Goal: Task Accomplishment & Management: Complete application form

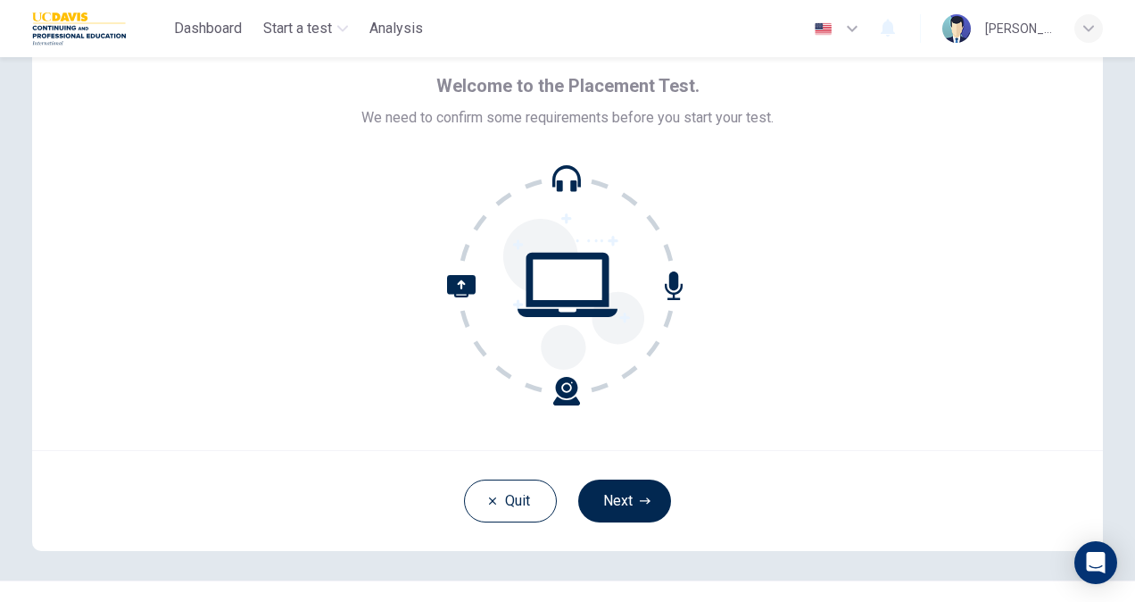
scroll to position [79, 0]
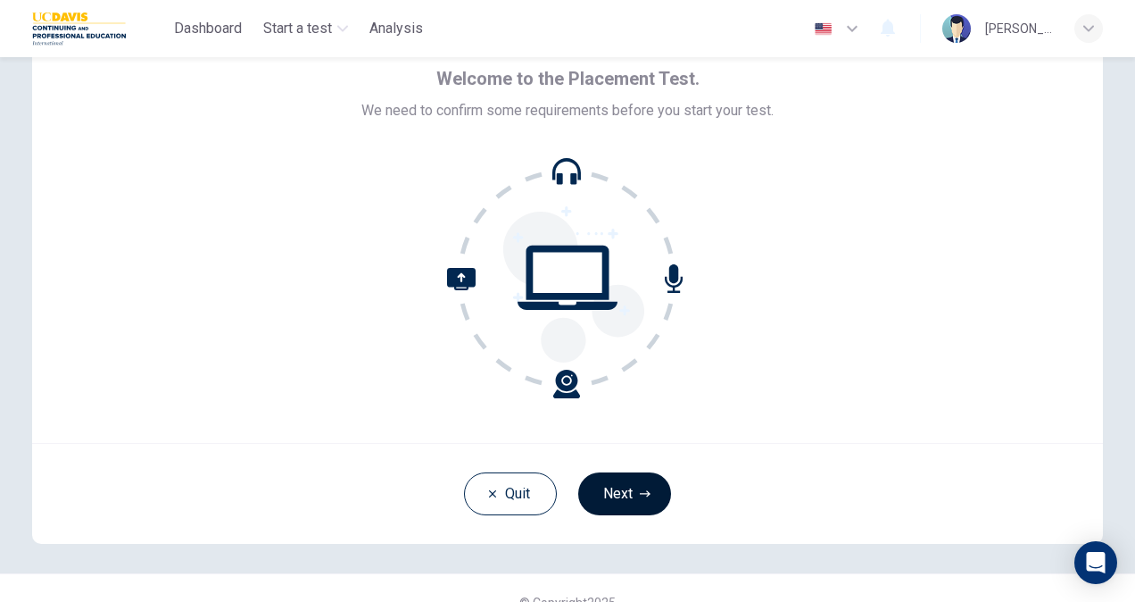
click at [640, 494] on icon "button" at bounding box center [645, 493] width 11 height 11
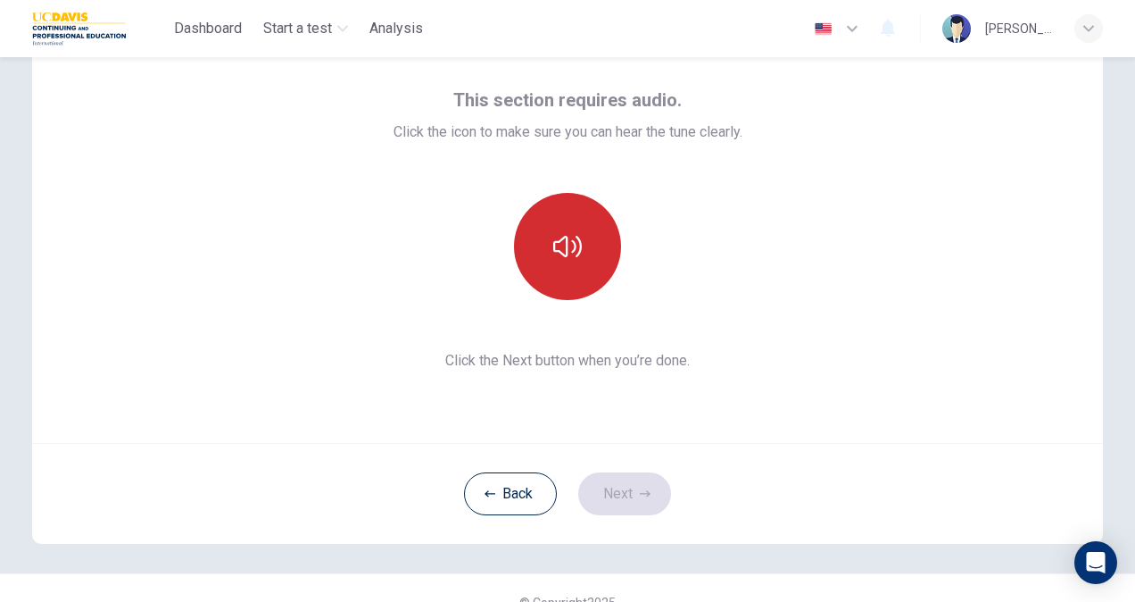
click at [571, 242] on icon "button" at bounding box center [567, 246] width 29 height 29
click at [577, 244] on icon "button" at bounding box center [567, 246] width 29 height 21
click at [577, 246] on icon "button" at bounding box center [567, 246] width 29 height 21
click at [640, 493] on icon "button" at bounding box center [645, 493] width 11 height 6
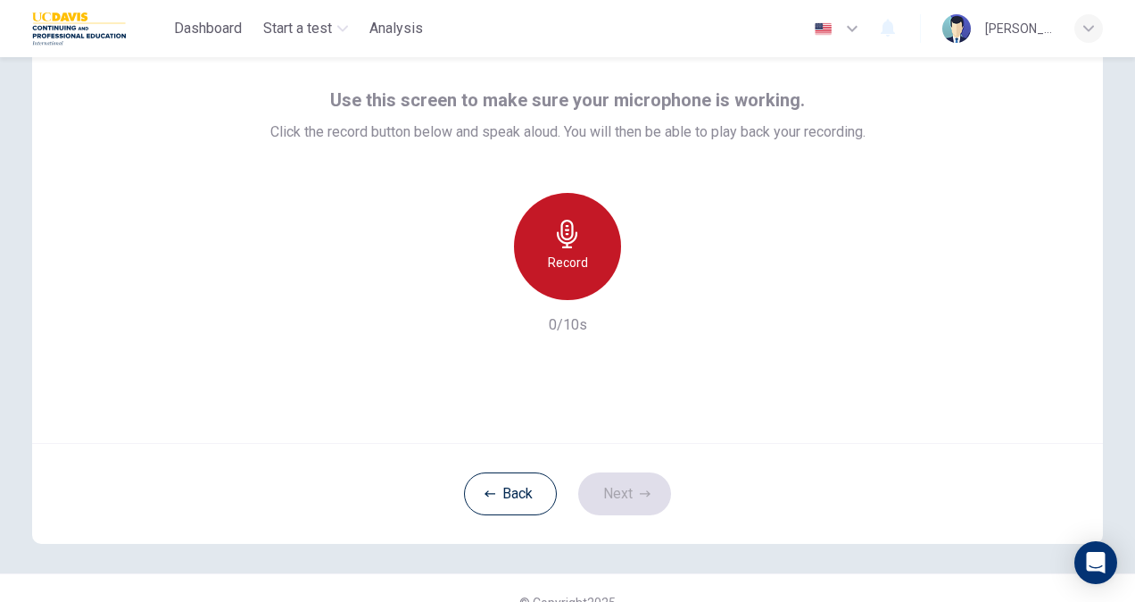
click at [559, 255] on h6 "Record" at bounding box center [568, 262] width 40 height 21
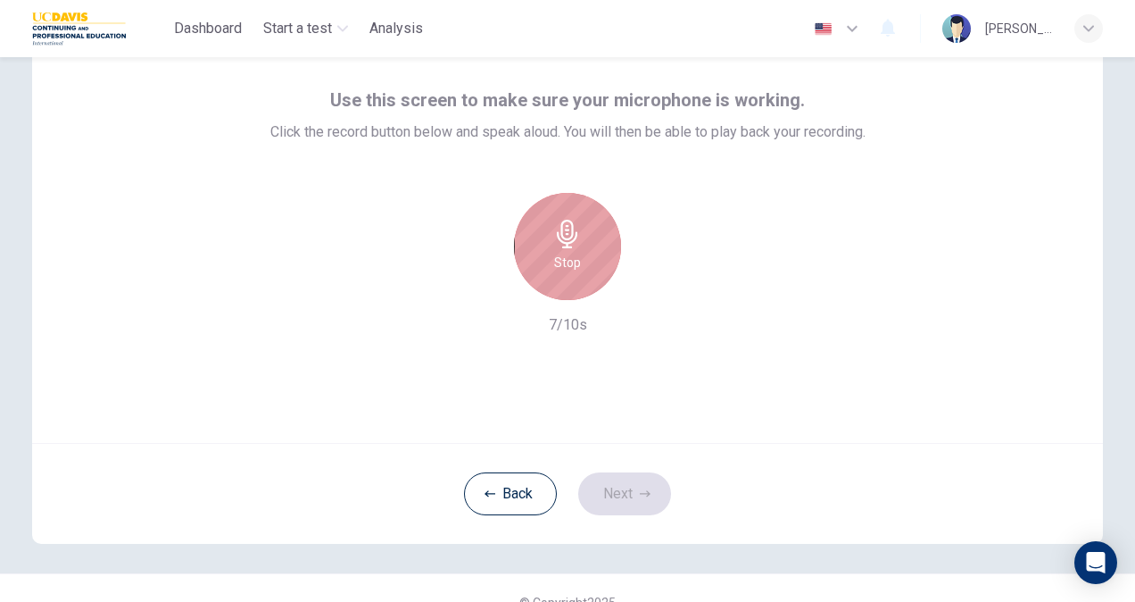
click at [559, 255] on h6 "Stop" at bounding box center [567, 262] width 27 height 21
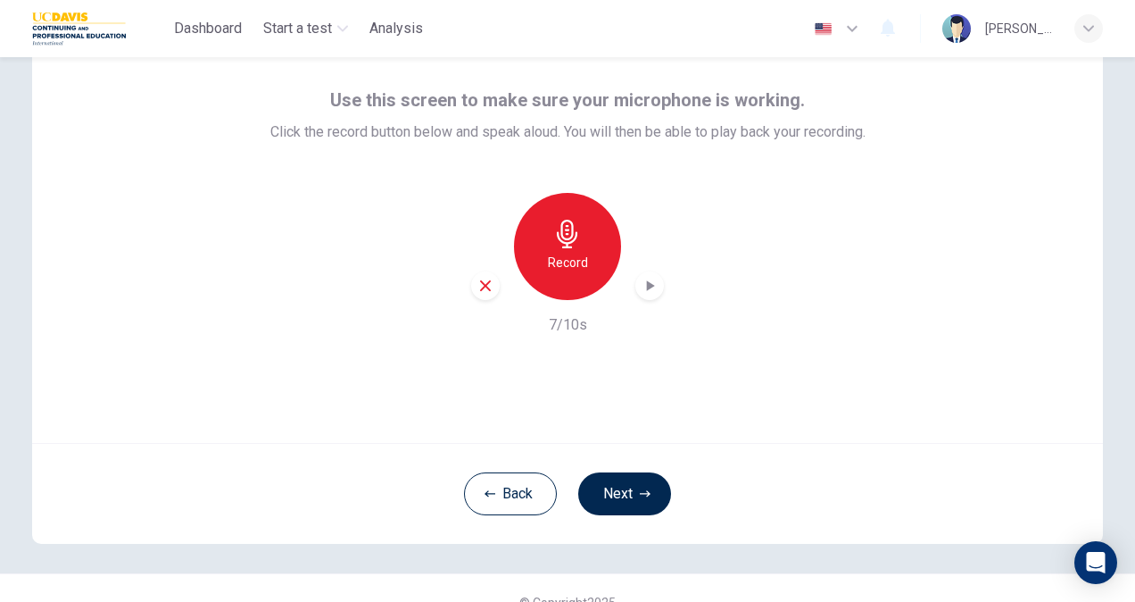
click at [641, 285] on icon "button" at bounding box center [650, 286] width 18 height 18
click at [477, 286] on icon "button" at bounding box center [485, 286] width 16 height 16
click at [561, 264] on h6 "Record" at bounding box center [568, 262] width 40 height 21
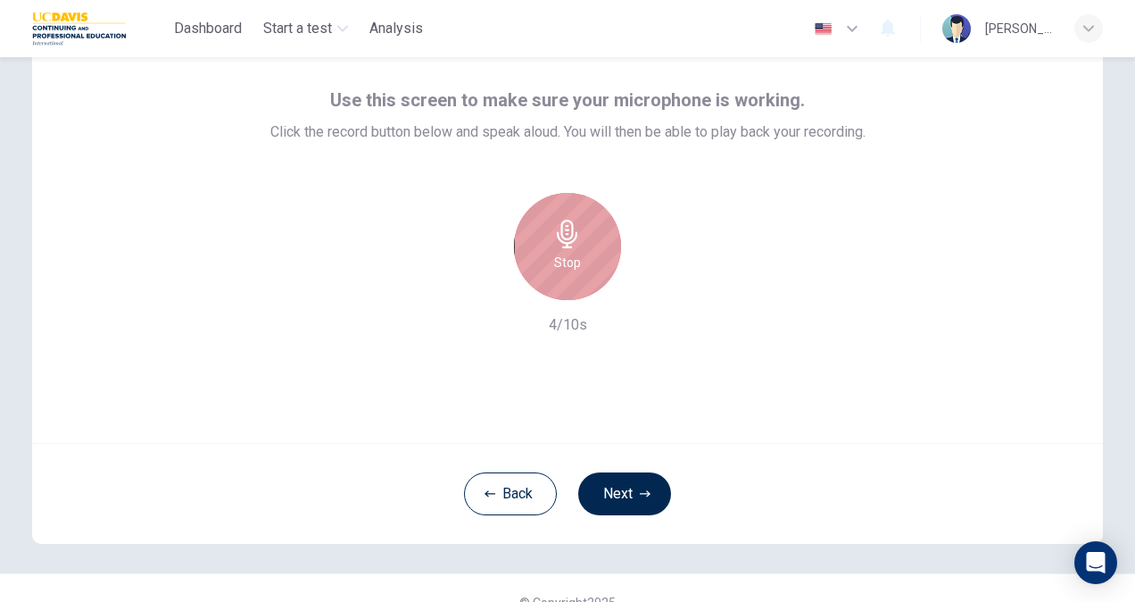
click at [561, 264] on h6 "Stop" at bounding box center [567, 262] width 27 height 21
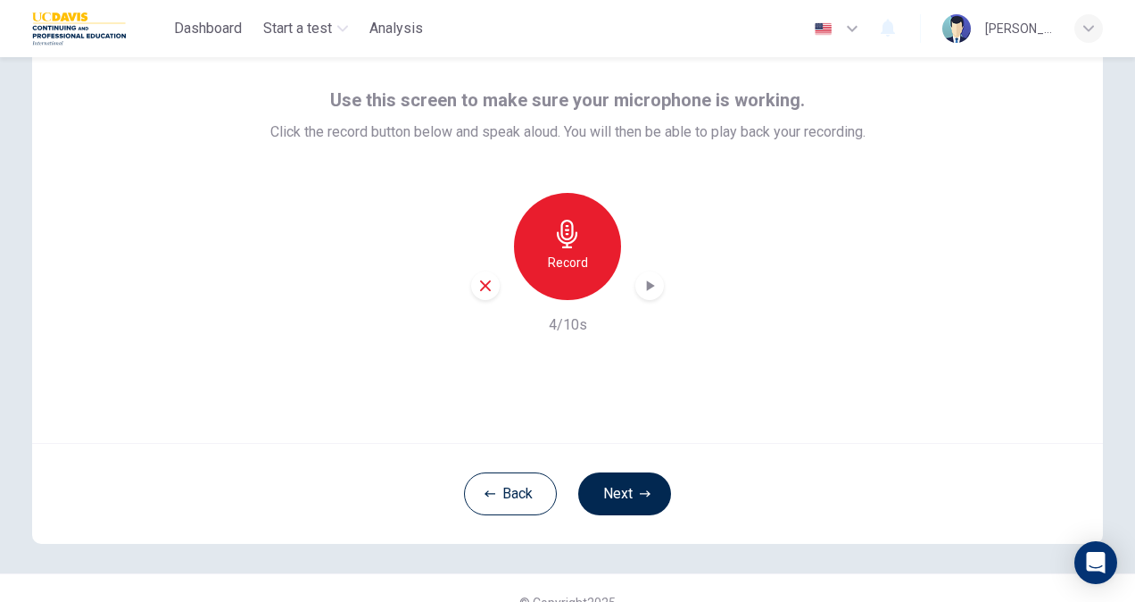
click at [647, 289] on icon "button" at bounding box center [651, 285] width 8 height 11
click at [596, 268] on div "Record" at bounding box center [567, 246] width 107 height 107
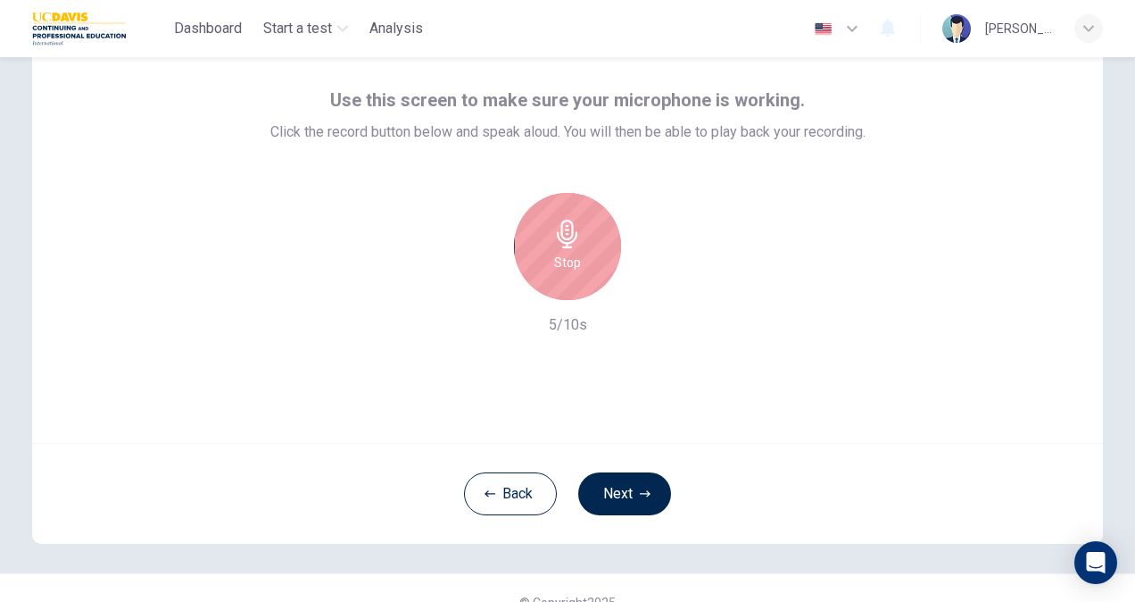
click at [596, 268] on div "Stop" at bounding box center [567, 246] width 107 height 107
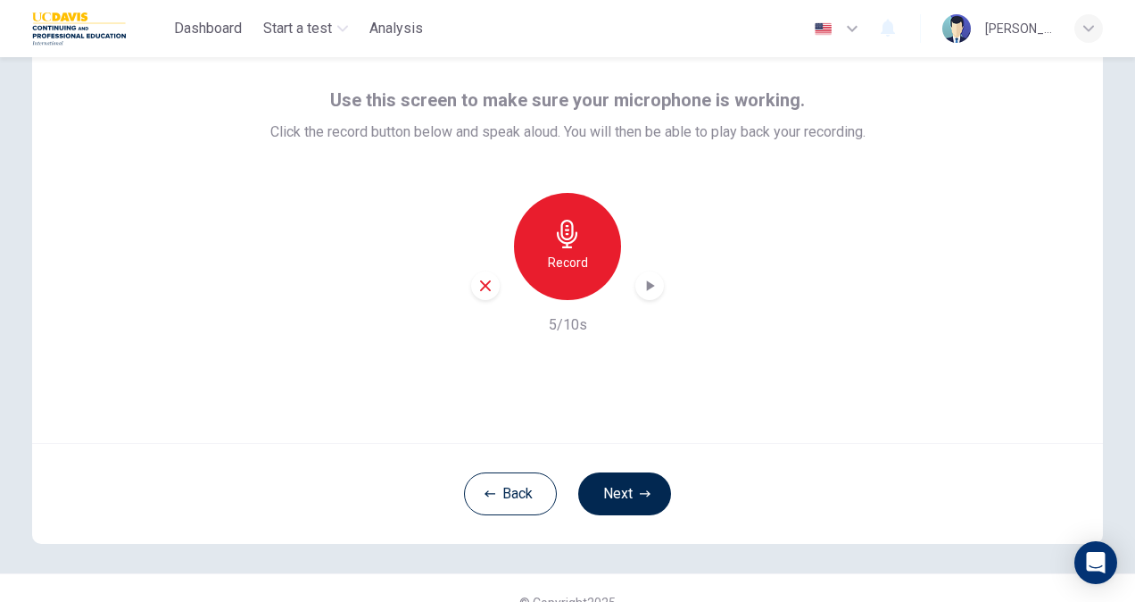
click at [646, 276] on div "button" at bounding box center [649, 285] width 29 height 29
click at [485, 492] on icon "button" at bounding box center [490, 493] width 11 height 11
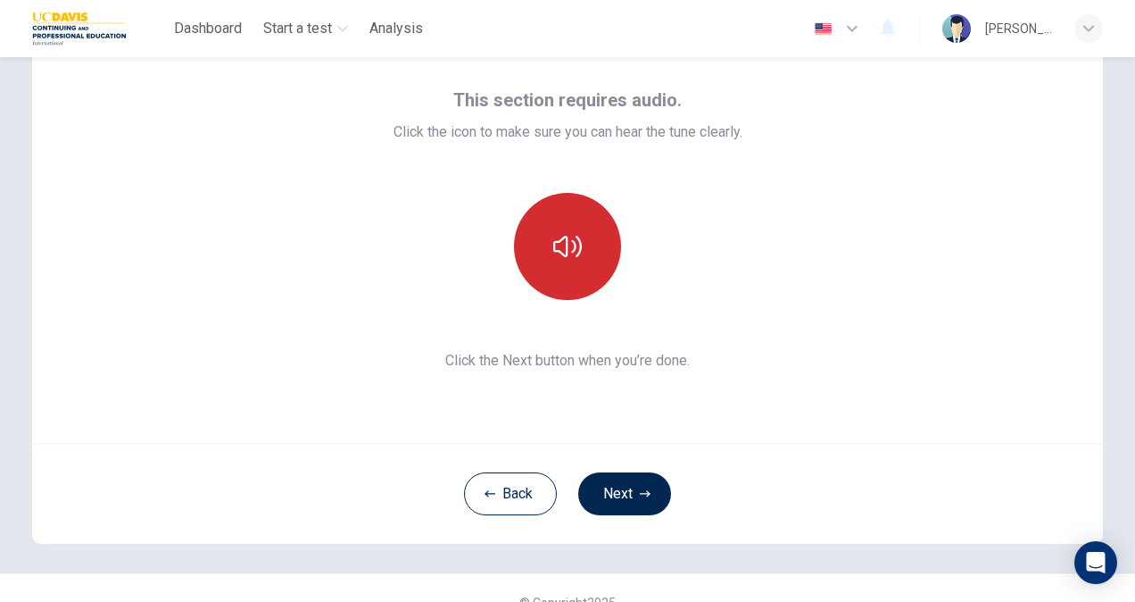
click at [561, 247] on icon "button" at bounding box center [567, 246] width 29 height 29
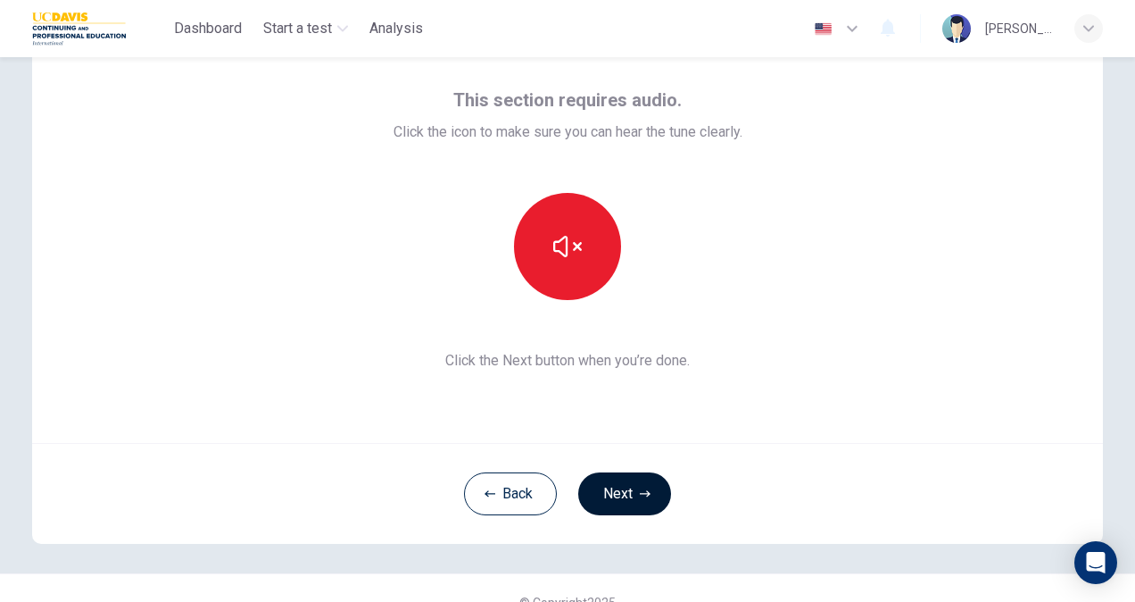
click at [602, 480] on button "Next" at bounding box center [624, 493] width 93 height 43
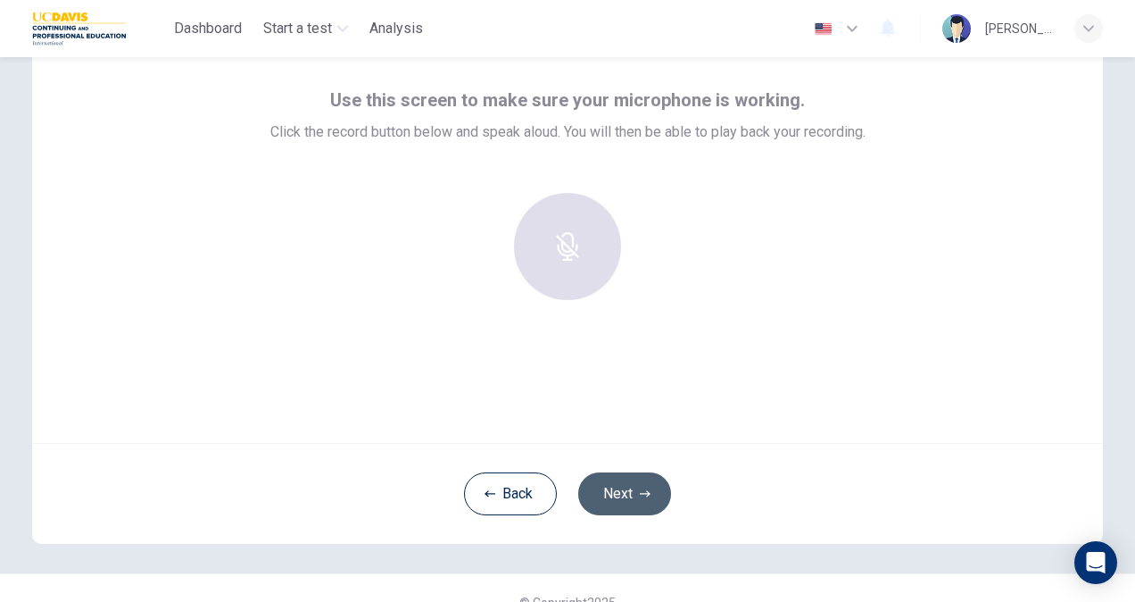
click at [602, 480] on button "Next" at bounding box center [624, 493] width 93 height 43
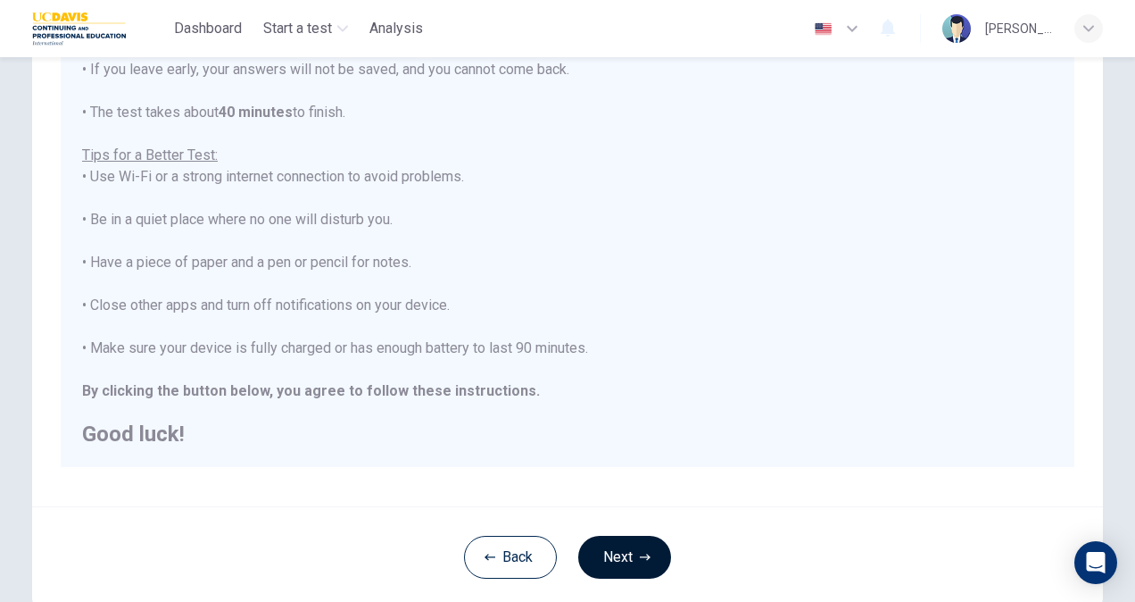
scroll to position [334, 0]
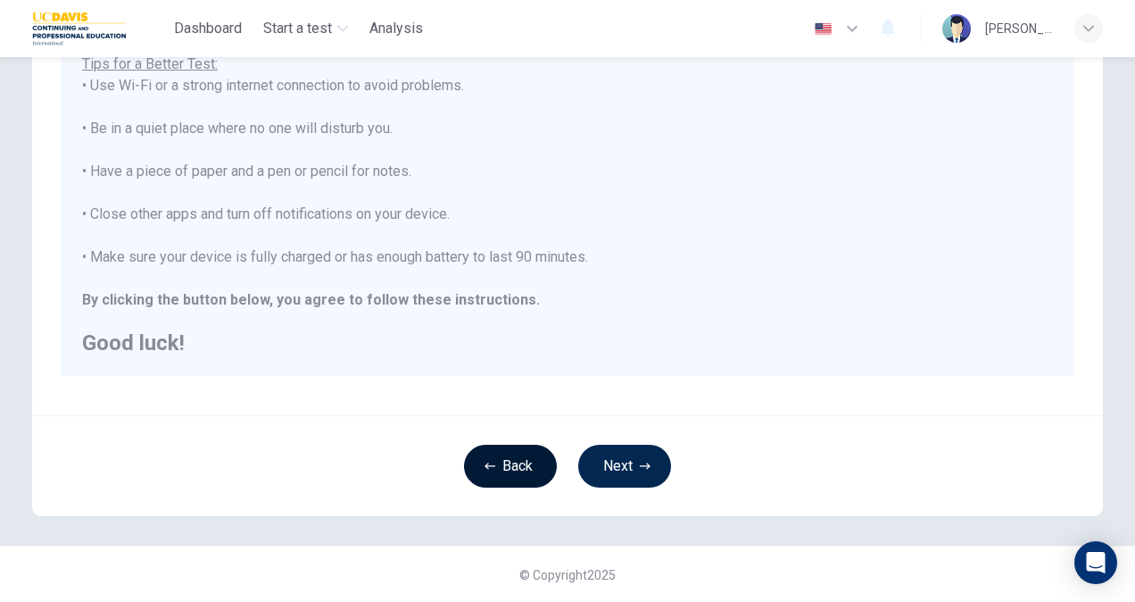
click at [514, 466] on button "Back" at bounding box center [510, 465] width 93 height 43
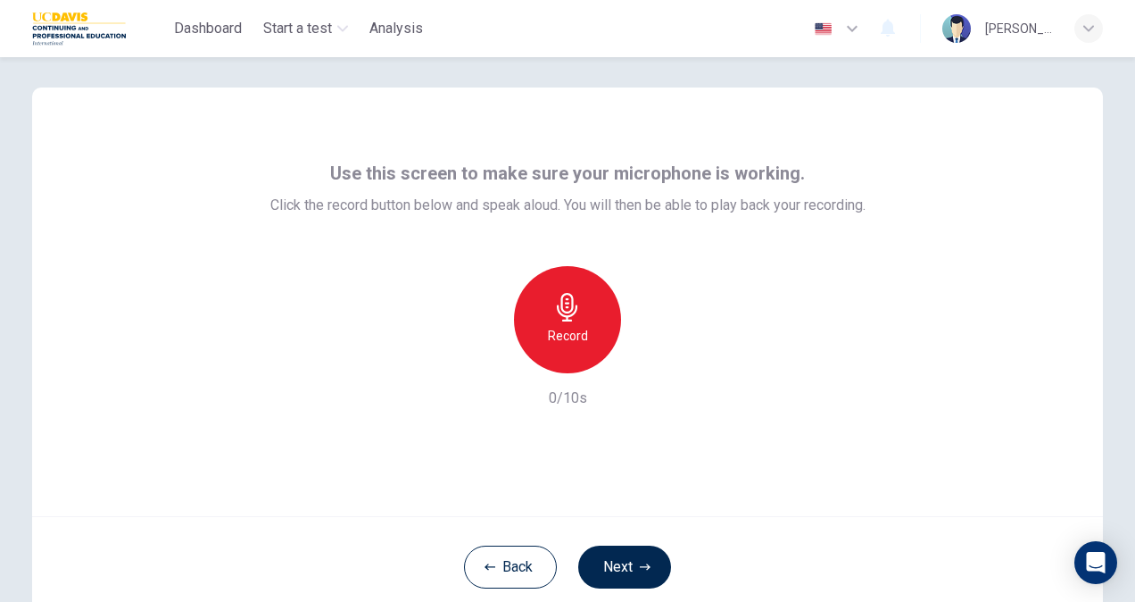
scroll to position [0, 0]
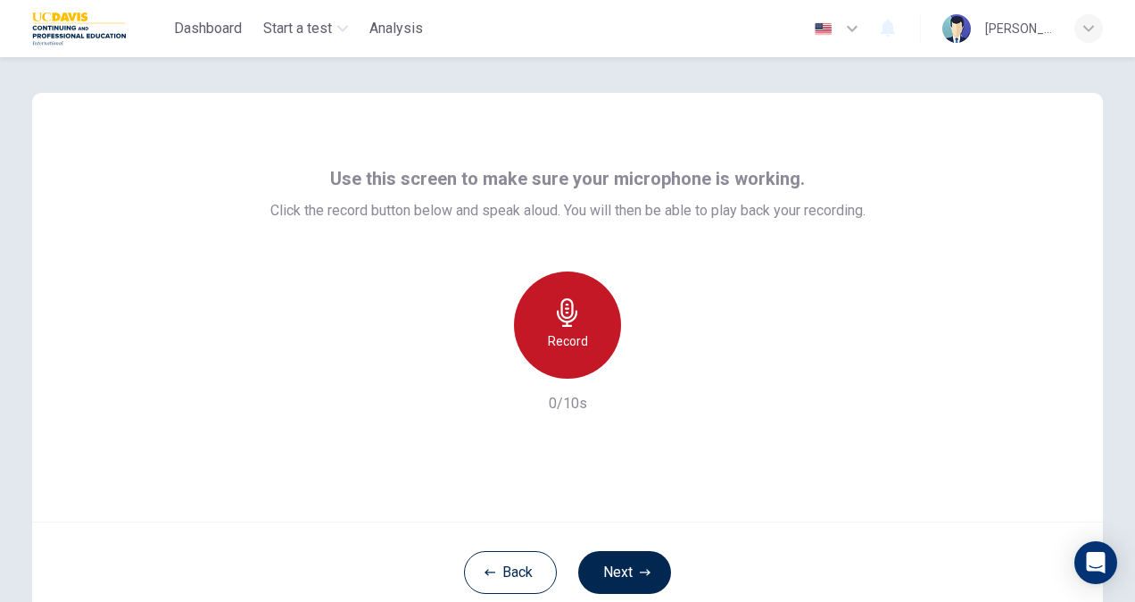
click at [578, 320] on div "Record" at bounding box center [567, 324] width 107 height 107
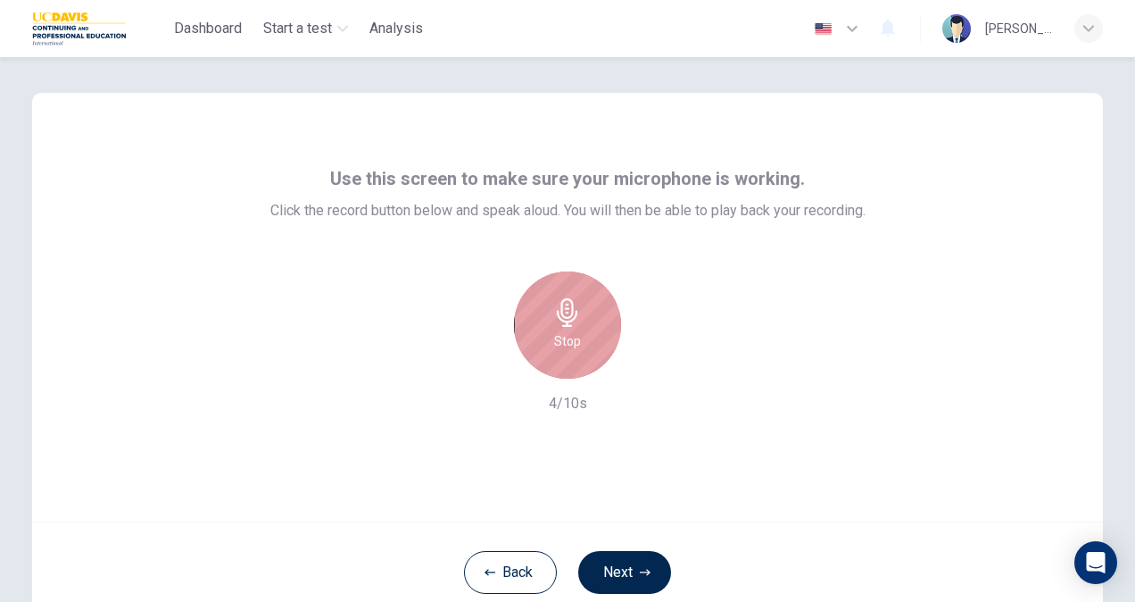
click at [578, 320] on div "Stop" at bounding box center [567, 324] width 107 height 107
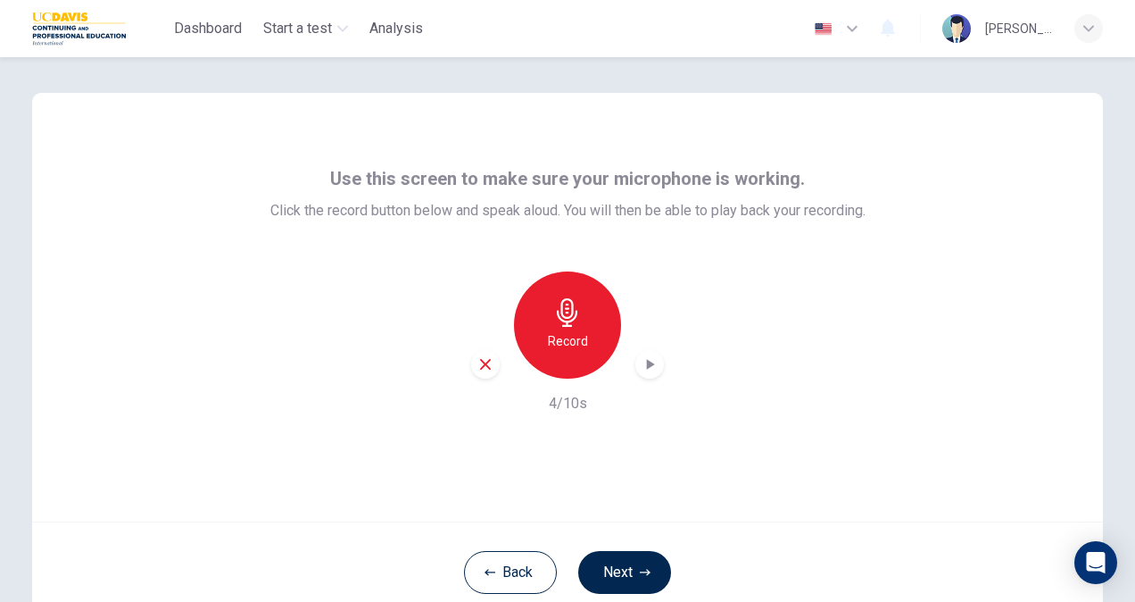
click at [641, 361] on icon "button" at bounding box center [650, 364] width 18 height 18
click at [645, 361] on icon "button" at bounding box center [650, 364] width 18 height 18
click at [473, 366] on div "button" at bounding box center [485, 364] width 29 height 29
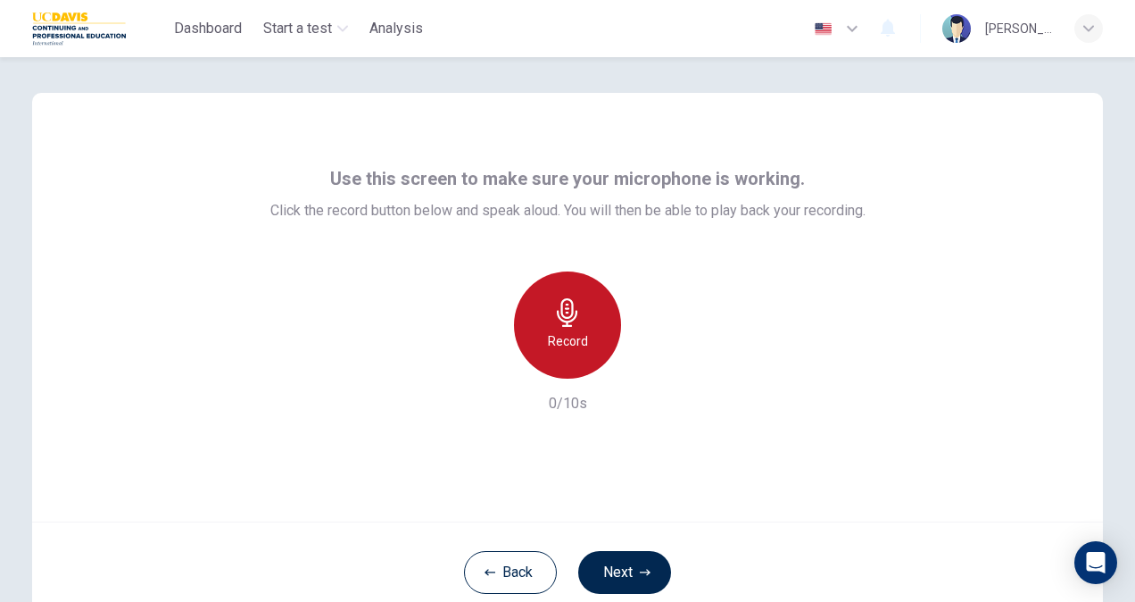
click at [555, 338] on h6 "Record" at bounding box center [568, 340] width 40 height 21
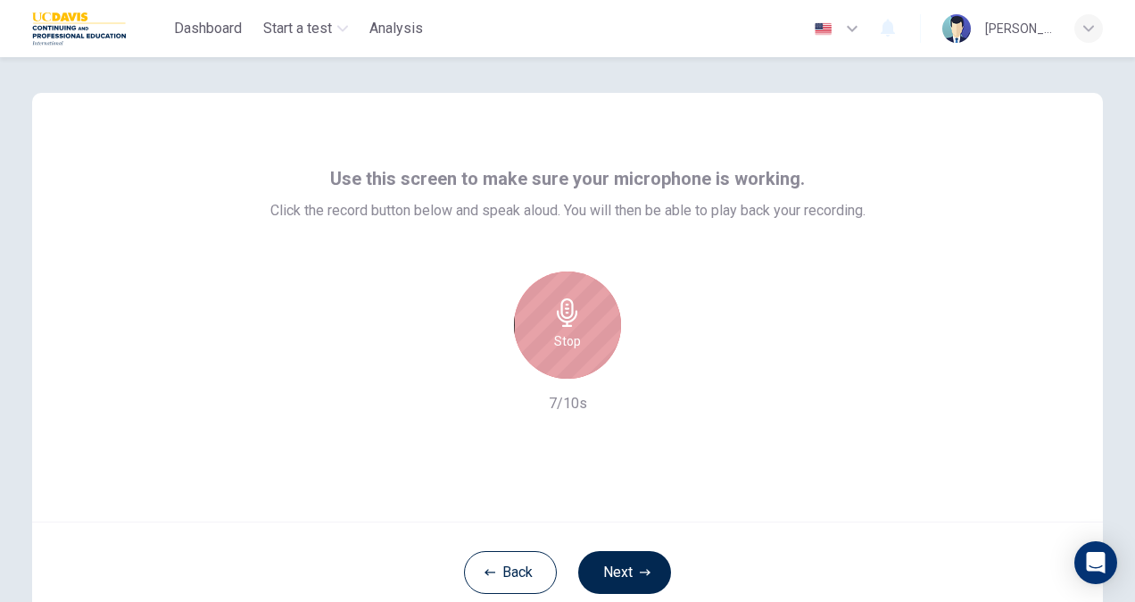
click at [555, 338] on h6 "Stop" at bounding box center [567, 340] width 27 height 21
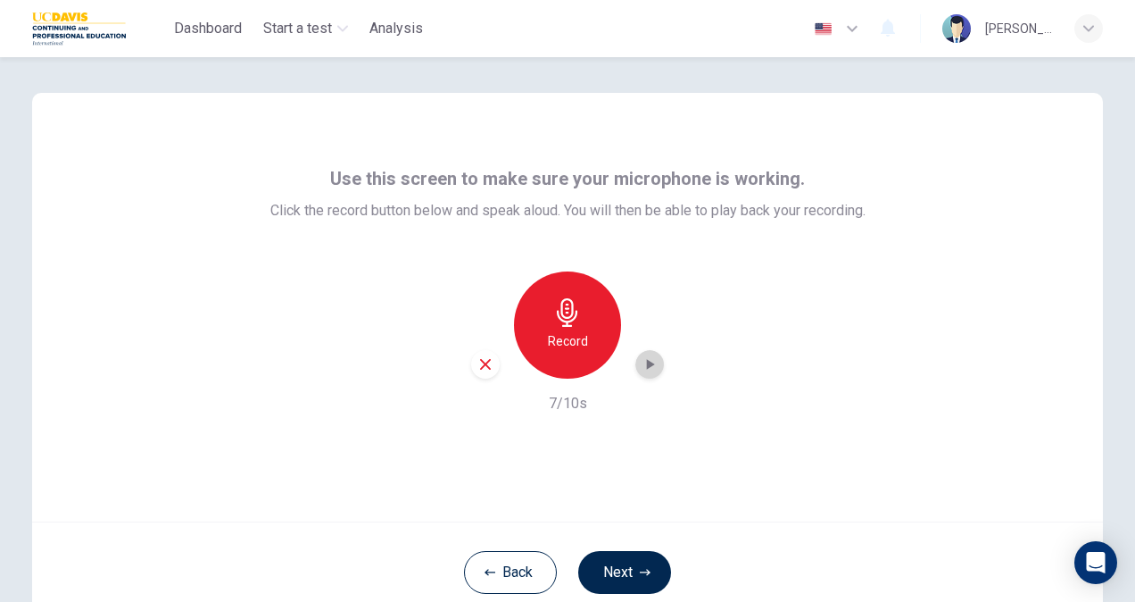
click at [648, 364] on icon "button" at bounding box center [651, 364] width 8 height 11
click at [641, 370] on icon "button" at bounding box center [650, 364] width 18 height 18
click at [563, 359] on div "Record" at bounding box center [567, 324] width 107 height 107
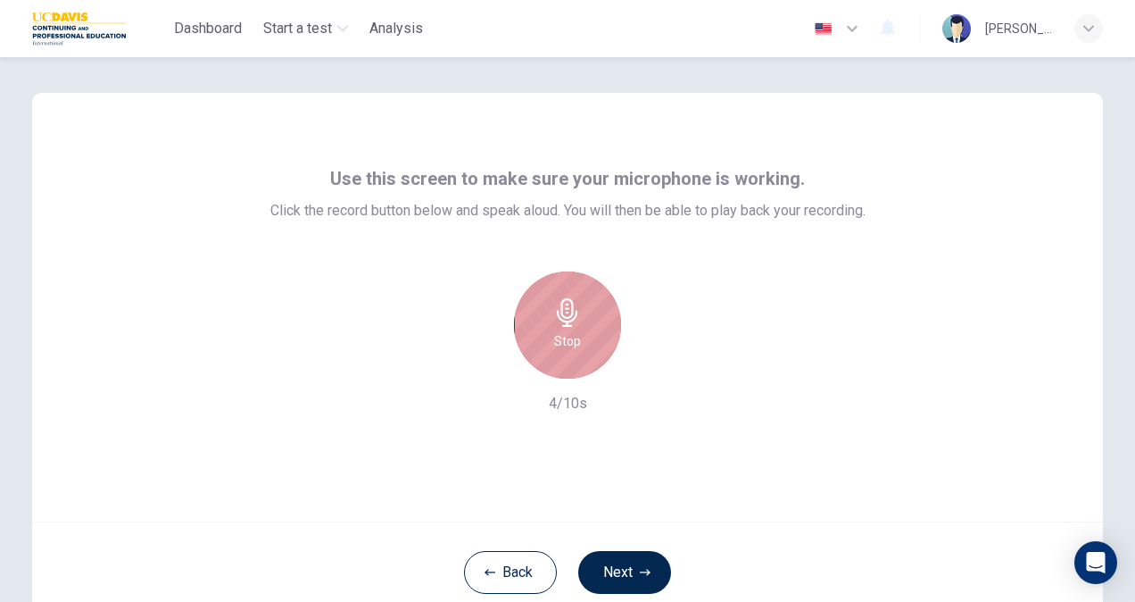
click at [563, 359] on div "Stop" at bounding box center [567, 324] width 107 height 107
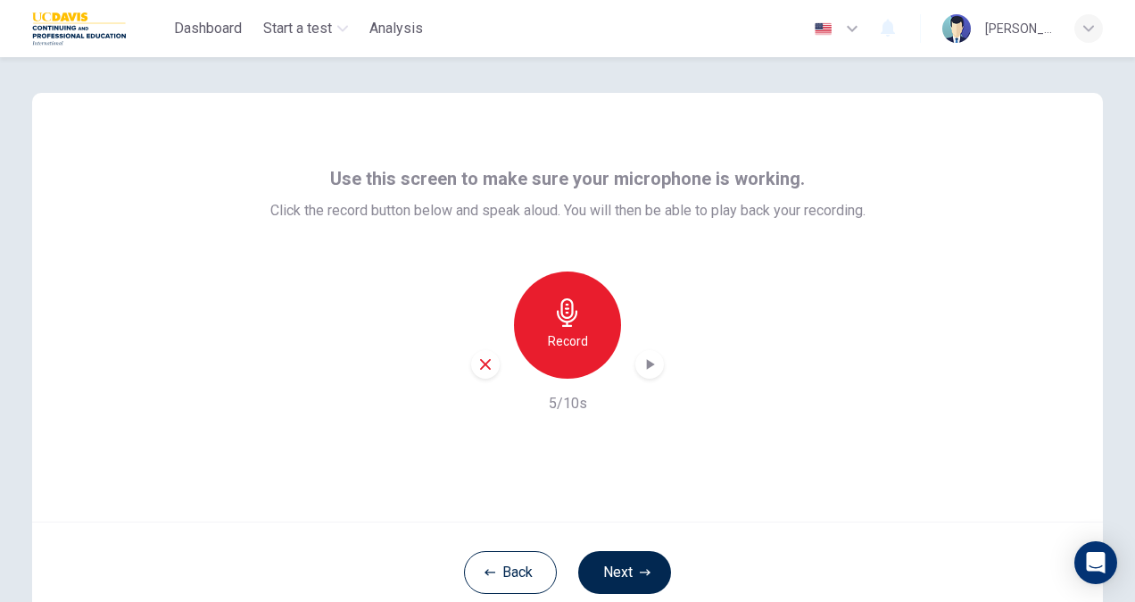
click at [641, 361] on icon "button" at bounding box center [650, 364] width 18 height 18
drag, startPoint x: 637, startPoint y: 361, endPoint x: 652, endPoint y: 366, distance: 15.8
click at [652, 366] on icon "button" at bounding box center [650, 364] width 18 height 18
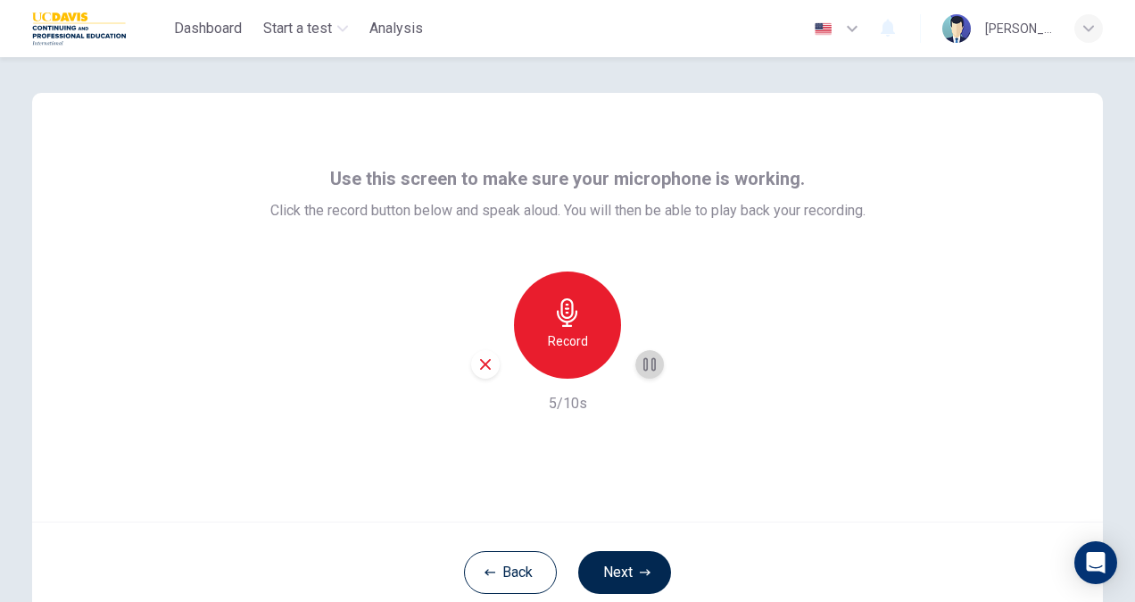
click at [651, 367] on icon "button" at bounding box center [650, 364] width 12 height 13
click at [1092, 562] on icon "Open Intercom Messenger" at bounding box center [1095, 562] width 21 height 23
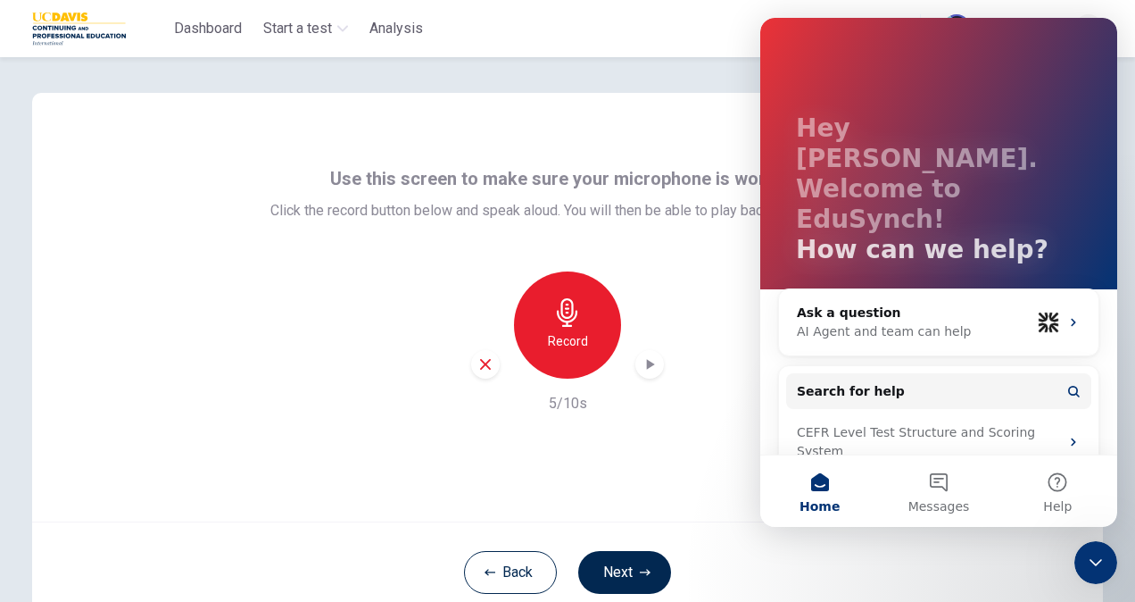
scroll to position [32, 0]
click at [1071, 318] on icon "Intercom messenger" at bounding box center [1073, 322] width 4 height 8
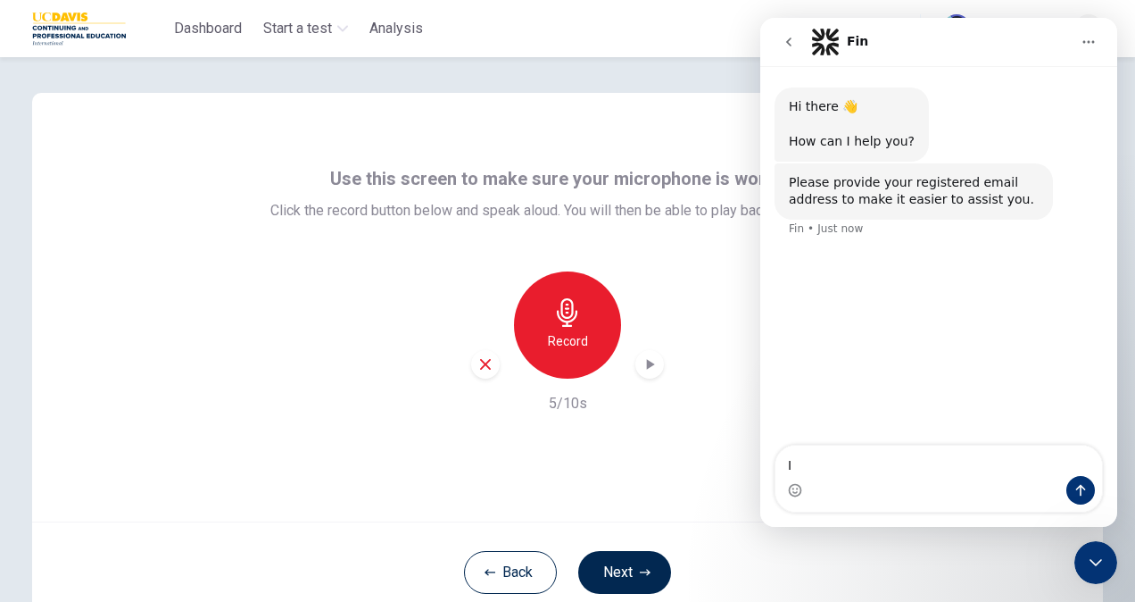
type textarea "I"
type textarea "I cant hear my recorded voice"
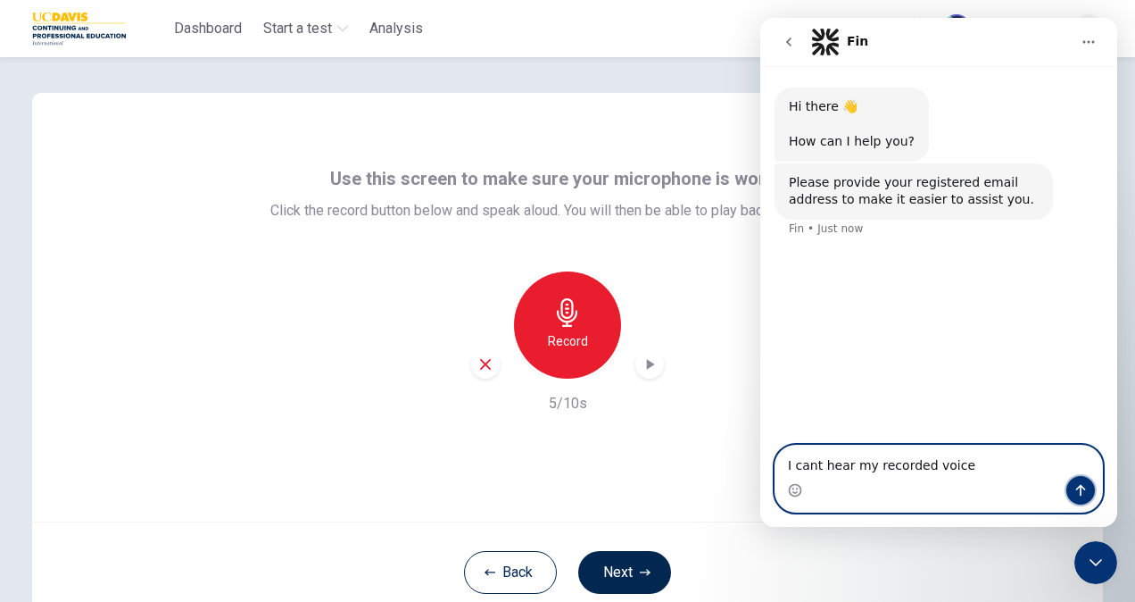
click at [1091, 496] on button "Send a message…" at bounding box center [1081, 490] width 29 height 29
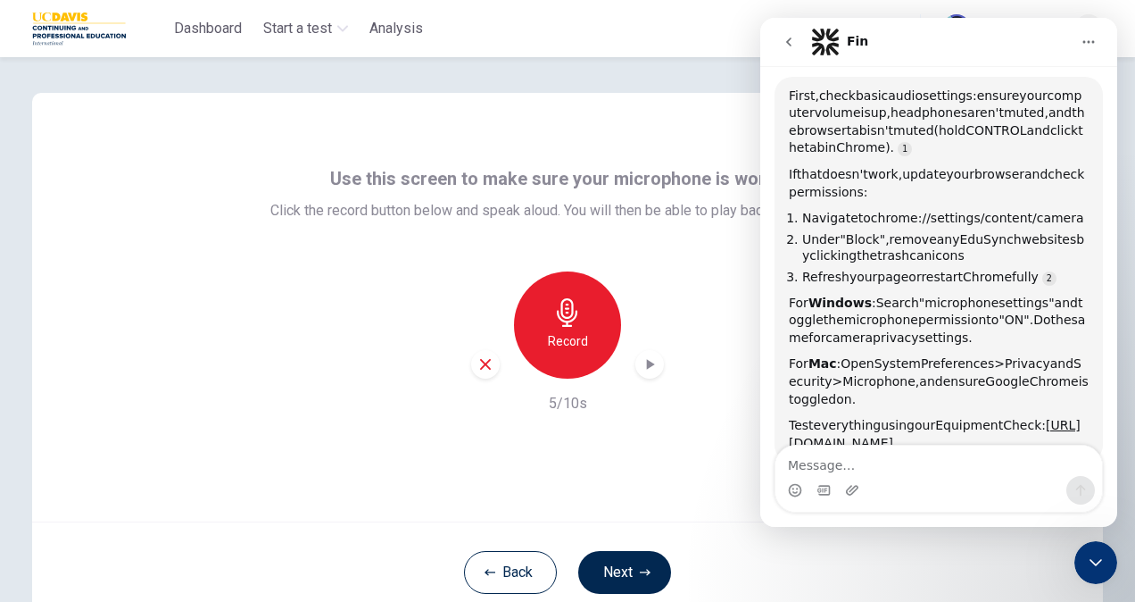
scroll to position [3, 0]
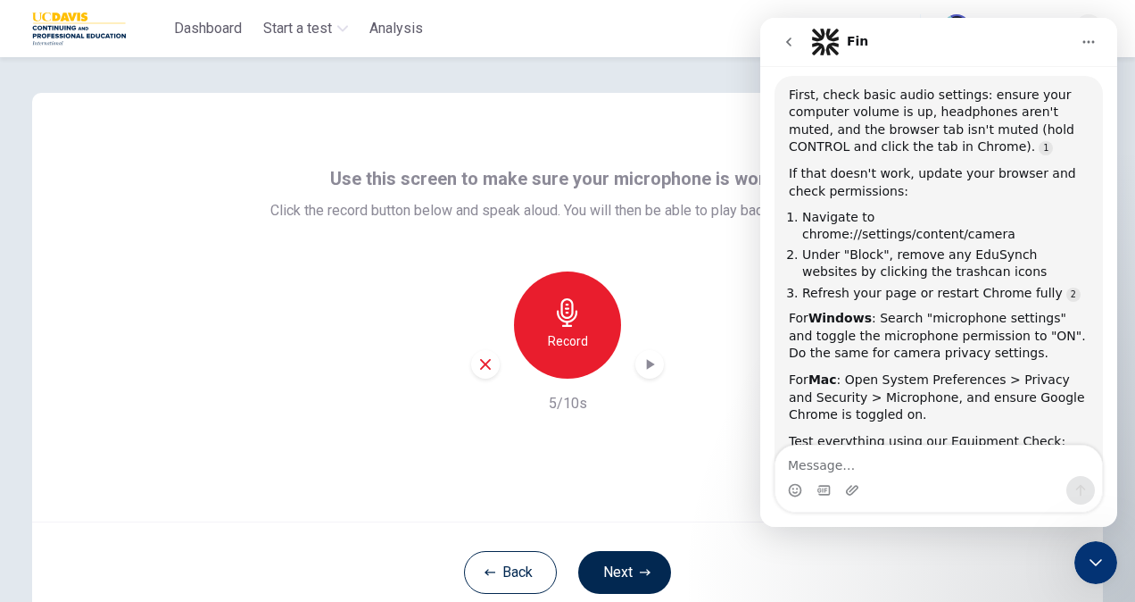
click at [468, 366] on div "Record 5/10s" at bounding box center [567, 342] width 595 height 143
click at [491, 357] on div "button" at bounding box center [485, 364] width 29 height 29
click at [1069, 315] on div "For Windows : Search "microphone settings" and toggle the microphone permission…" at bounding box center [939, 336] width 300 height 53
click at [517, 563] on button "Back" at bounding box center [510, 572] width 93 height 43
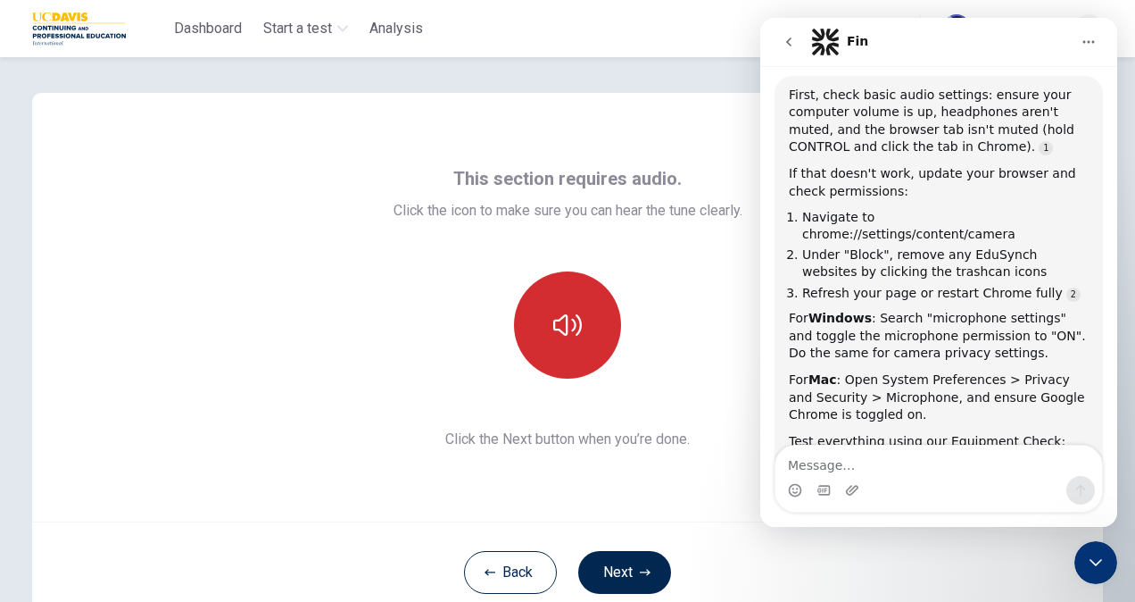
click at [557, 370] on button "button" at bounding box center [567, 324] width 107 height 107
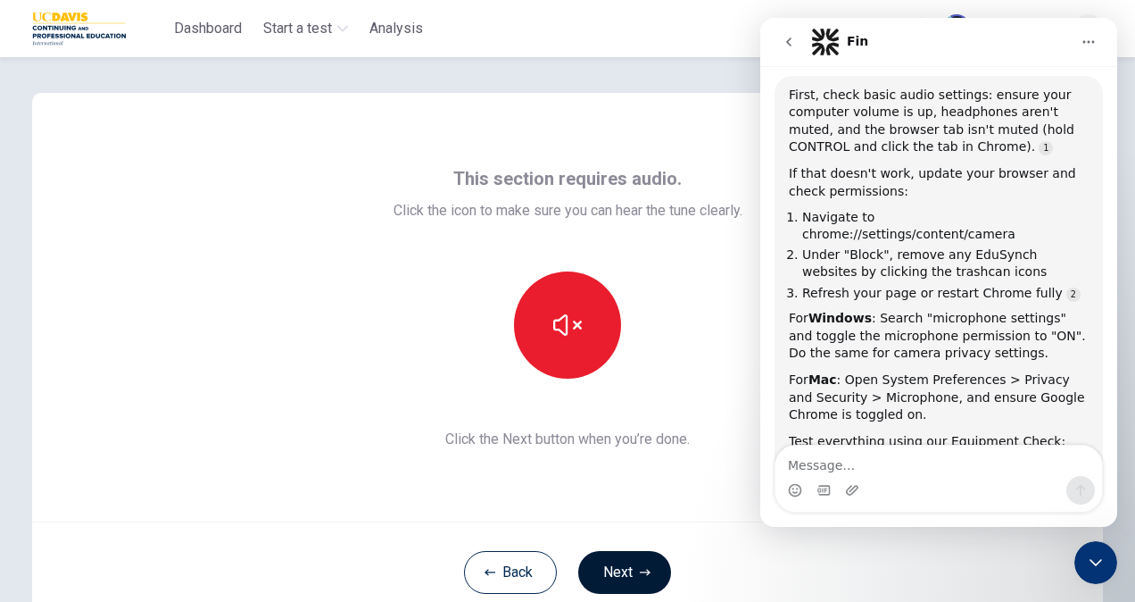
click at [635, 561] on button "Next" at bounding box center [624, 572] width 93 height 43
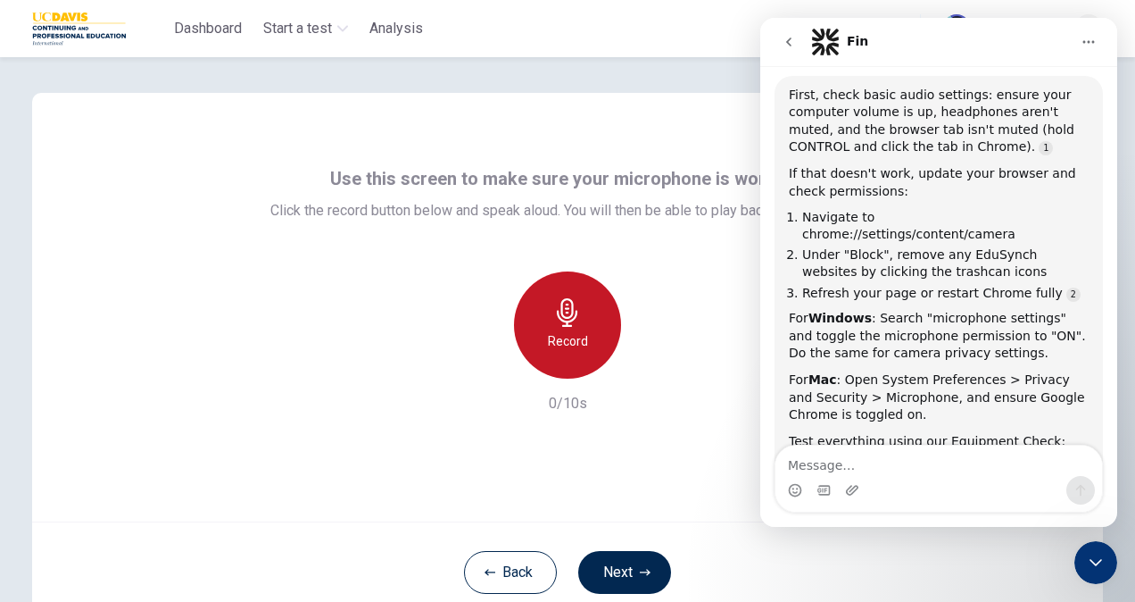
click at [578, 364] on div "Record" at bounding box center [567, 324] width 107 height 107
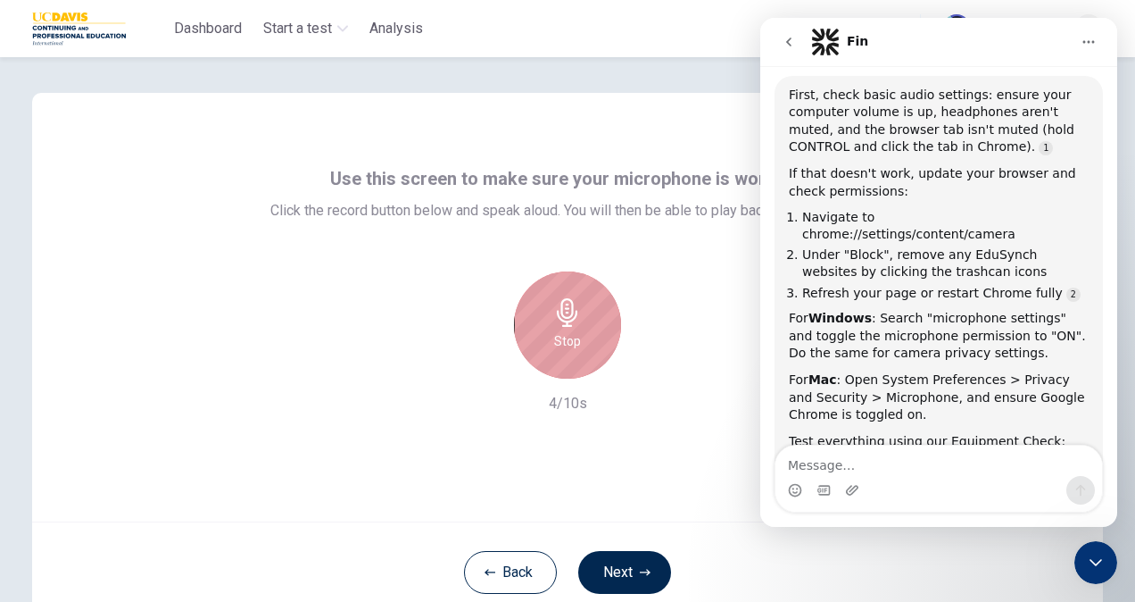
click at [578, 364] on div "Stop" at bounding box center [567, 324] width 107 height 107
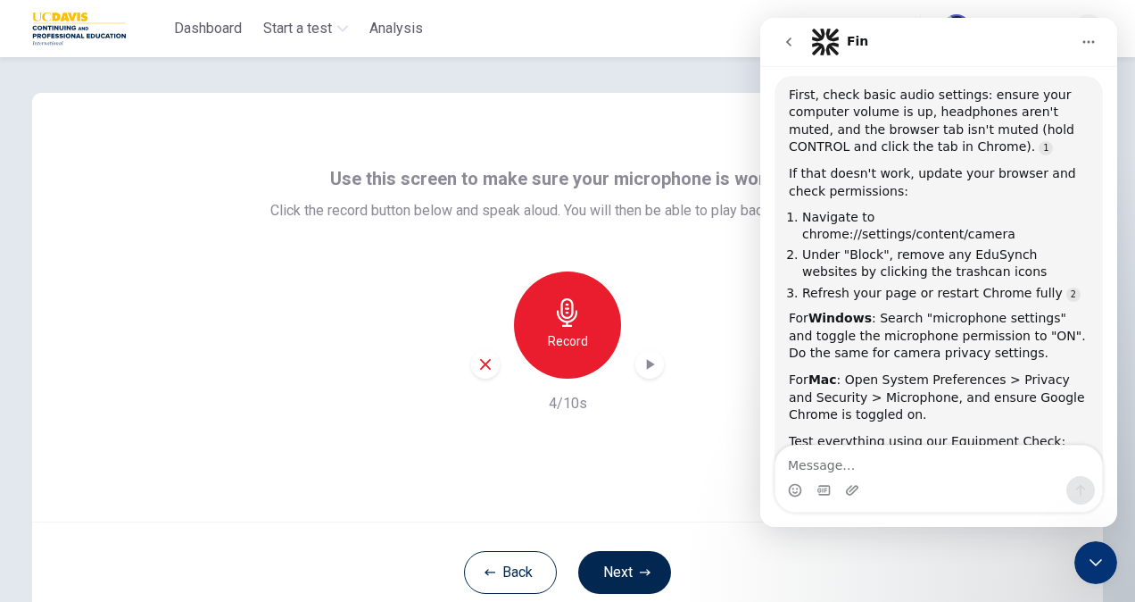
click at [655, 358] on div "button" at bounding box center [649, 364] width 29 height 29
click at [787, 46] on icon "go back" at bounding box center [789, 42] width 14 height 14
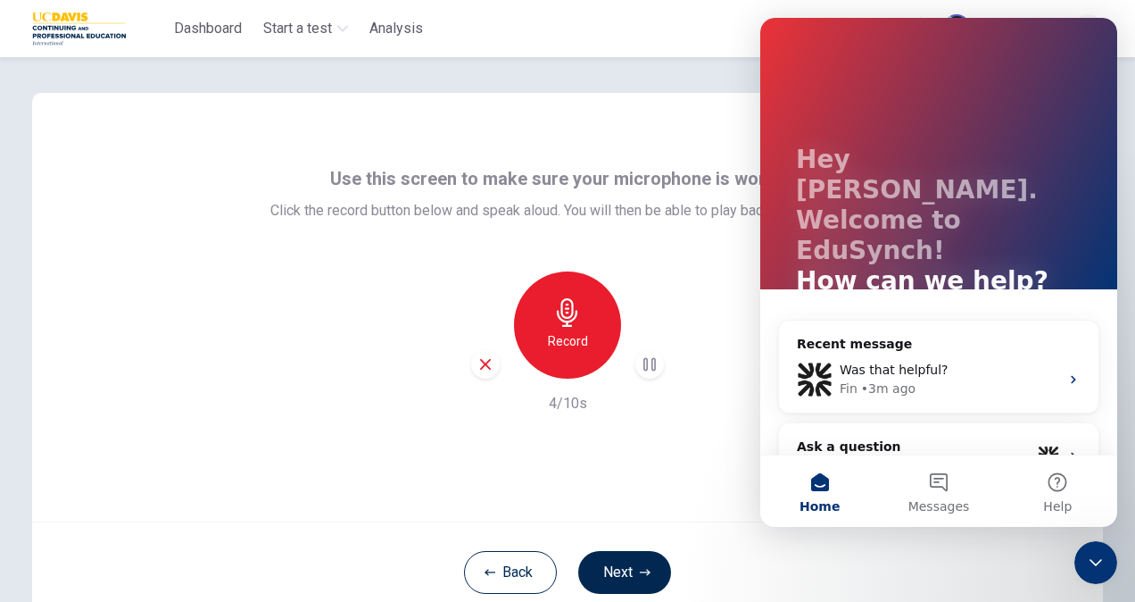
scroll to position [0, 0]
click at [710, 178] on span "Use this screen to make sure your microphone is working." at bounding box center [567, 178] width 475 height 29
click at [1102, 550] on div "Close Intercom Messenger" at bounding box center [1096, 562] width 43 height 43
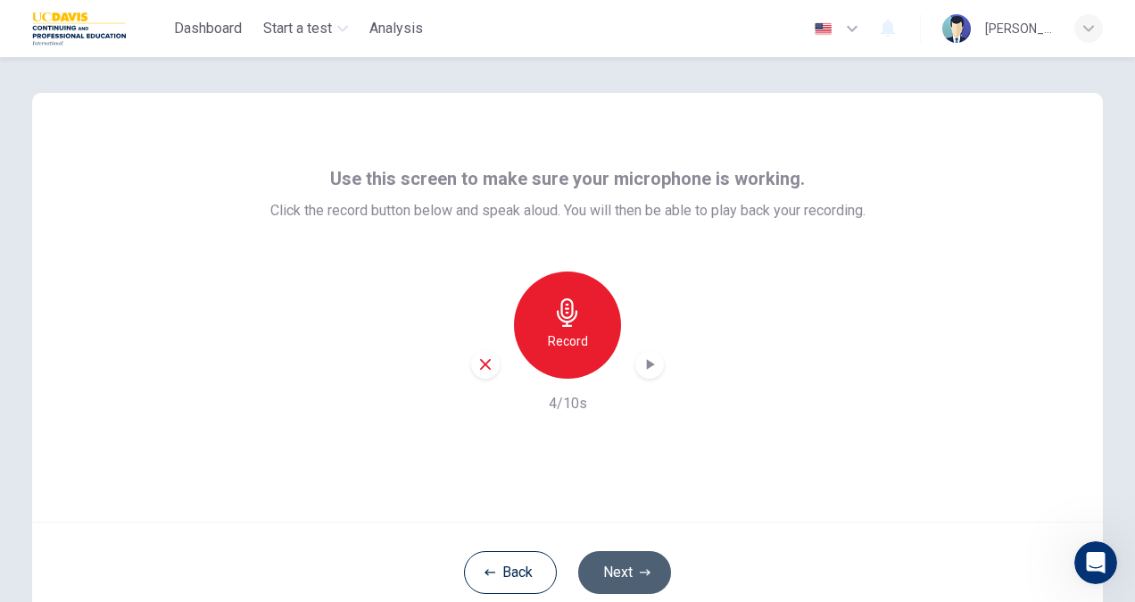
click at [649, 565] on button "Next" at bounding box center [624, 572] width 93 height 43
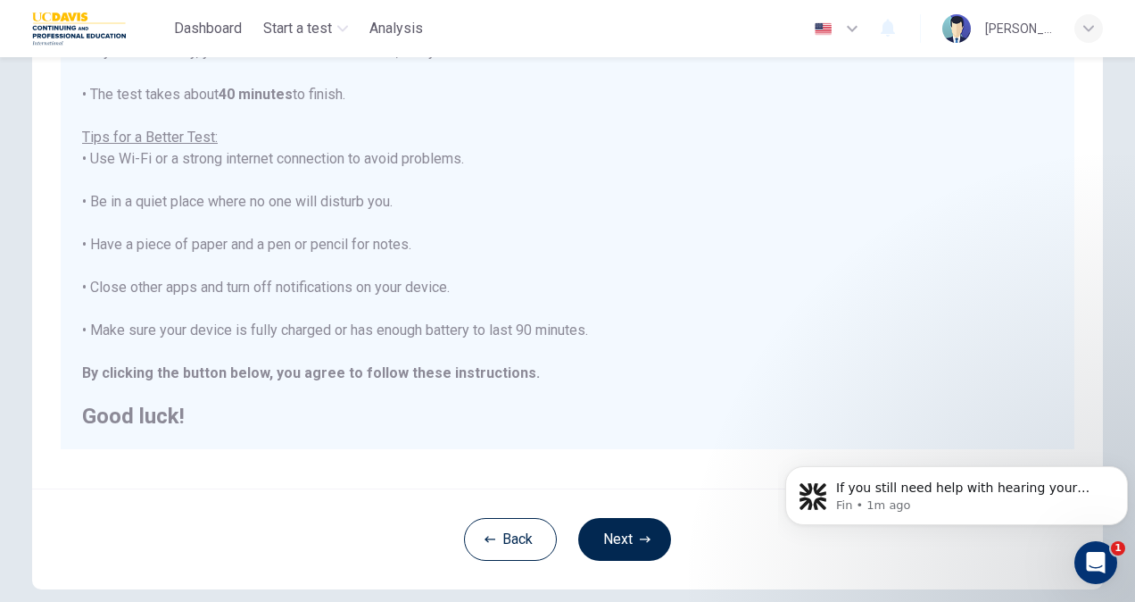
scroll to position [261, 0]
click at [613, 553] on button "Next" at bounding box center [624, 539] width 93 height 43
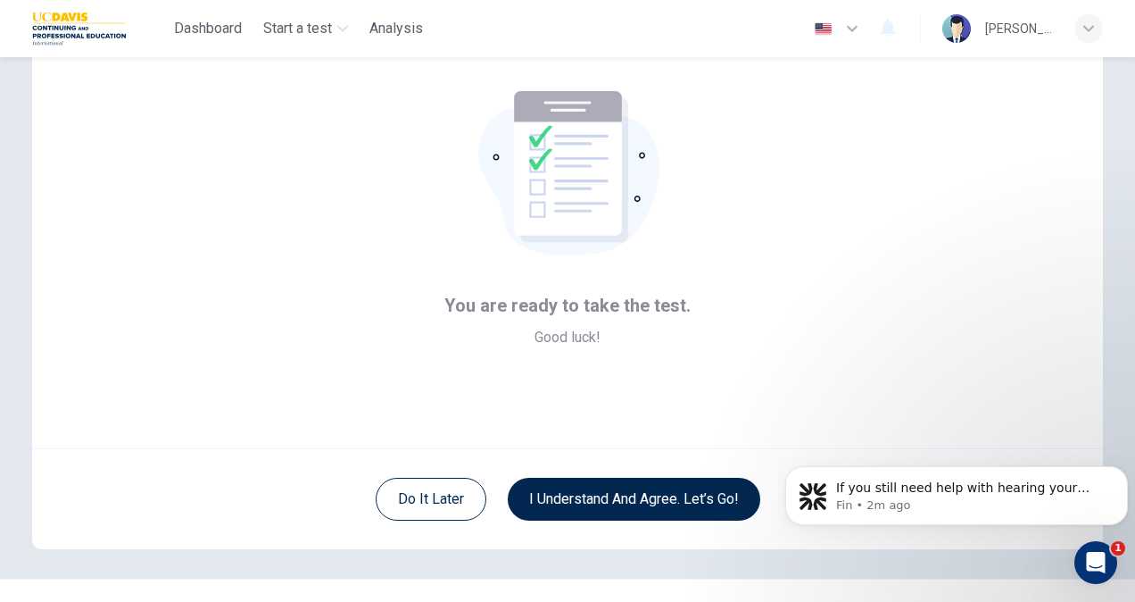
scroll to position [67, 0]
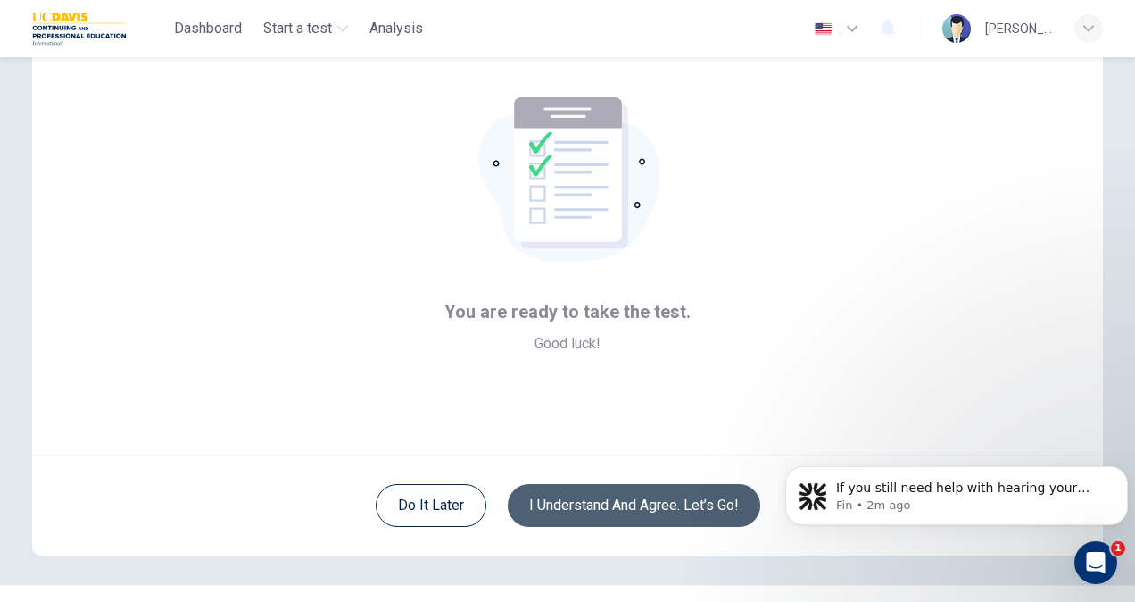
click at [643, 513] on button "I understand and agree. Let’s go!" at bounding box center [634, 505] width 253 height 43
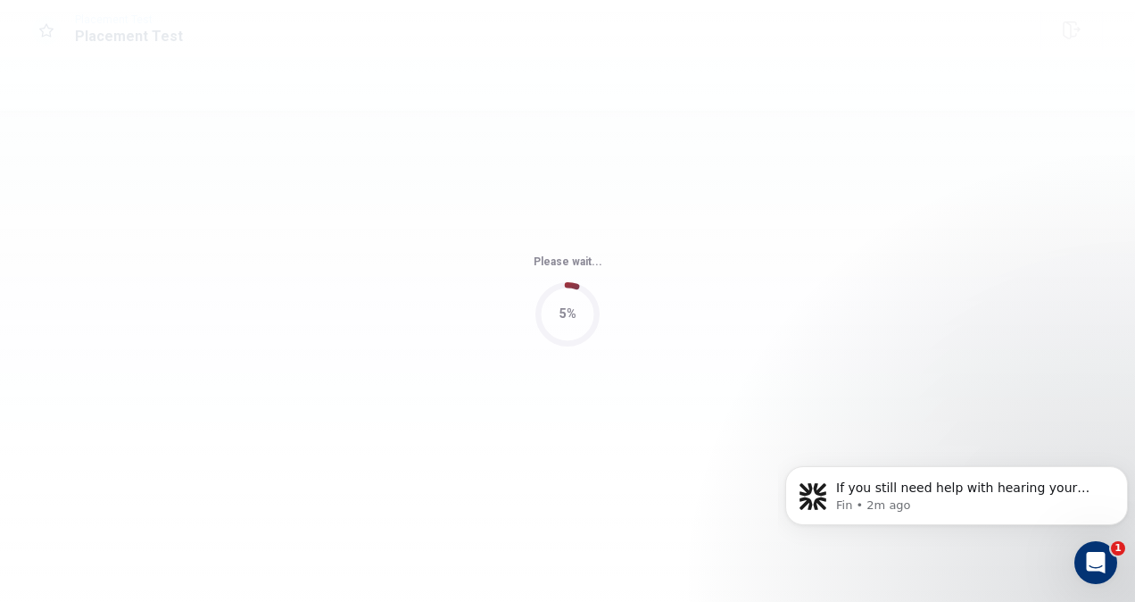
drag, startPoint x: 643, startPoint y: 513, endPoint x: 690, endPoint y: 514, distance: 47.3
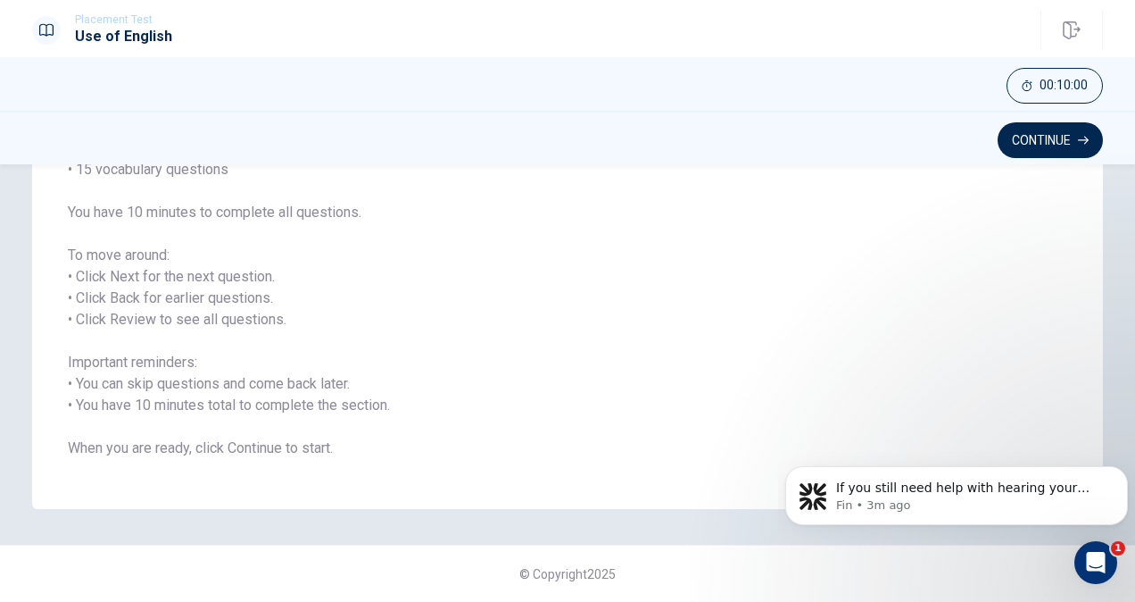
scroll to position [198, 0]
click at [1020, 132] on button "Continue" at bounding box center [1050, 140] width 105 height 36
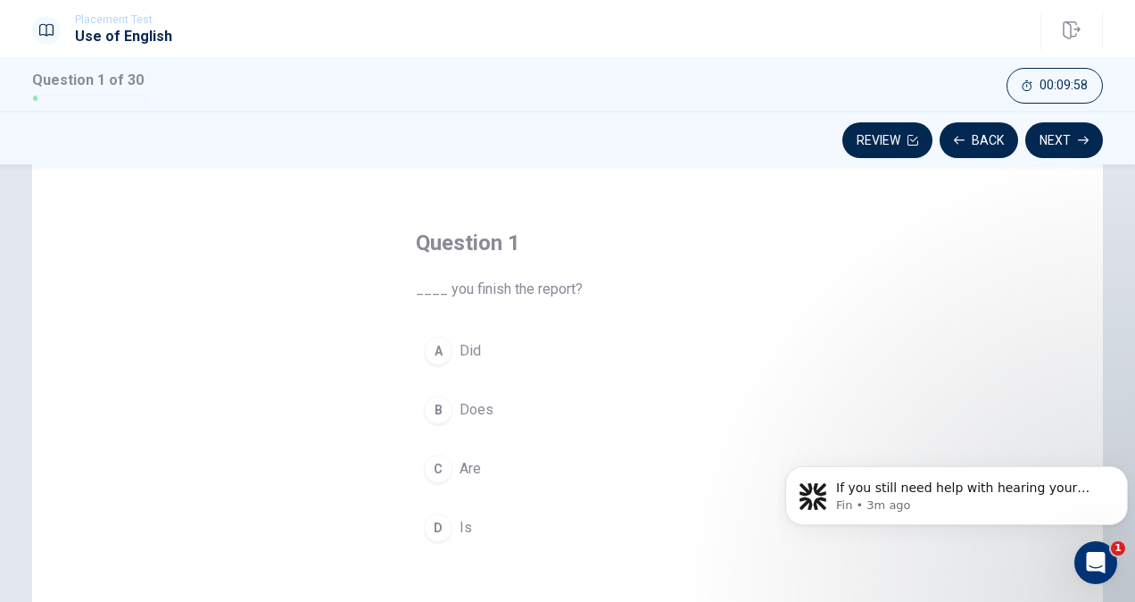
scroll to position [62, 0]
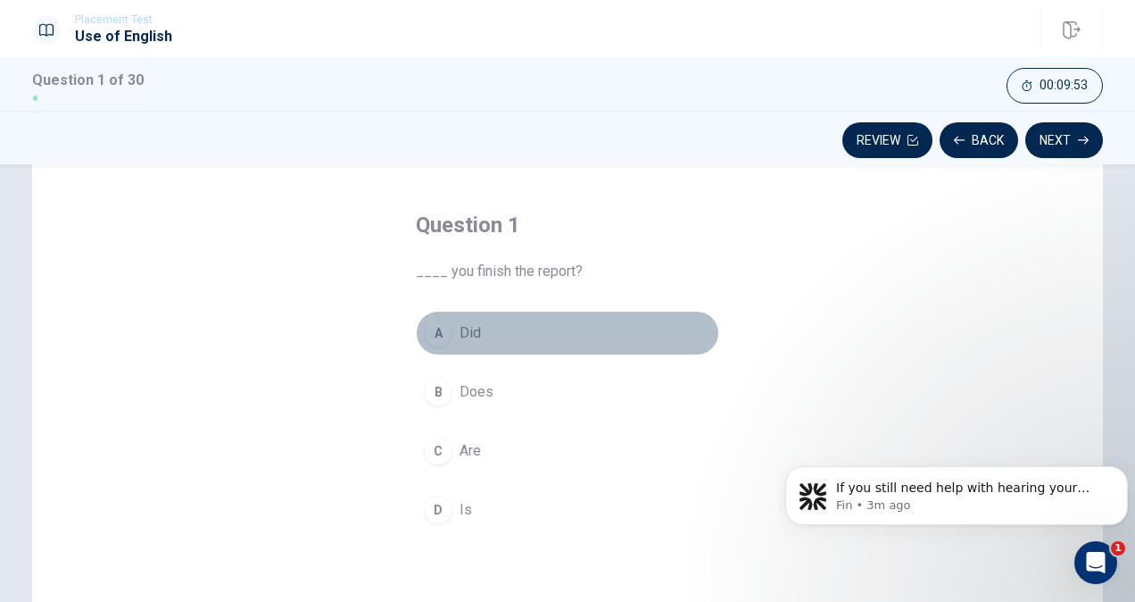
click at [432, 321] on div "A" at bounding box center [438, 333] width 29 height 29
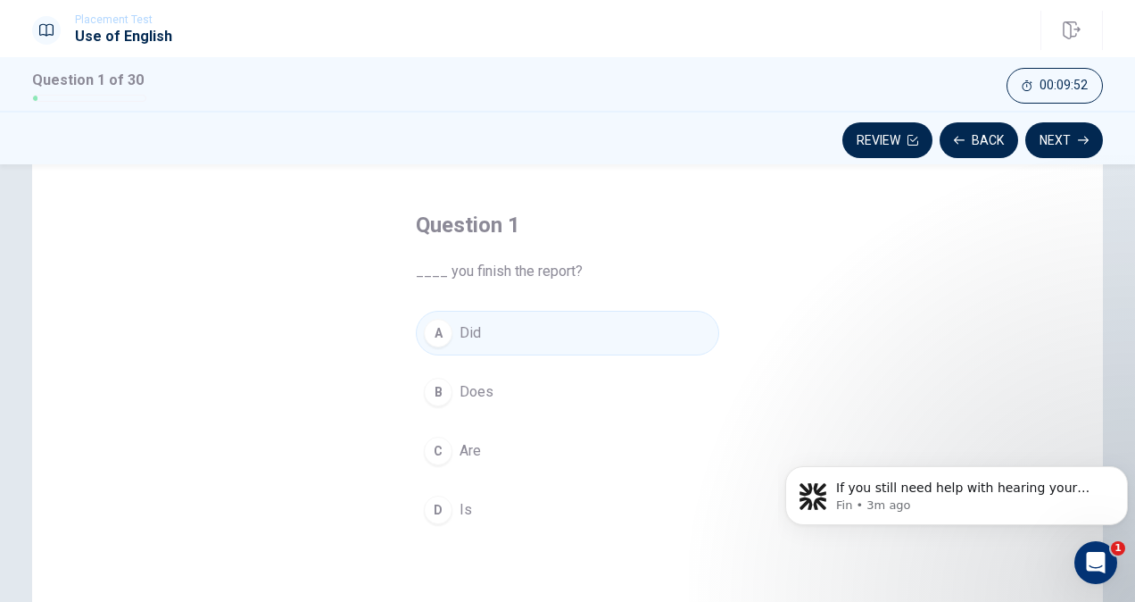
scroll to position [86, 0]
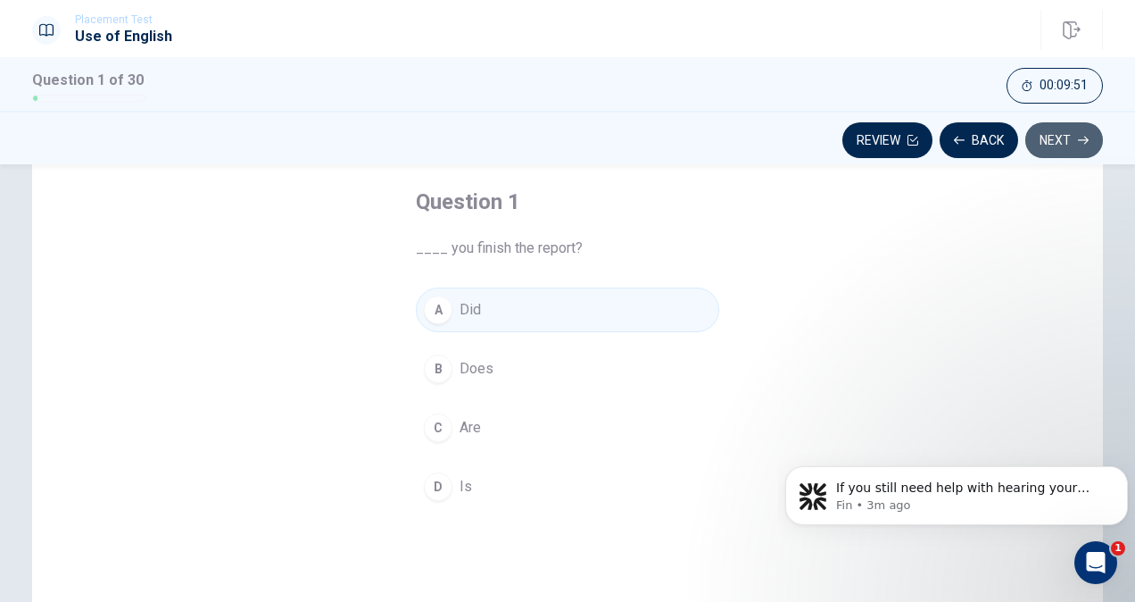
click at [1044, 144] on button "Next" at bounding box center [1065, 140] width 78 height 36
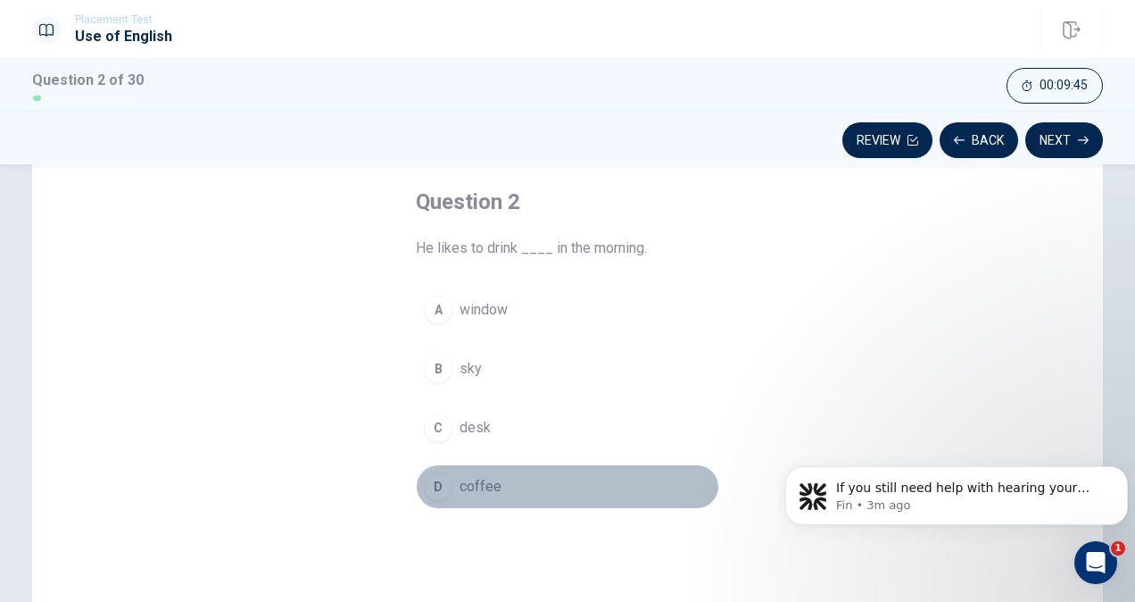
click at [431, 485] on div "D" at bounding box center [438, 486] width 29 height 29
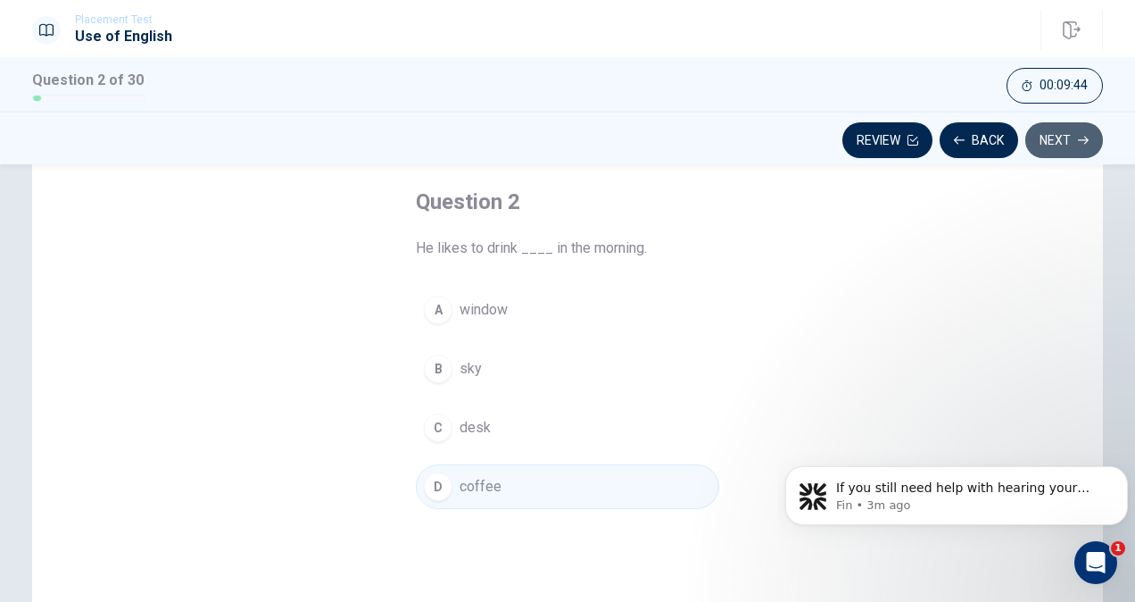
click at [1075, 129] on button "Next" at bounding box center [1065, 140] width 78 height 36
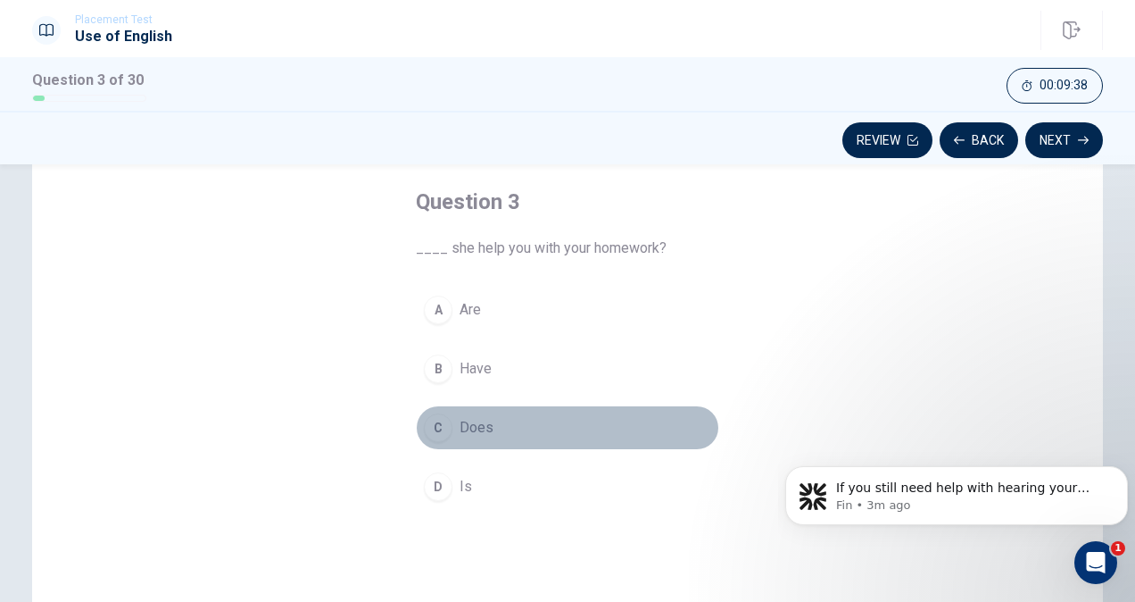
click at [434, 427] on div "C" at bounding box center [438, 427] width 29 height 29
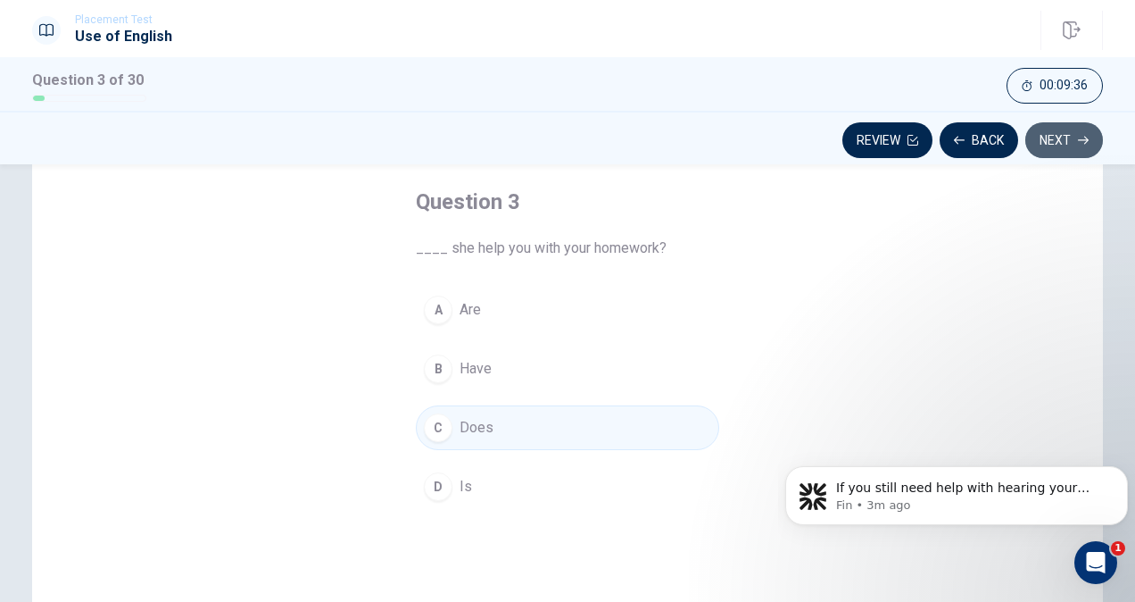
click at [1054, 129] on button "Next" at bounding box center [1065, 140] width 78 height 36
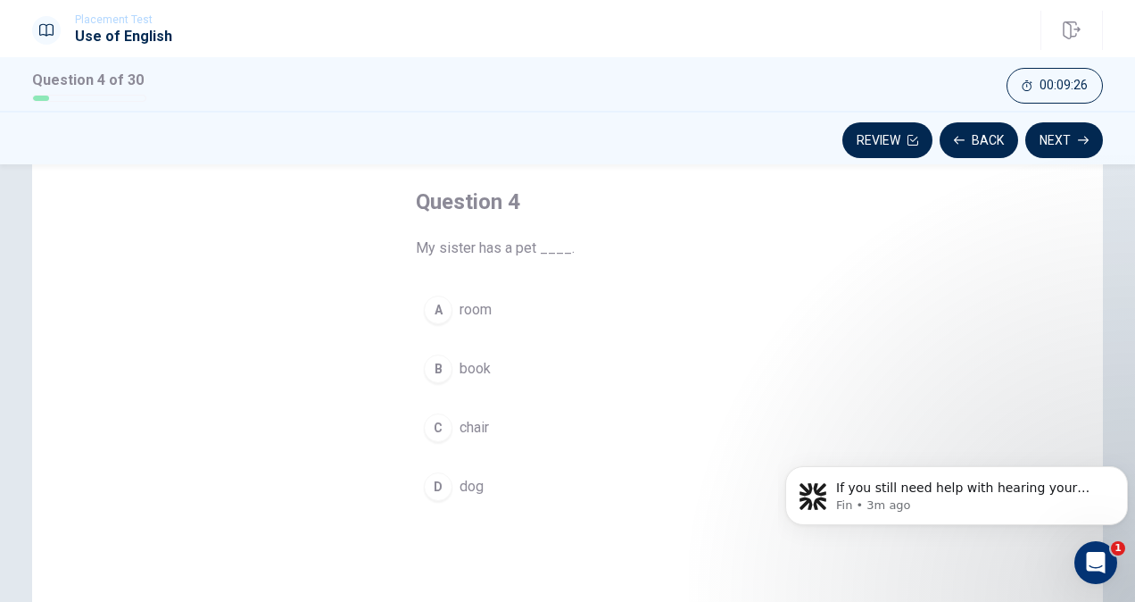
click at [428, 313] on div "A" at bounding box center [438, 309] width 29 height 29
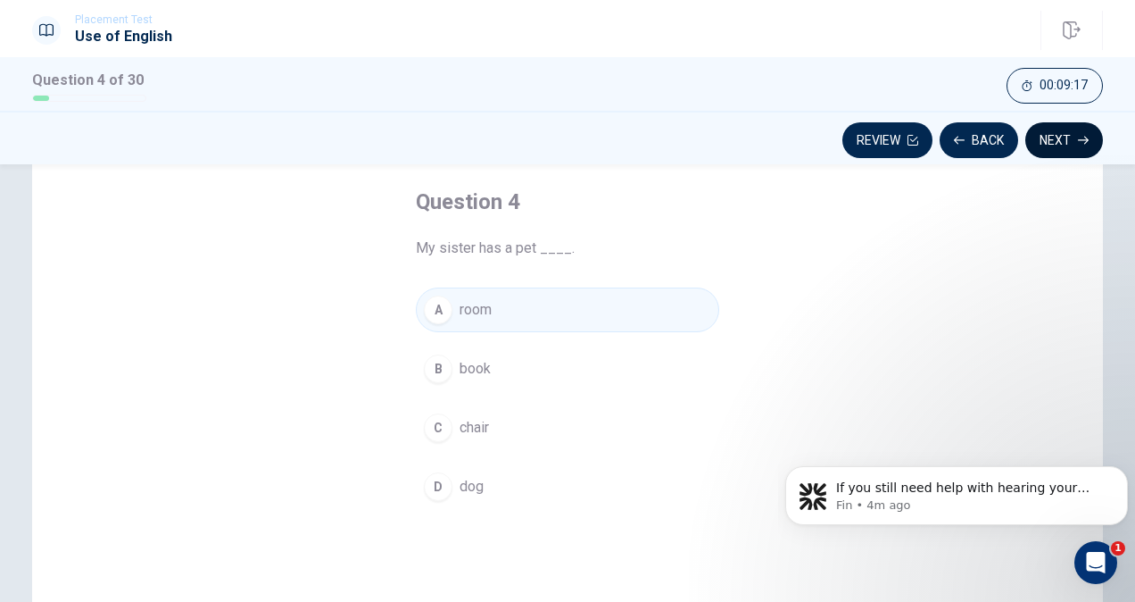
click at [1065, 145] on button "Next" at bounding box center [1065, 140] width 78 height 36
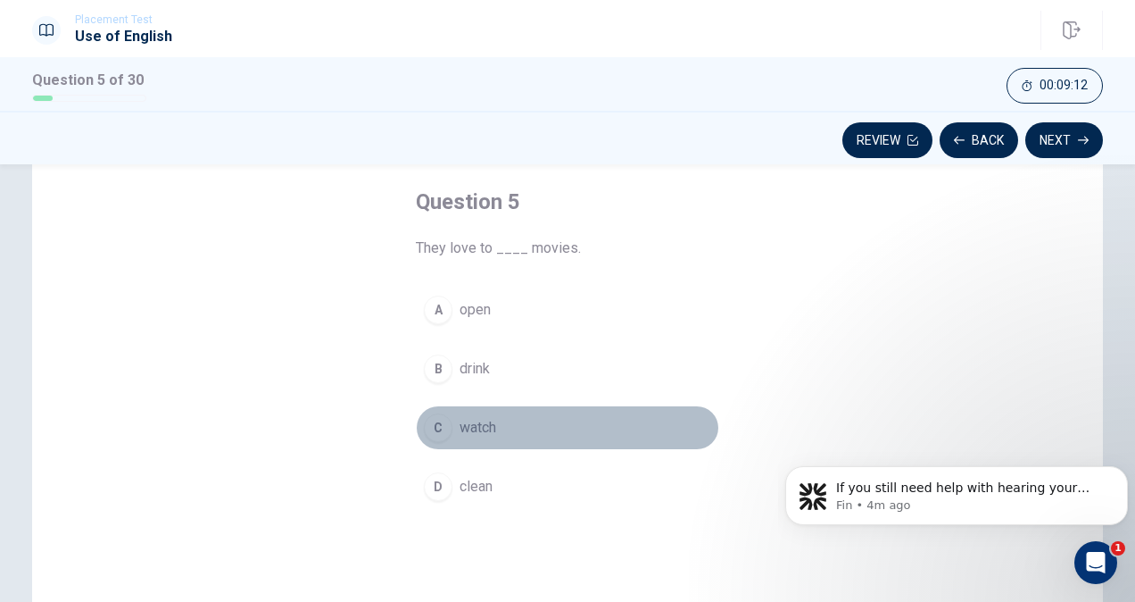
click at [437, 428] on div "C" at bounding box center [438, 427] width 29 height 29
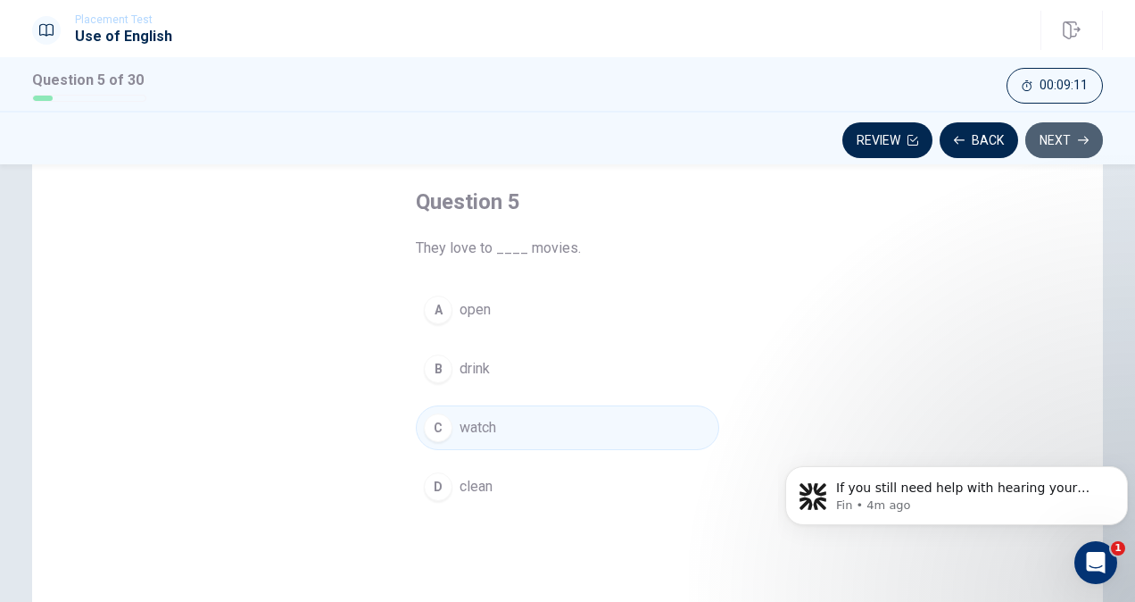
click at [1062, 136] on button "Next" at bounding box center [1065, 140] width 78 height 36
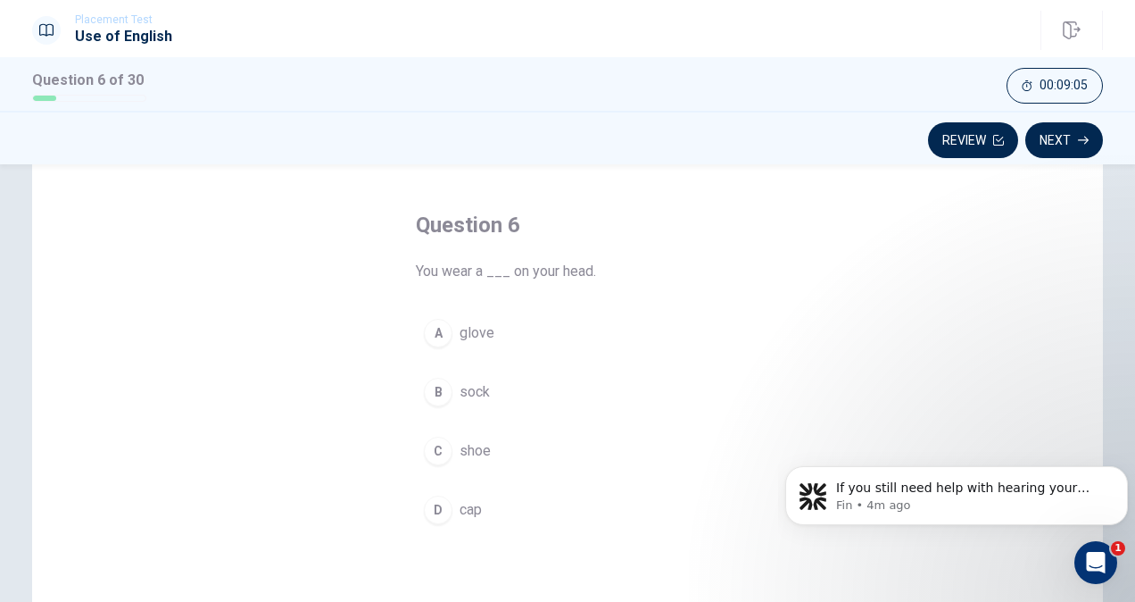
scroll to position [62, 0]
click at [438, 323] on div "A" at bounding box center [438, 334] width 29 height 29
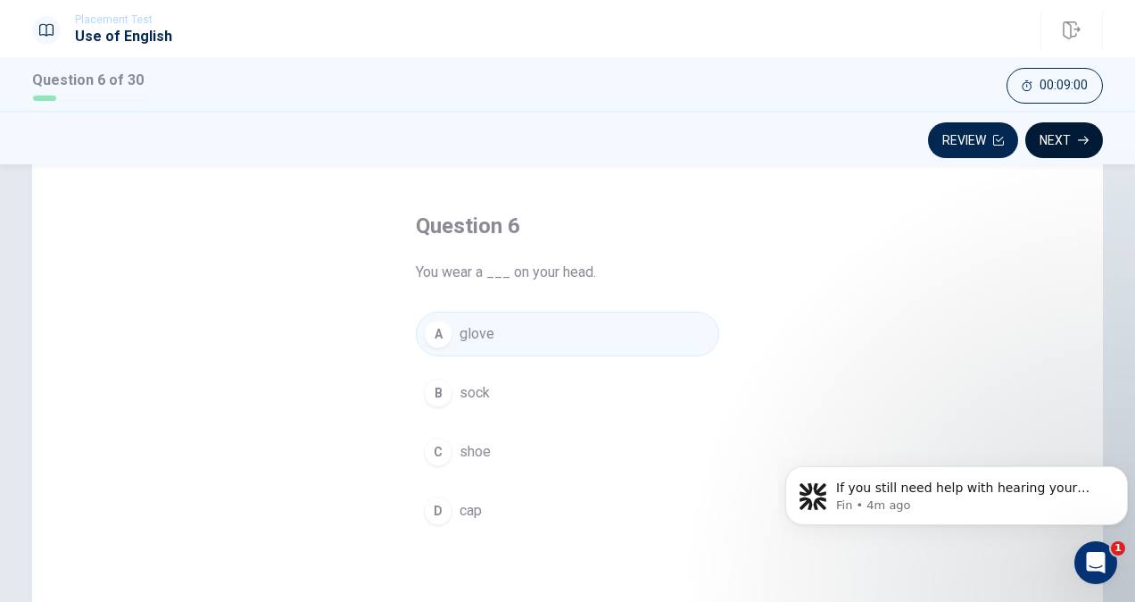
click at [1067, 126] on button "Next" at bounding box center [1065, 140] width 78 height 36
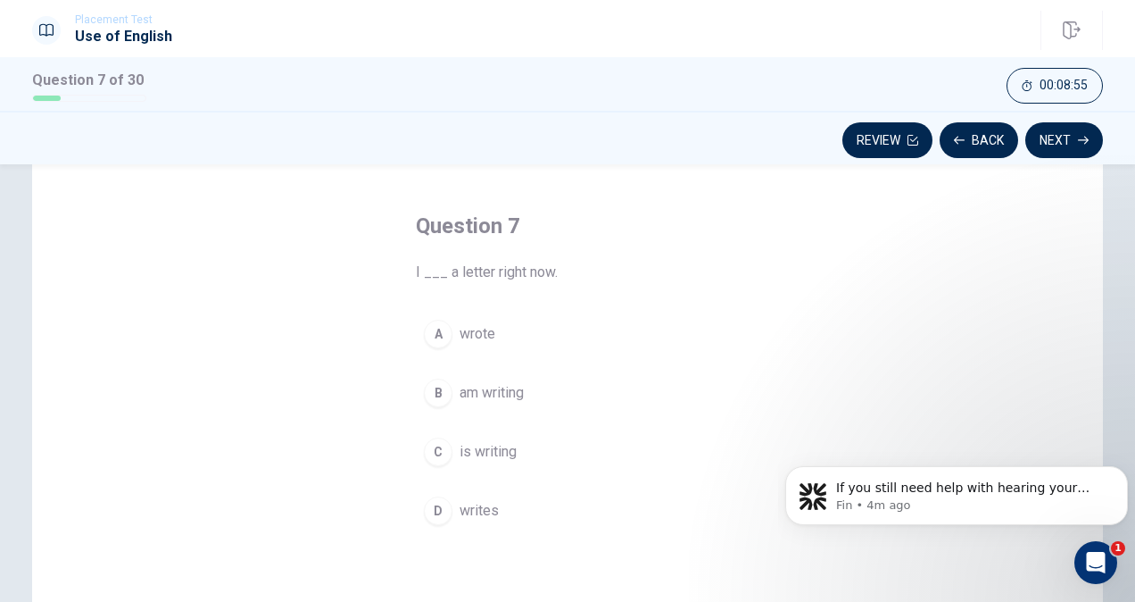
click at [436, 382] on div "B" at bounding box center [438, 392] width 29 height 29
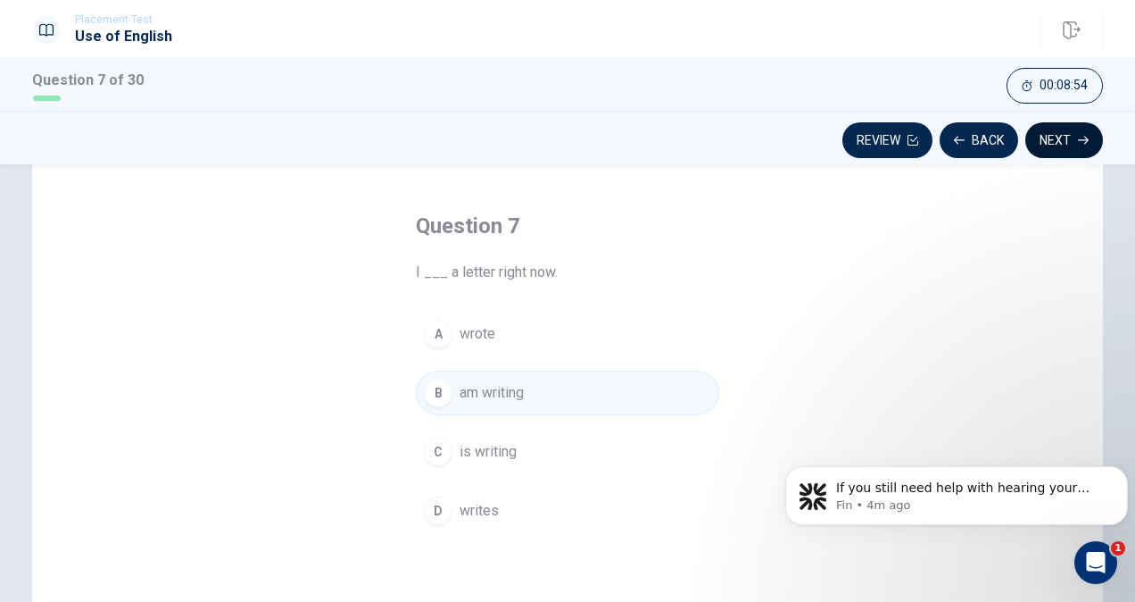
click at [1056, 137] on button "Next" at bounding box center [1065, 140] width 78 height 36
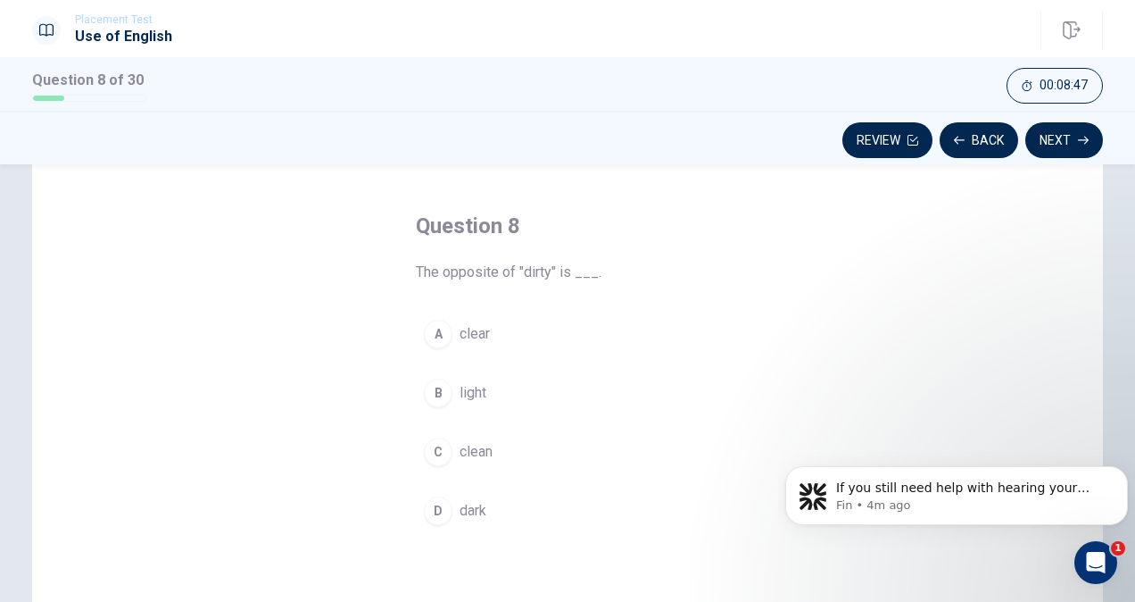
click at [437, 451] on div "C" at bounding box center [438, 451] width 29 height 29
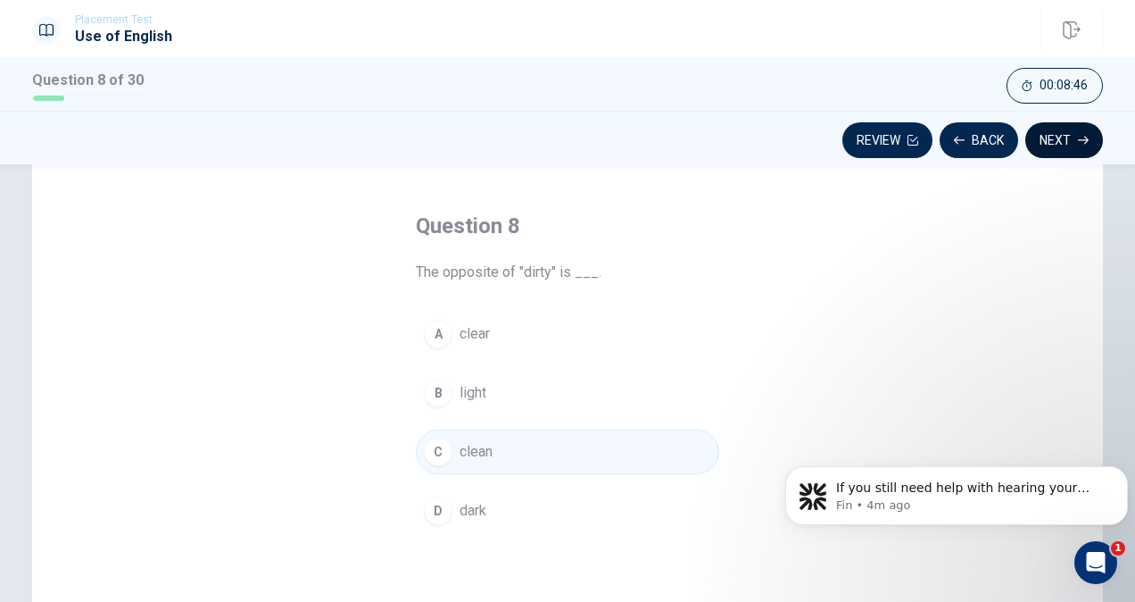
click at [1048, 126] on button "Next" at bounding box center [1065, 140] width 78 height 36
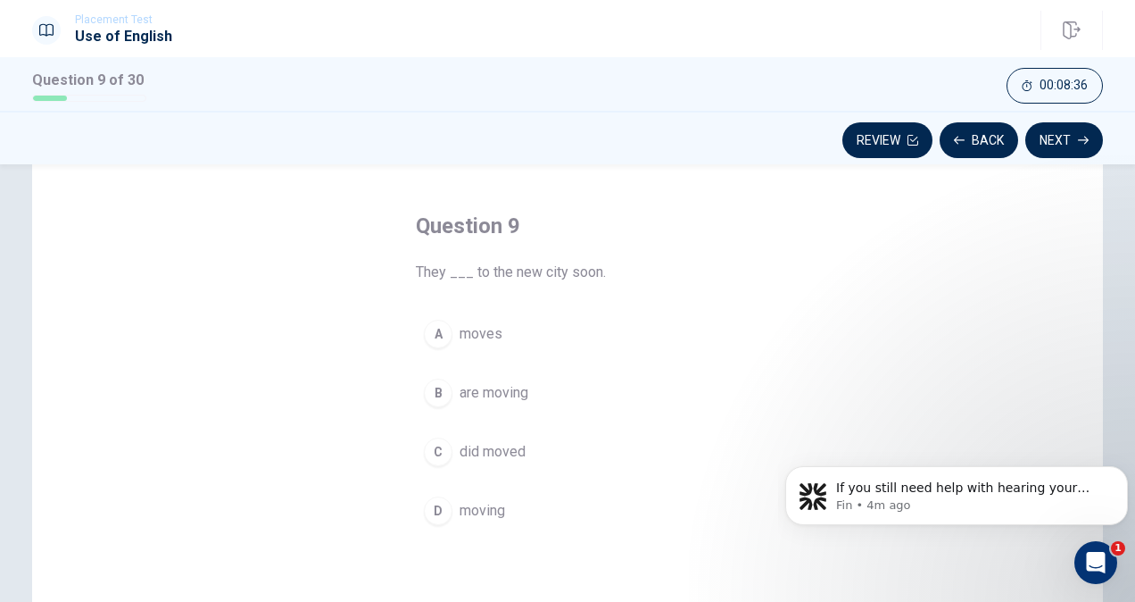
click at [426, 385] on div "B" at bounding box center [438, 392] width 29 height 29
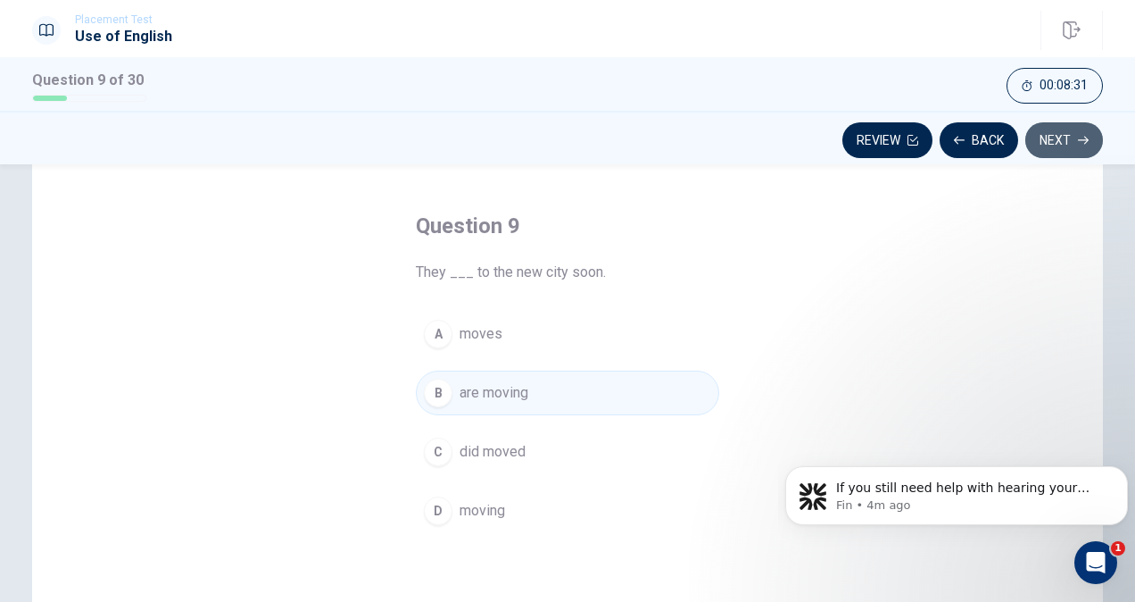
click at [1055, 139] on button "Next" at bounding box center [1065, 140] width 78 height 36
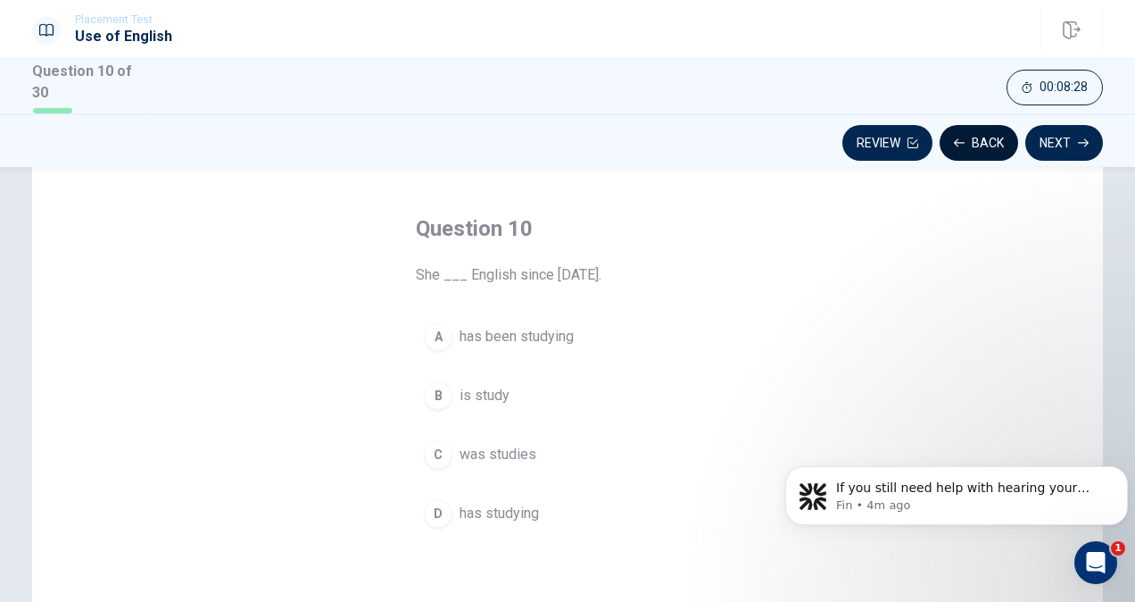
click at [978, 139] on button "Back" at bounding box center [979, 143] width 79 height 36
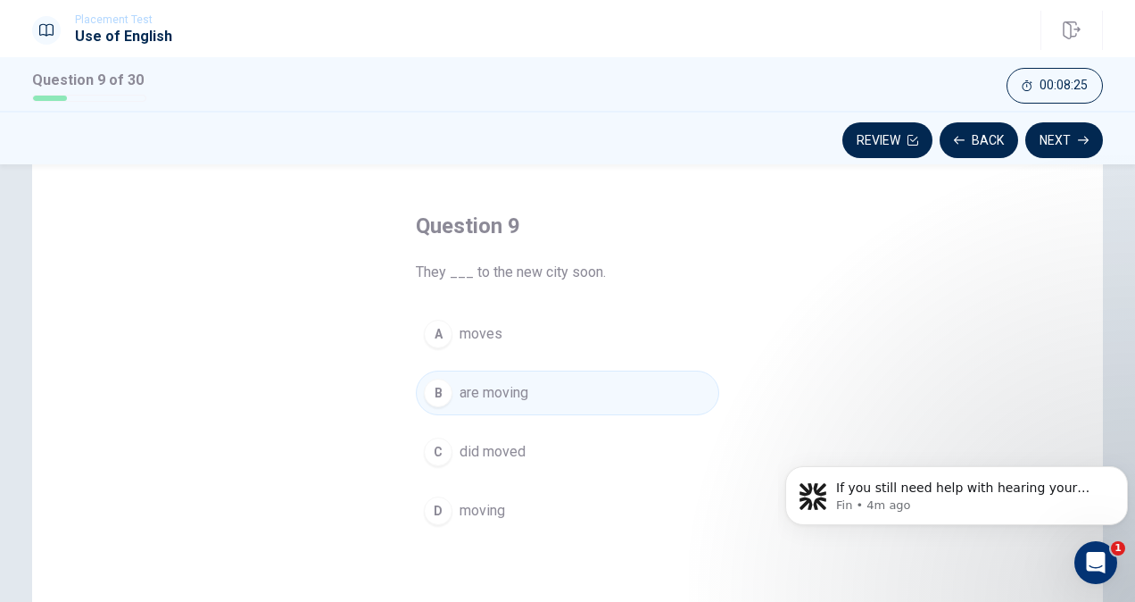
click at [1064, 121] on div "Review Back Next" at bounding box center [567, 138] width 1135 height 54
click at [1066, 148] on button "Next" at bounding box center [1065, 140] width 78 height 36
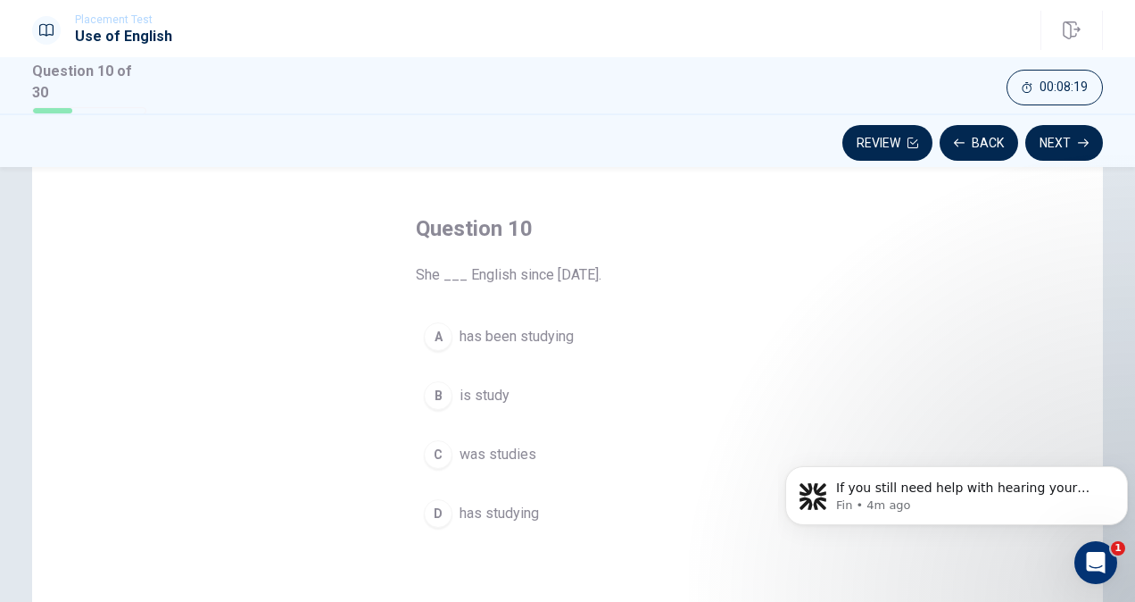
click at [444, 332] on div "A" at bounding box center [438, 336] width 29 height 29
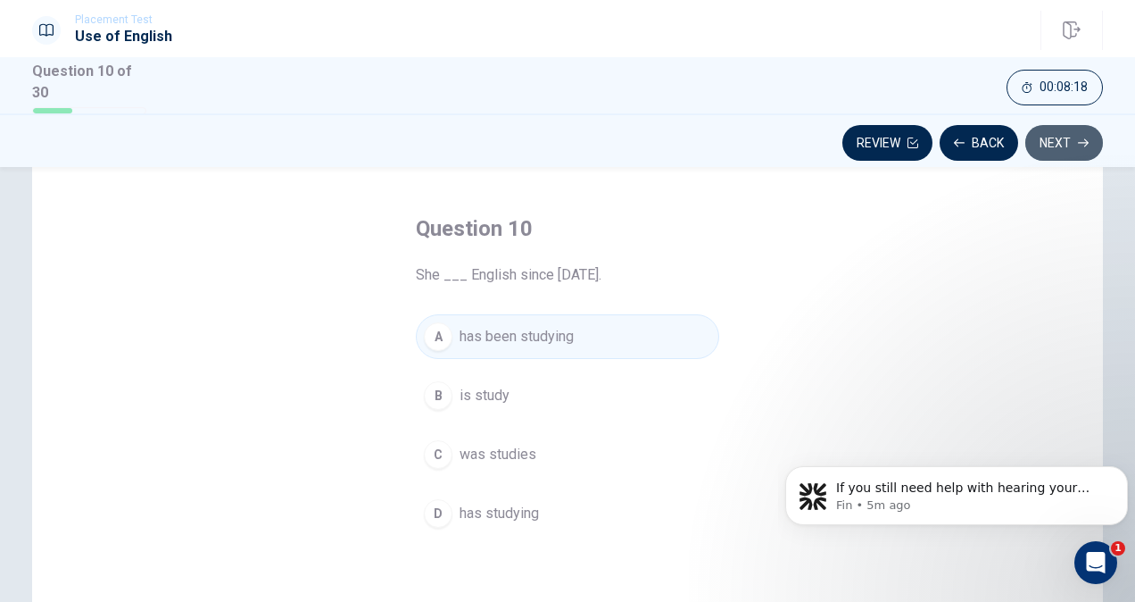
click at [1076, 141] on button "Next" at bounding box center [1065, 143] width 78 height 36
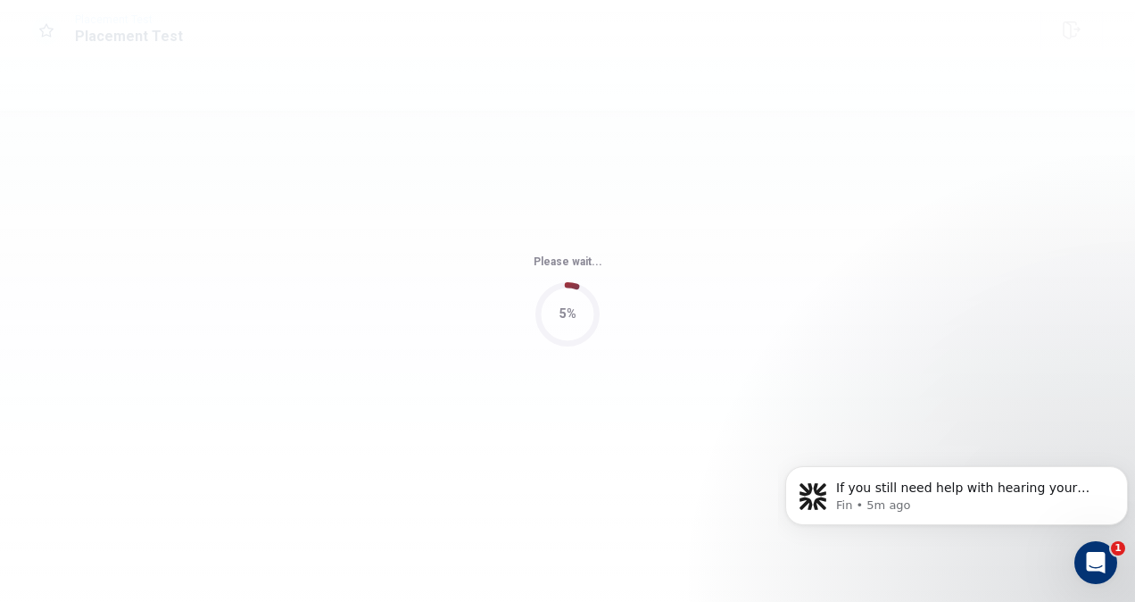
scroll to position [0, 0]
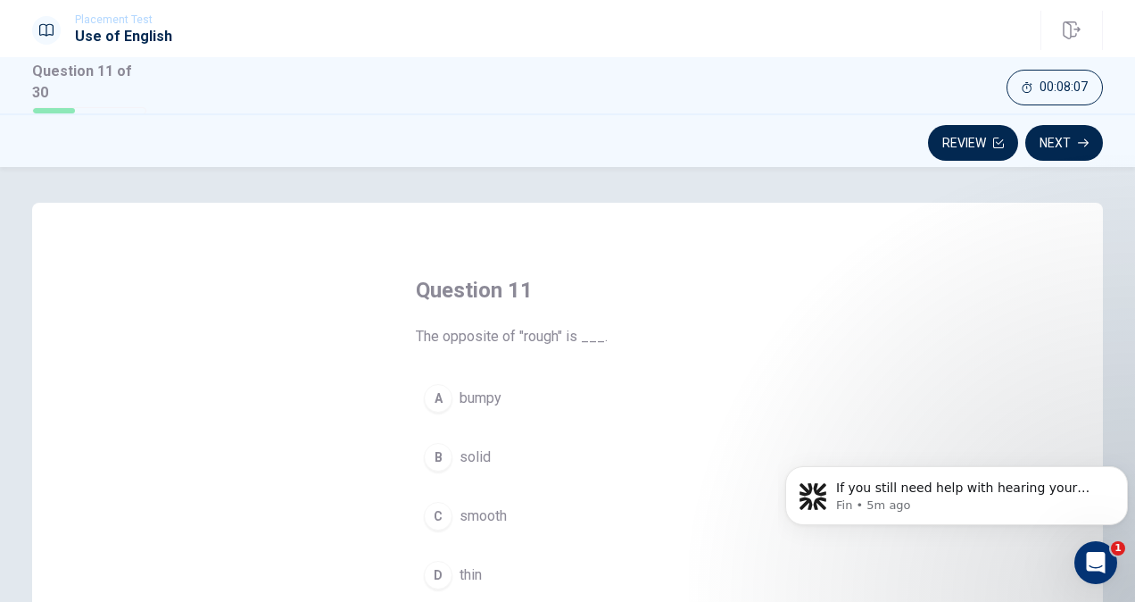
click at [433, 561] on div "D" at bounding box center [438, 575] width 29 height 29
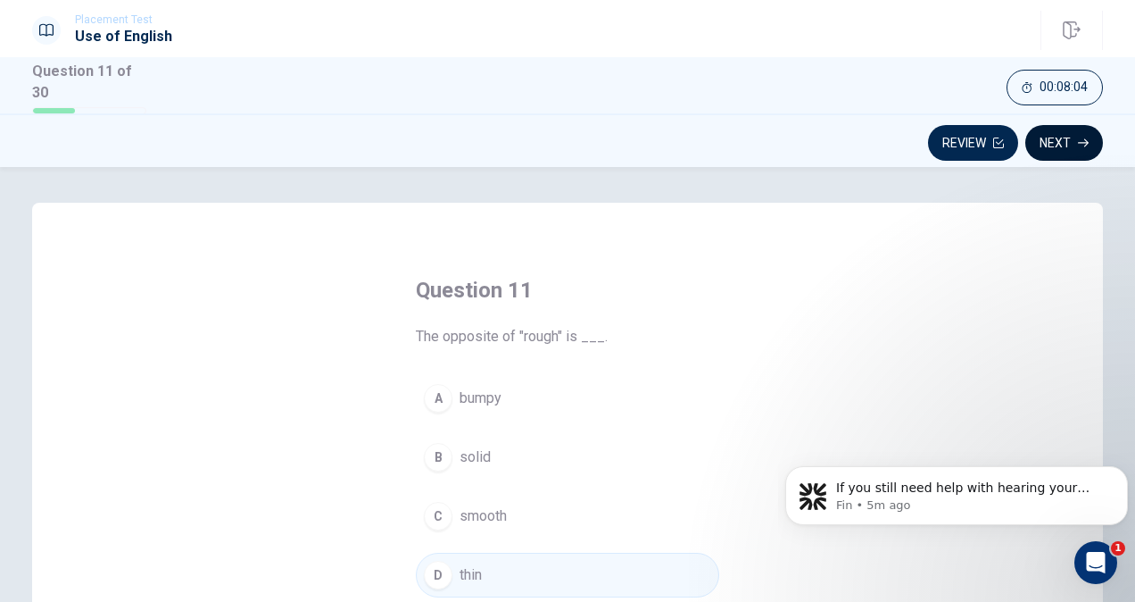
click at [1060, 143] on button "Next" at bounding box center [1065, 143] width 78 height 36
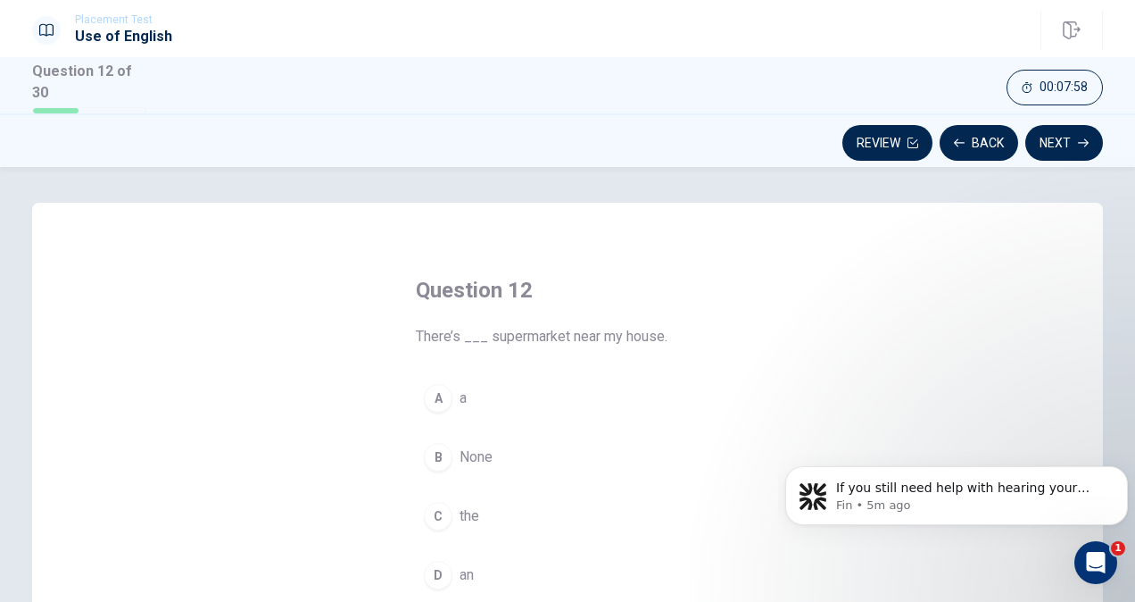
click at [430, 398] on div "A" at bounding box center [438, 398] width 29 height 29
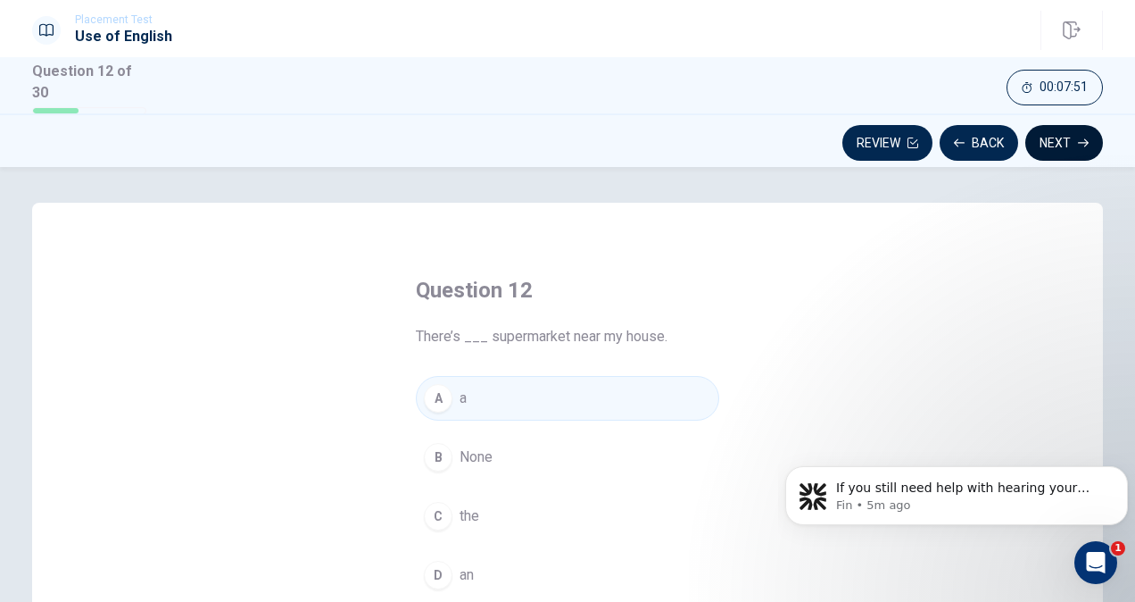
click at [1079, 139] on icon "button" at bounding box center [1083, 142] width 11 height 11
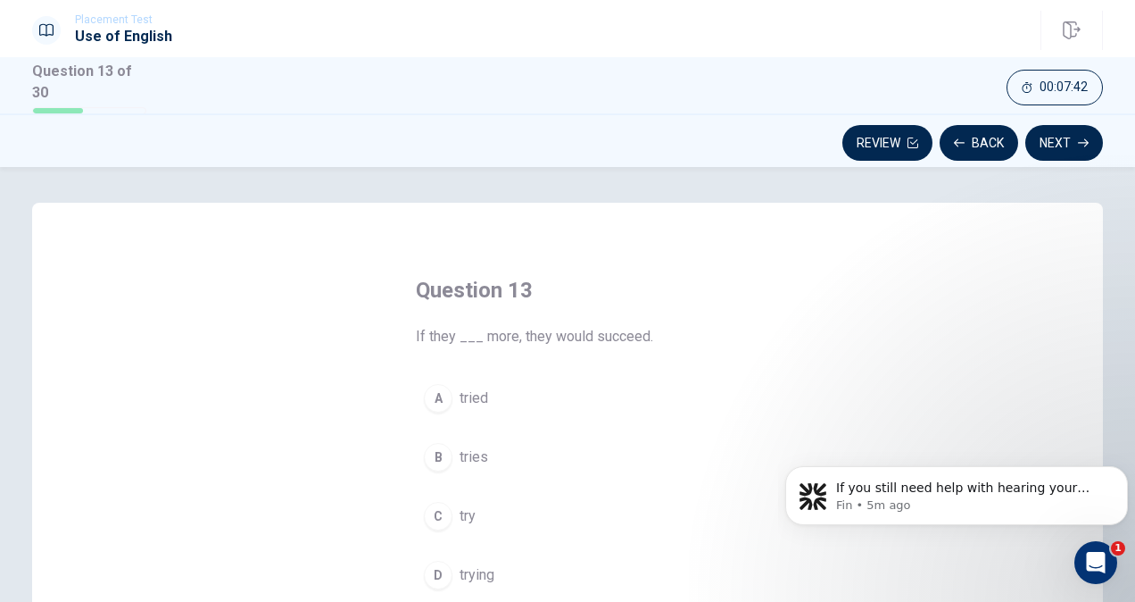
click at [439, 502] on div "C" at bounding box center [438, 516] width 29 height 29
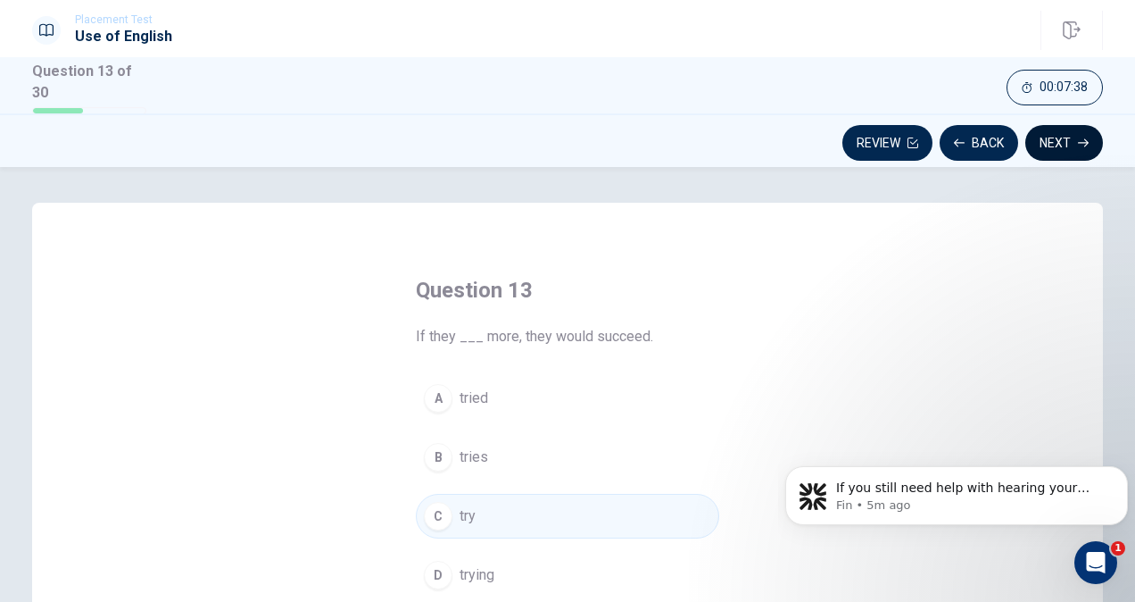
click at [1062, 141] on button "Next" at bounding box center [1065, 143] width 78 height 36
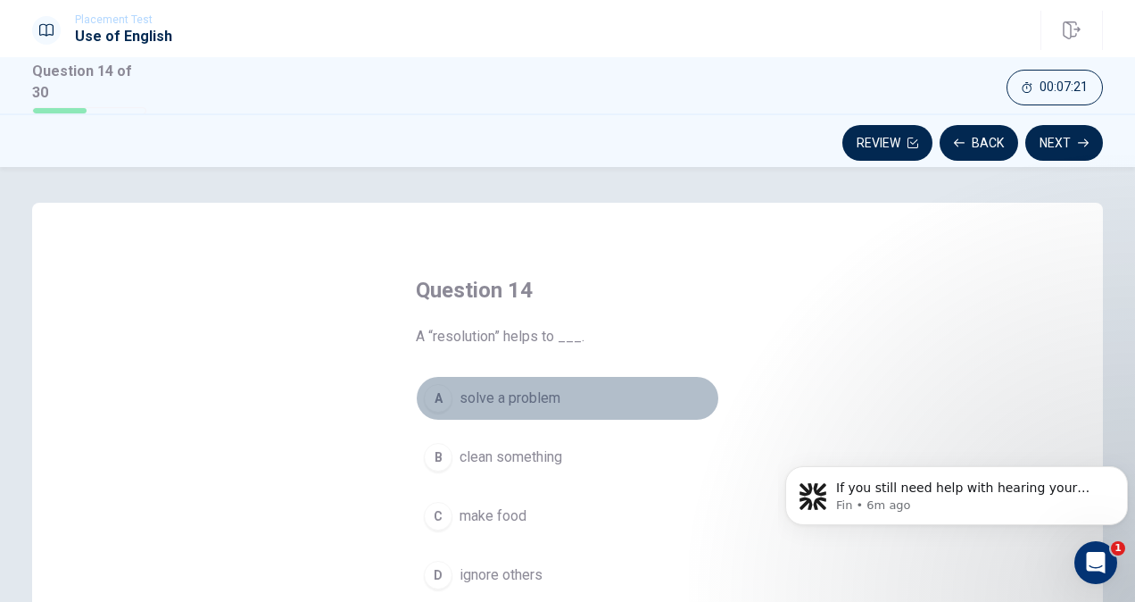
click at [436, 398] on div "A" at bounding box center [438, 398] width 29 height 29
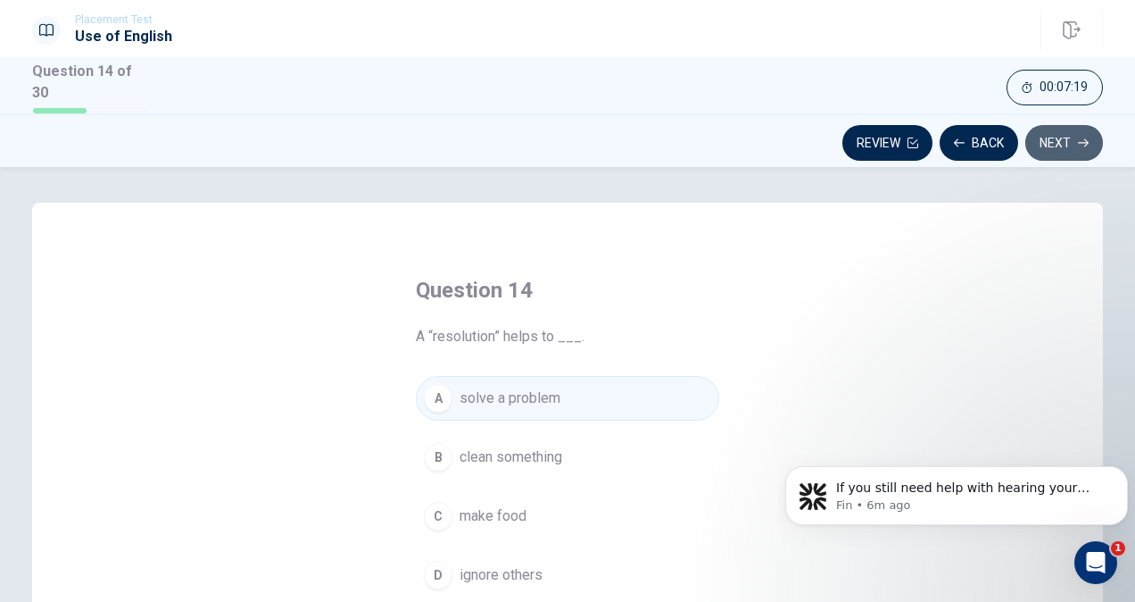
click at [1073, 141] on button "Next" at bounding box center [1065, 143] width 78 height 36
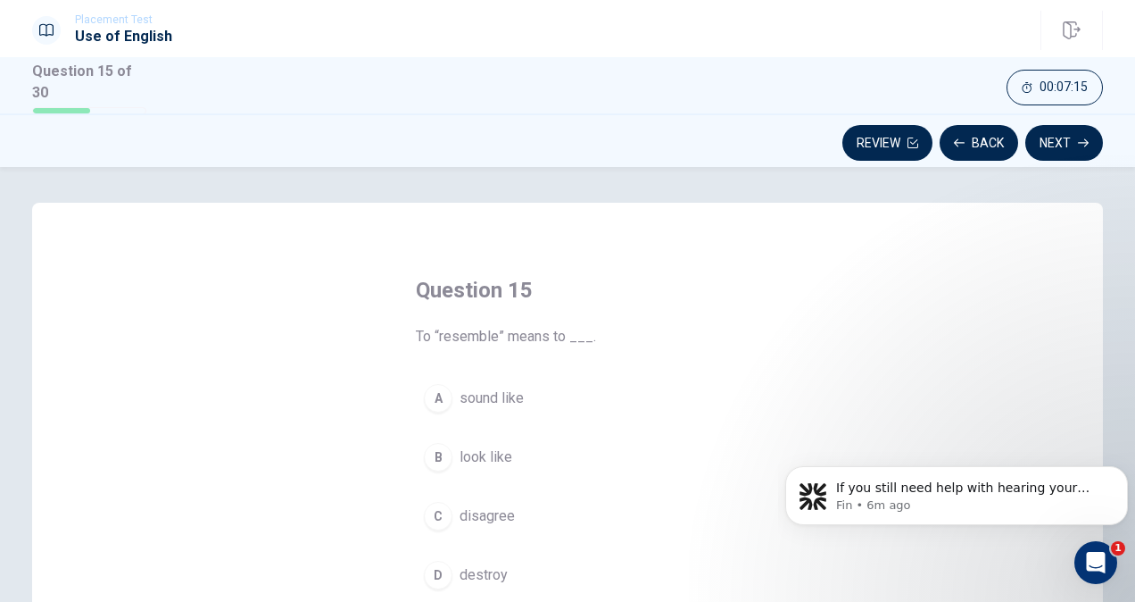
click at [436, 448] on div "B" at bounding box center [438, 457] width 29 height 29
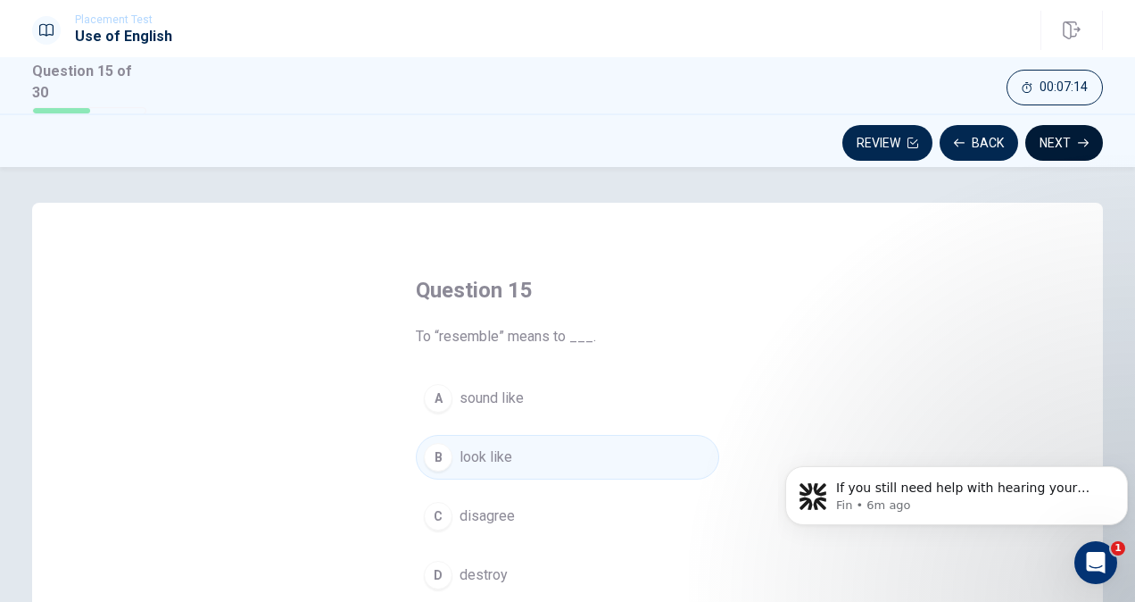
click at [1084, 139] on icon "button" at bounding box center [1083, 143] width 11 height 8
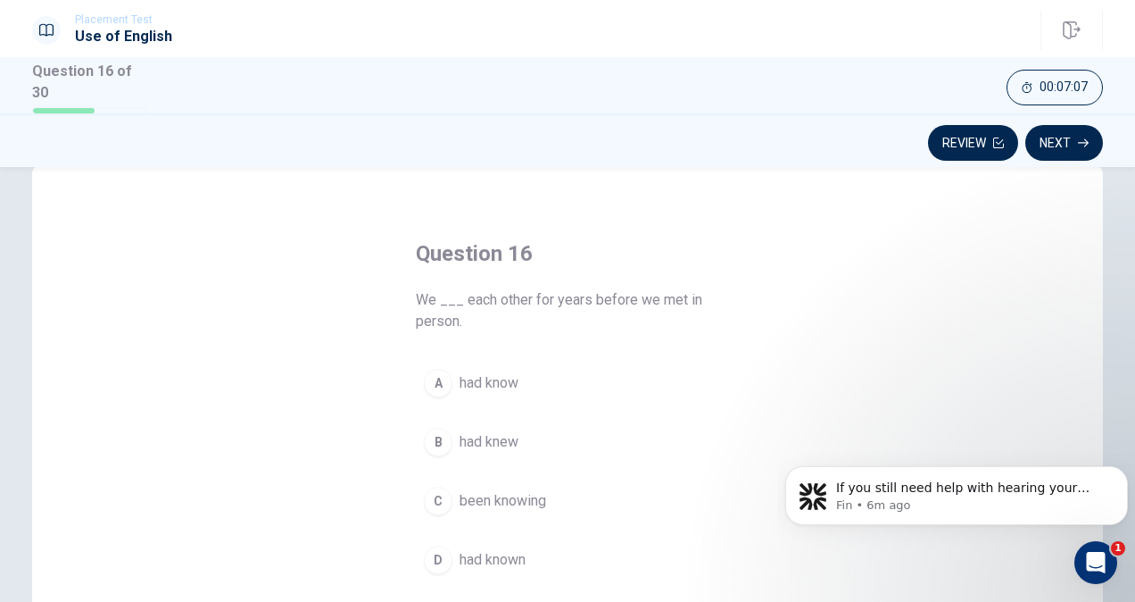
scroll to position [37, 0]
click at [442, 559] on div "D" at bounding box center [438, 558] width 29 height 29
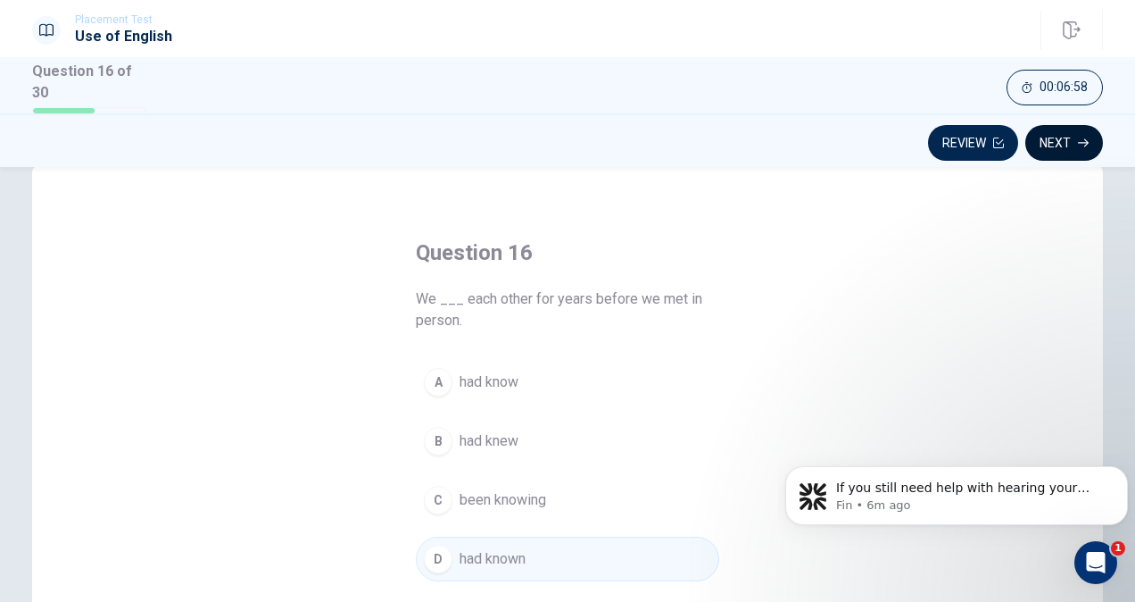
click at [1081, 145] on icon "button" at bounding box center [1083, 142] width 11 height 11
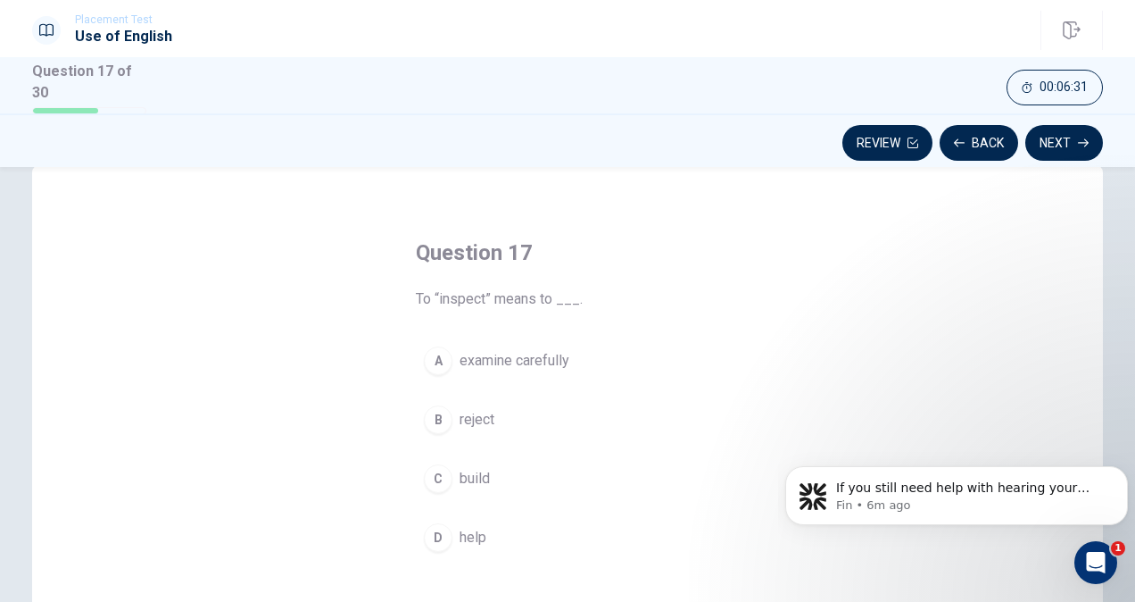
click at [434, 355] on div "A" at bounding box center [438, 360] width 29 height 29
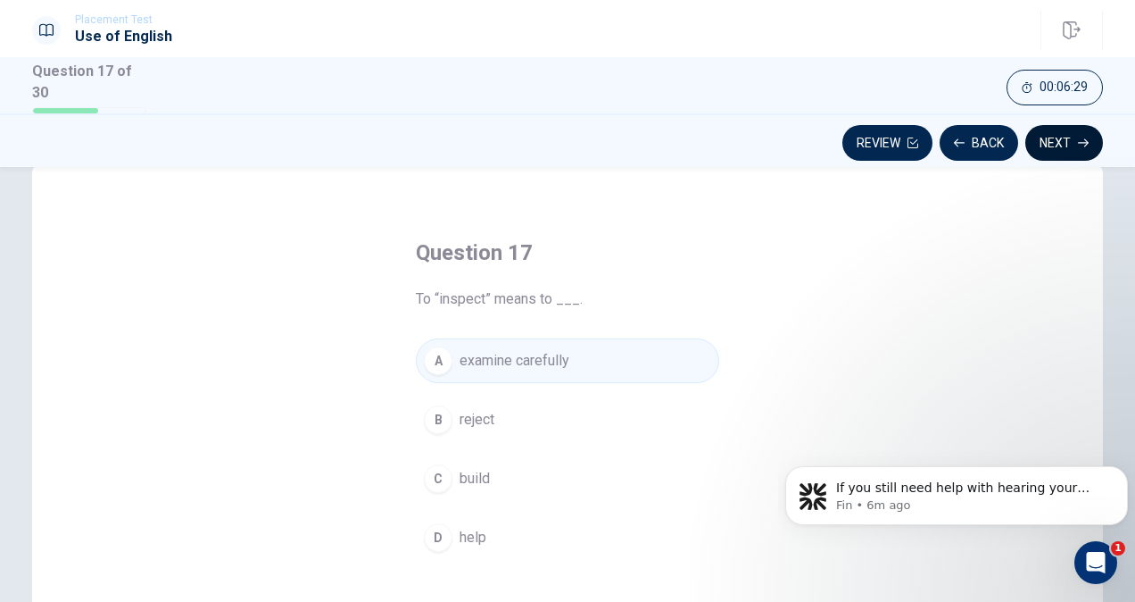
click at [1078, 129] on button "Next" at bounding box center [1065, 143] width 78 height 36
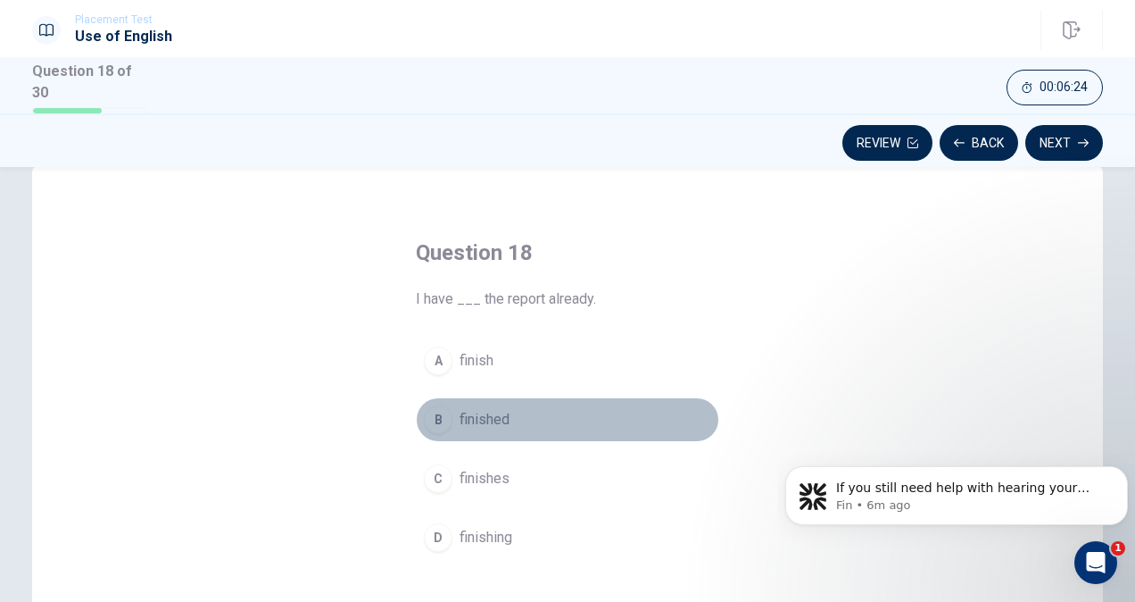
click at [433, 419] on div "B" at bounding box center [438, 419] width 29 height 29
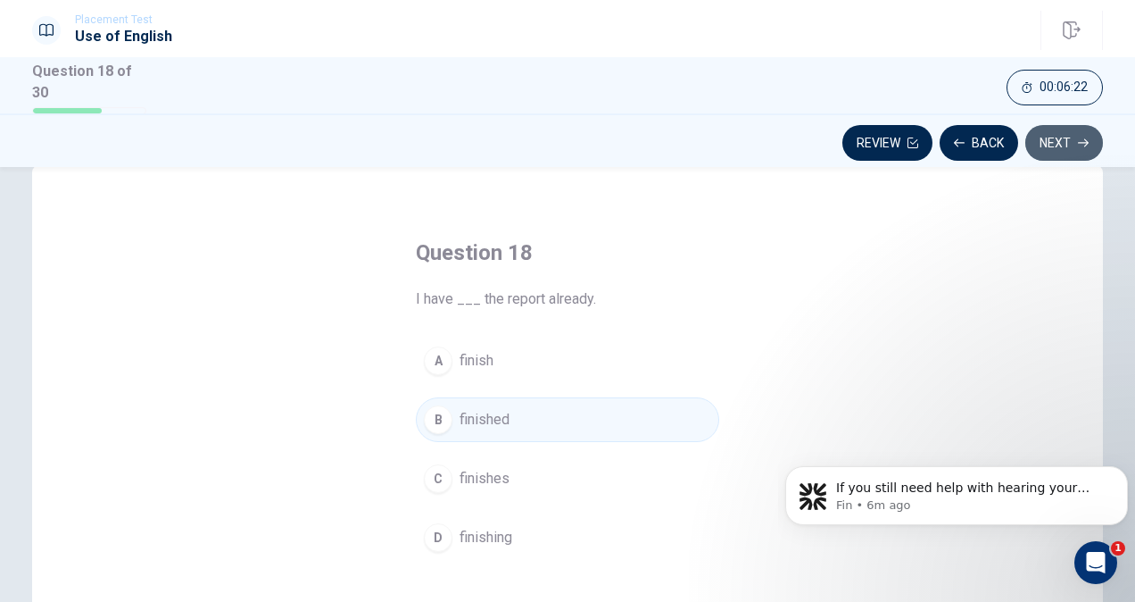
click at [1053, 146] on button "Next" at bounding box center [1065, 143] width 78 height 36
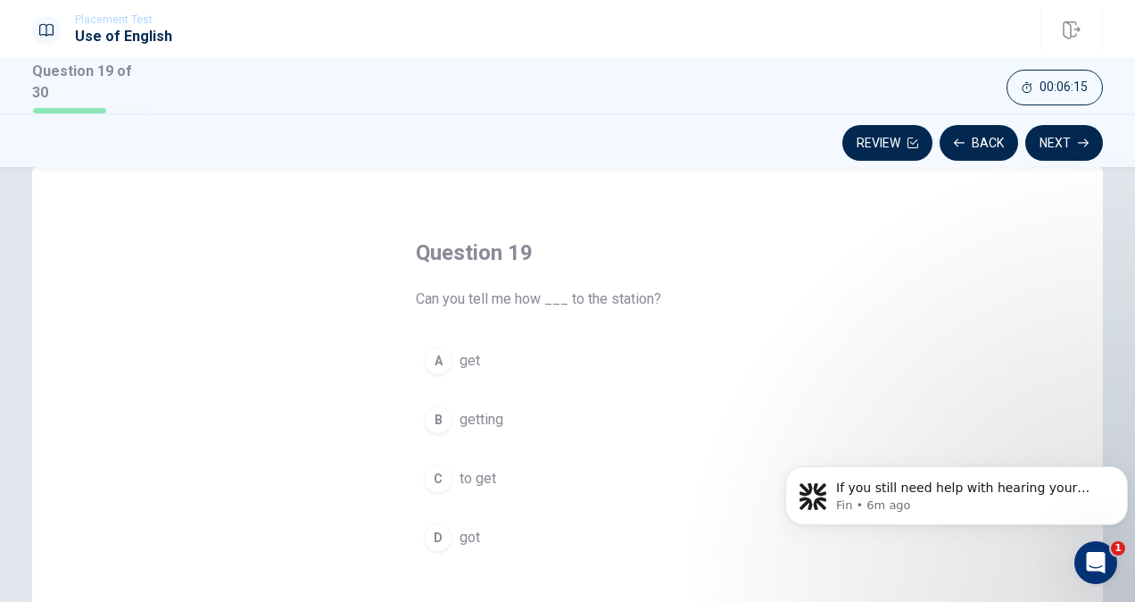
click at [430, 475] on div "C" at bounding box center [438, 478] width 29 height 29
click at [1050, 138] on button "Next" at bounding box center [1065, 143] width 78 height 36
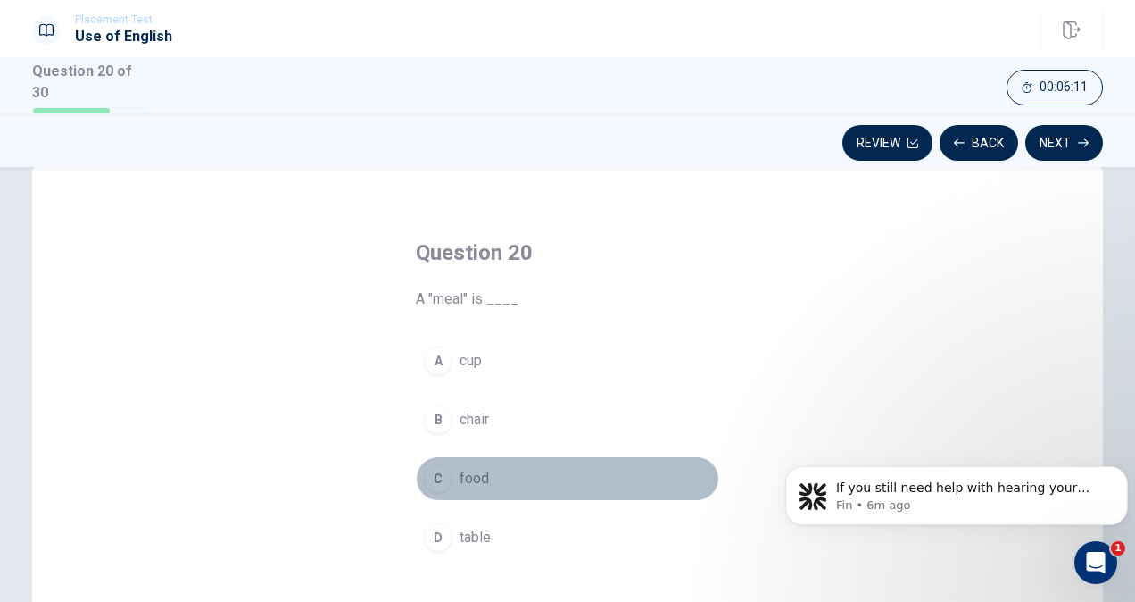
click at [437, 478] on div "C" at bounding box center [438, 478] width 29 height 29
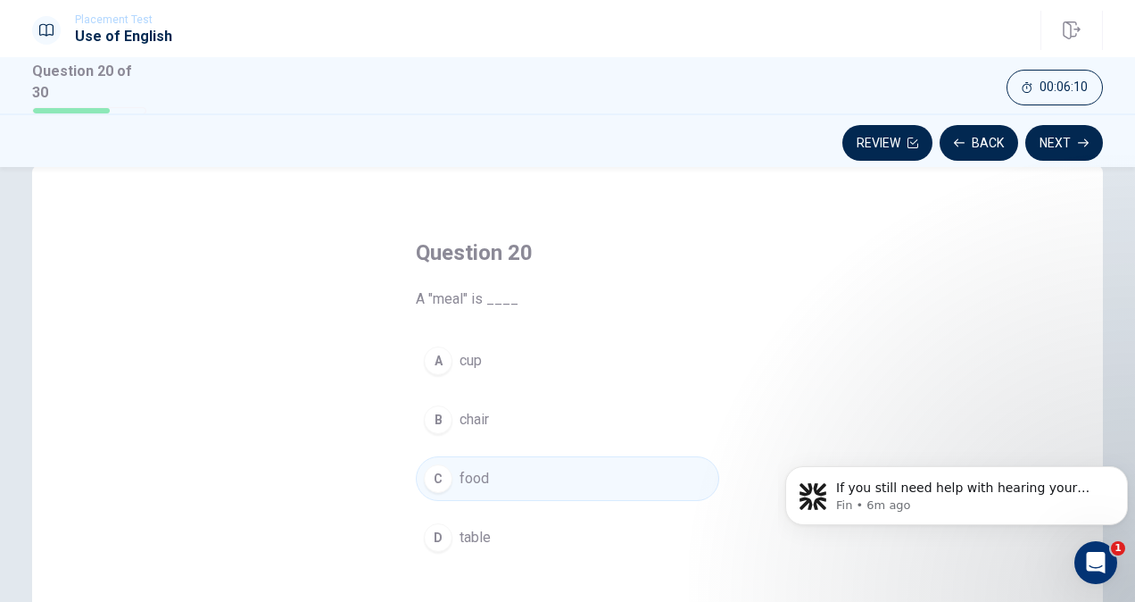
click at [1077, 140] on button "Next" at bounding box center [1065, 143] width 78 height 36
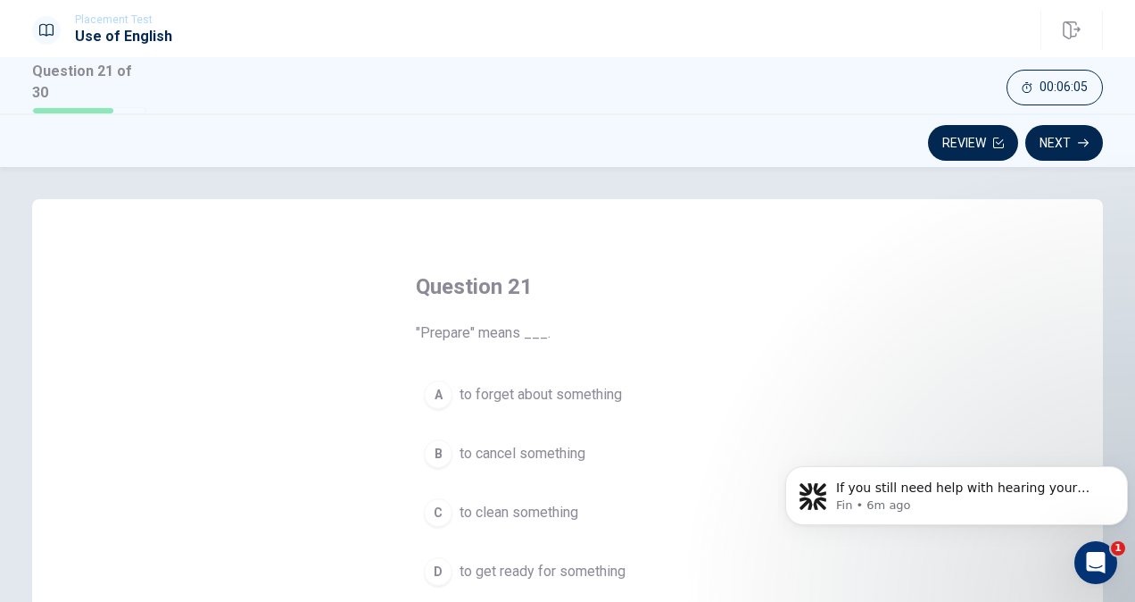
scroll to position [4, 0]
click at [436, 569] on div "D" at bounding box center [438, 570] width 29 height 29
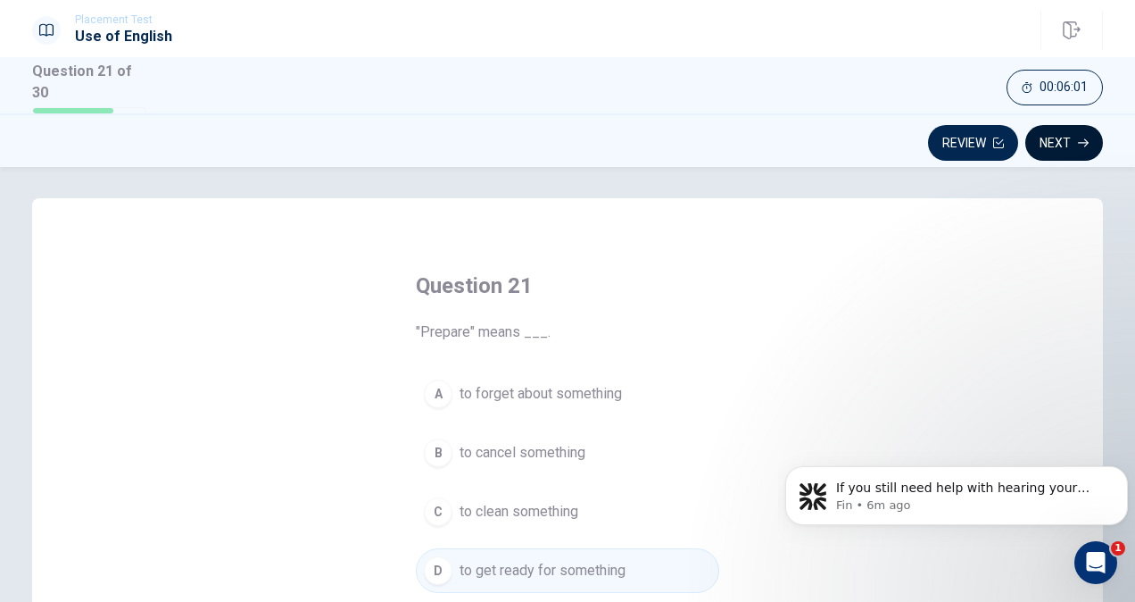
click at [1067, 132] on button "Next" at bounding box center [1065, 143] width 78 height 36
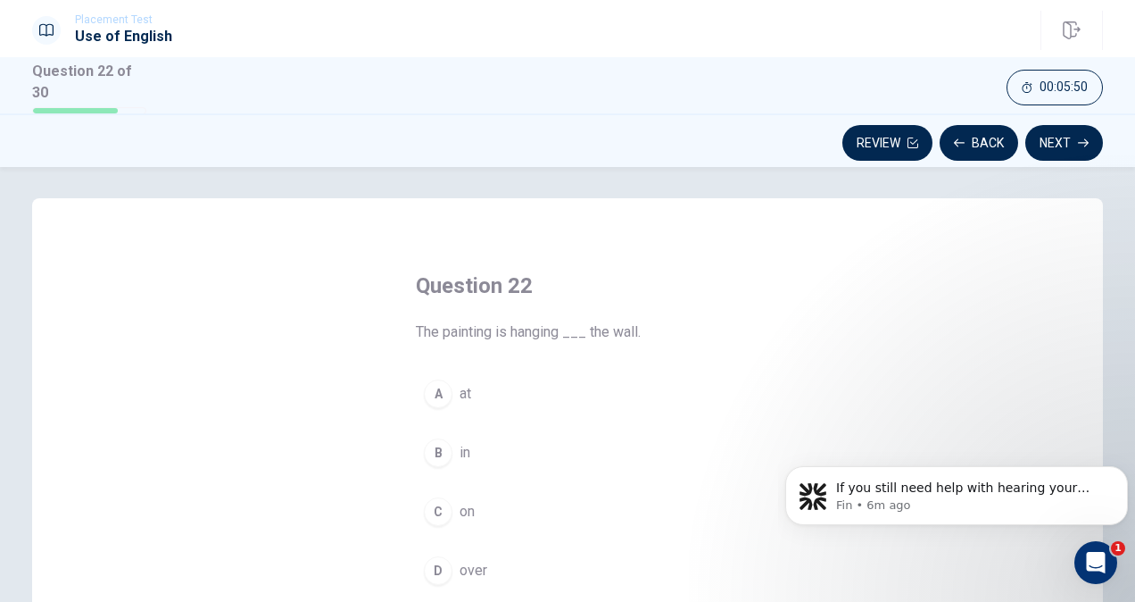
click at [429, 497] on div "C" at bounding box center [438, 511] width 29 height 29
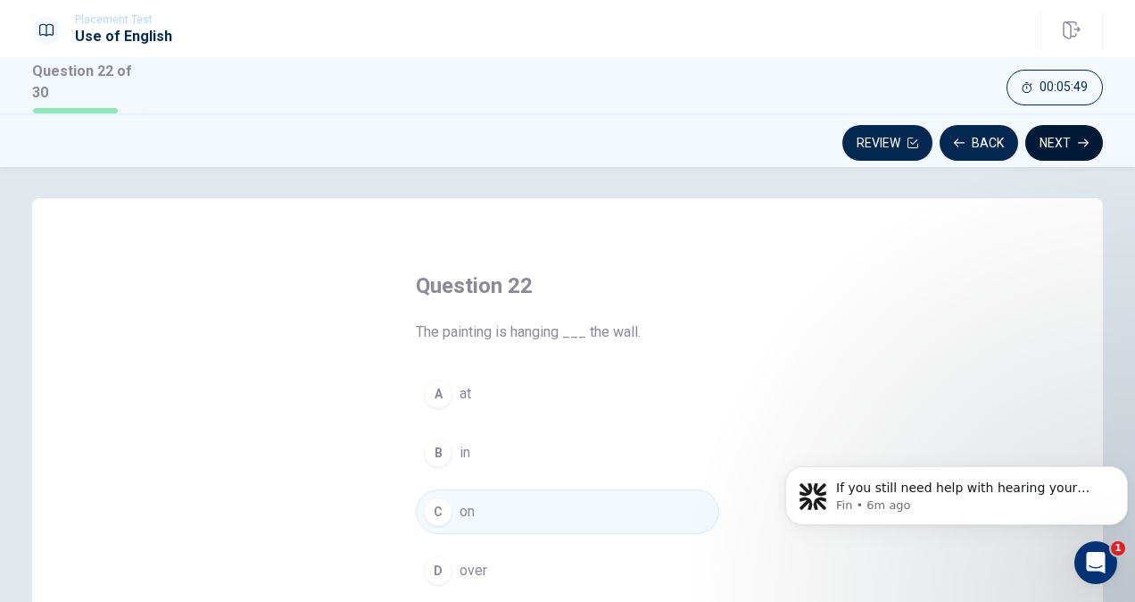
click at [1060, 135] on button "Next" at bounding box center [1065, 143] width 78 height 36
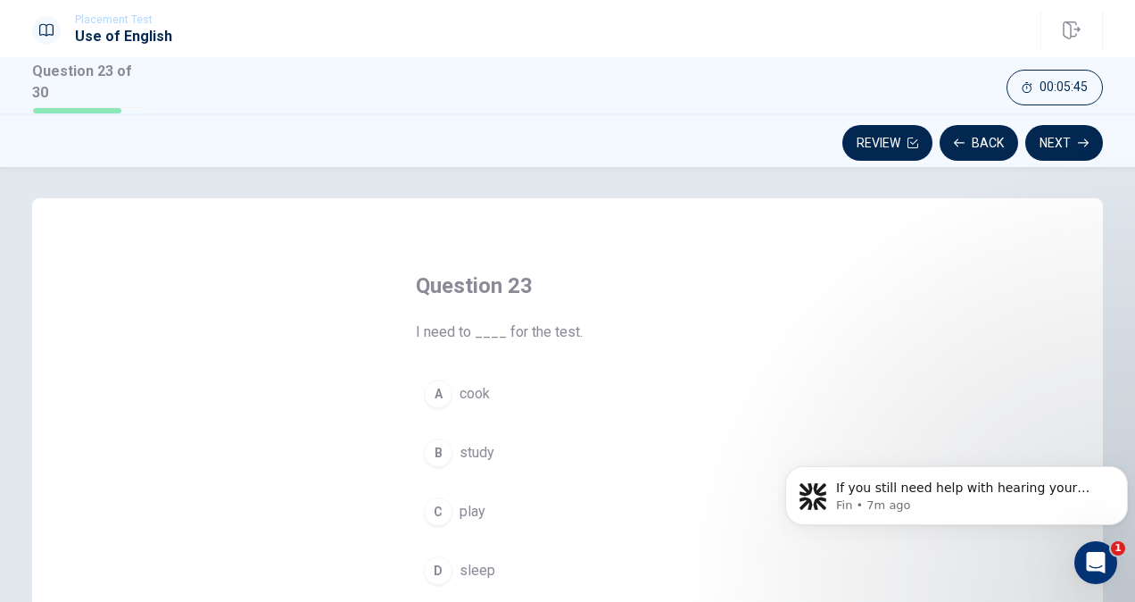
click at [434, 449] on div "B" at bounding box center [438, 452] width 29 height 29
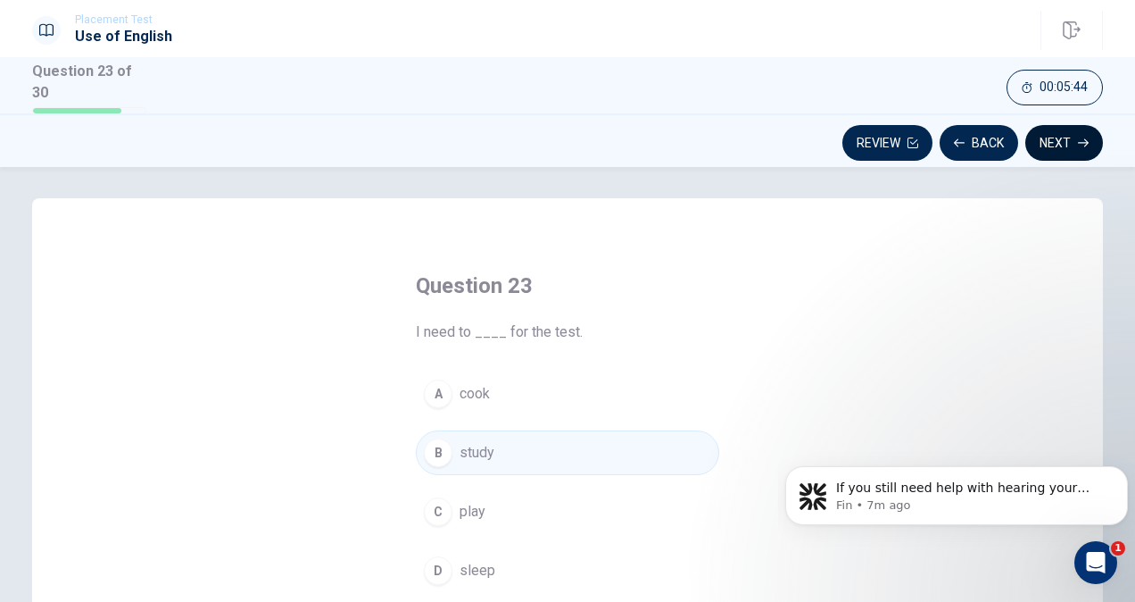
click at [1067, 125] on button "Next" at bounding box center [1065, 143] width 78 height 36
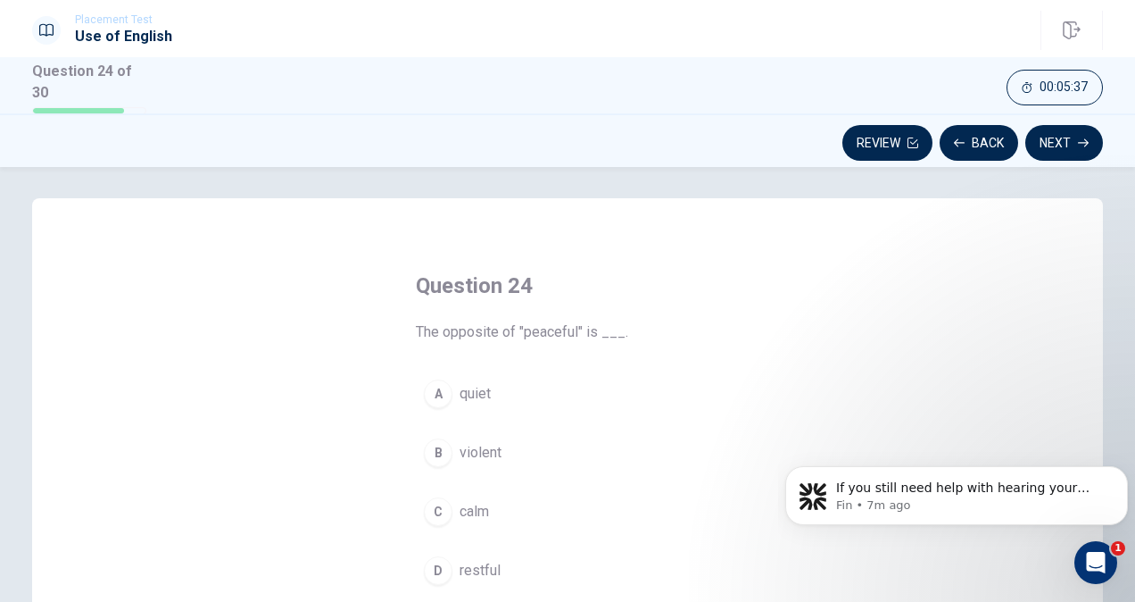
click at [431, 444] on div "B" at bounding box center [438, 452] width 29 height 29
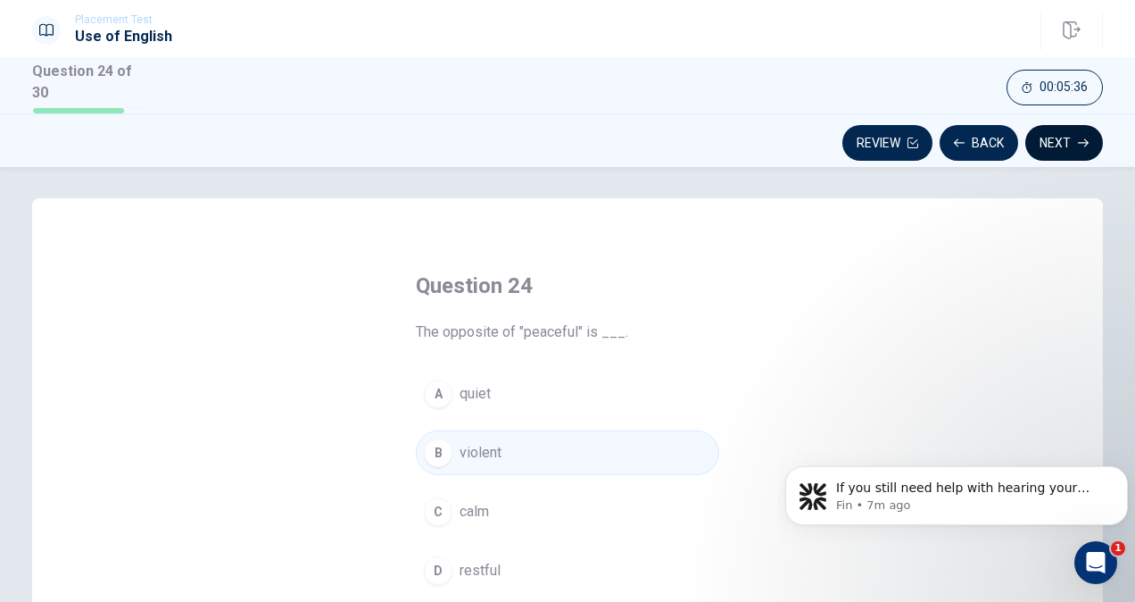
click at [1062, 137] on button "Next" at bounding box center [1065, 143] width 78 height 36
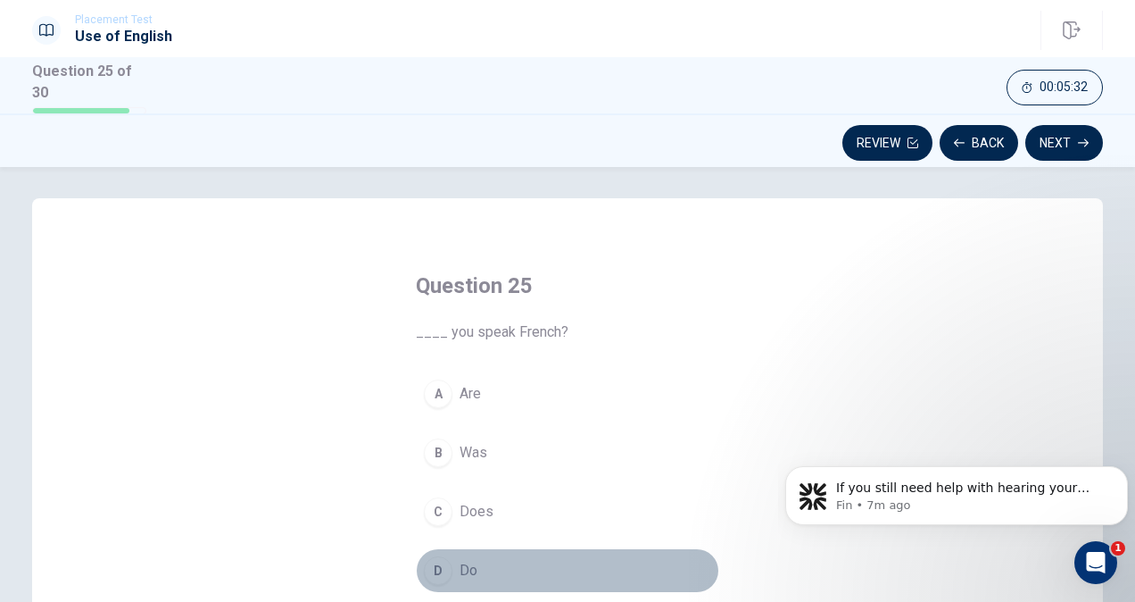
click at [433, 557] on div "D" at bounding box center [438, 570] width 29 height 29
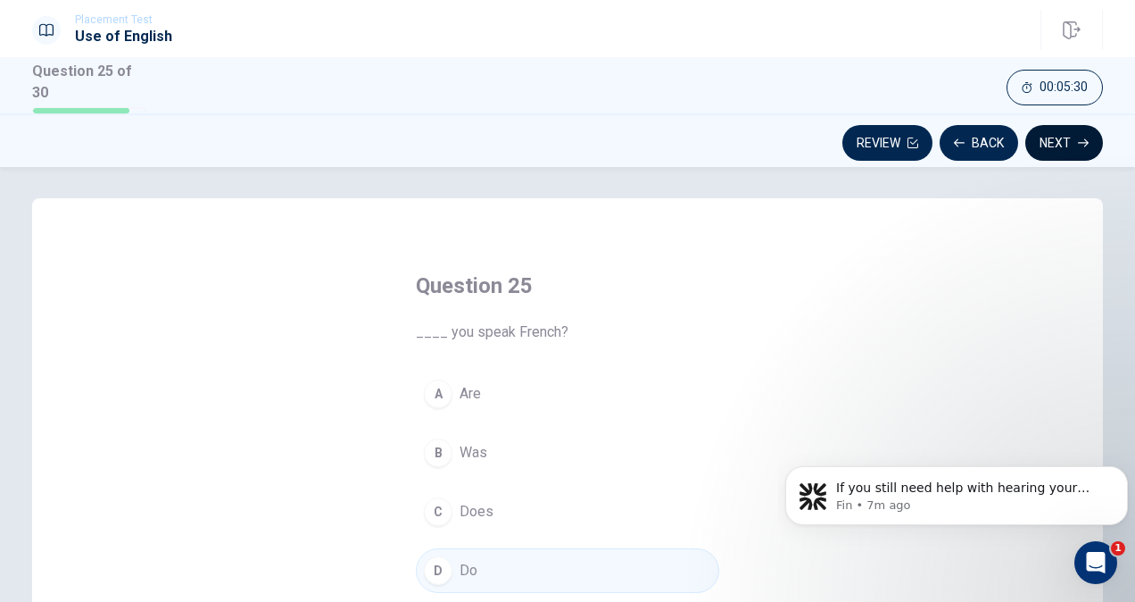
click at [1040, 136] on button "Next" at bounding box center [1065, 143] width 78 height 36
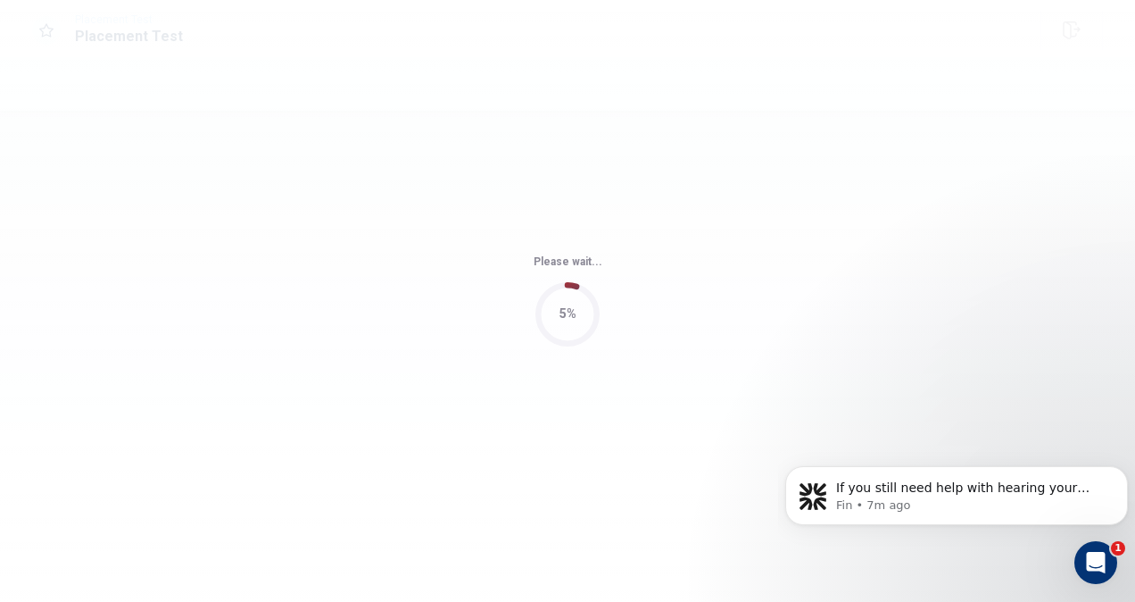
scroll to position [0, 0]
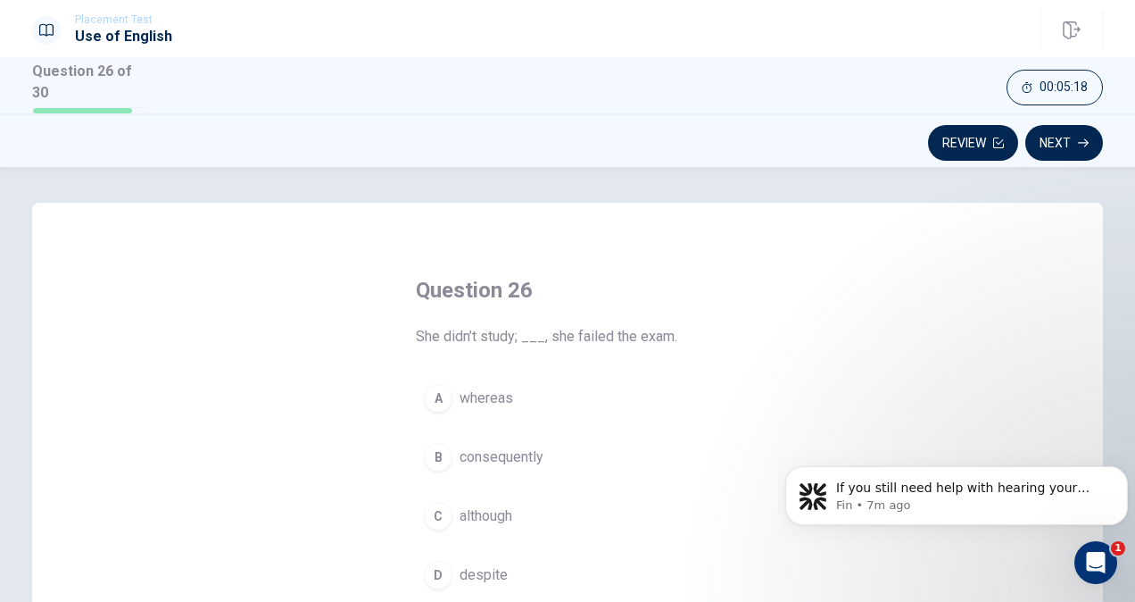
click at [430, 561] on div "D" at bounding box center [438, 575] width 29 height 29
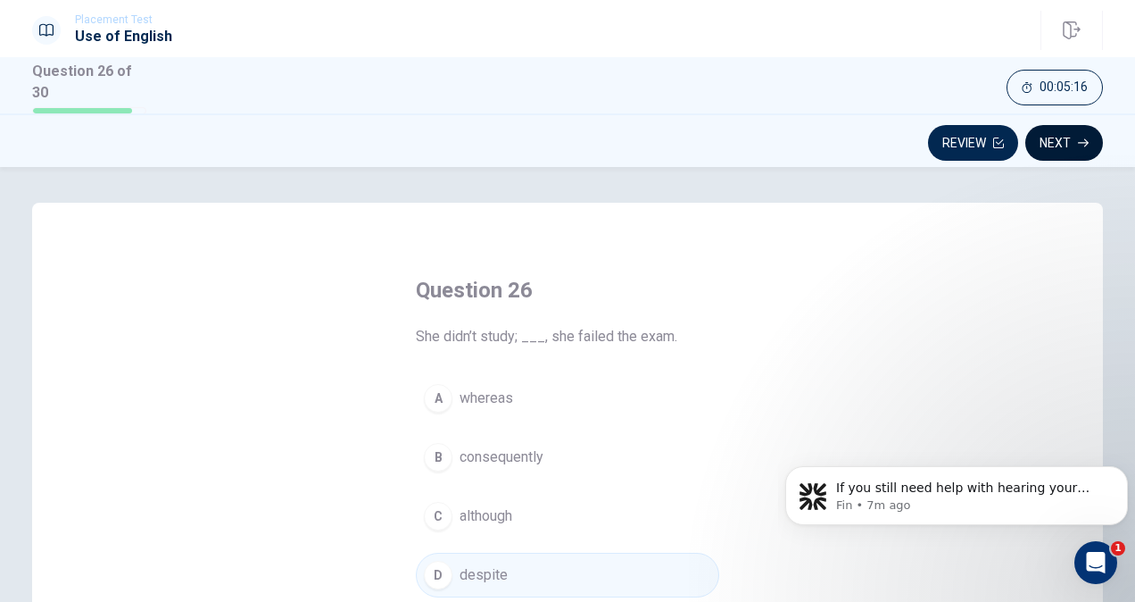
click at [1085, 137] on icon "button" at bounding box center [1083, 142] width 11 height 11
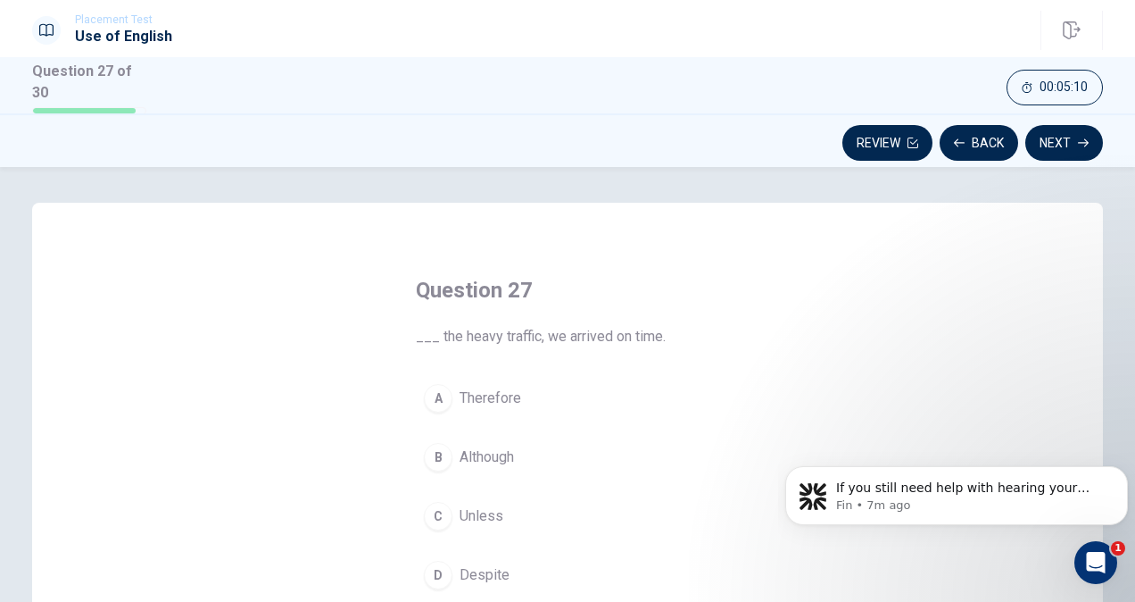
click at [437, 449] on div "B" at bounding box center [438, 457] width 29 height 29
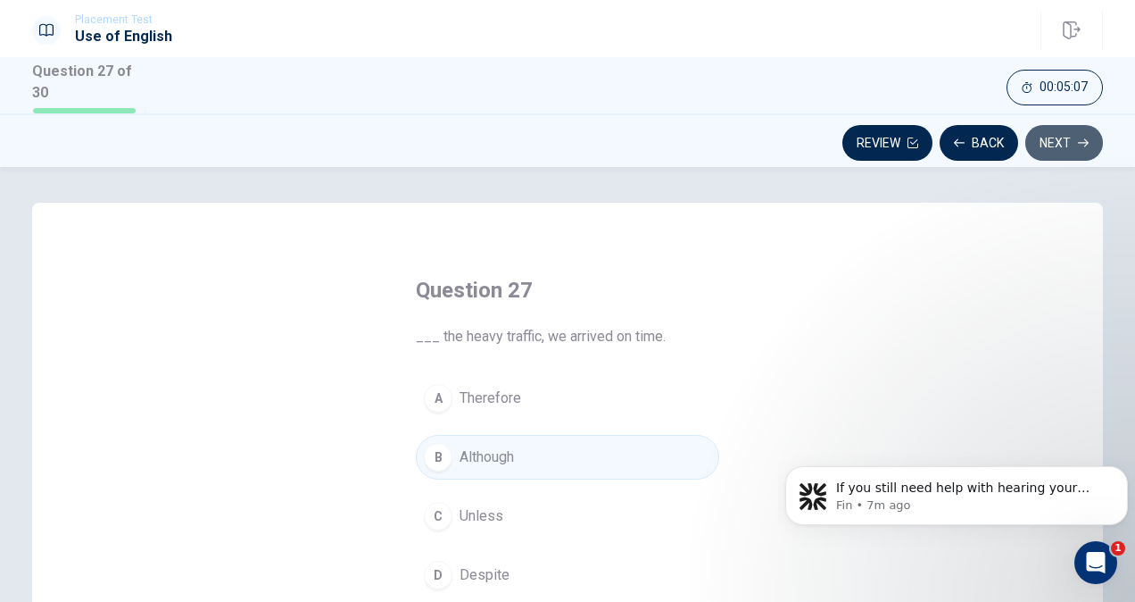
click at [1064, 137] on button "Next" at bounding box center [1065, 143] width 78 height 36
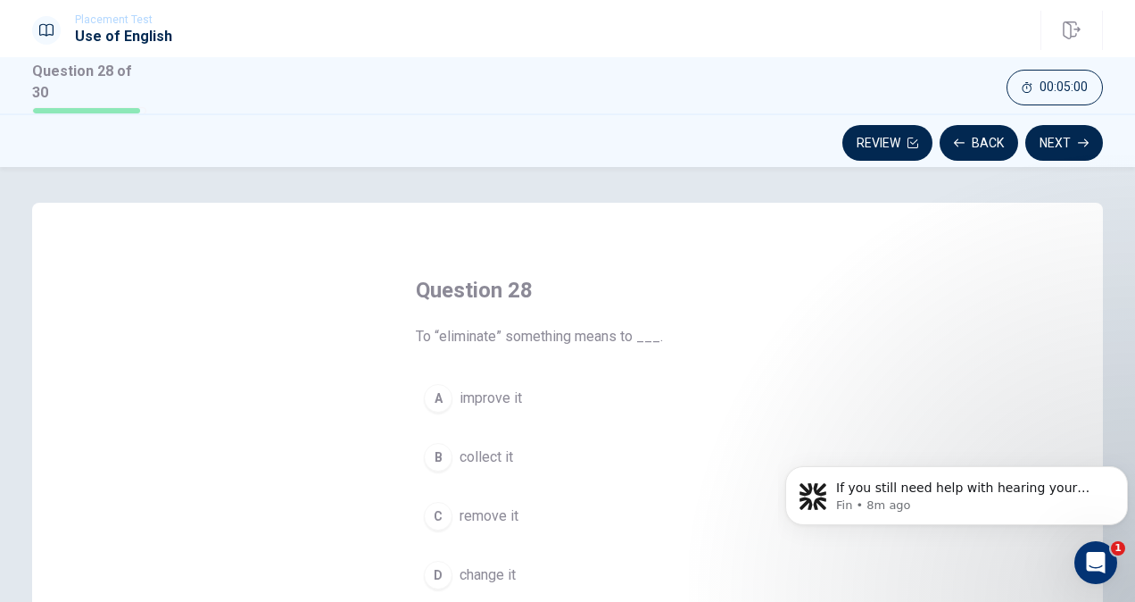
click at [434, 510] on div "C" at bounding box center [438, 516] width 29 height 29
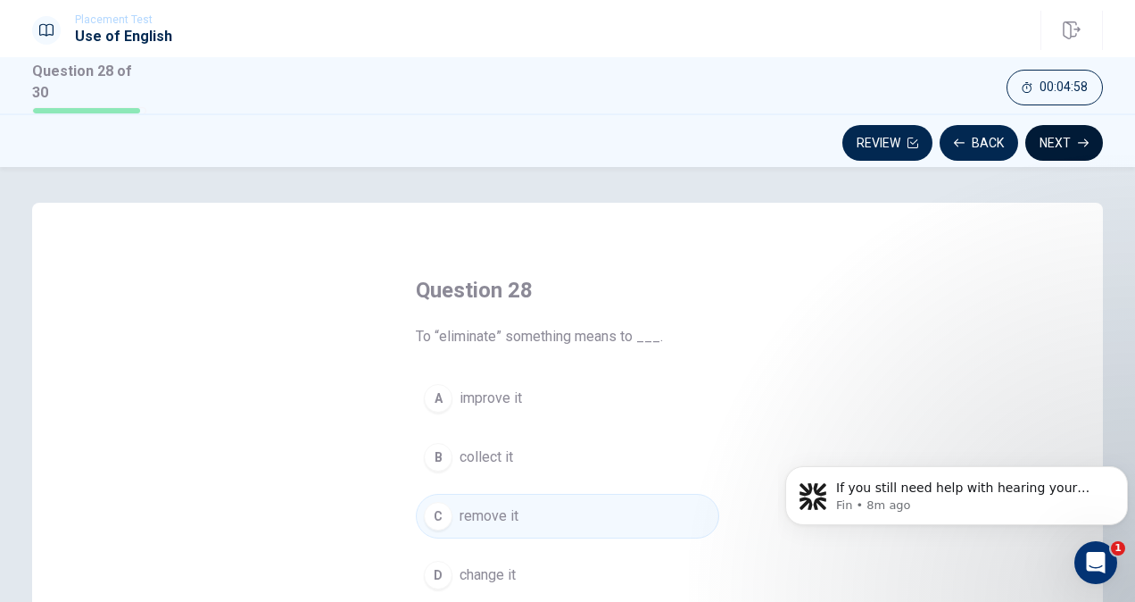
click at [1071, 127] on button "Next" at bounding box center [1065, 143] width 78 height 36
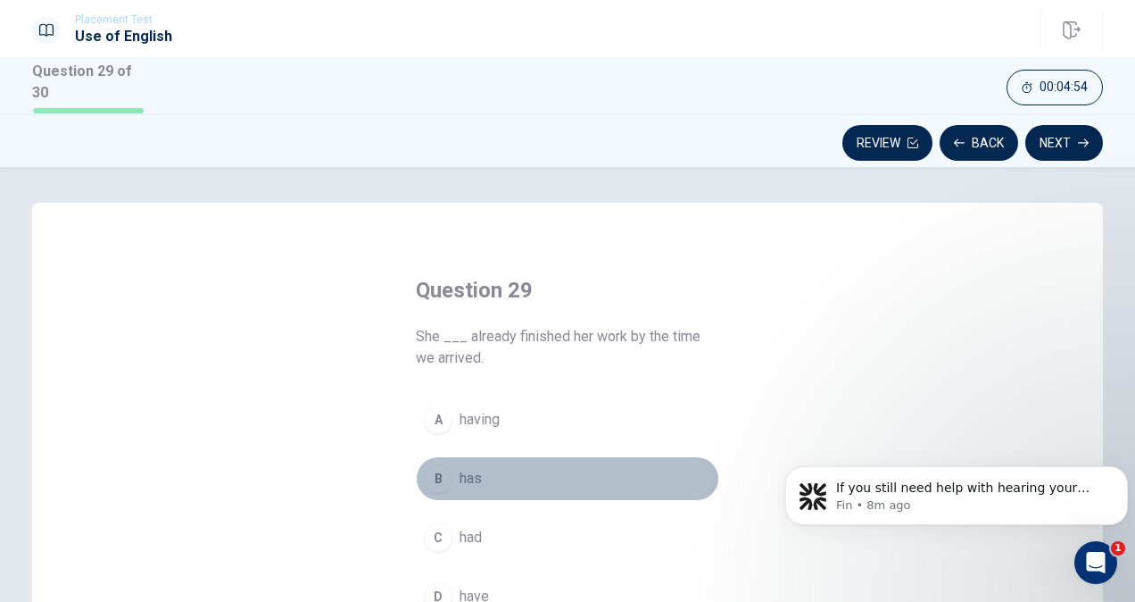
click at [435, 477] on div "B" at bounding box center [438, 478] width 29 height 29
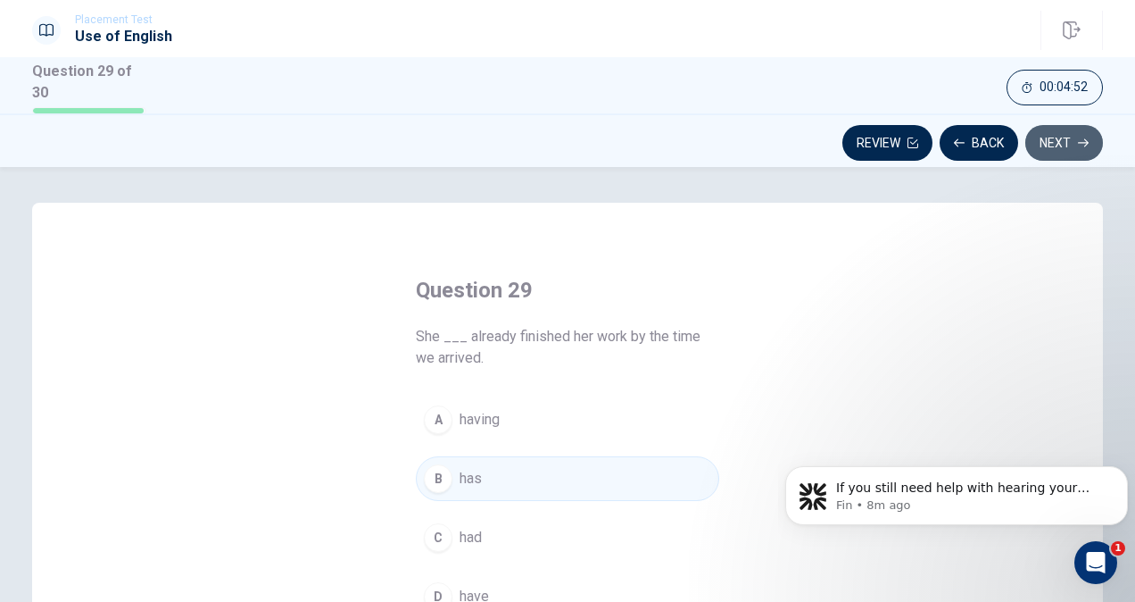
click at [1046, 136] on button "Next" at bounding box center [1065, 143] width 78 height 36
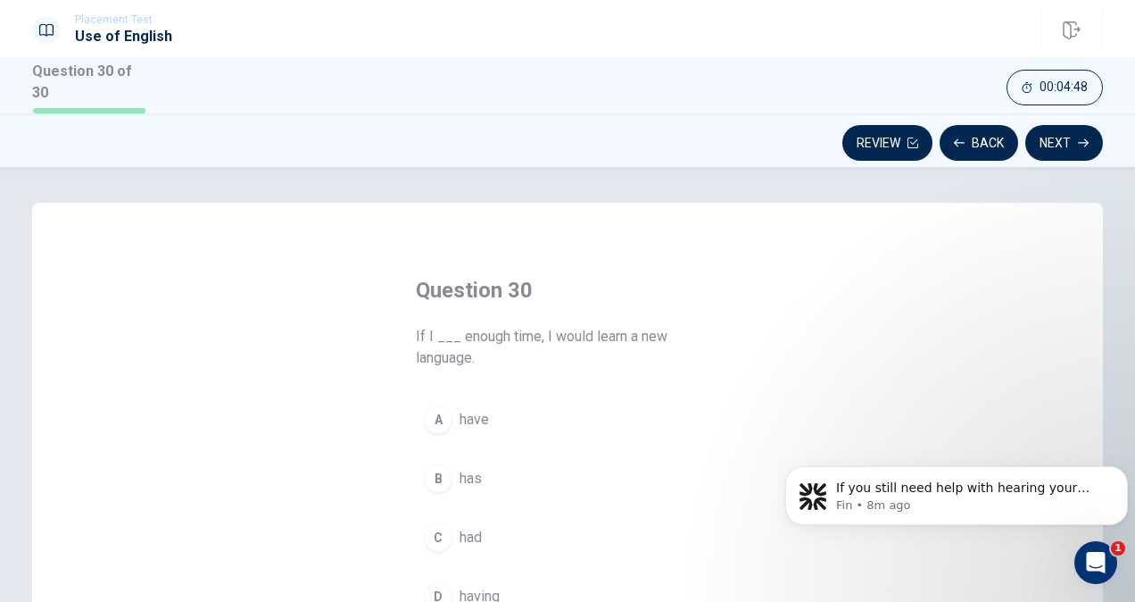
click at [436, 531] on div "C" at bounding box center [438, 537] width 29 height 29
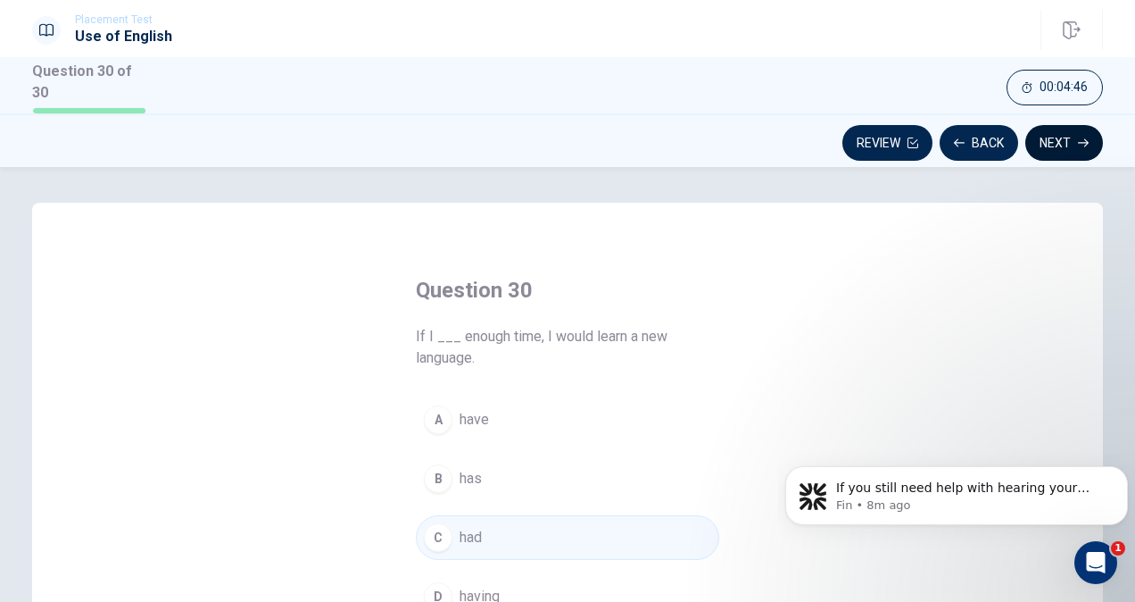
click at [1061, 129] on button "Next" at bounding box center [1065, 143] width 78 height 36
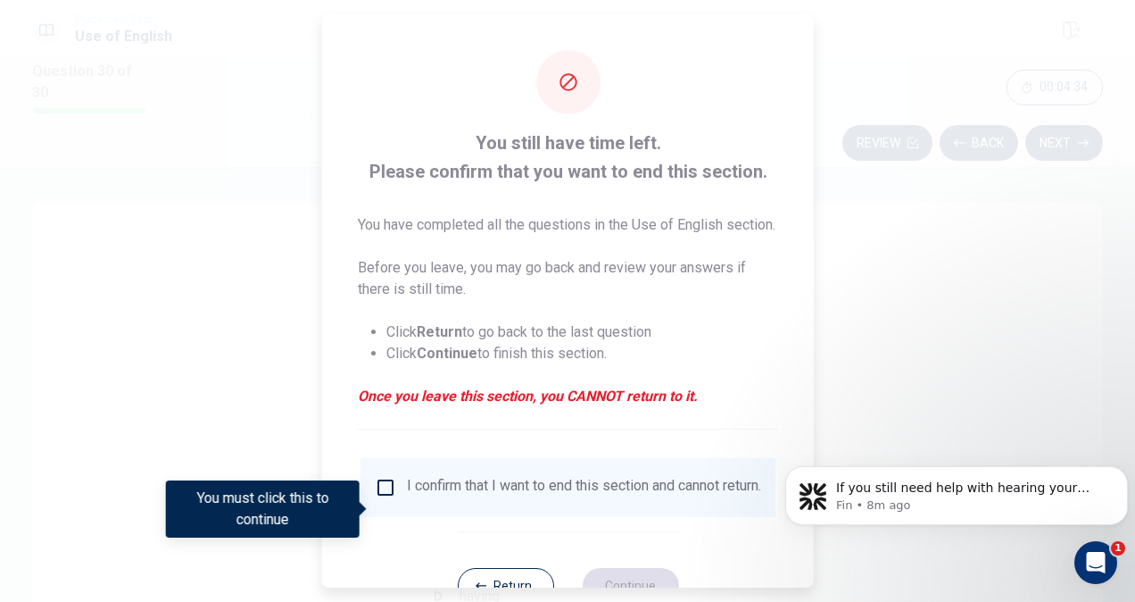
click at [924, 289] on div at bounding box center [567, 301] width 1135 height 602
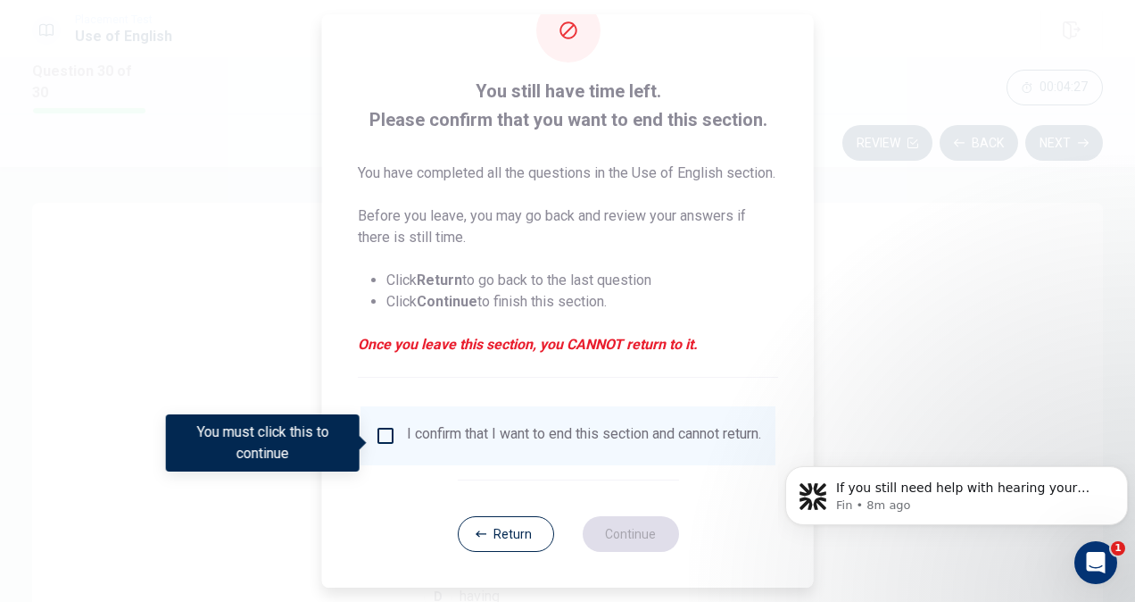
scroll to position [83, 0]
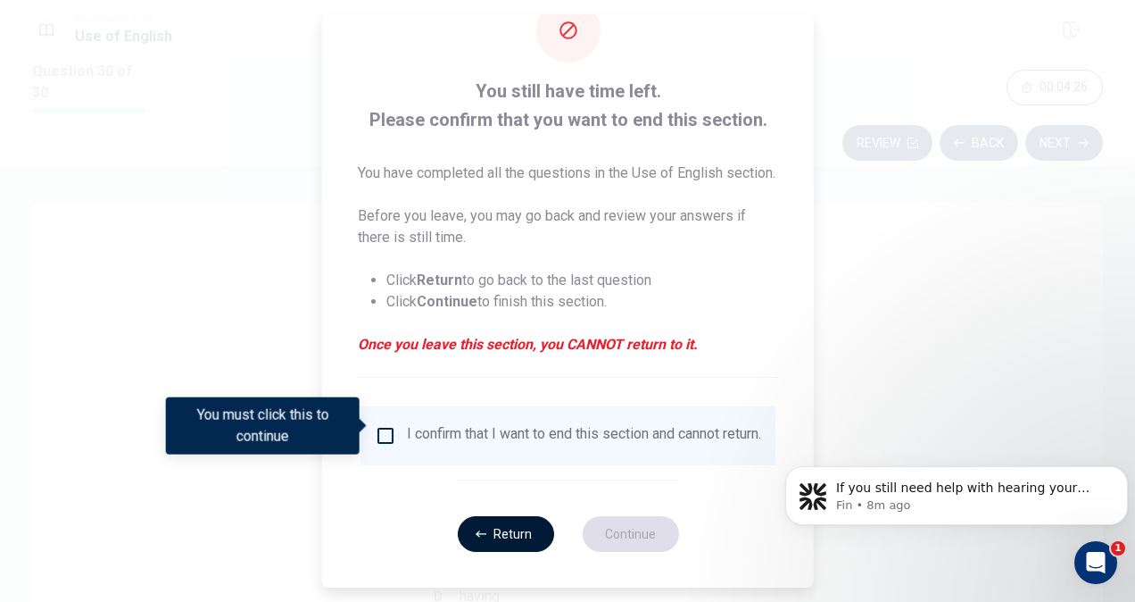
click at [489, 548] on button "Return" at bounding box center [505, 534] width 96 height 36
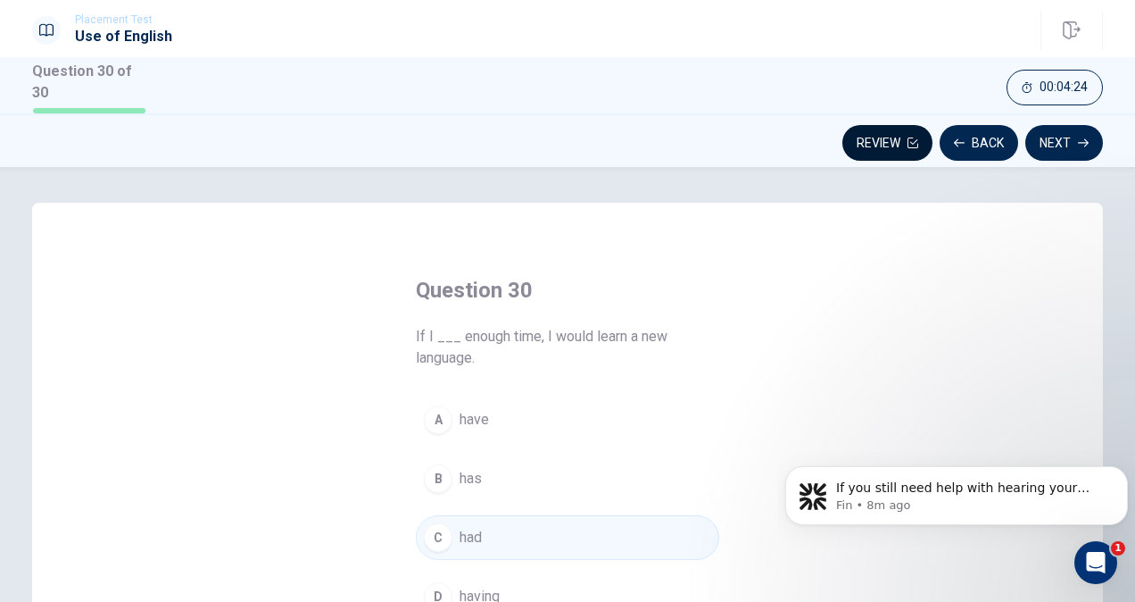
click at [870, 144] on button "Review" at bounding box center [888, 143] width 90 height 36
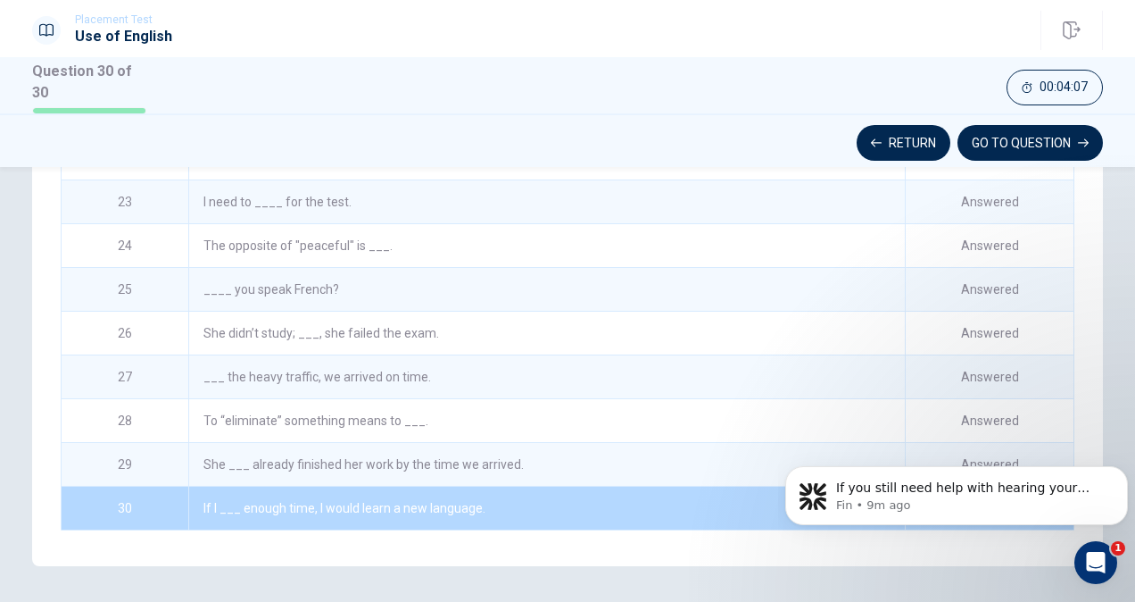
scroll to position [406, 0]
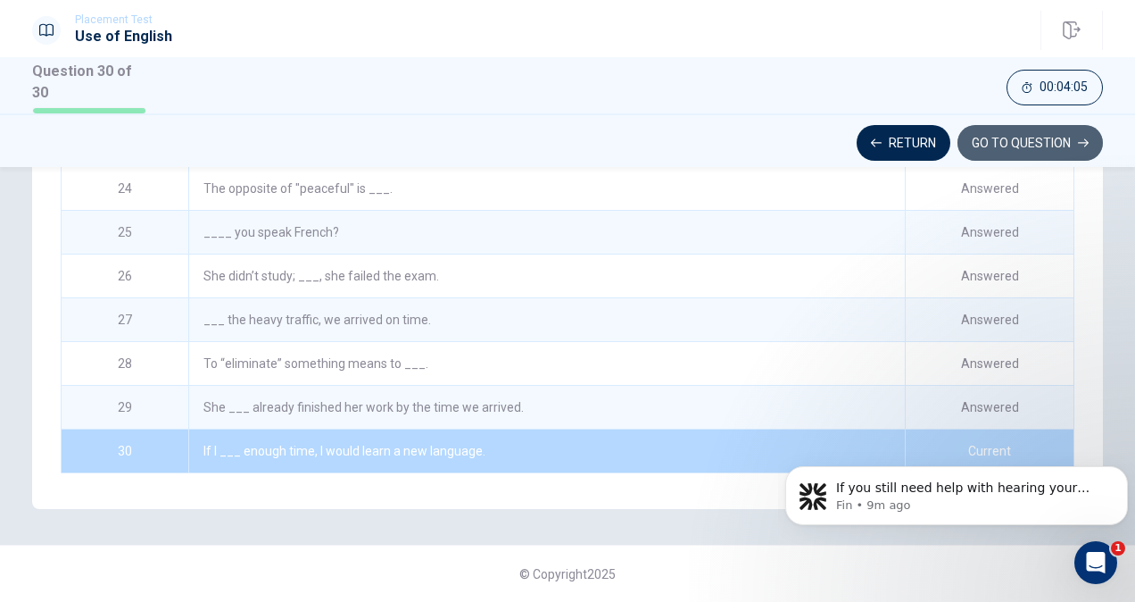
click at [992, 140] on button "GO TO QUESTION" at bounding box center [1030, 143] width 145 height 36
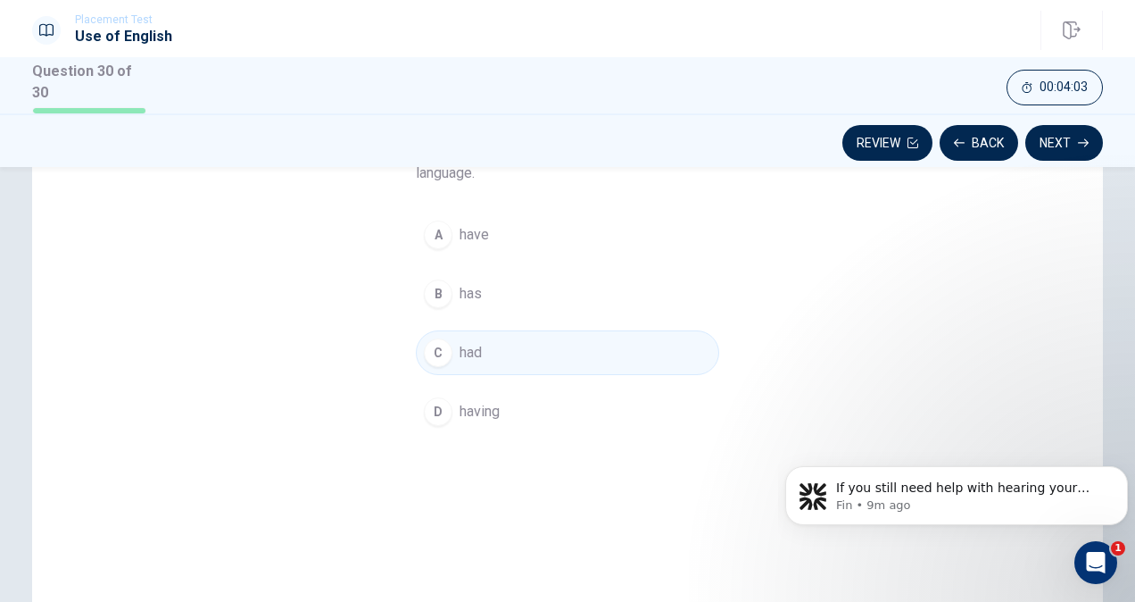
scroll to position [186, 0]
click at [612, 337] on button "C had" at bounding box center [567, 351] width 303 height 45
click at [1085, 125] on button "Next" at bounding box center [1065, 143] width 78 height 36
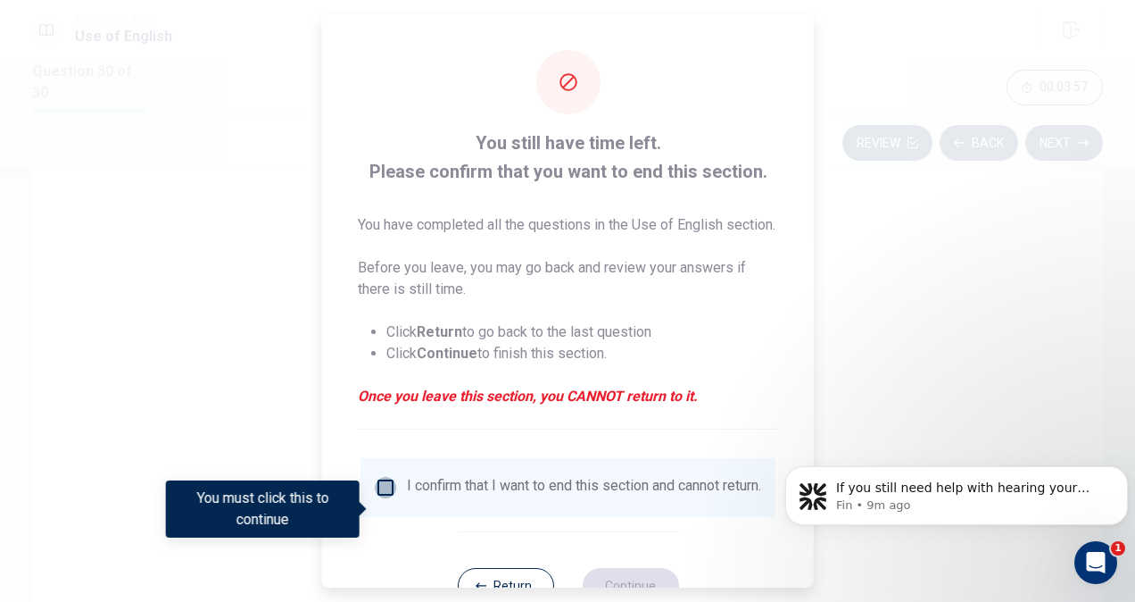
click at [379, 498] on input "You must click this to continue" at bounding box center [385, 487] width 21 height 21
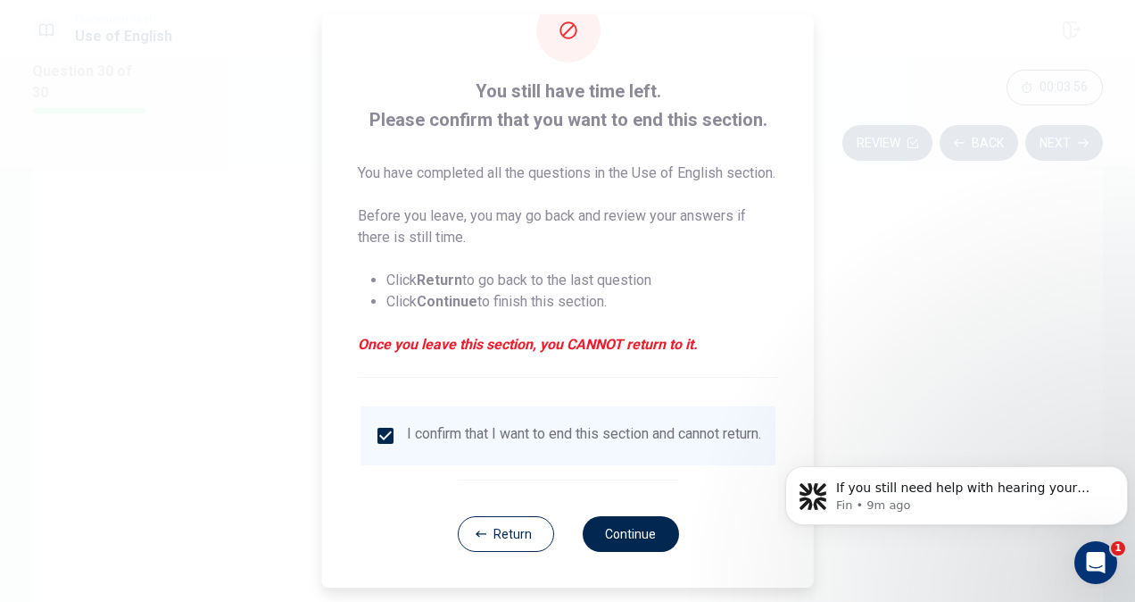
scroll to position [83, 0]
click at [649, 536] on button "Continue" at bounding box center [630, 534] width 96 height 36
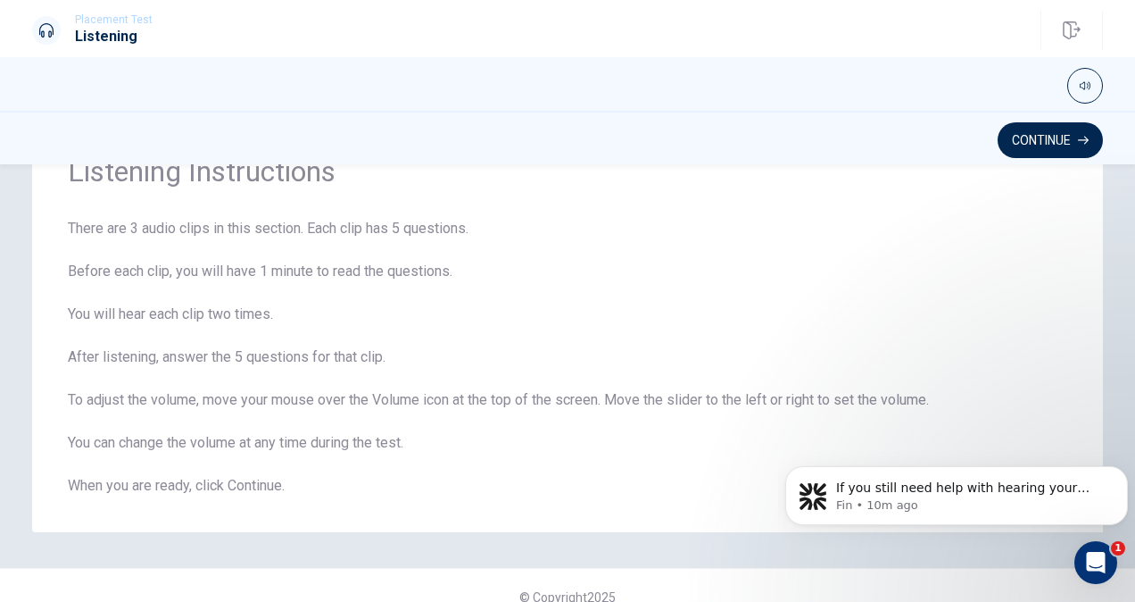
scroll to position [80, 0]
click at [1059, 134] on button "Continue" at bounding box center [1050, 140] width 105 height 36
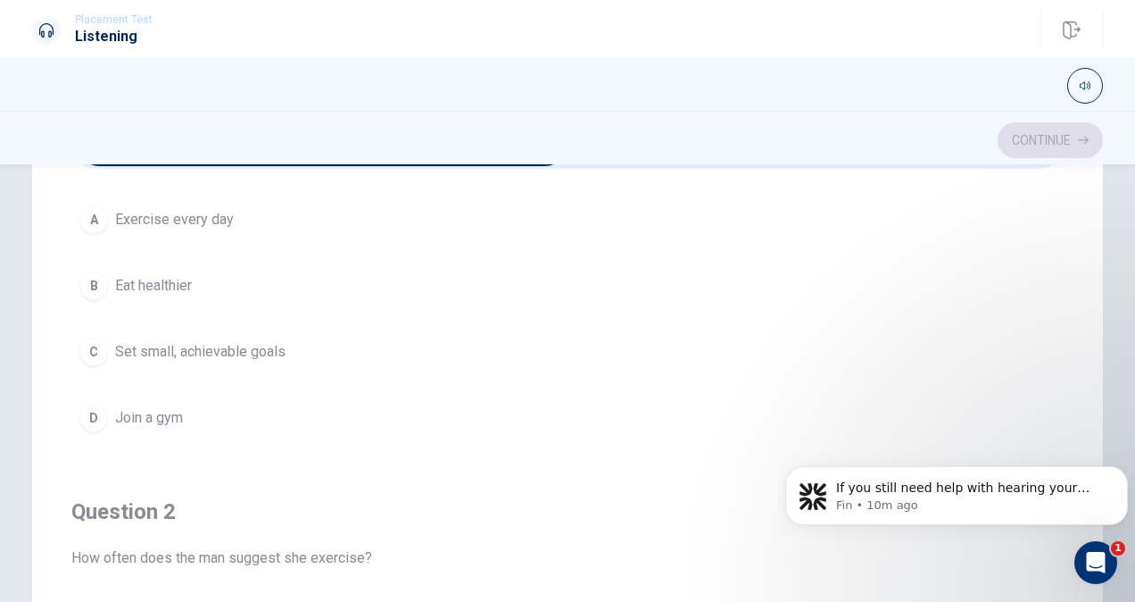
scroll to position [111, 0]
click at [436, 300] on button "B Eat healthier" at bounding box center [567, 282] width 992 height 45
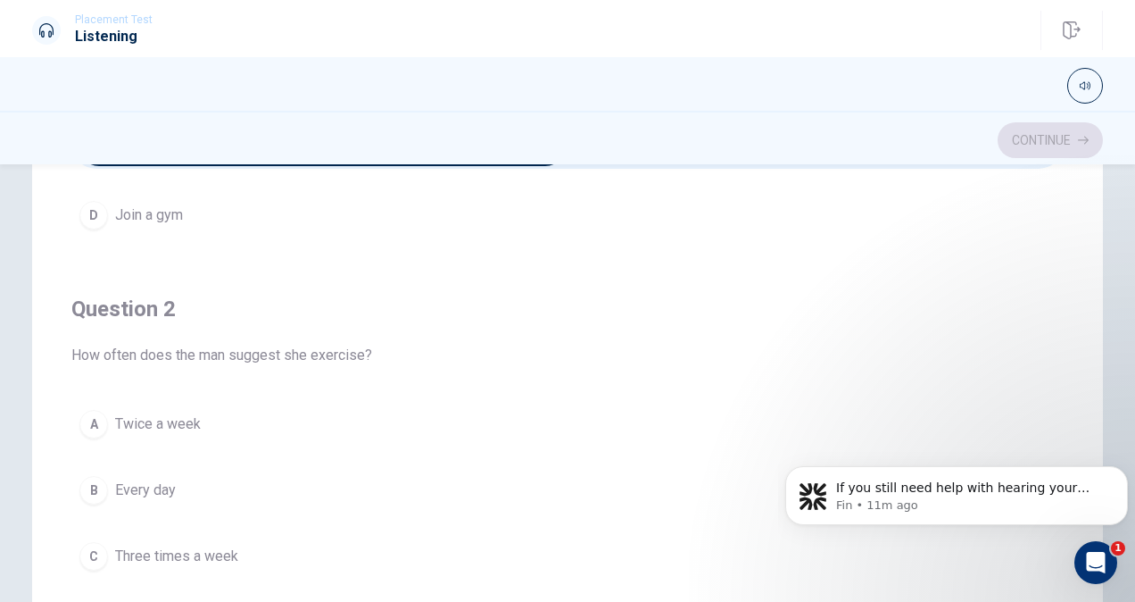
scroll to position [311, 0]
click at [591, 466] on button "B Every day" at bounding box center [567, 488] width 992 height 45
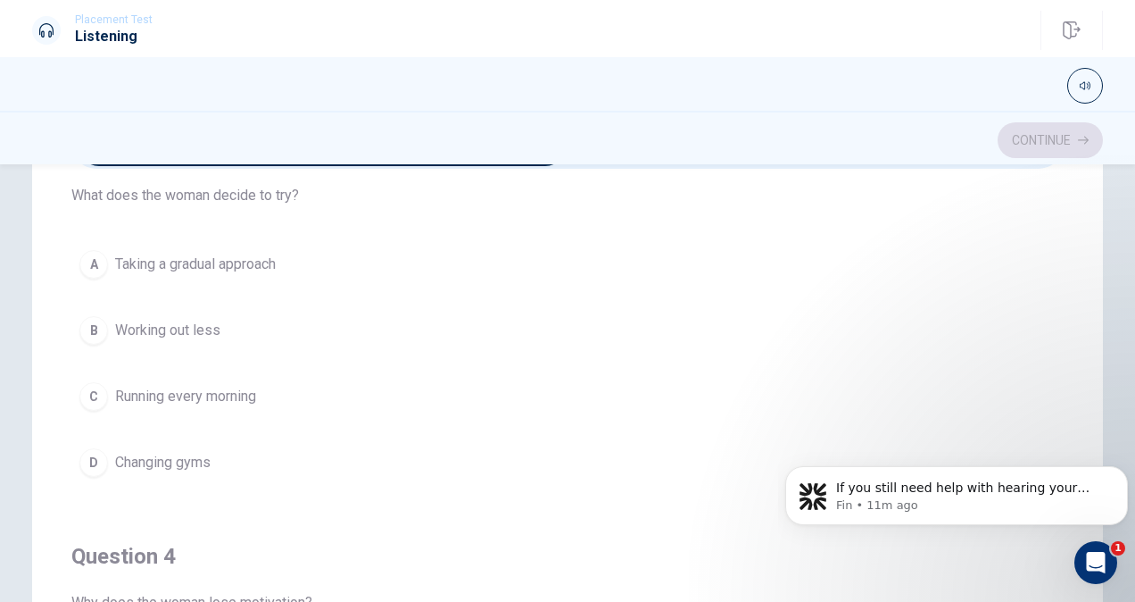
scroll to position [877, 0]
click at [722, 541] on h4 "Question 4" at bounding box center [567, 555] width 992 height 29
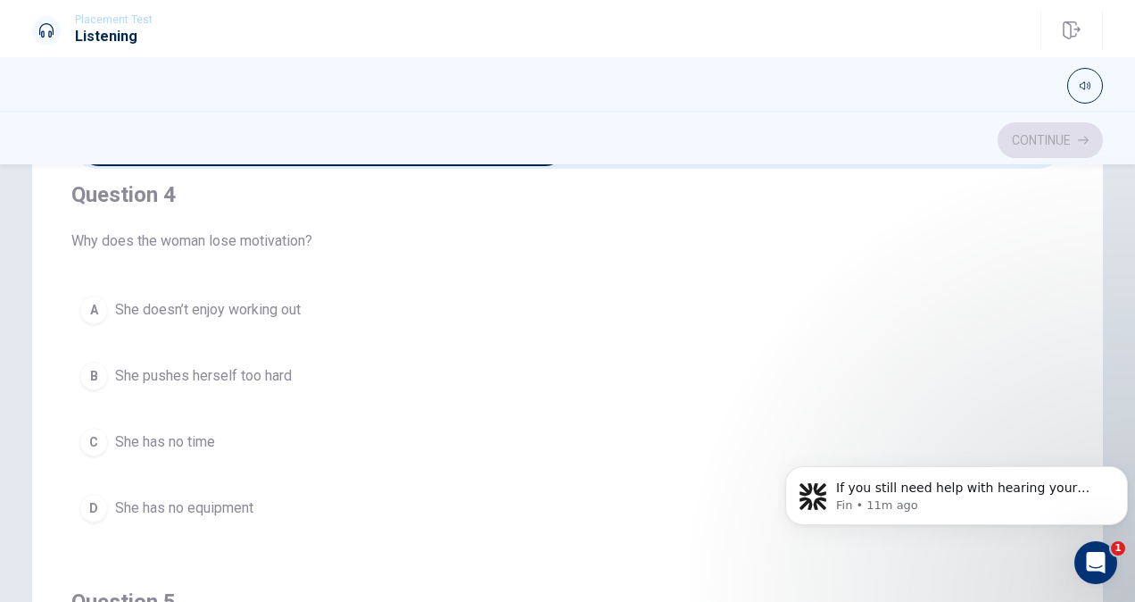
scroll to position [1246, 0]
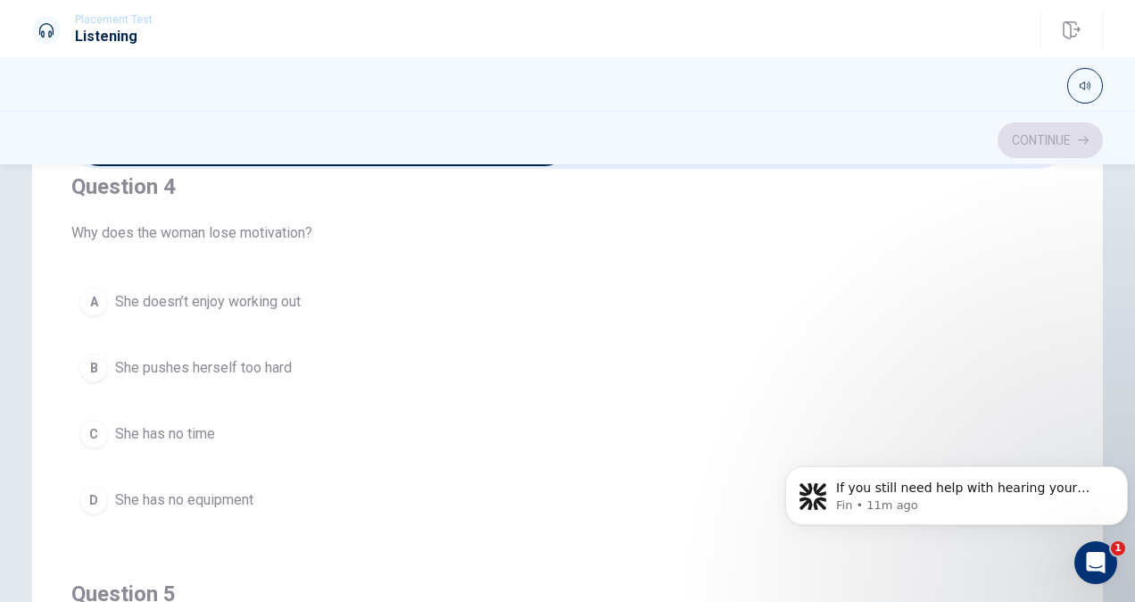
click at [596, 411] on button "C She has no time" at bounding box center [567, 433] width 992 height 45
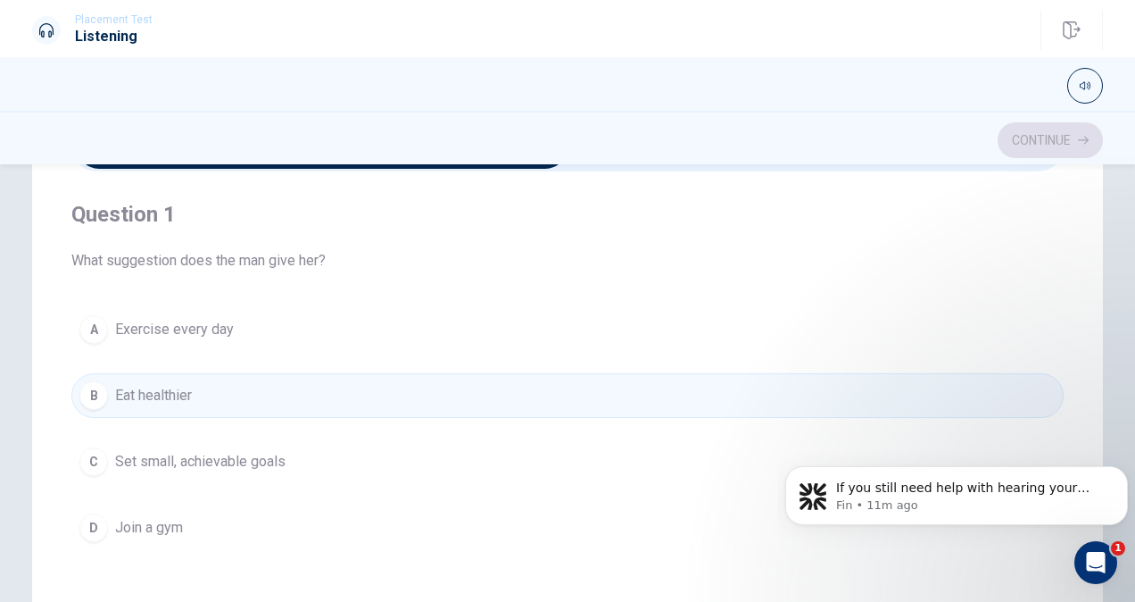
scroll to position [116, 0]
click at [79, 328] on div "A" at bounding box center [93, 331] width 29 height 29
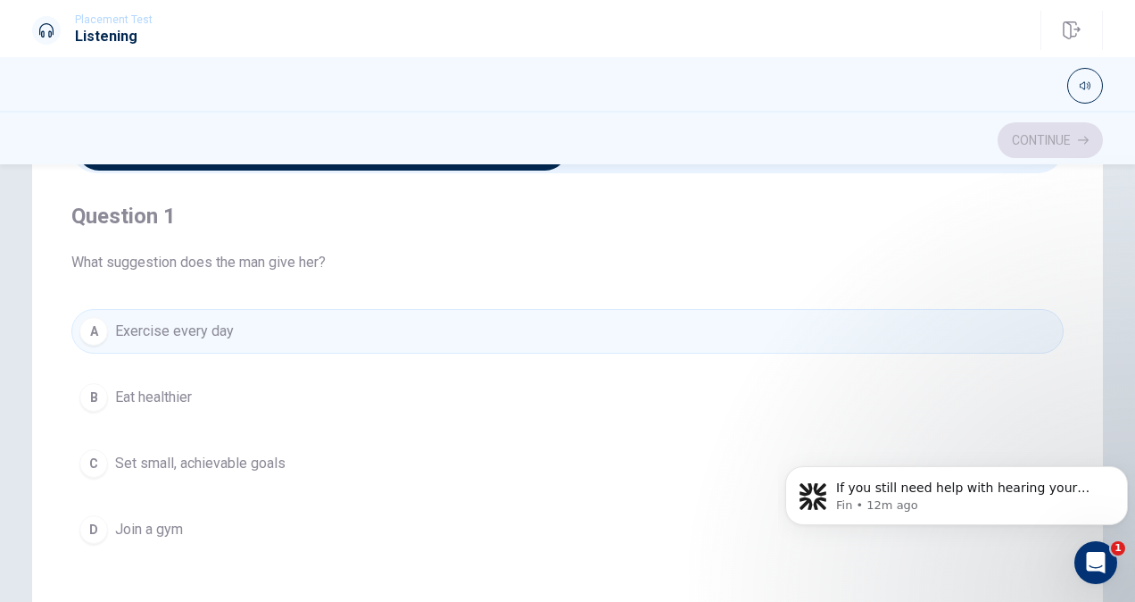
click at [83, 461] on div "C" at bounding box center [93, 463] width 29 height 29
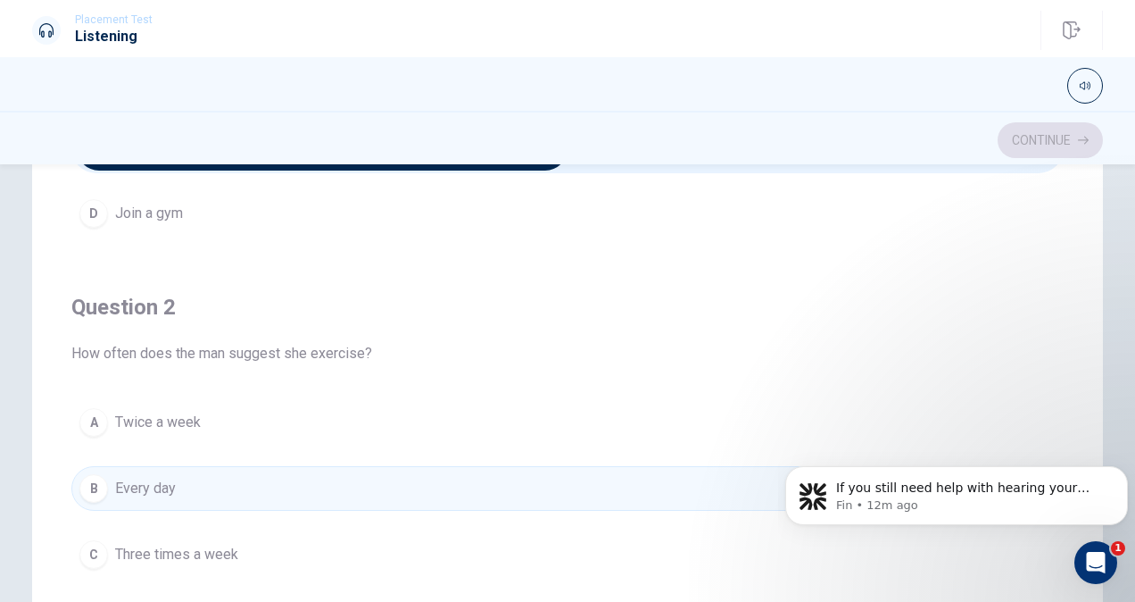
scroll to position [319, 0]
click at [294, 552] on button "C Three times a week" at bounding box center [567, 551] width 992 height 45
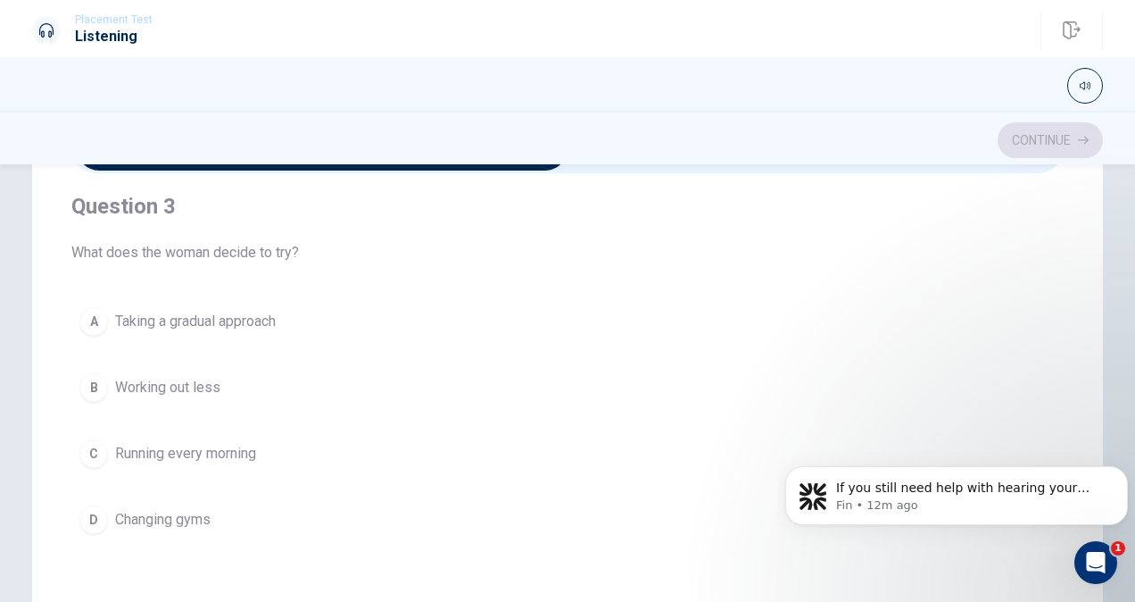
scroll to position [839, 0]
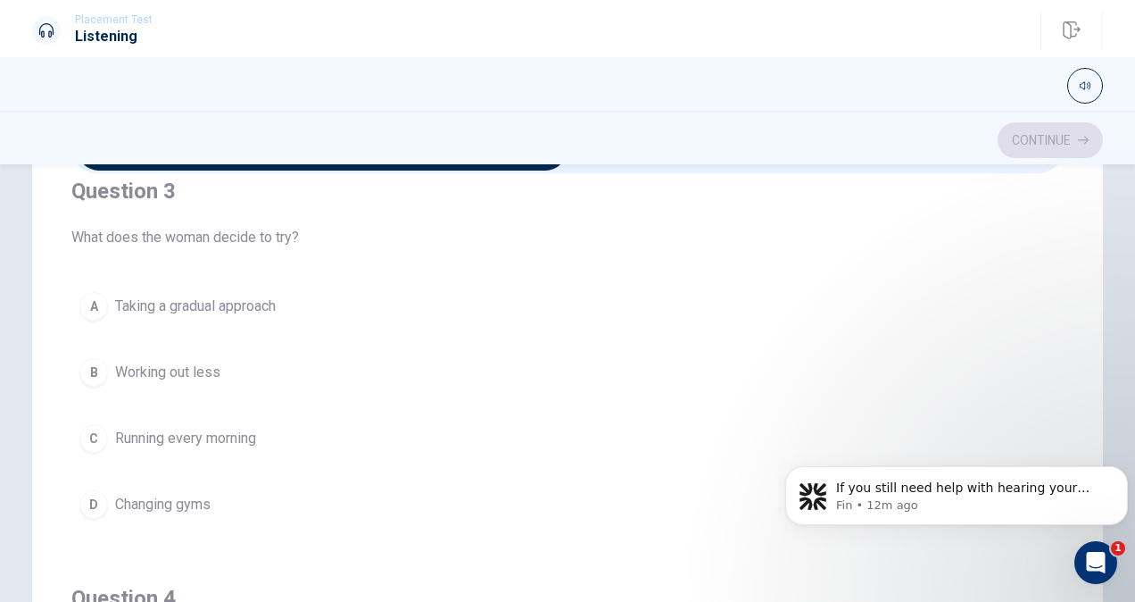
click at [96, 312] on div "A" at bounding box center [93, 306] width 29 height 29
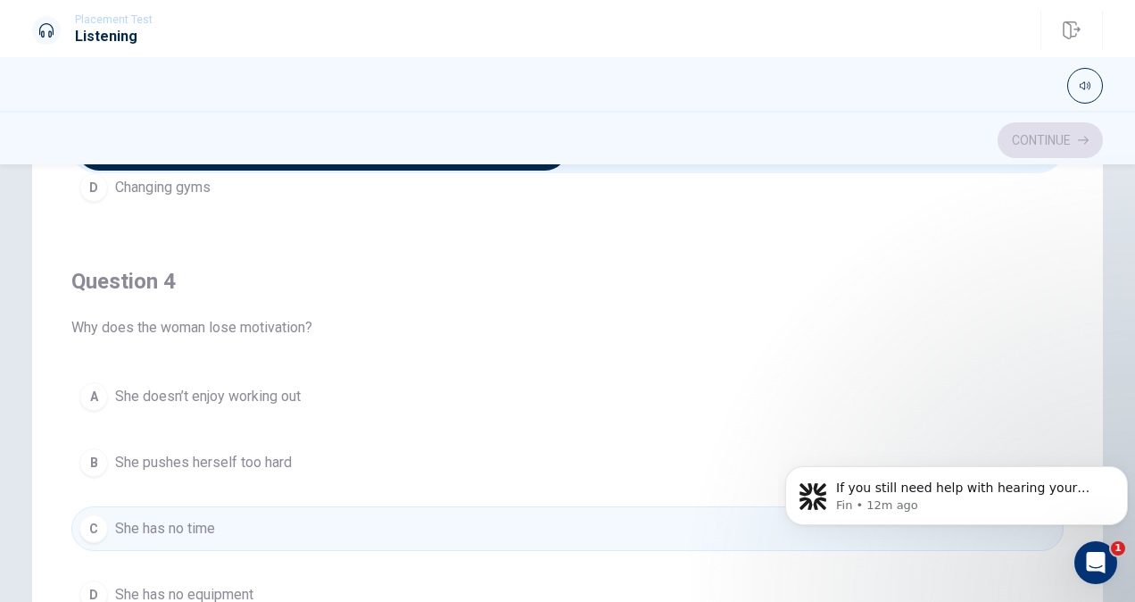
scroll to position [1170, 0]
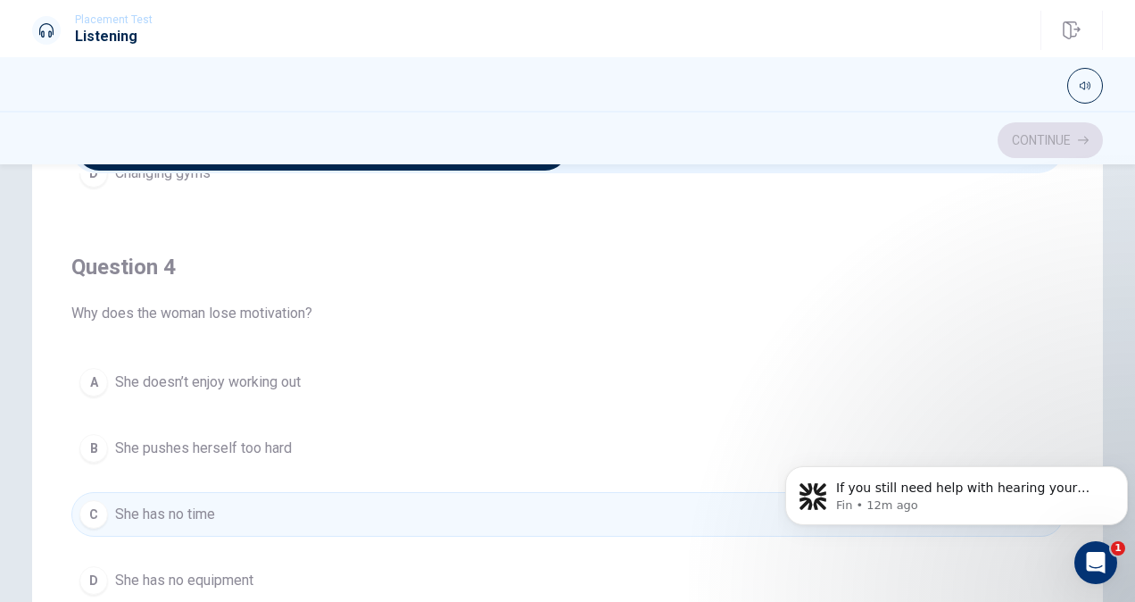
click at [265, 444] on span "She pushes herself too hard" at bounding box center [203, 447] width 177 height 21
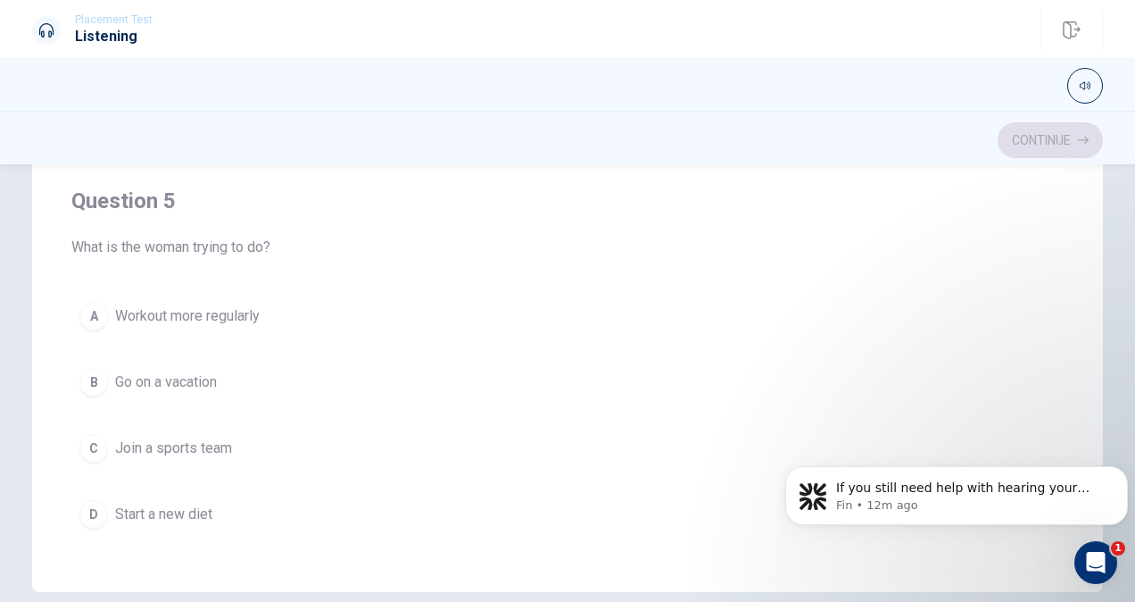
scroll to position [332, 0]
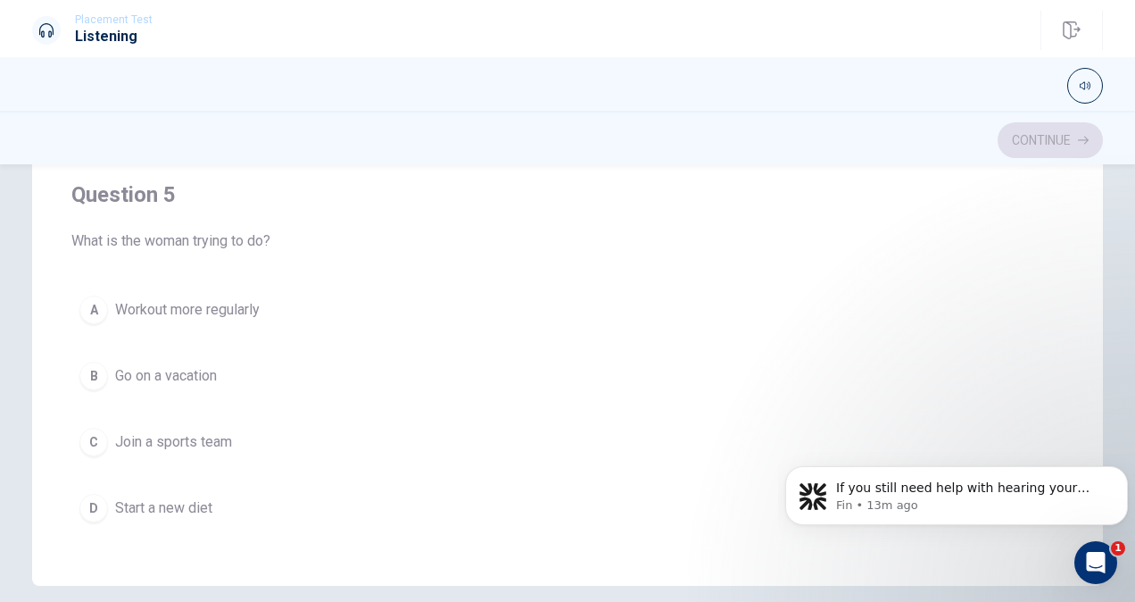
click at [248, 305] on span "Workout more regularly" at bounding box center [187, 309] width 145 height 21
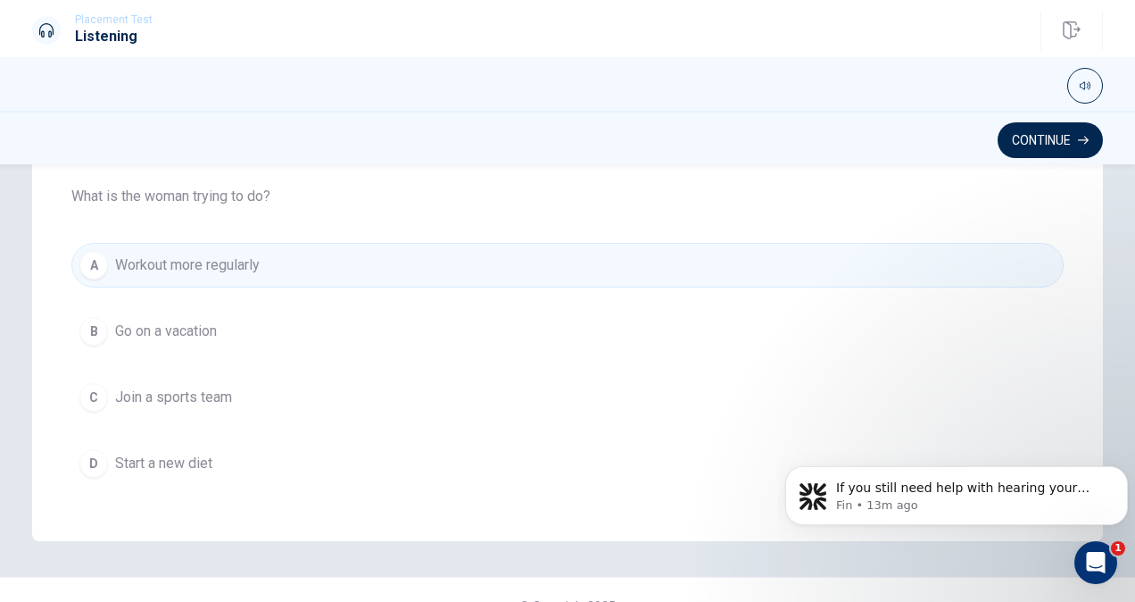
scroll to position [409, 0]
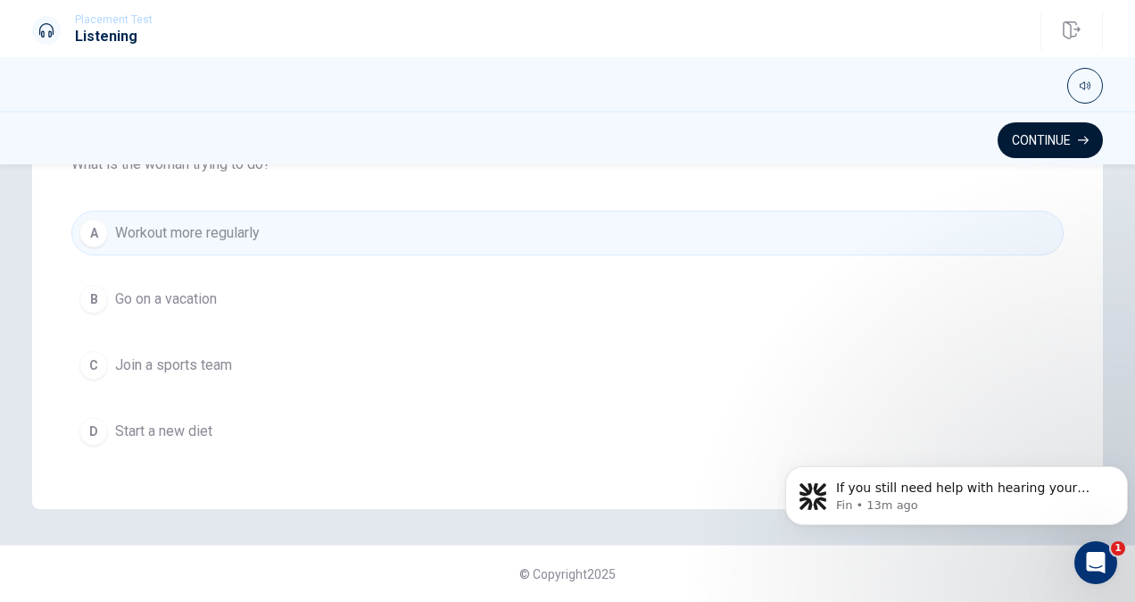
click at [1064, 144] on button "Continue" at bounding box center [1050, 140] width 105 height 36
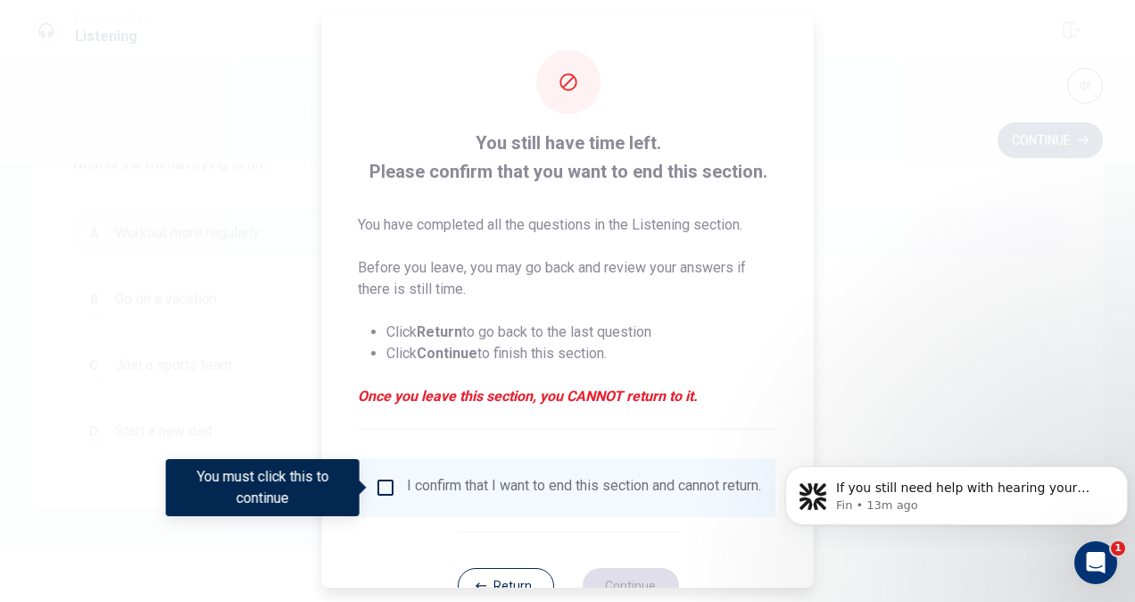
click at [407, 498] on div "I confirm that I want to end this section and cannot return." at bounding box center [584, 487] width 354 height 21
click at [381, 483] on input "You must click this to continue" at bounding box center [385, 487] width 21 height 21
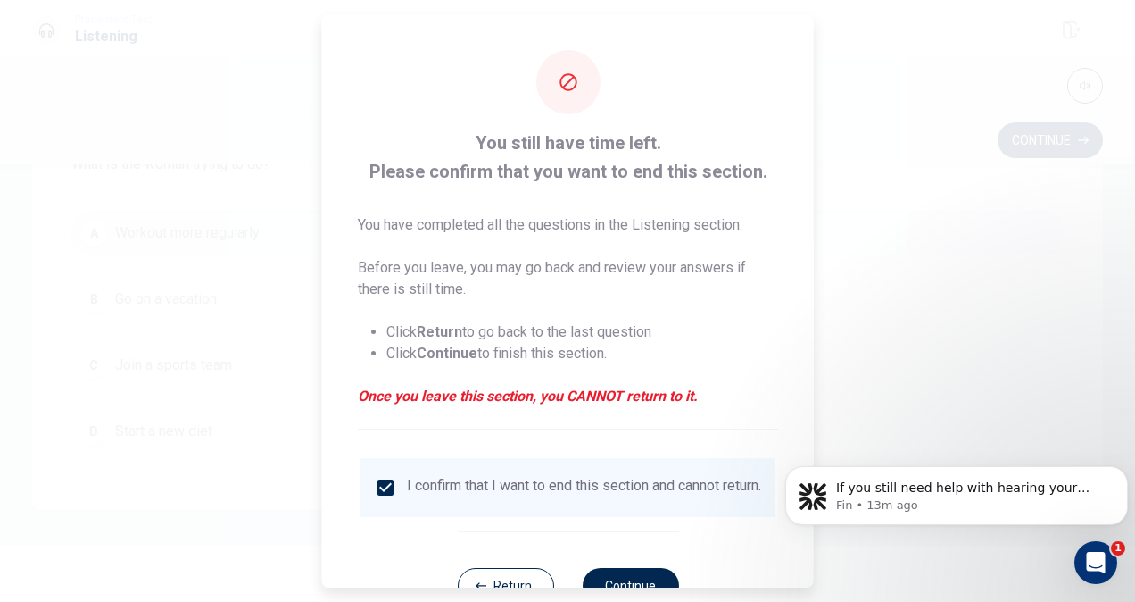
scroll to position [64, 0]
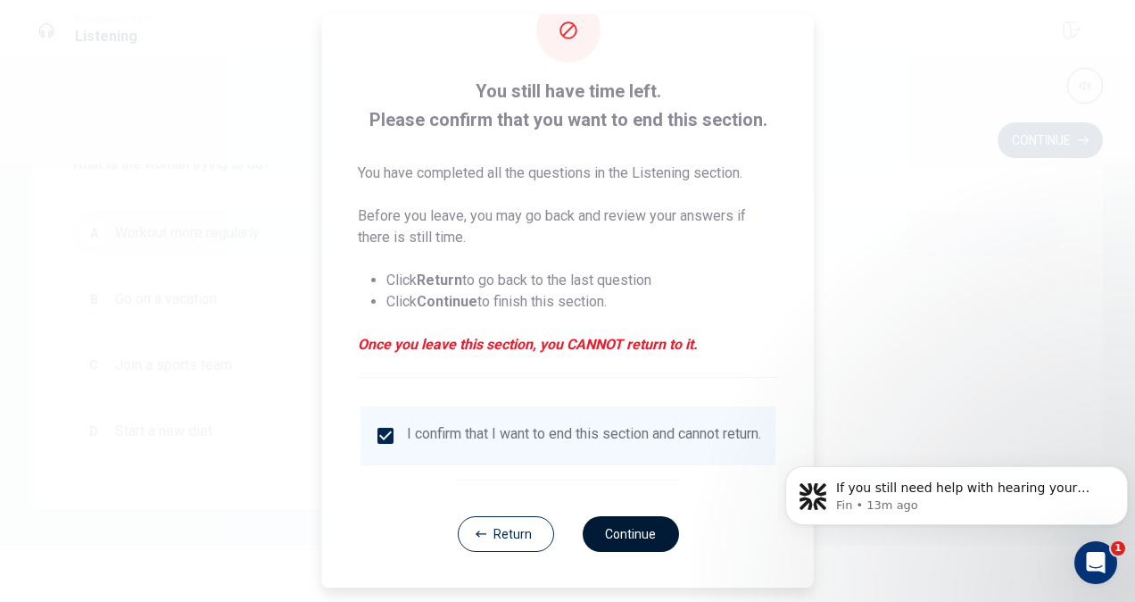
click at [644, 551] on button "Continue" at bounding box center [630, 534] width 96 height 36
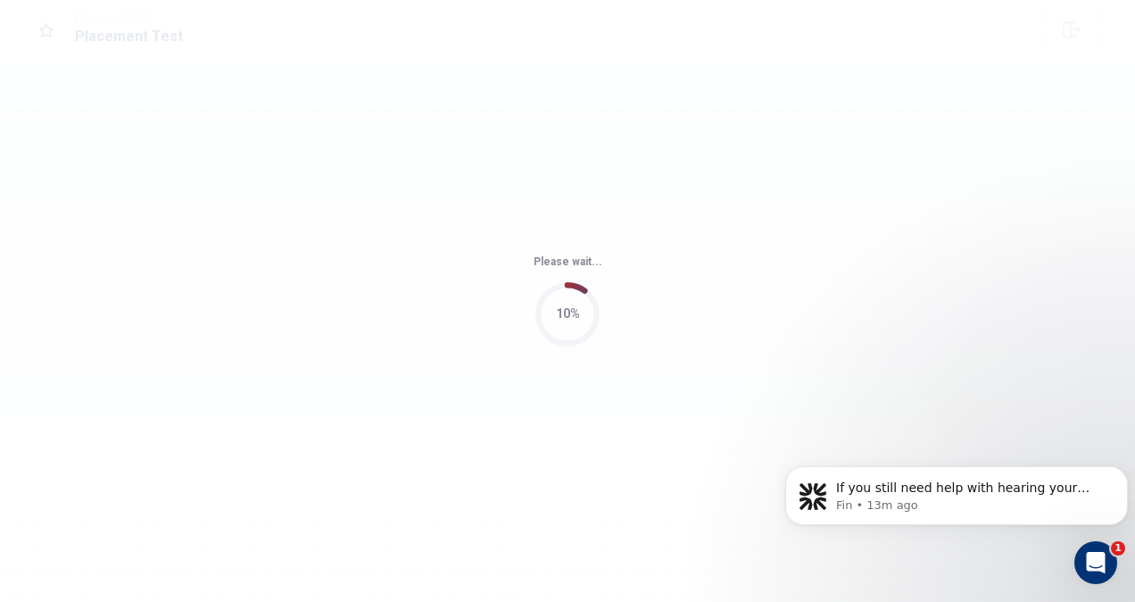
scroll to position [0, 0]
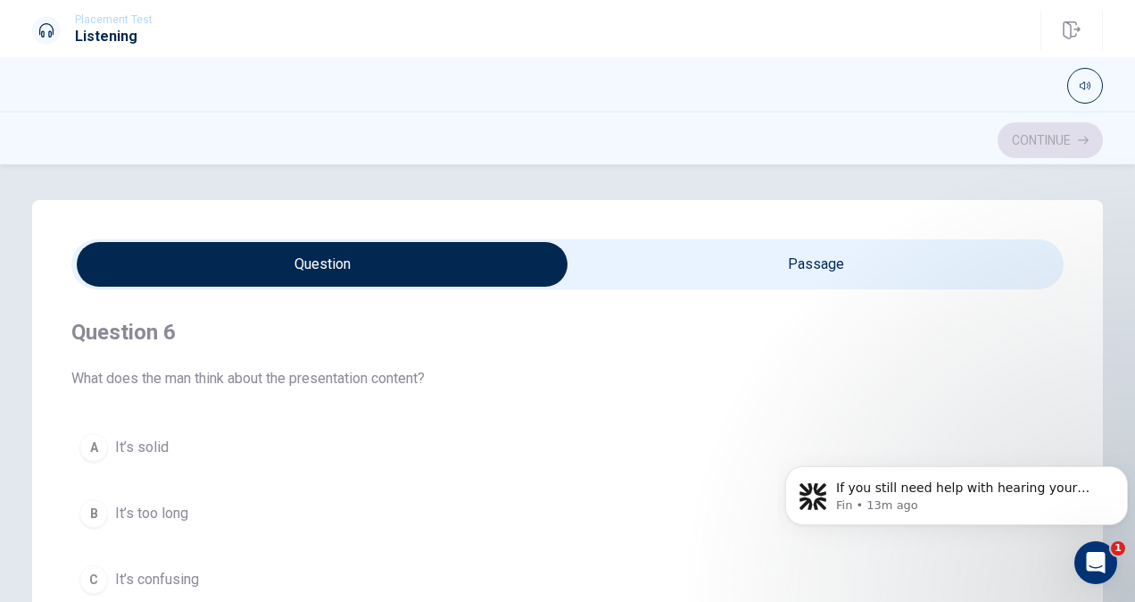
click at [661, 372] on span "What does the man think about the presentation content?" at bounding box center [567, 378] width 992 height 21
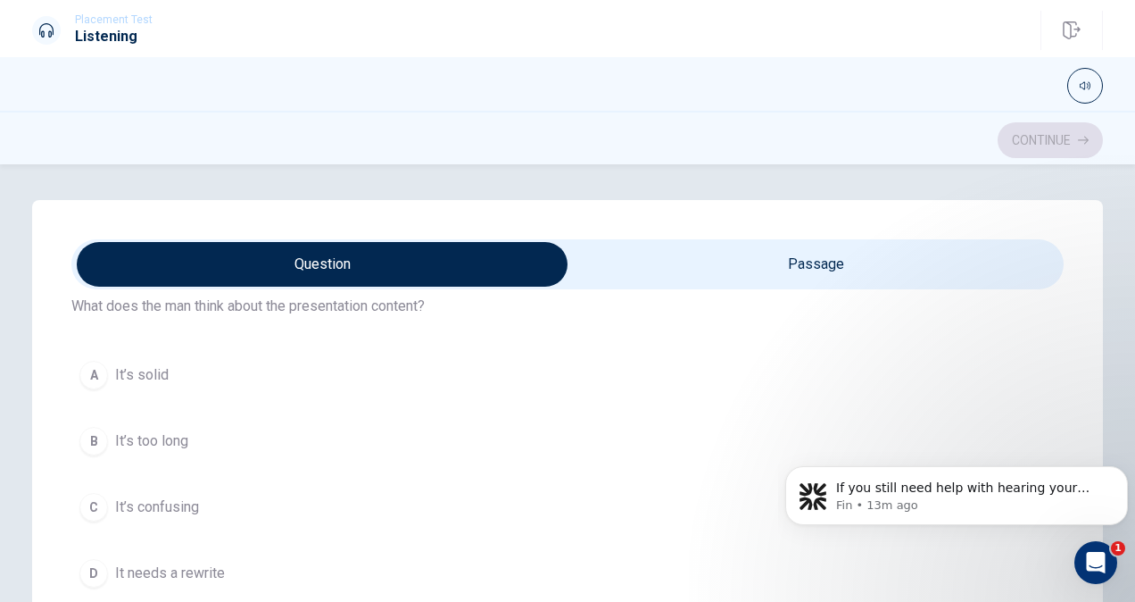
scroll to position [64, 0]
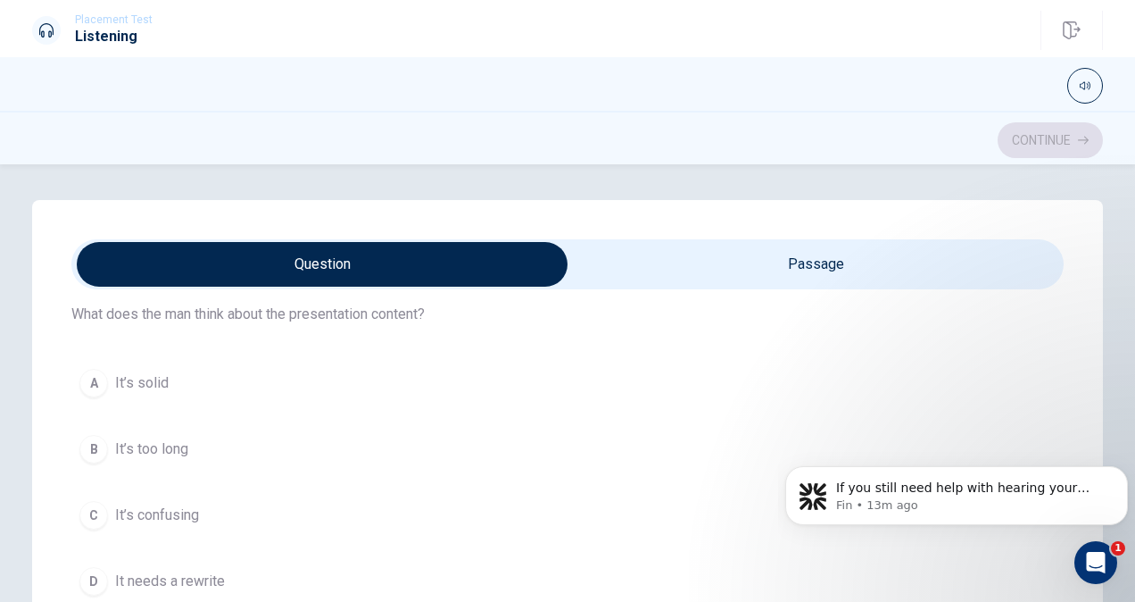
click at [154, 504] on span "It’s confusing" at bounding box center [157, 514] width 84 height 21
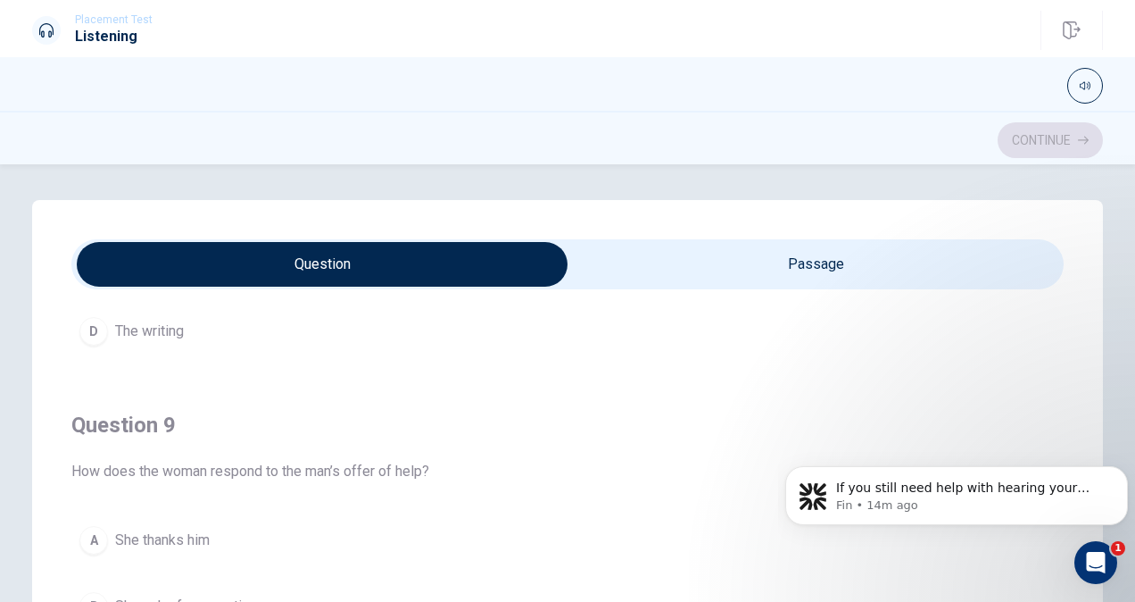
scroll to position [1134, 0]
click at [82, 332] on button "D The writing" at bounding box center [567, 325] width 992 height 45
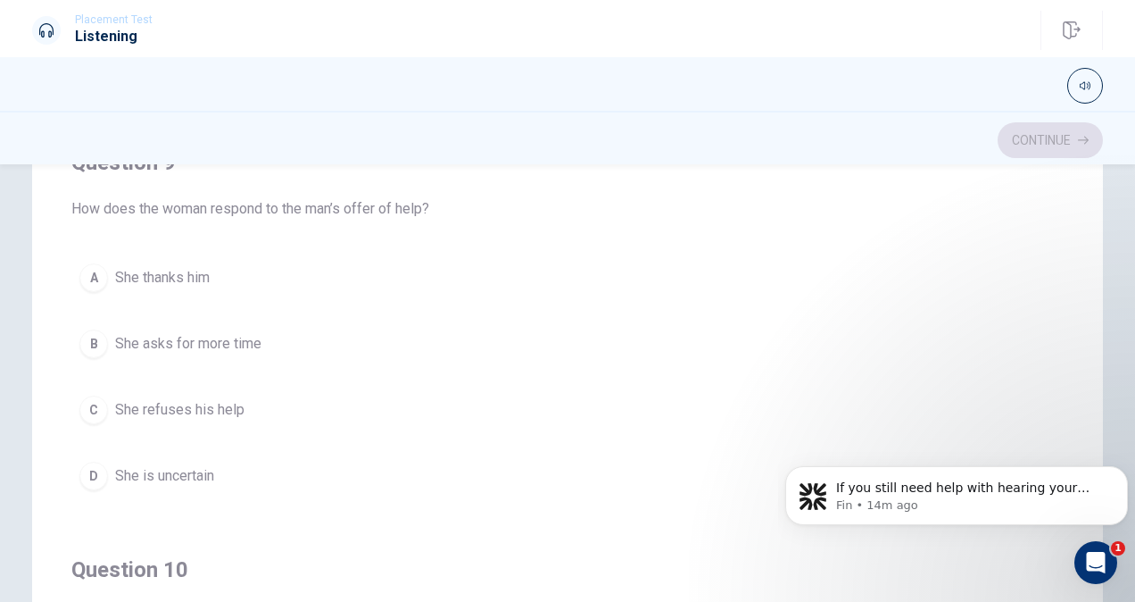
scroll to position [178, 0]
click at [98, 556] on h4 "Question 10" at bounding box center [567, 570] width 992 height 29
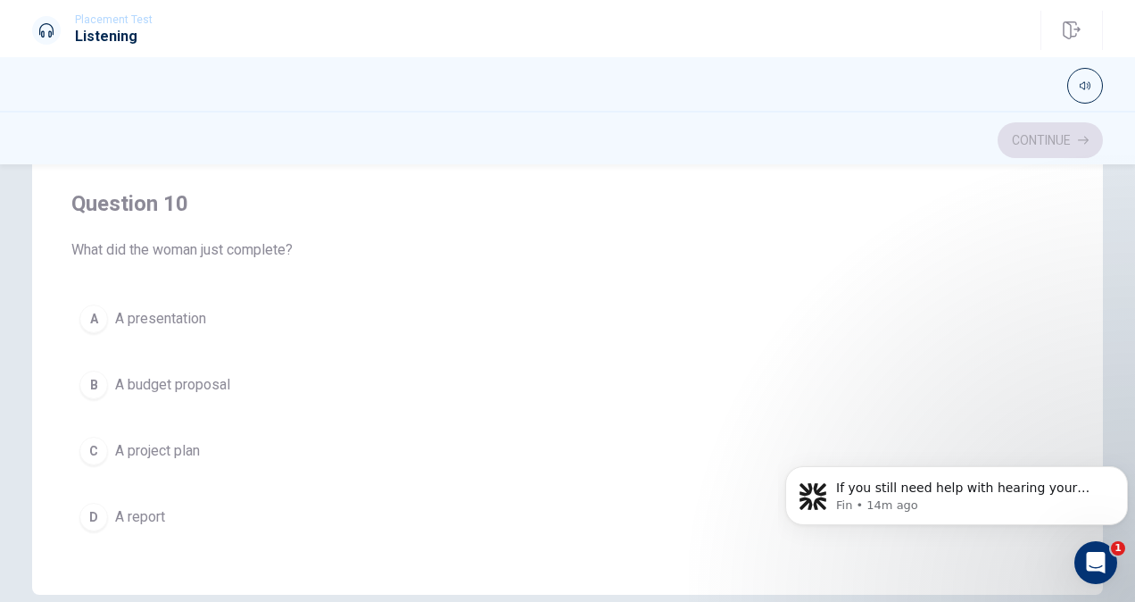
scroll to position [328, 0]
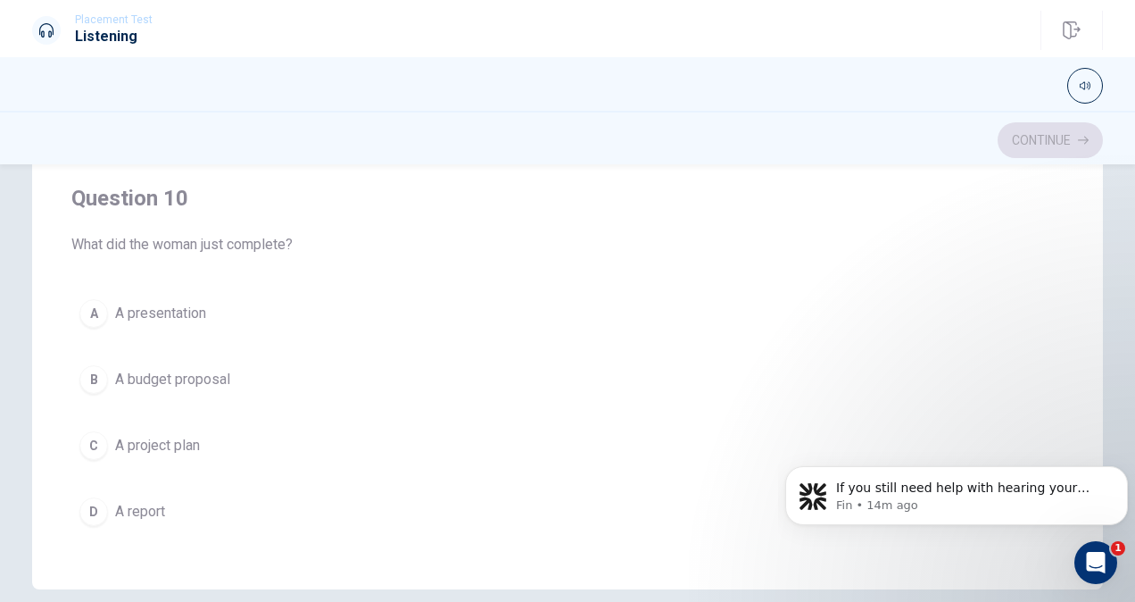
click at [75, 200] on h4 "Question 10" at bounding box center [567, 198] width 992 height 29
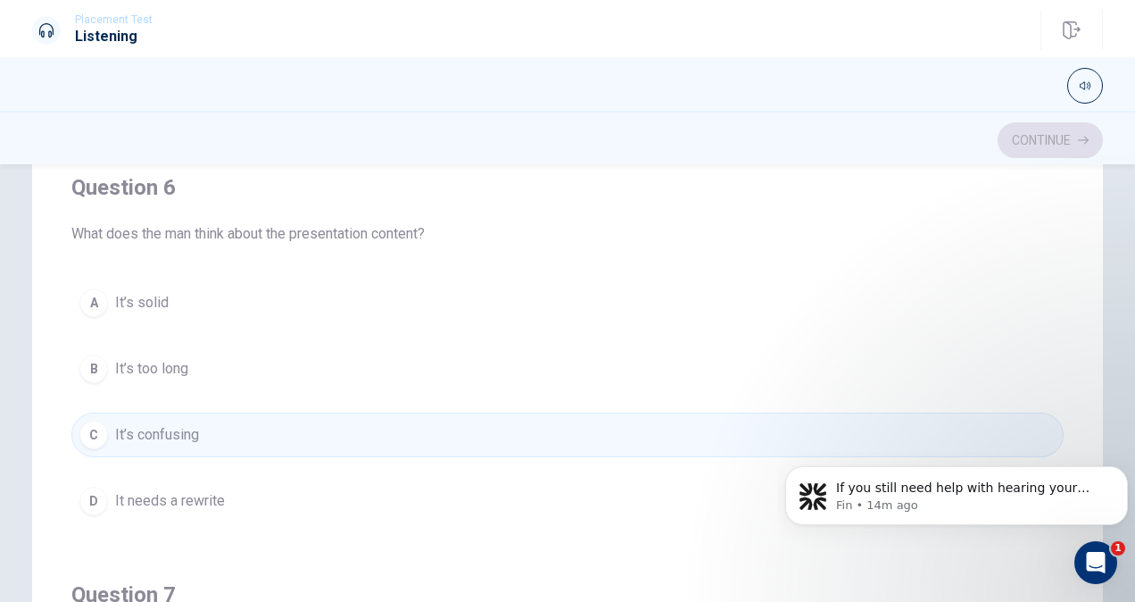
scroll to position [144, 0]
click at [175, 311] on button "A It’s solid" at bounding box center [567, 303] width 992 height 45
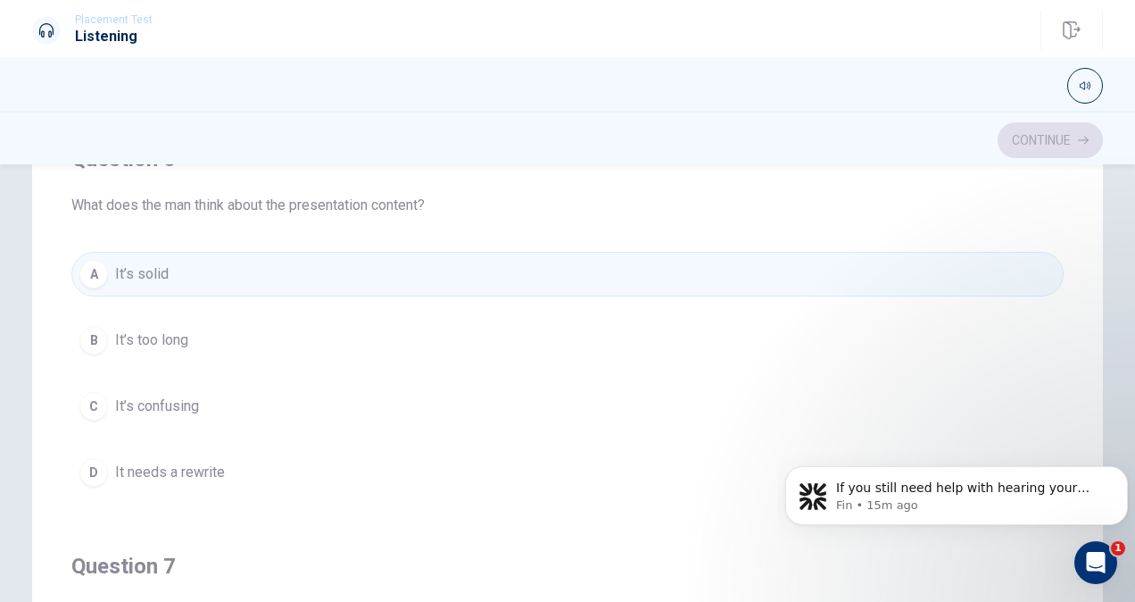
scroll to position [29, 0]
click at [89, 282] on div "A" at bounding box center [93, 275] width 29 height 29
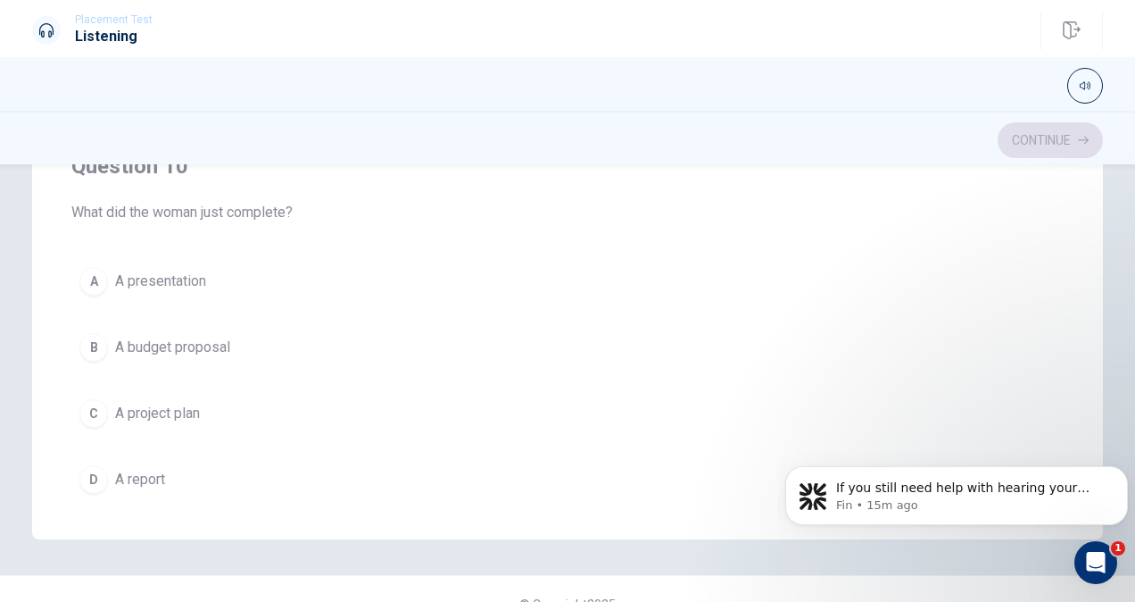
scroll to position [1417, 0]
click at [99, 272] on div "A" at bounding box center [93, 279] width 29 height 29
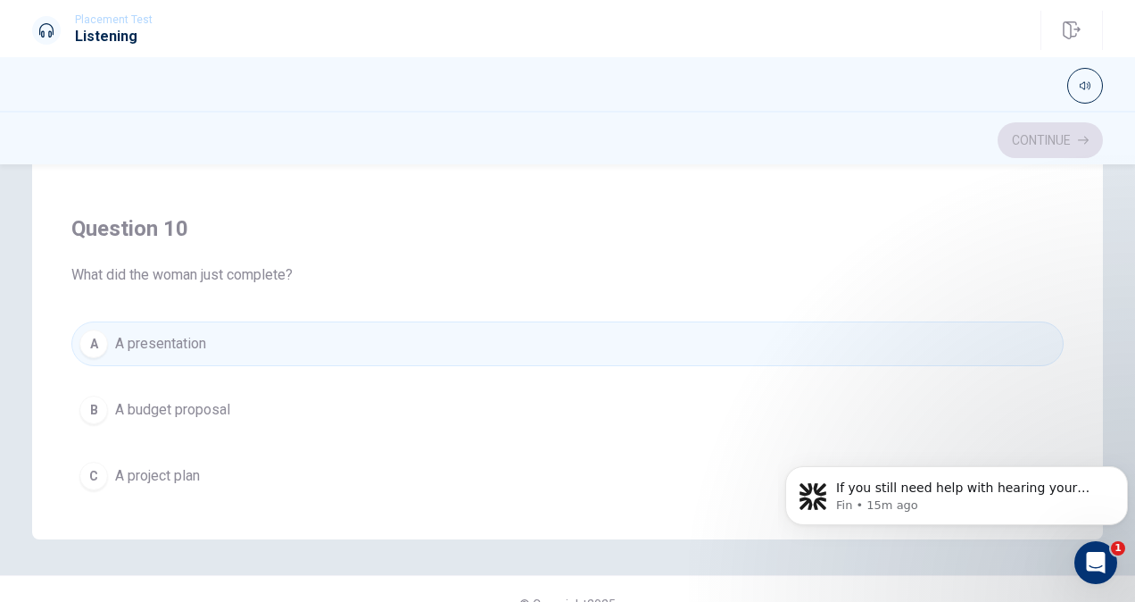
scroll to position [1356, 0]
click at [86, 242] on div "Question 10 What did the woman just complete?" at bounding box center [567, 247] width 992 height 71
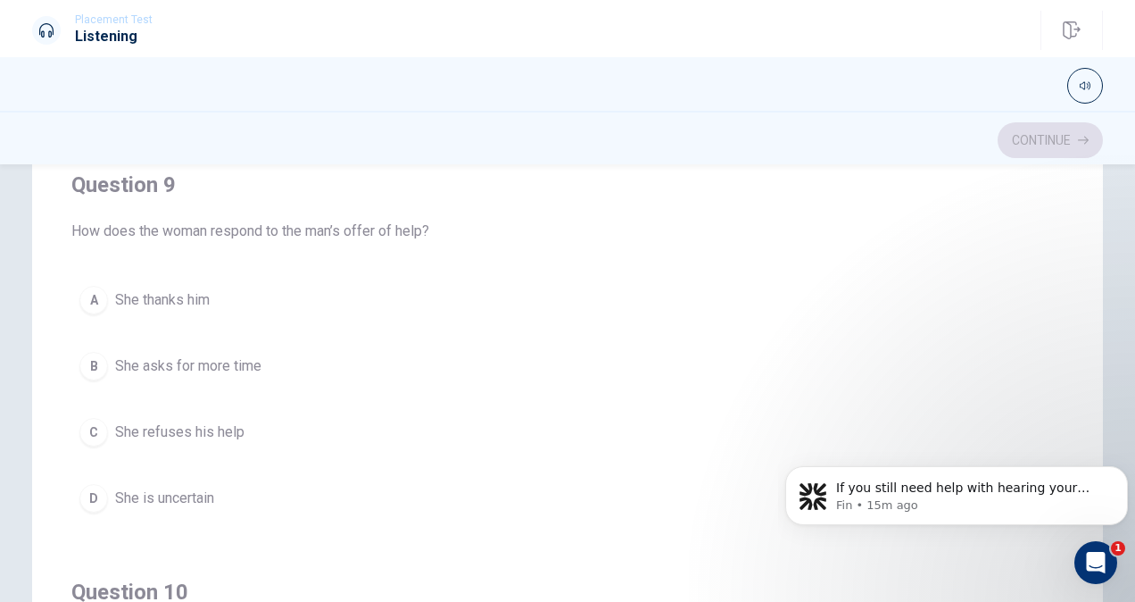
scroll to position [261, 0]
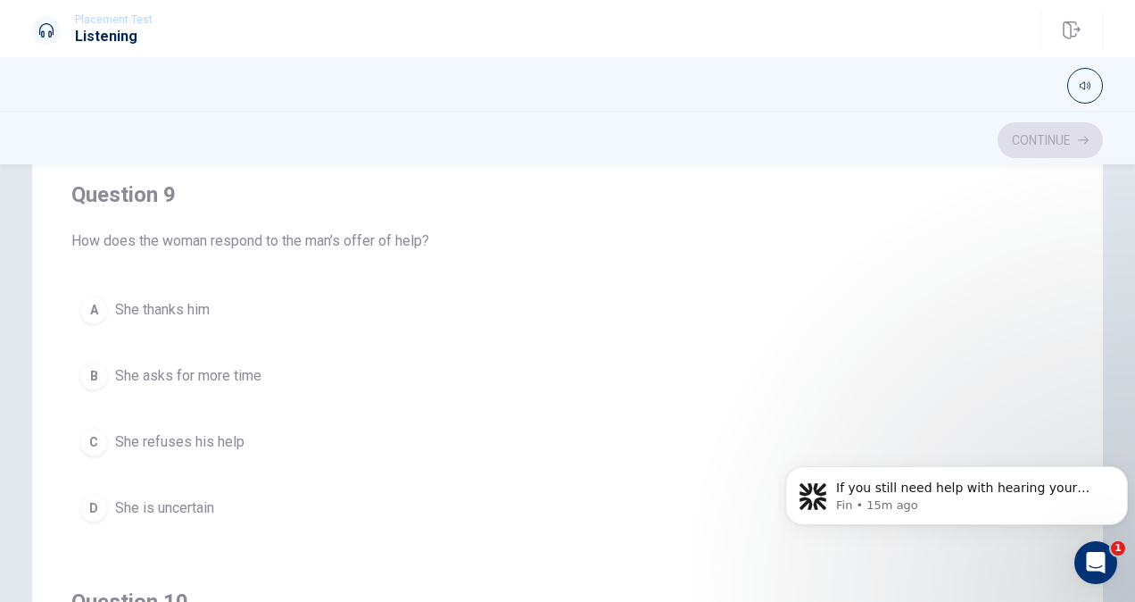
click at [103, 306] on div "A" at bounding box center [93, 309] width 29 height 29
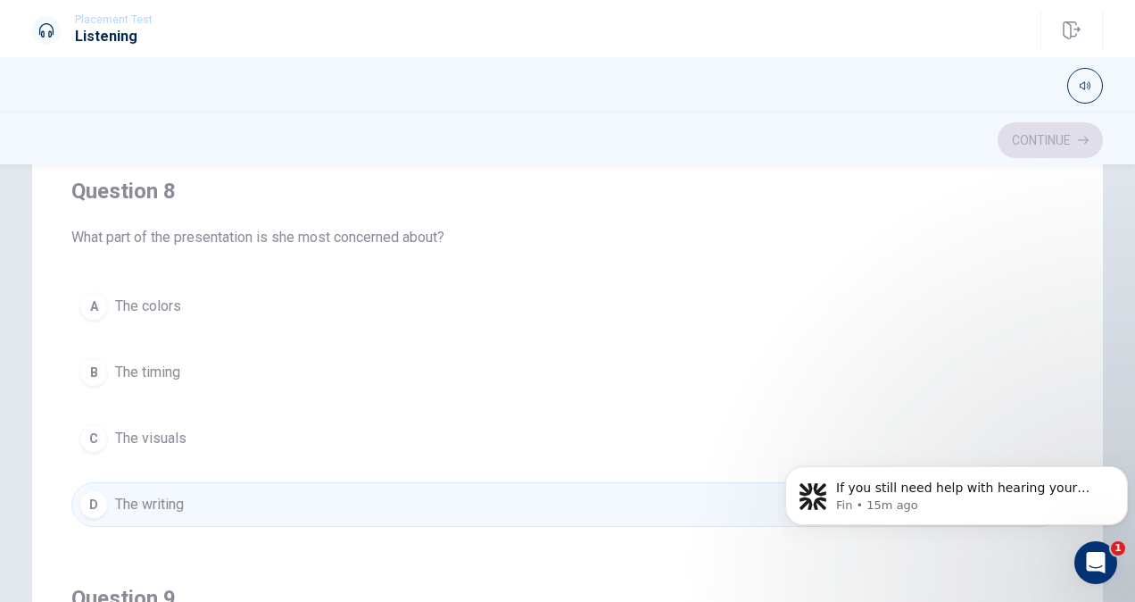
scroll to position [173, 0]
click at [99, 434] on div "C" at bounding box center [93, 436] width 29 height 29
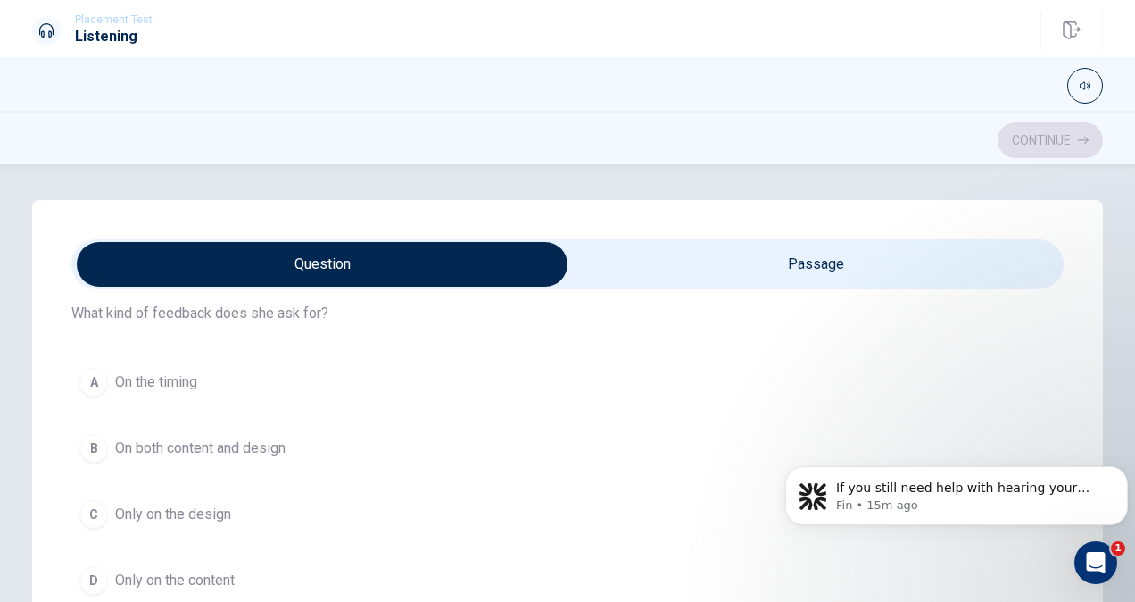
scroll to position [473, 0]
click at [91, 448] on div "B" at bounding box center [93, 447] width 29 height 29
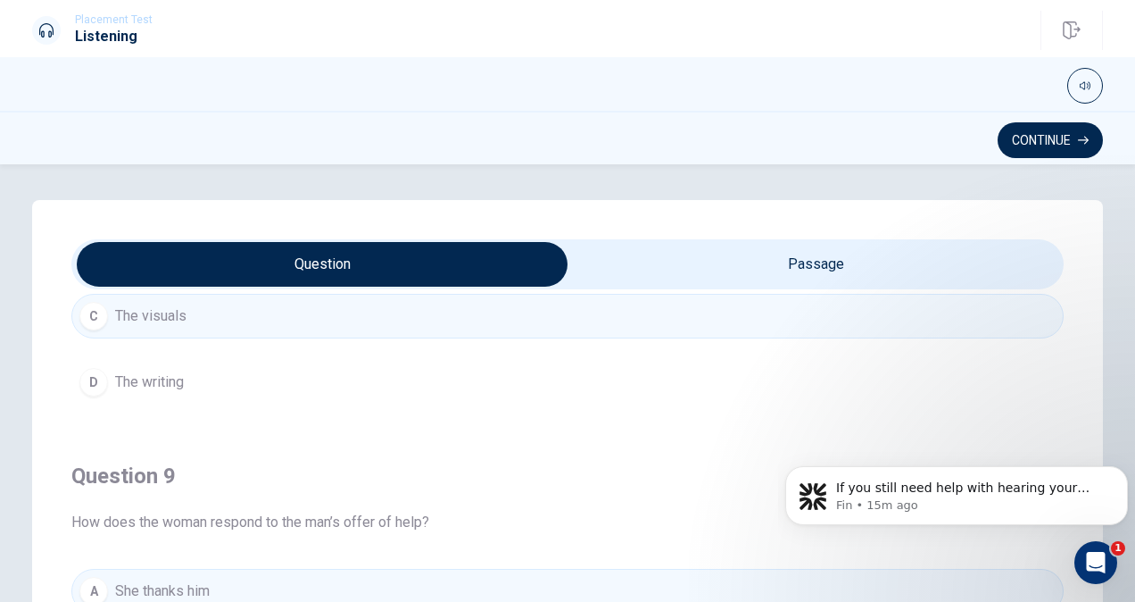
scroll to position [1433, 0]
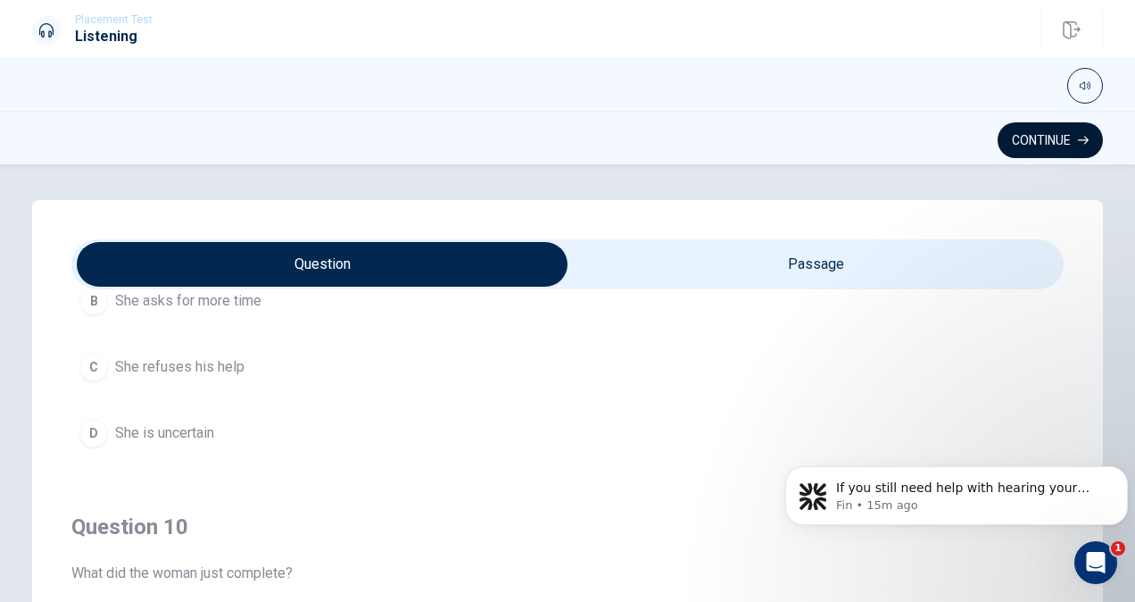
click at [1066, 154] on button "Continue" at bounding box center [1050, 140] width 105 height 36
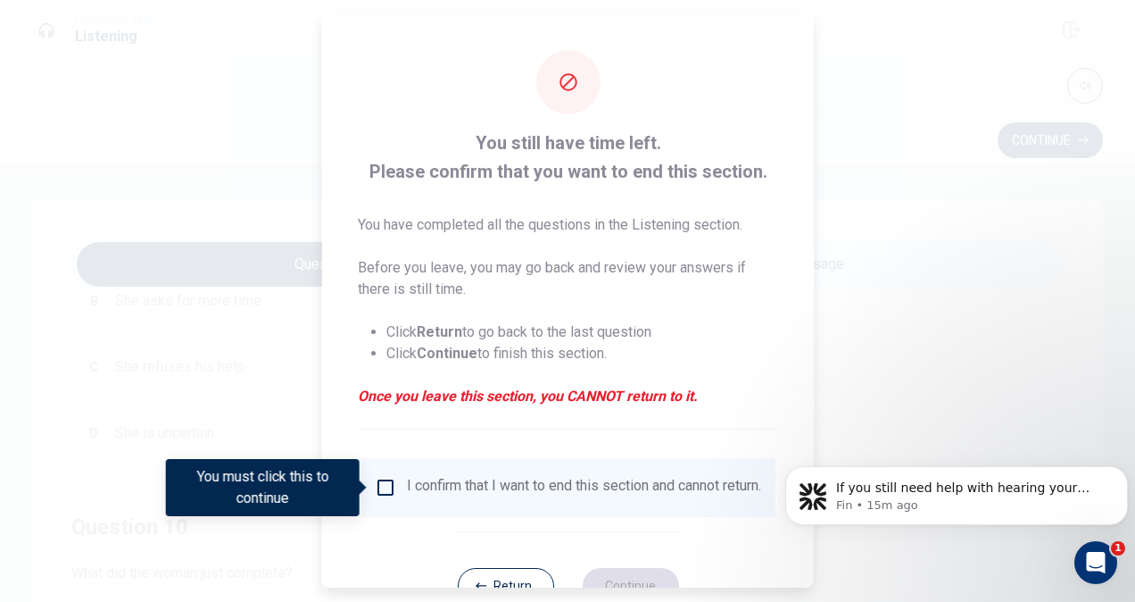
click at [386, 494] on input "You must click this to continue" at bounding box center [385, 487] width 21 height 21
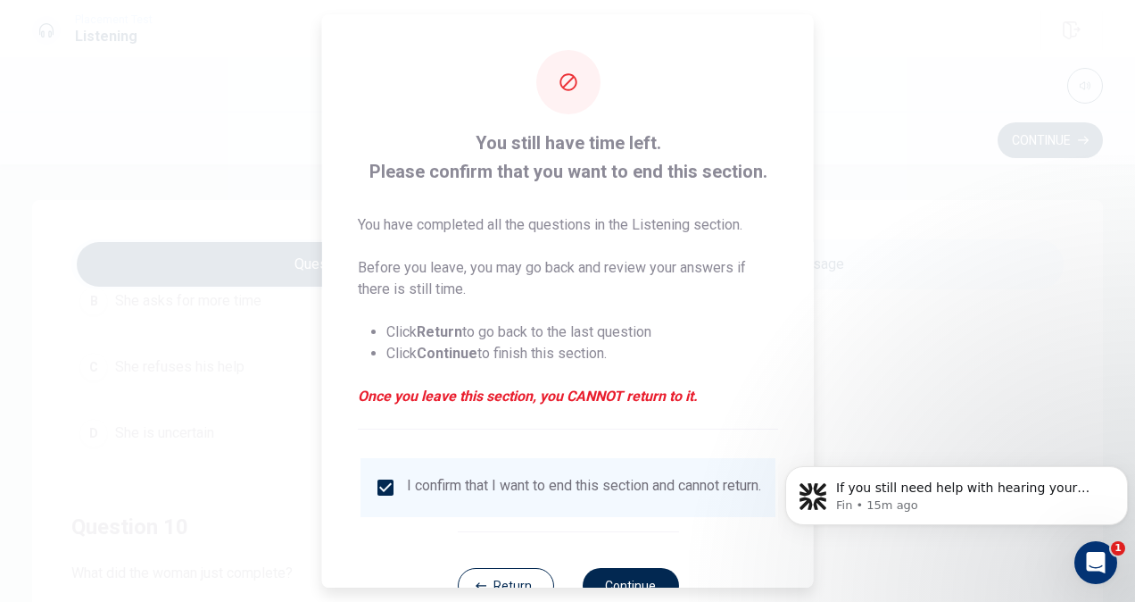
scroll to position [64, 0]
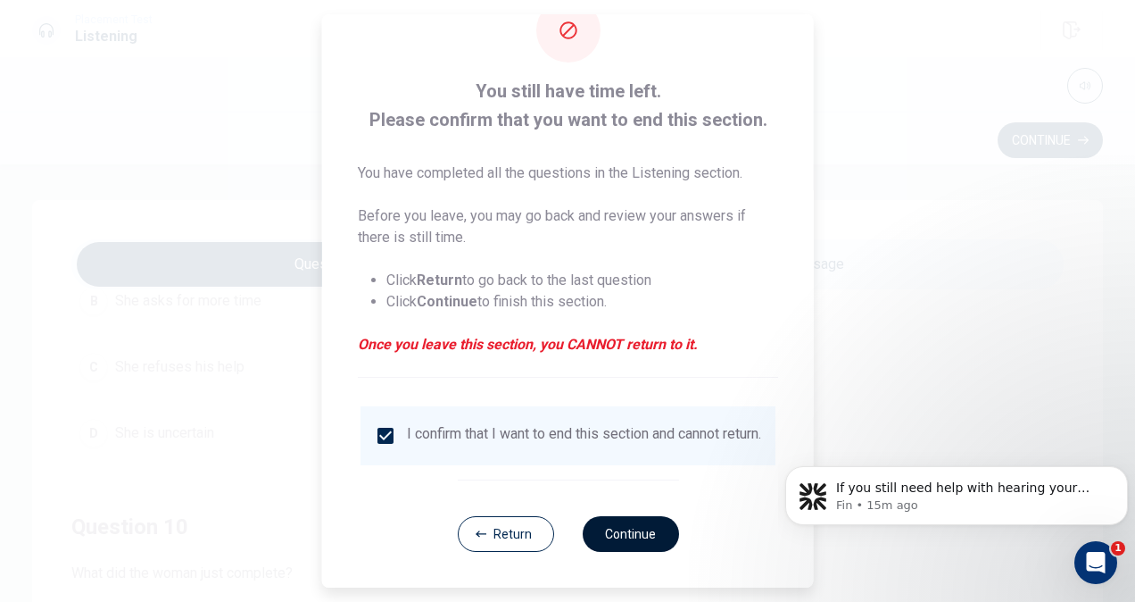
click at [634, 542] on button "Continue" at bounding box center [630, 534] width 96 height 36
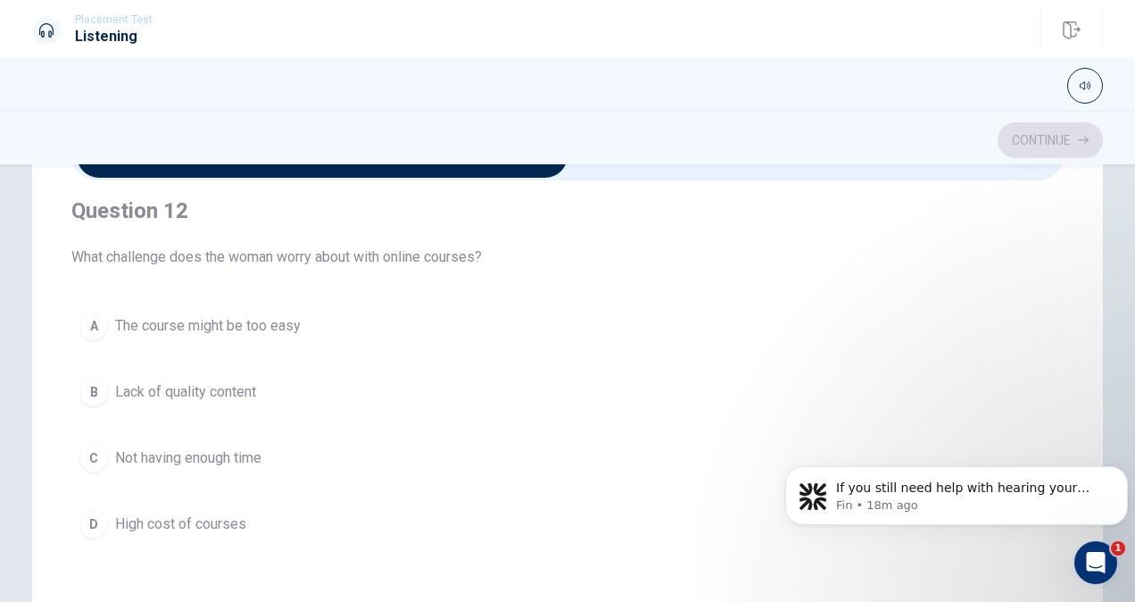
scroll to position [419, 0]
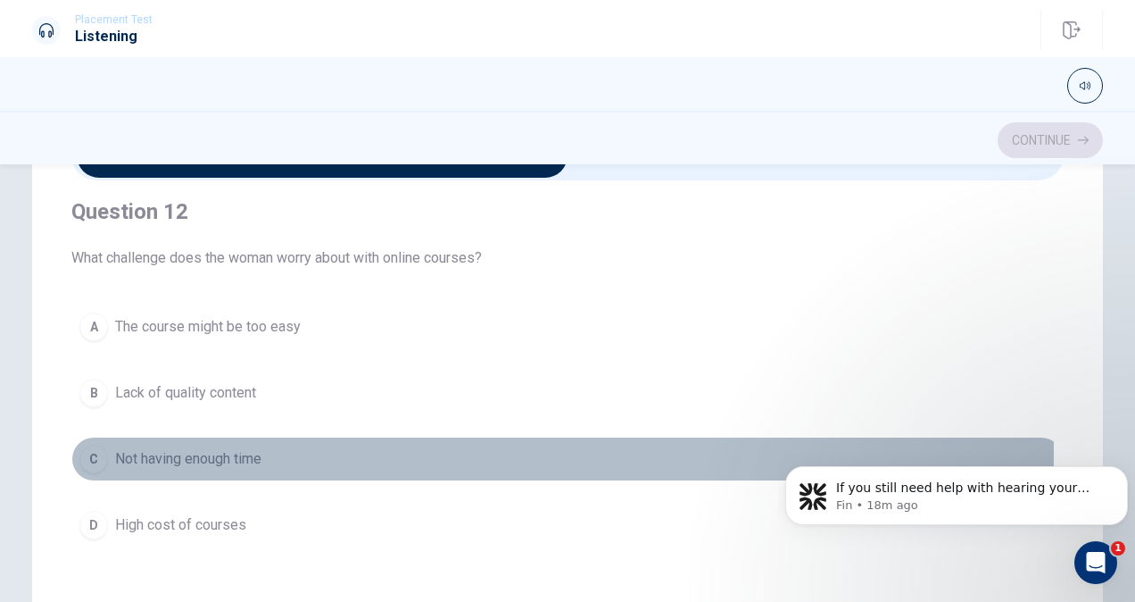
click at [98, 450] on div "C" at bounding box center [93, 458] width 29 height 29
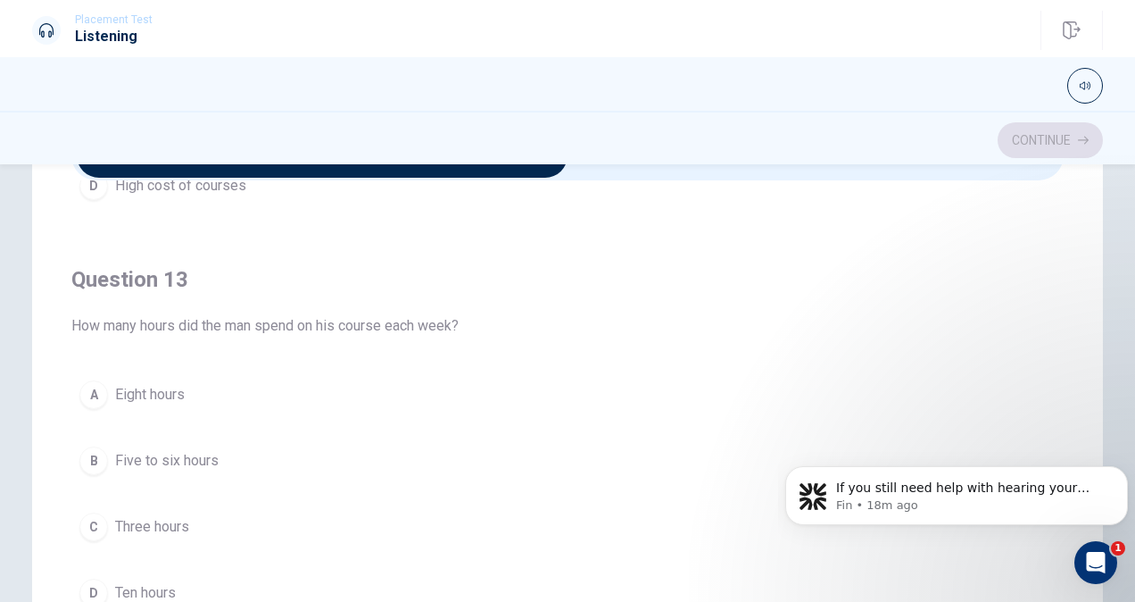
scroll to position [767, 0]
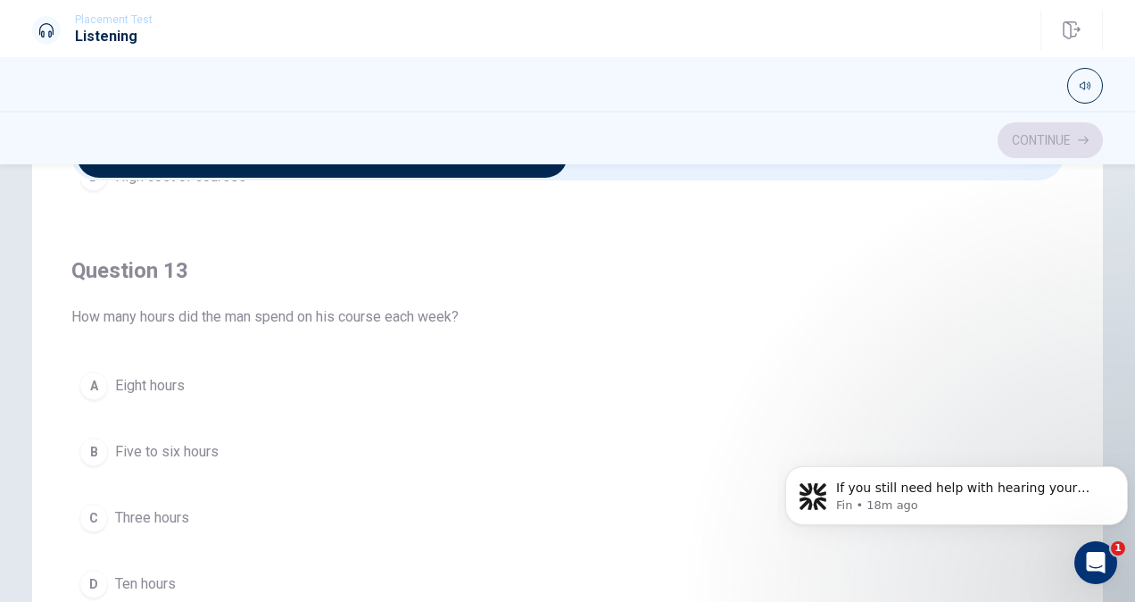
click at [98, 450] on div "B" at bounding box center [93, 451] width 29 height 29
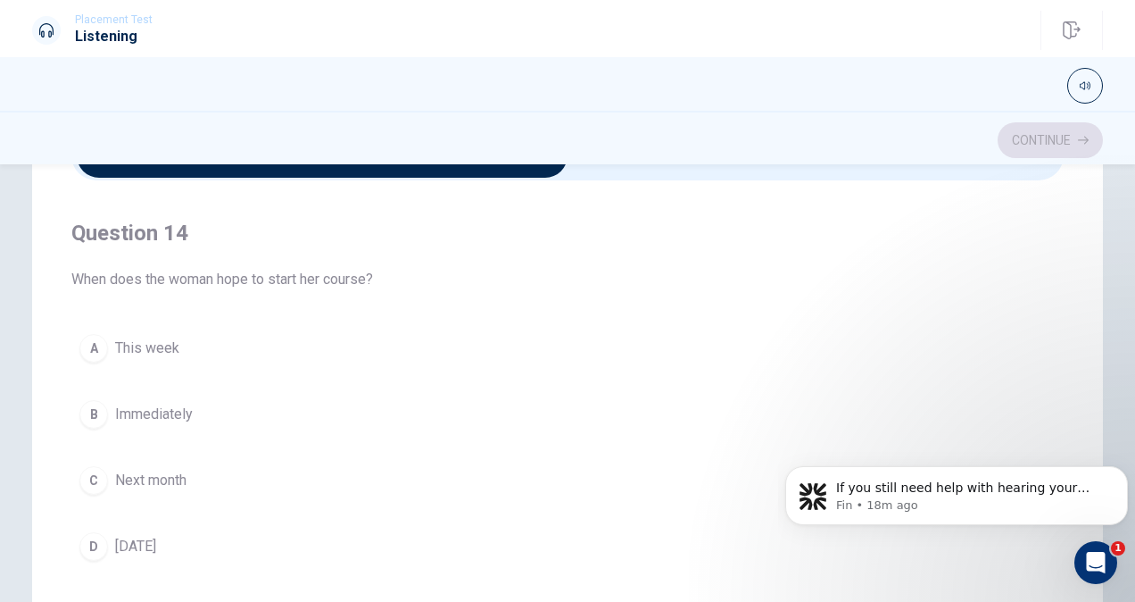
scroll to position [1232, 0]
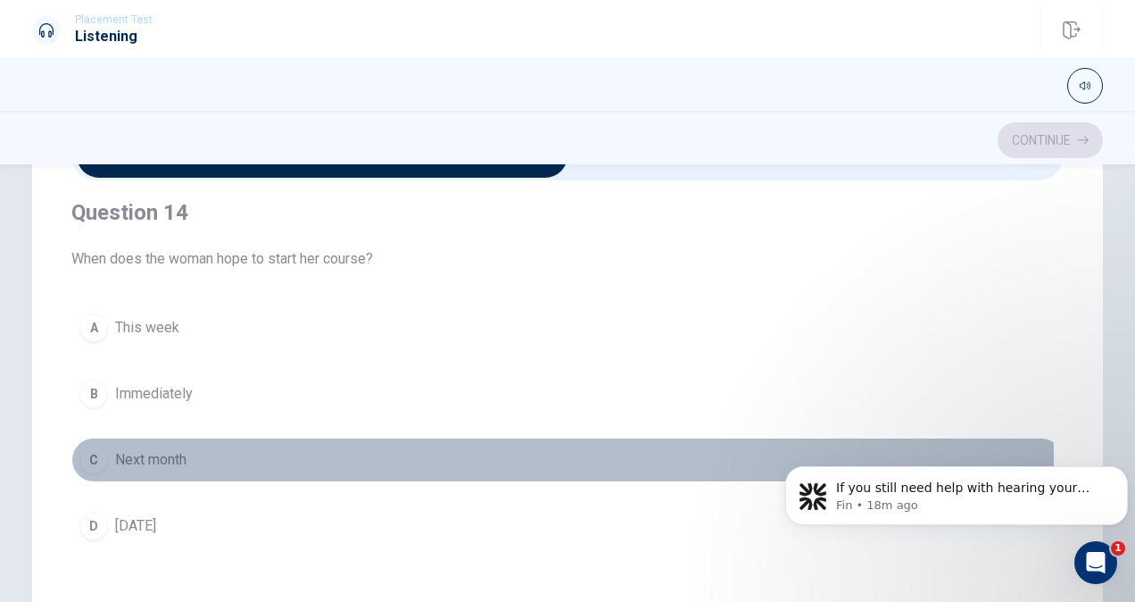
click at [98, 450] on div "C" at bounding box center [93, 459] width 29 height 29
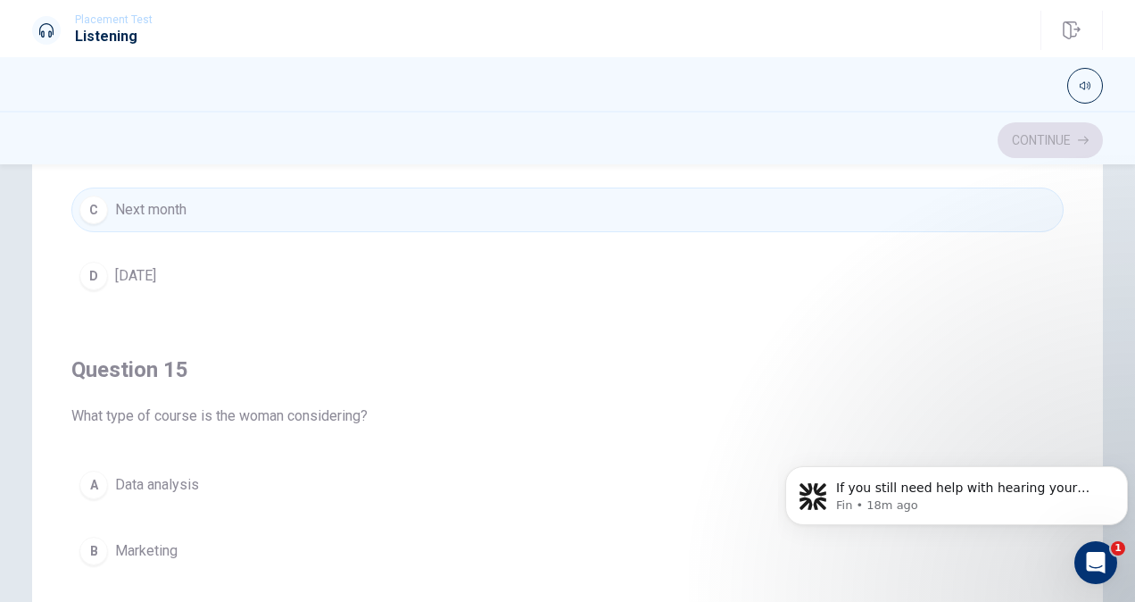
scroll to position [202, 0]
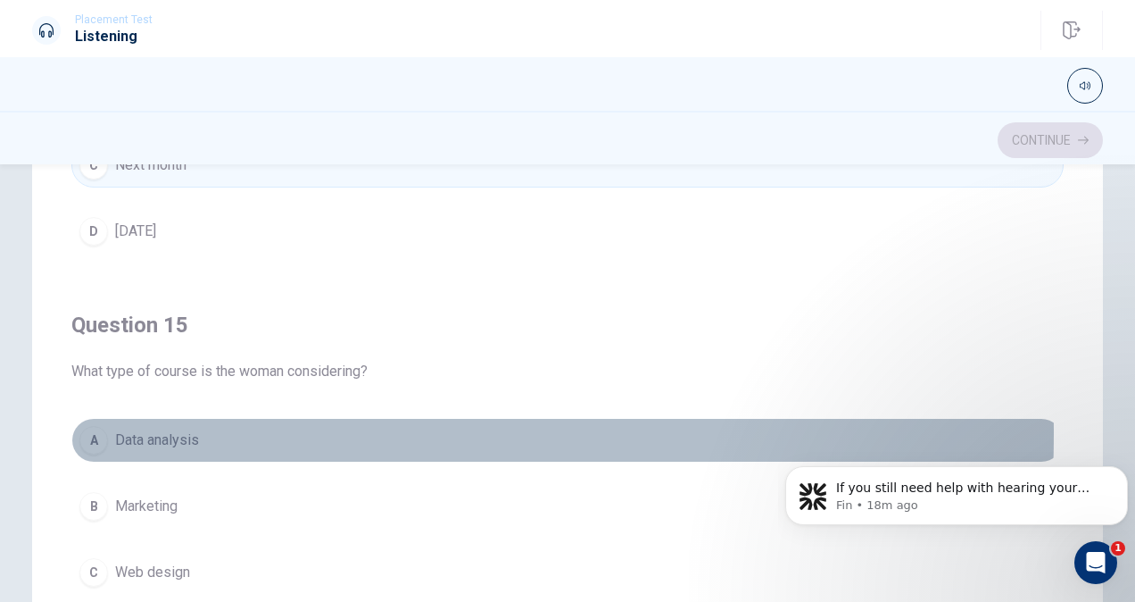
click at [95, 426] on div "A" at bounding box center [93, 440] width 29 height 29
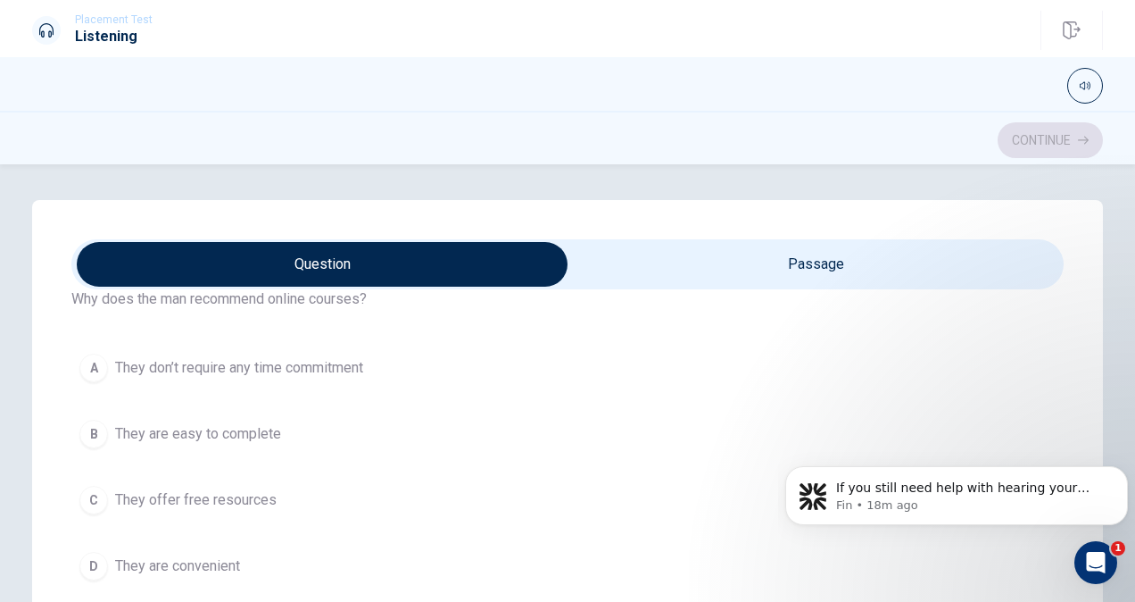
scroll to position [81, 0]
click at [87, 553] on div "D" at bounding box center [93, 564] width 29 height 29
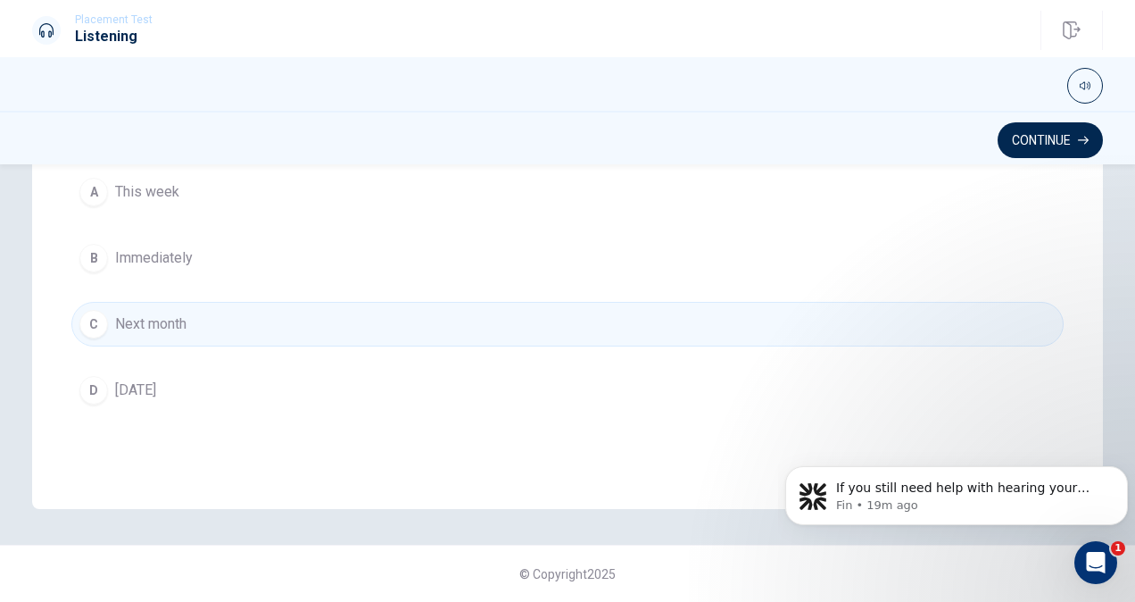
scroll to position [1069, 0]
click at [1085, 134] on button "Continue" at bounding box center [1050, 140] width 105 height 36
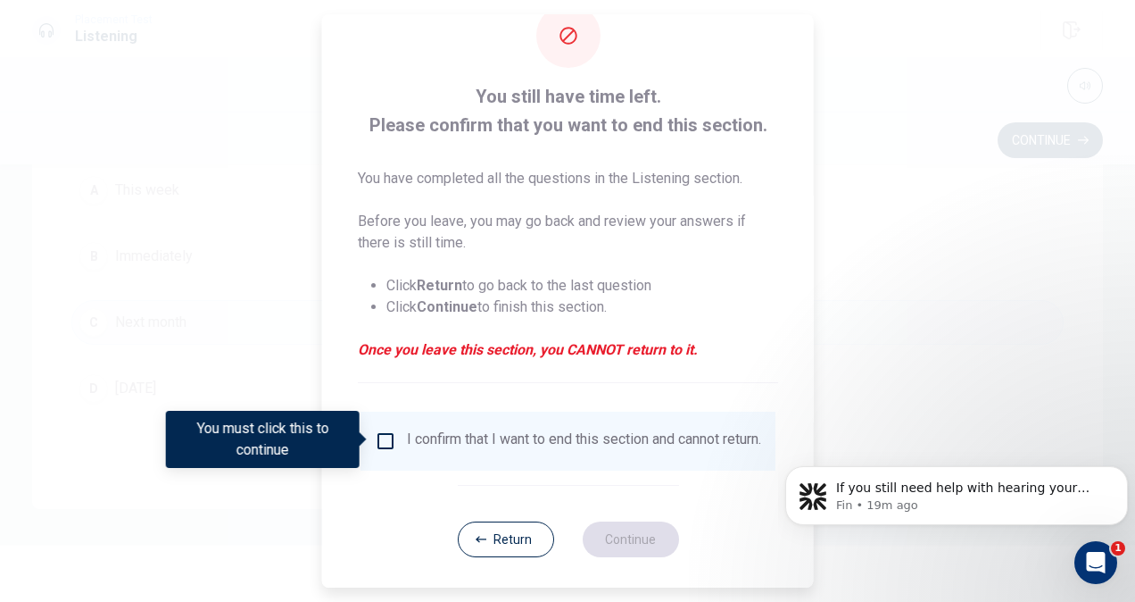
scroll to position [48, 0]
click at [388, 431] on input "You must click this to continue" at bounding box center [385, 438] width 21 height 21
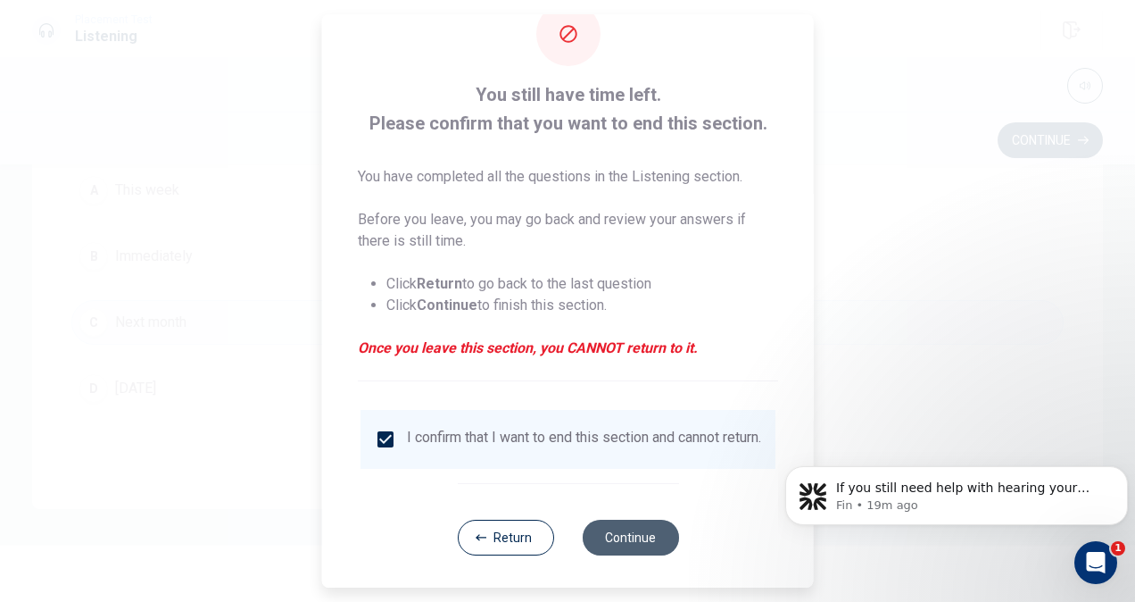
click at [633, 543] on button "Continue" at bounding box center [630, 537] width 96 height 36
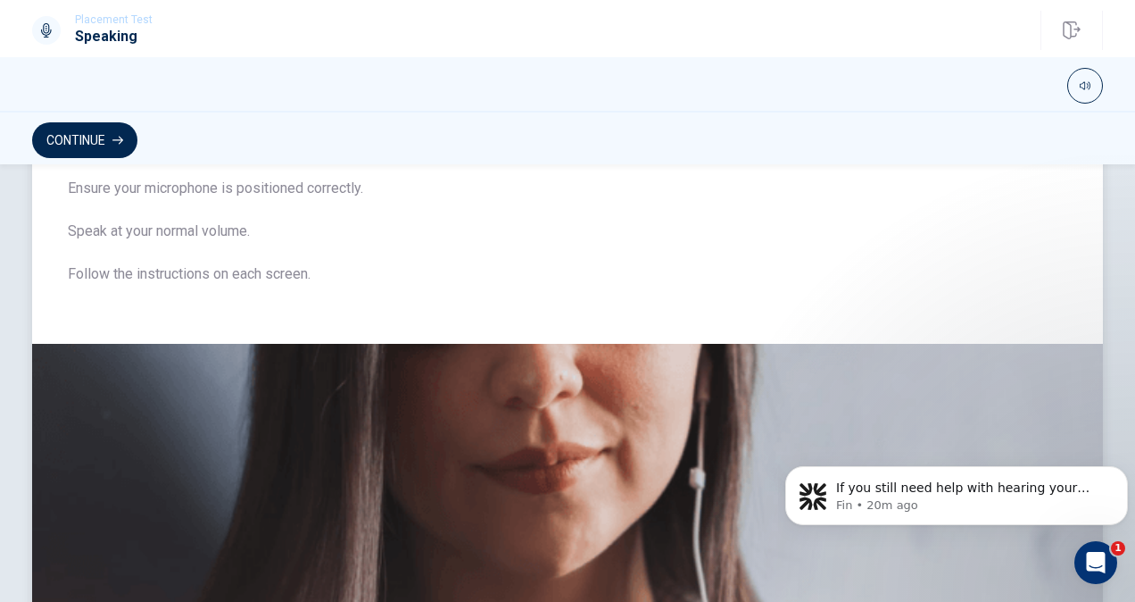
scroll to position [0, 0]
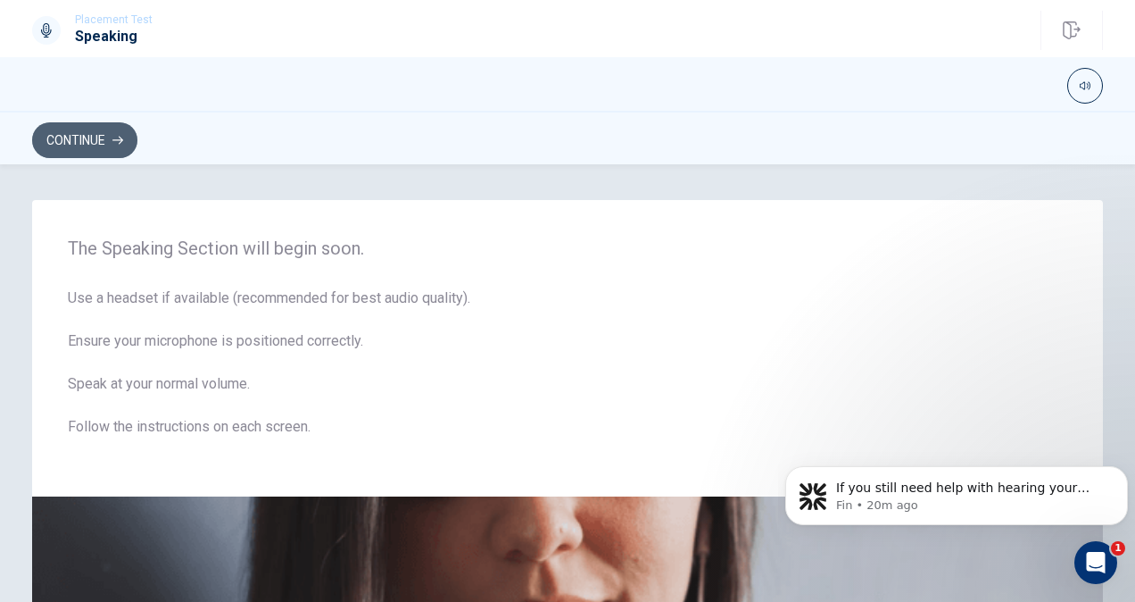
click at [71, 137] on button "Continue" at bounding box center [84, 140] width 105 height 36
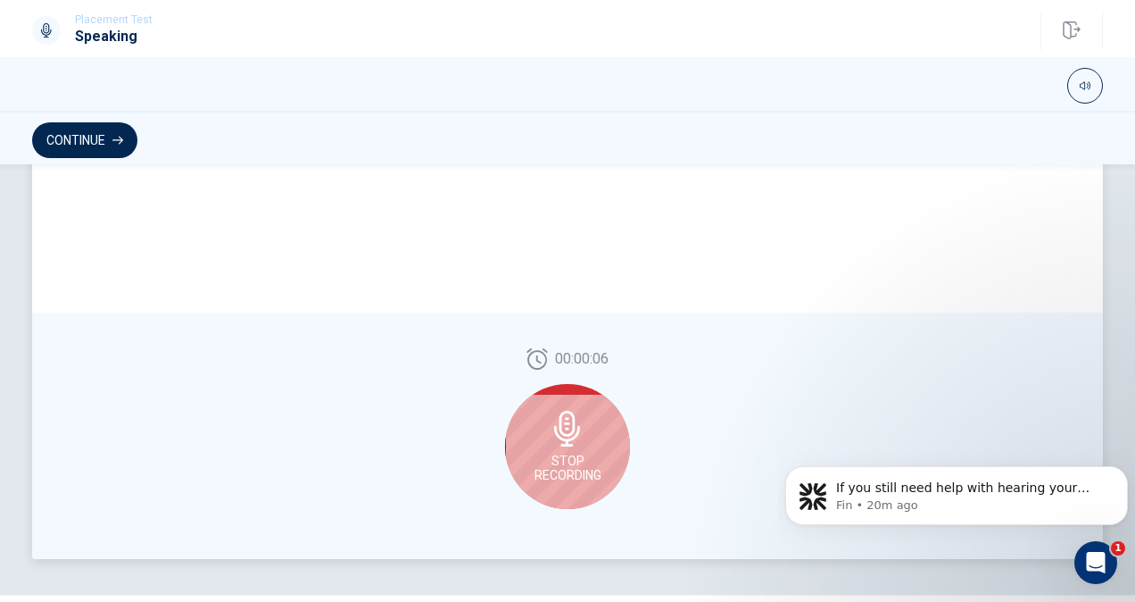
scroll to position [420, 0]
click at [561, 453] on span "Stop Recording" at bounding box center [568, 467] width 67 height 29
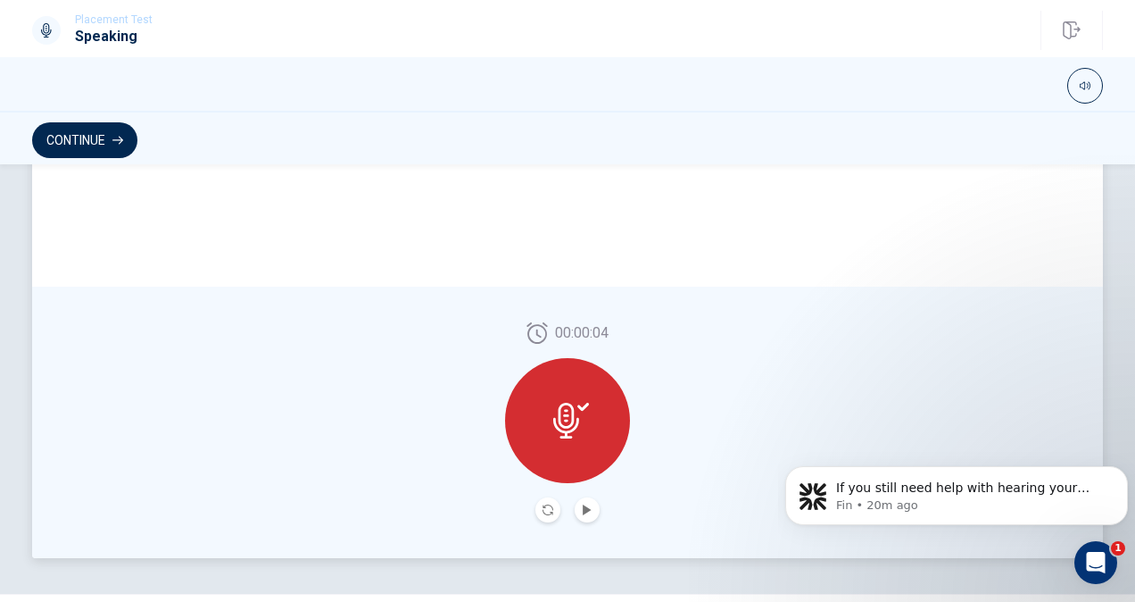
scroll to position [408, 0]
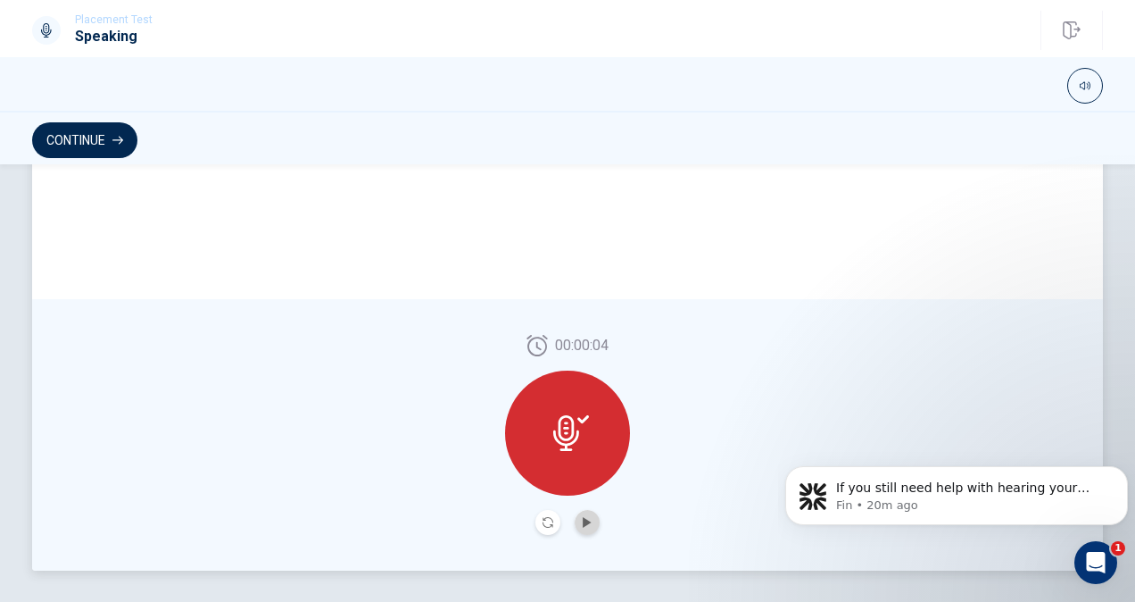
click at [590, 511] on button "Play Audio" at bounding box center [587, 522] width 25 height 25
click at [556, 432] on icon at bounding box center [566, 433] width 26 height 36
click at [528, 521] on div "00:00:04" at bounding box center [567, 435] width 125 height 200
click at [543, 524] on icon "Record Again" at bounding box center [548, 522] width 11 height 11
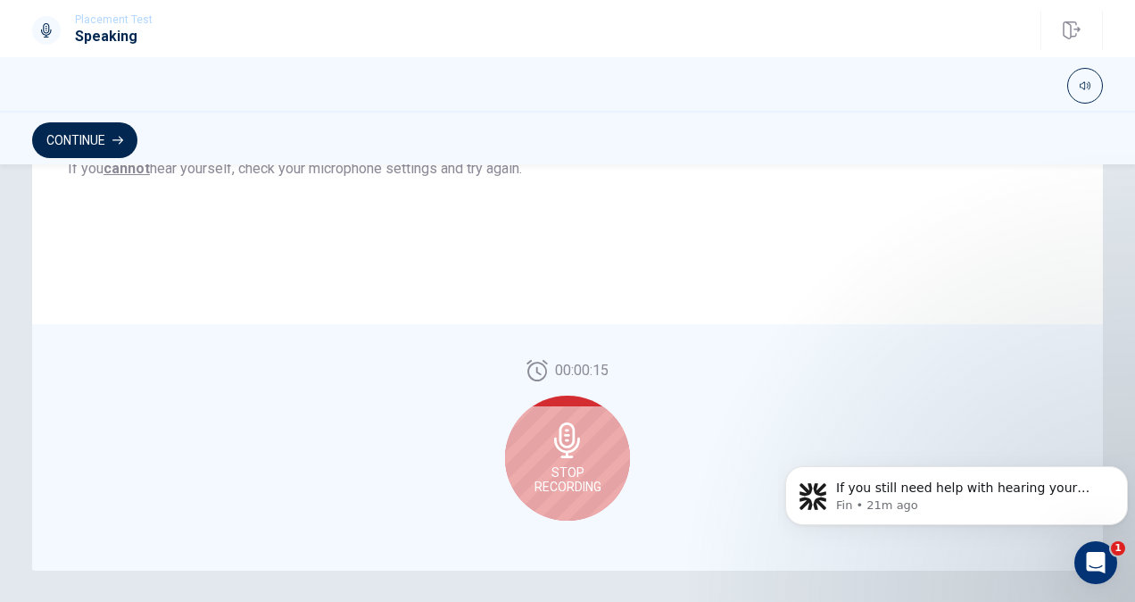
scroll to position [420, 0]
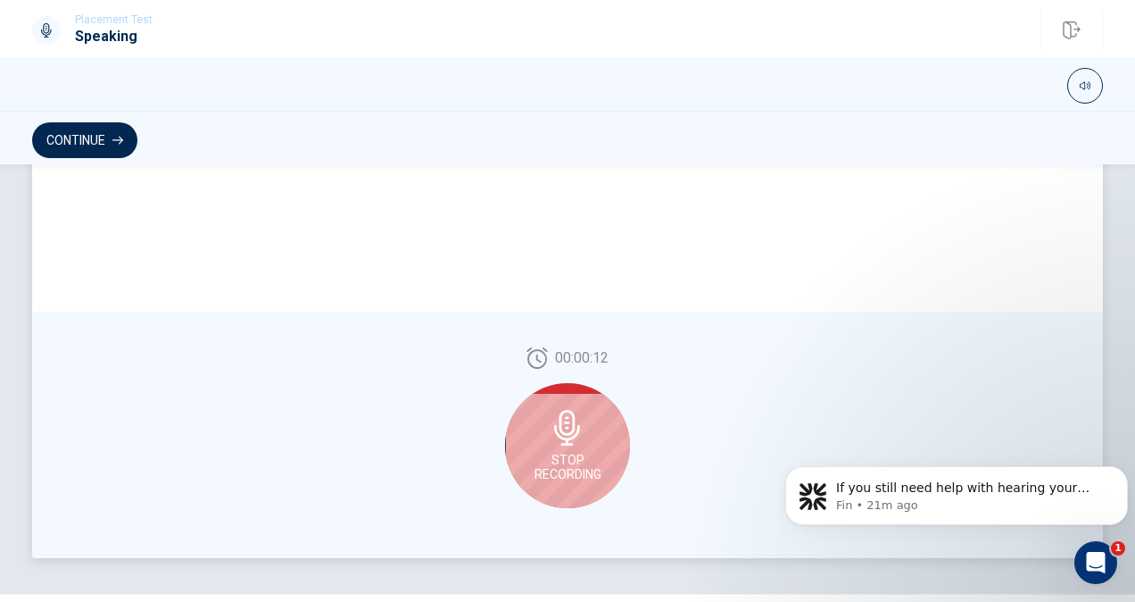
click at [555, 489] on div "Stop Recording" at bounding box center [567, 445] width 125 height 125
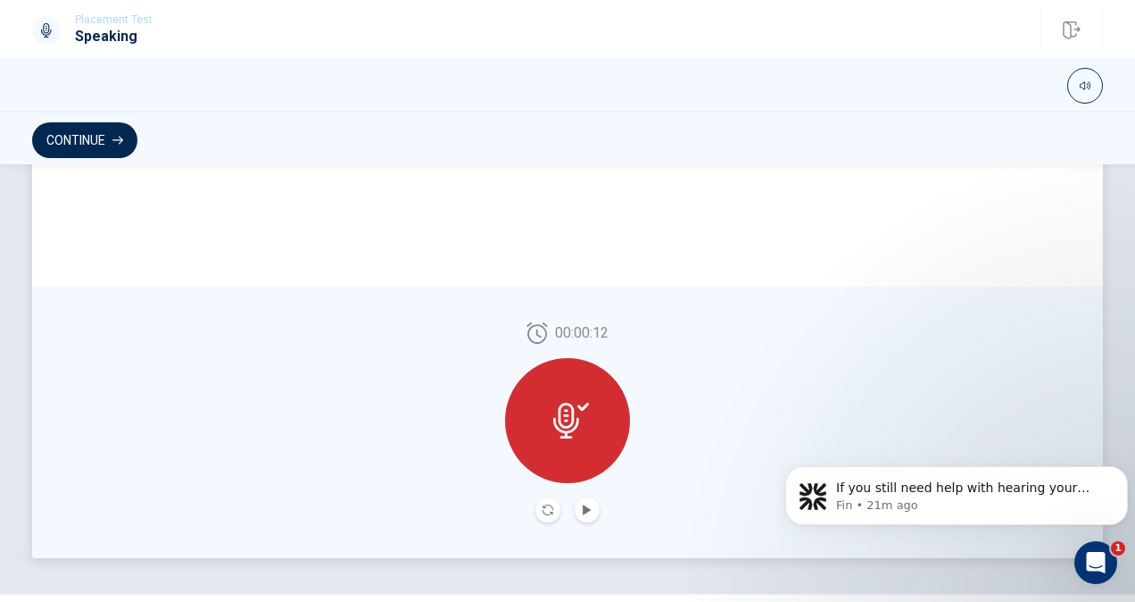
scroll to position [408, 0]
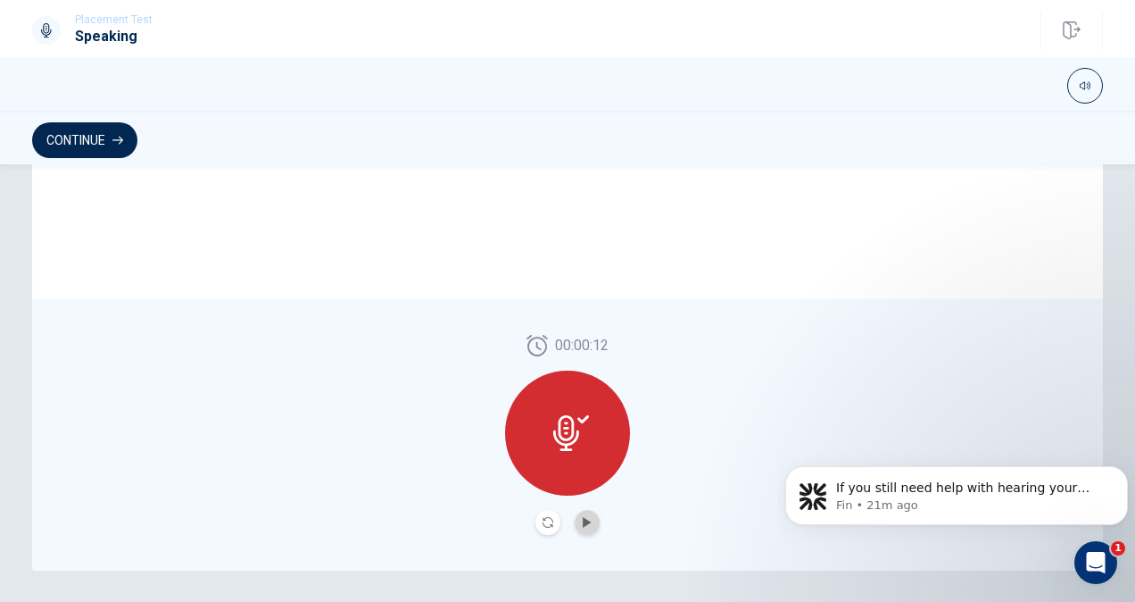
click at [579, 528] on button "Play Audio" at bounding box center [587, 522] width 25 height 25
click at [546, 521] on icon "Record Again" at bounding box center [548, 522] width 11 height 11
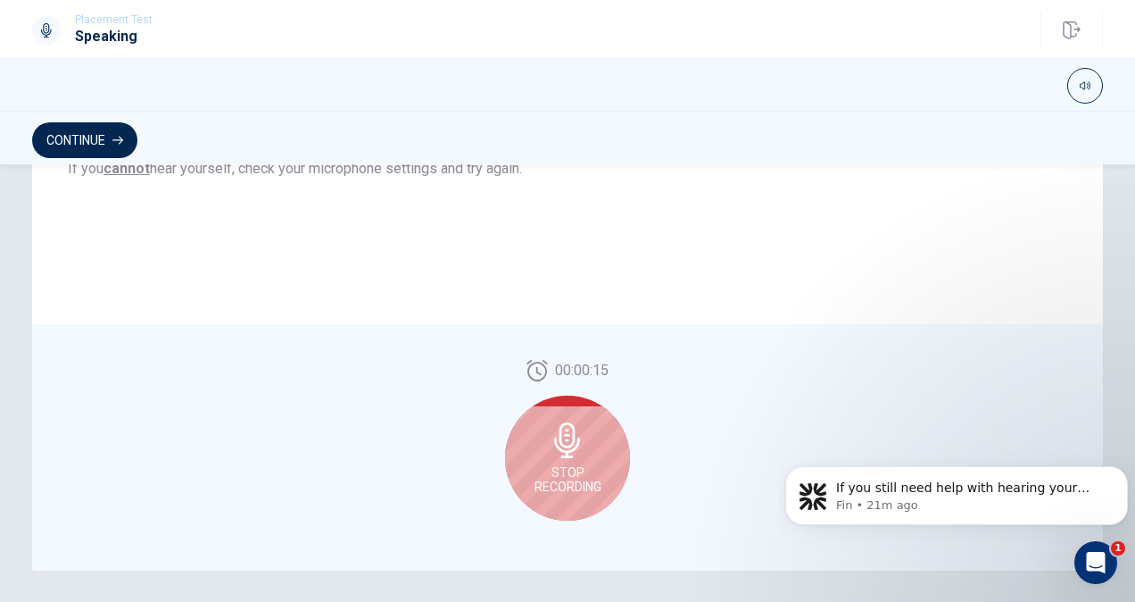
scroll to position [420, 0]
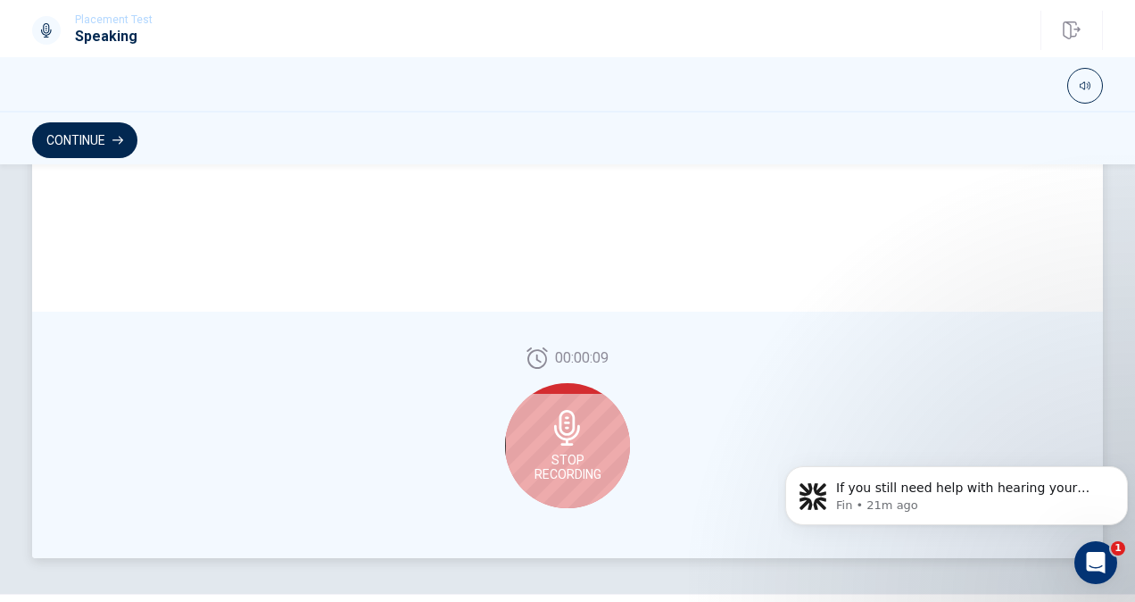
click at [579, 449] on div "Stop Recording" at bounding box center [567, 445] width 125 height 125
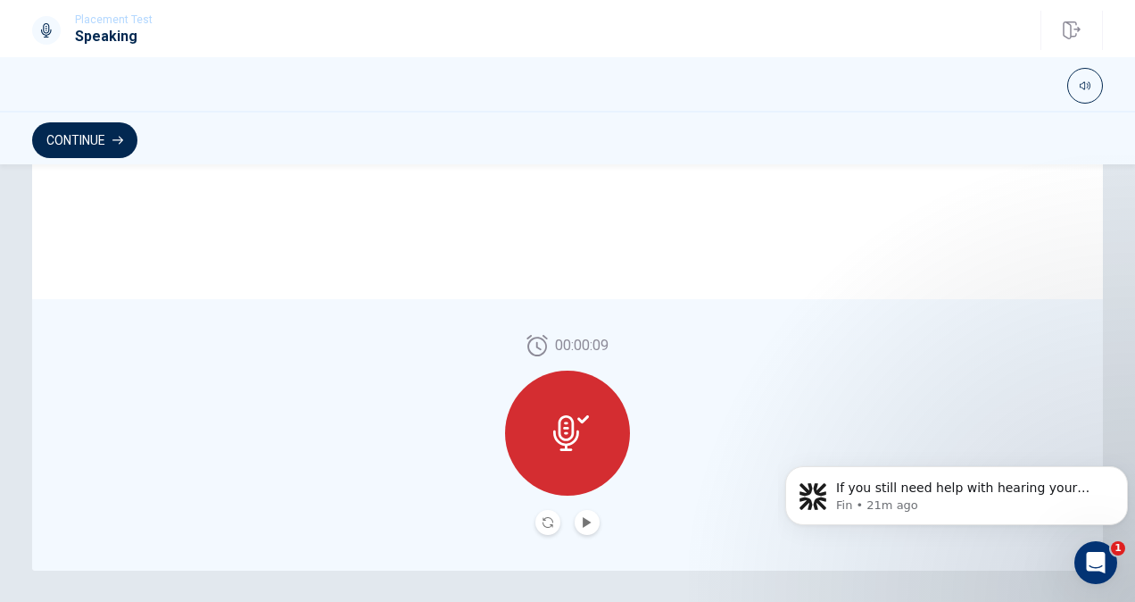
click at [576, 527] on button "Play Audio" at bounding box center [587, 522] width 25 height 25
click at [543, 523] on icon "Record Again" at bounding box center [548, 522] width 11 height 11
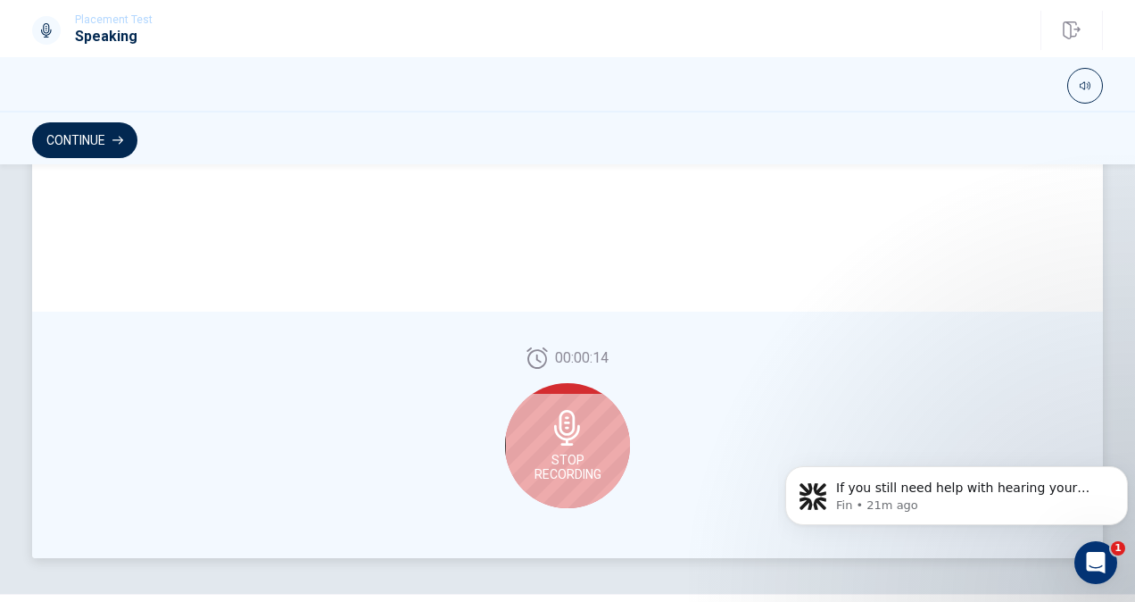
click at [563, 465] on span "Stop Recording" at bounding box center [568, 467] width 67 height 29
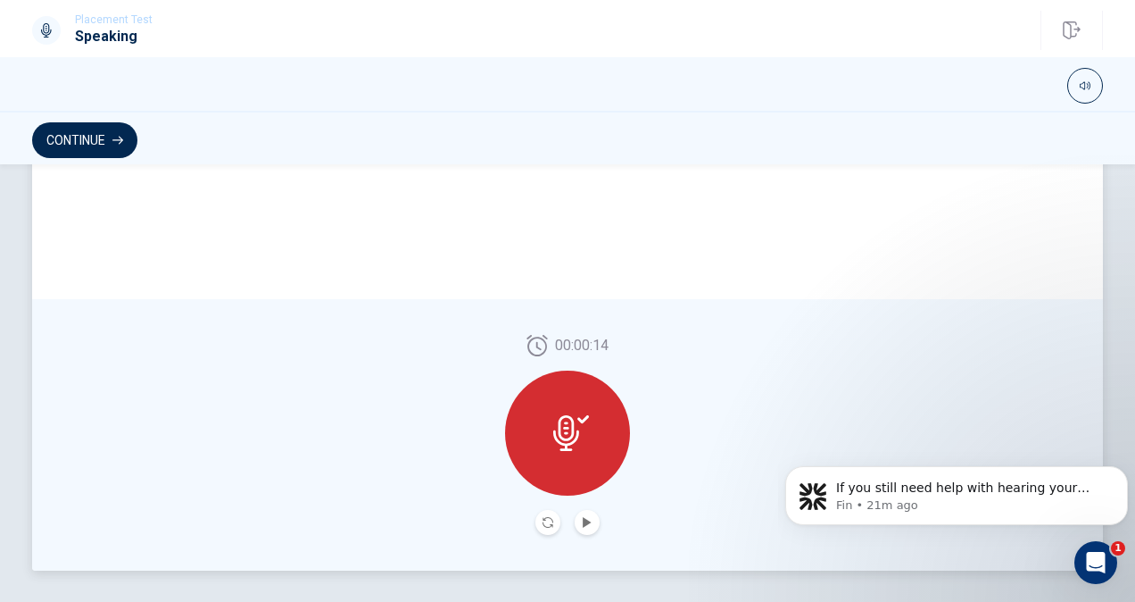
click at [541, 516] on button "Record Again" at bounding box center [548, 522] width 25 height 25
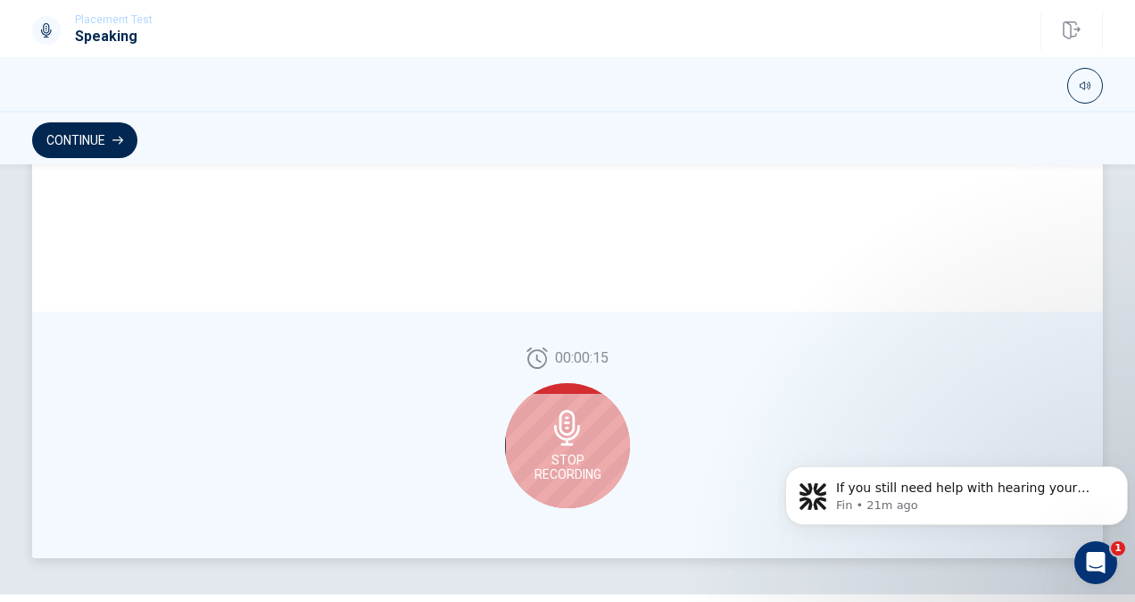
click at [561, 443] on icon at bounding box center [567, 428] width 26 height 36
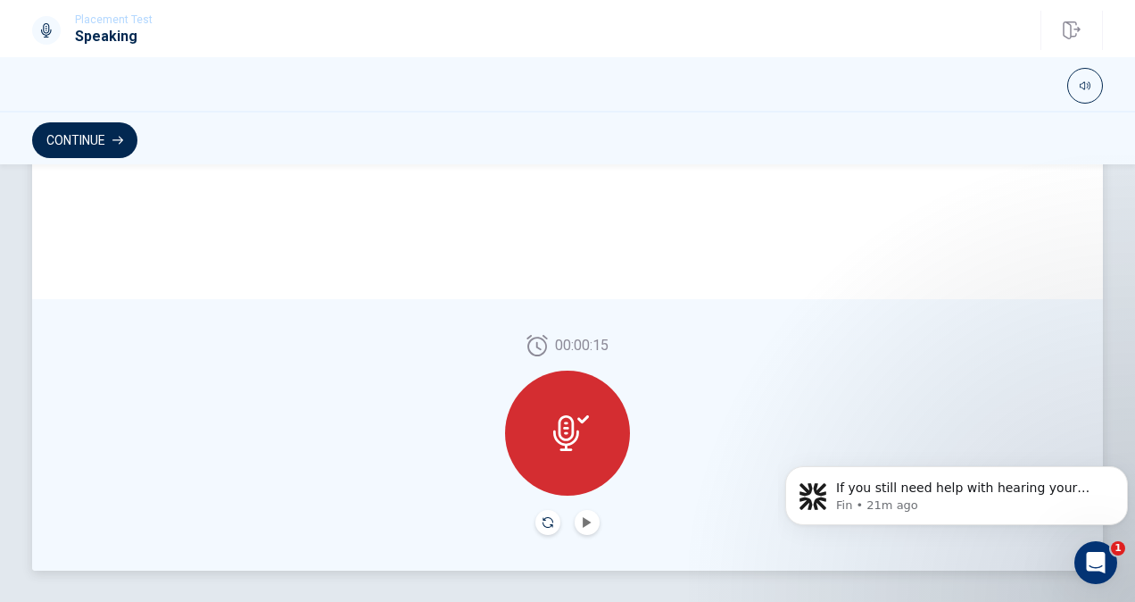
click at [543, 523] on icon "Record Again" at bounding box center [548, 522] width 11 height 11
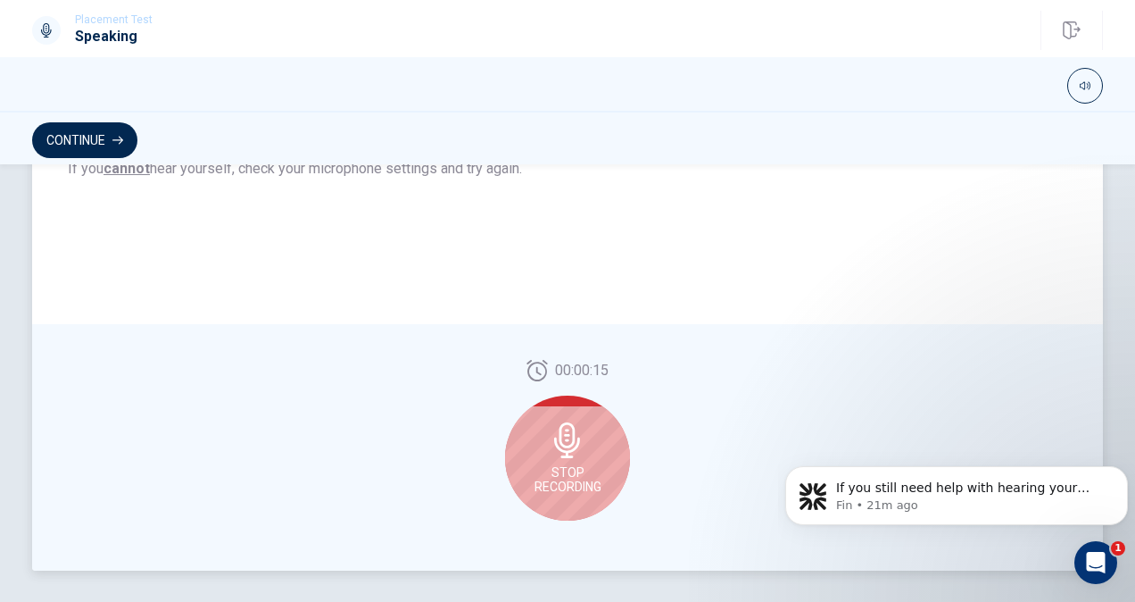
scroll to position [420, 0]
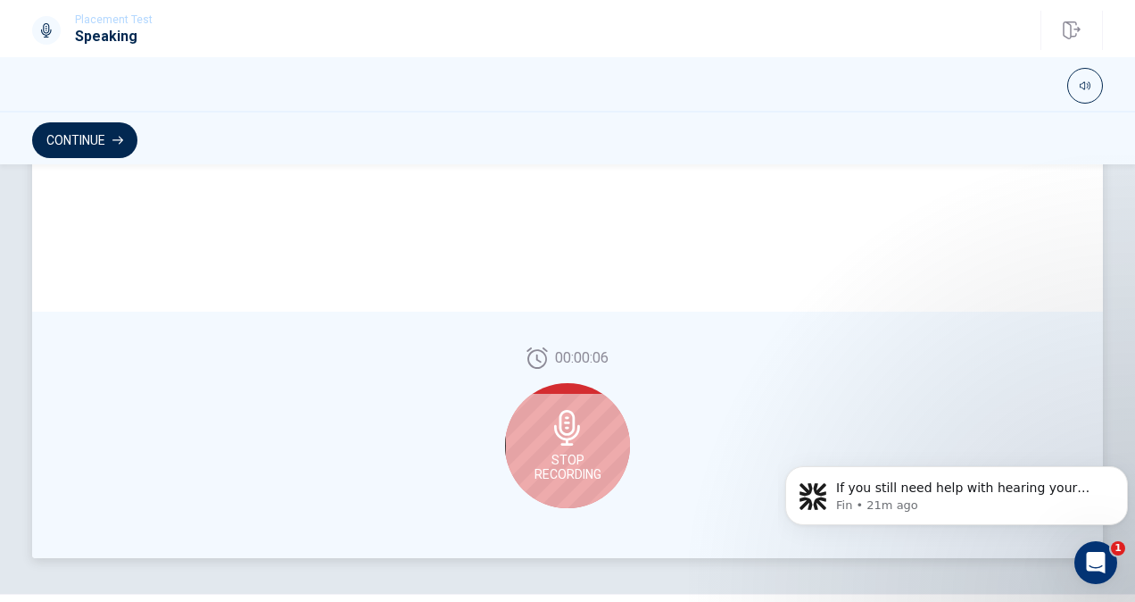
click at [605, 436] on div "Stop Recording" at bounding box center [567, 445] width 125 height 125
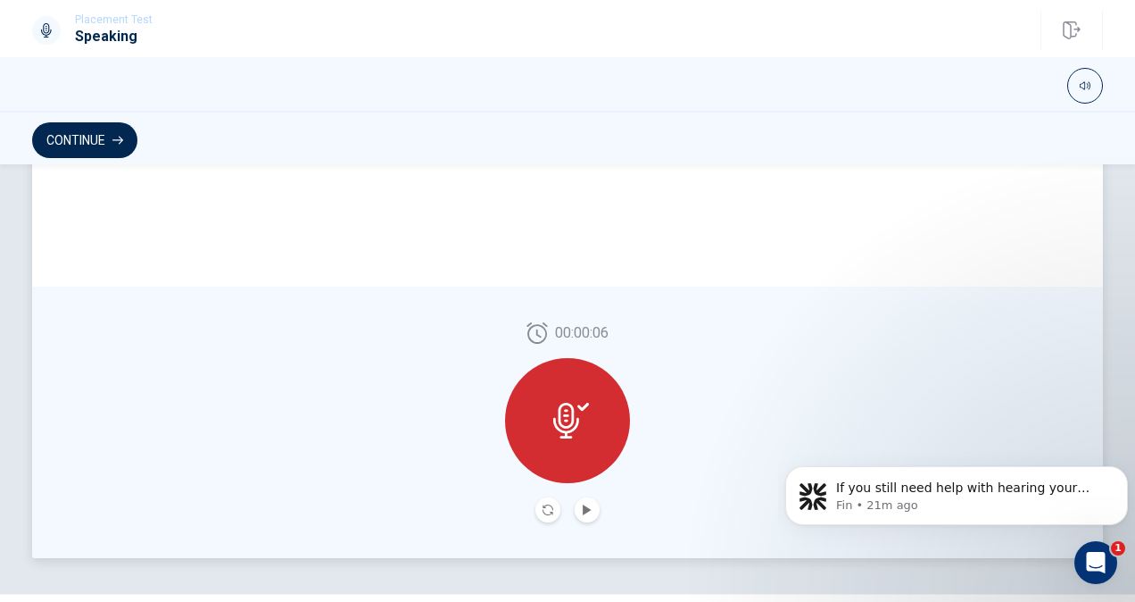
scroll to position [408, 0]
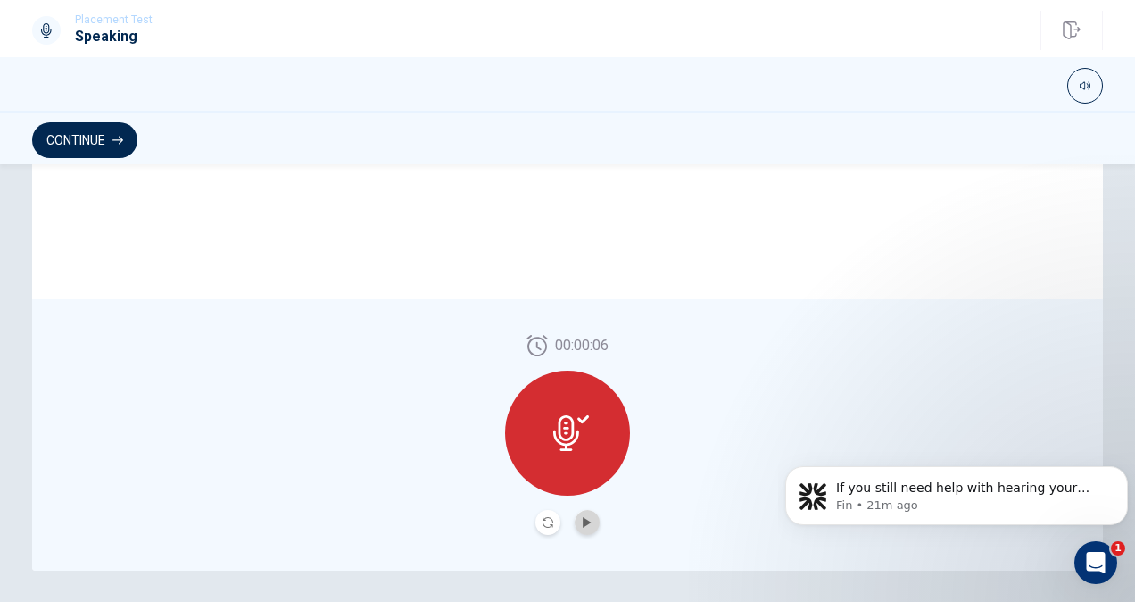
click at [589, 511] on button "Play Audio" at bounding box center [587, 522] width 25 height 25
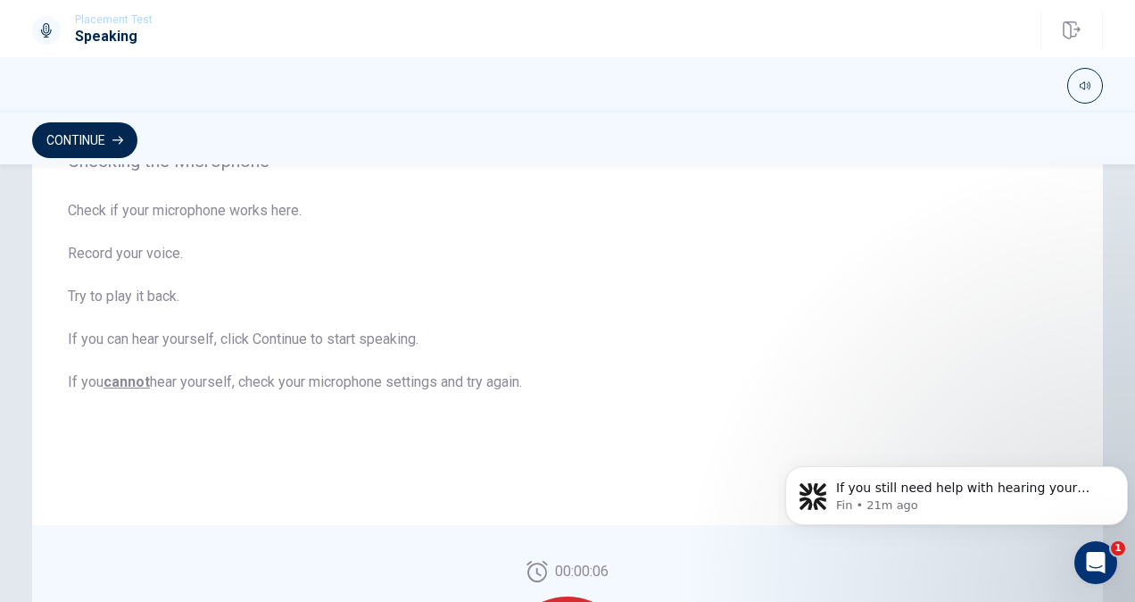
scroll to position [101, 0]
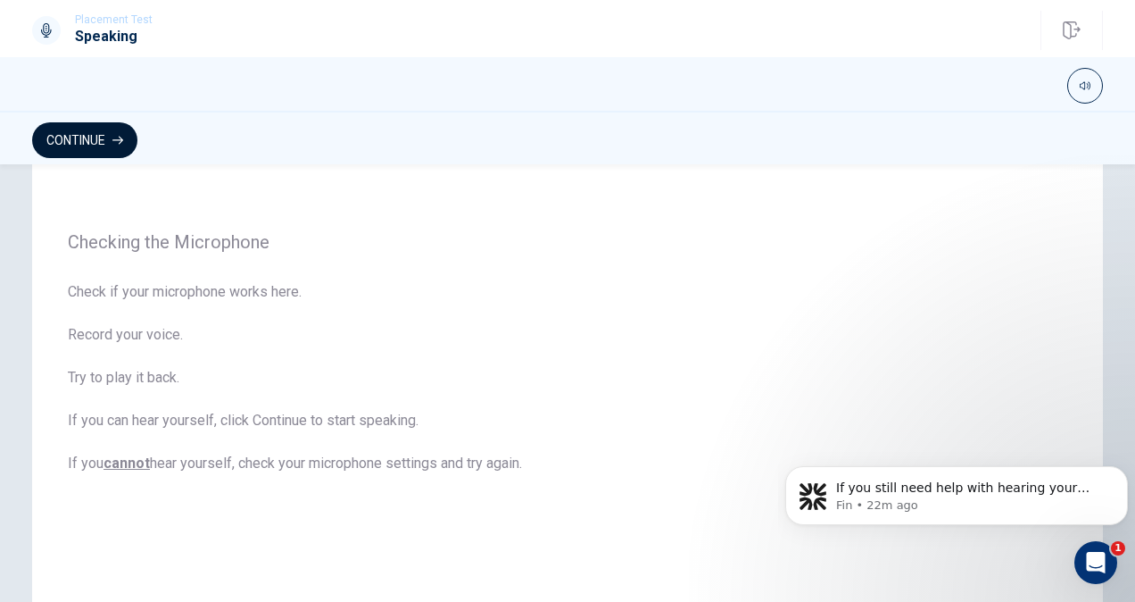
click at [129, 139] on button "Continue" at bounding box center [84, 140] width 105 height 36
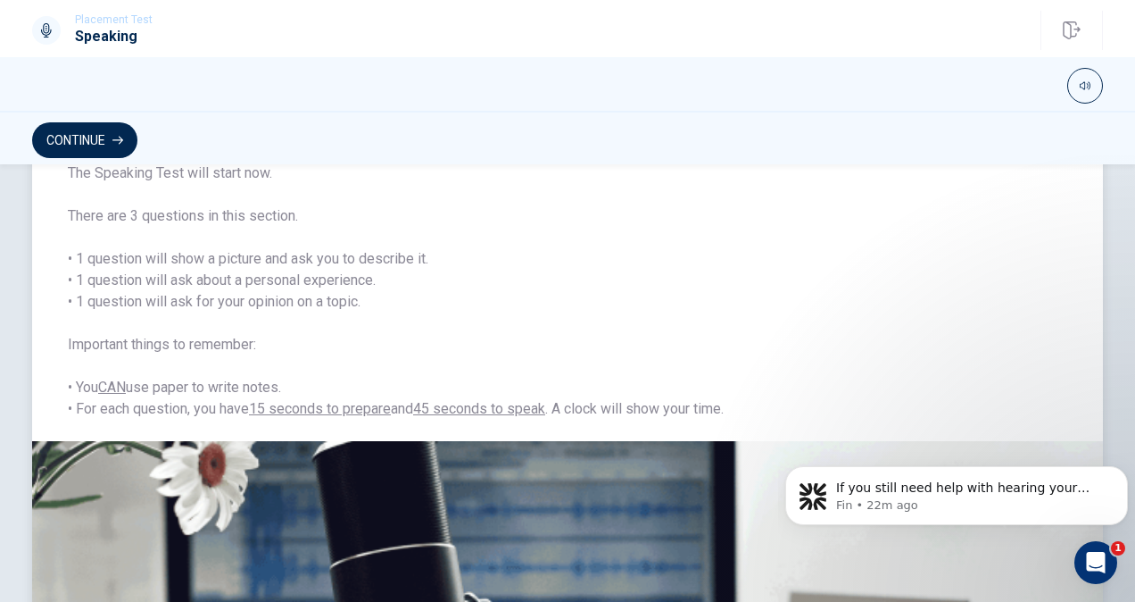
scroll to position [0, 0]
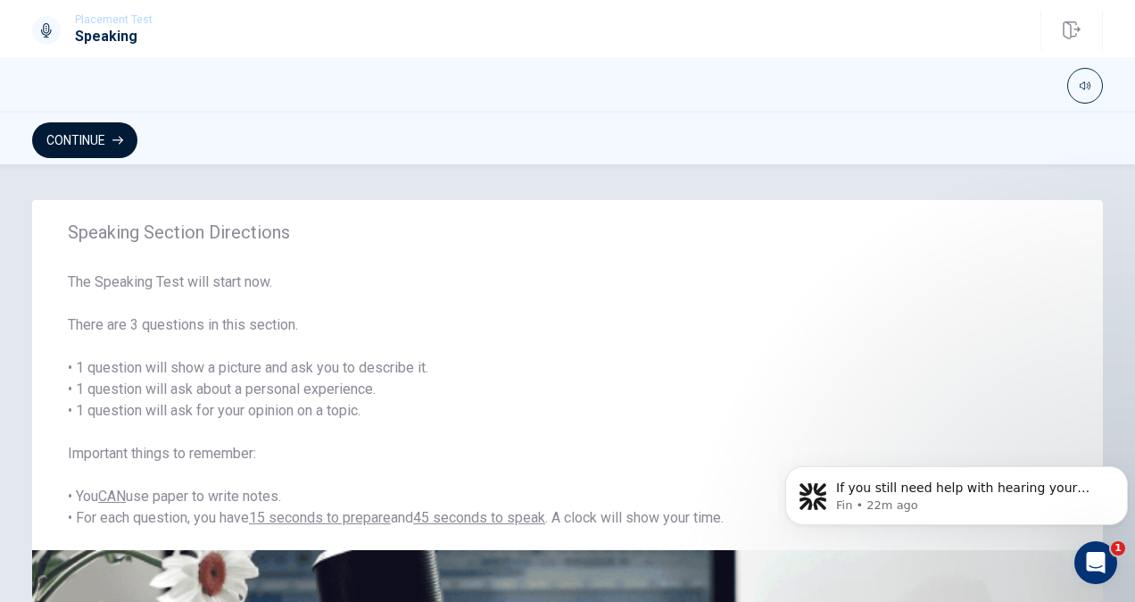
click at [73, 130] on button "Continue" at bounding box center [84, 140] width 105 height 36
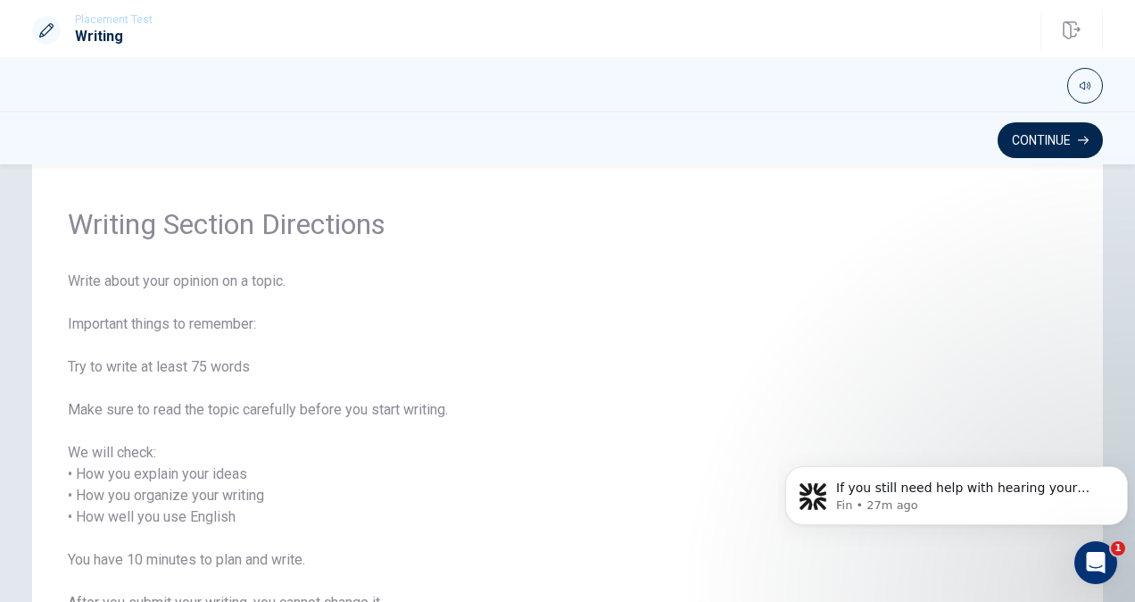
scroll to position [43, 0]
click at [735, 350] on span "Write about your opinion on a topic. Important things to remember: Try to write…" at bounding box center [568, 453] width 1000 height 364
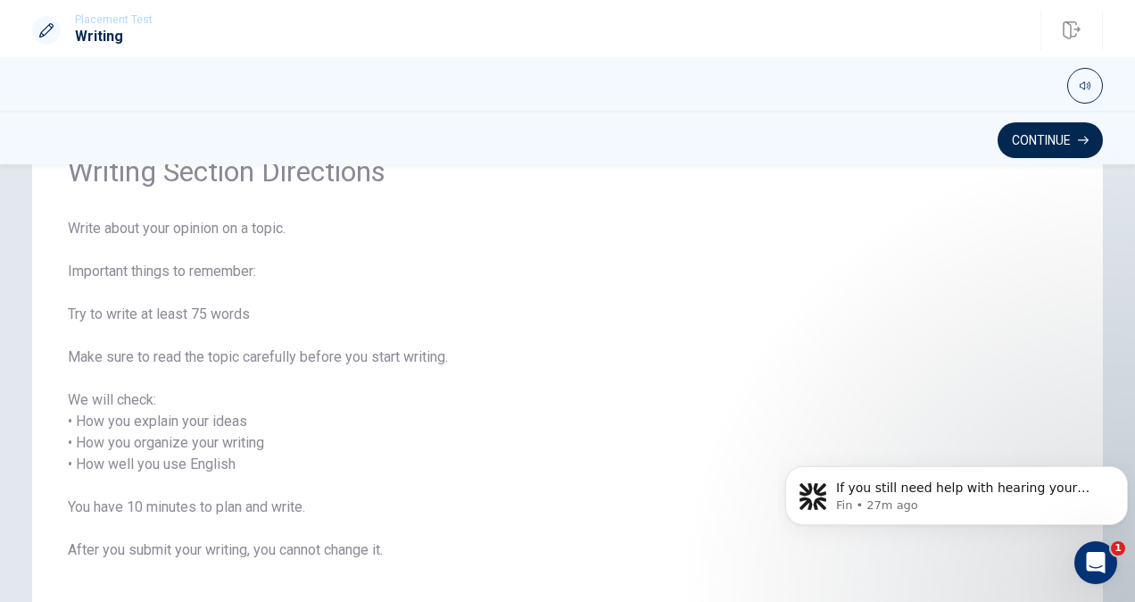
scroll to position [120, 0]
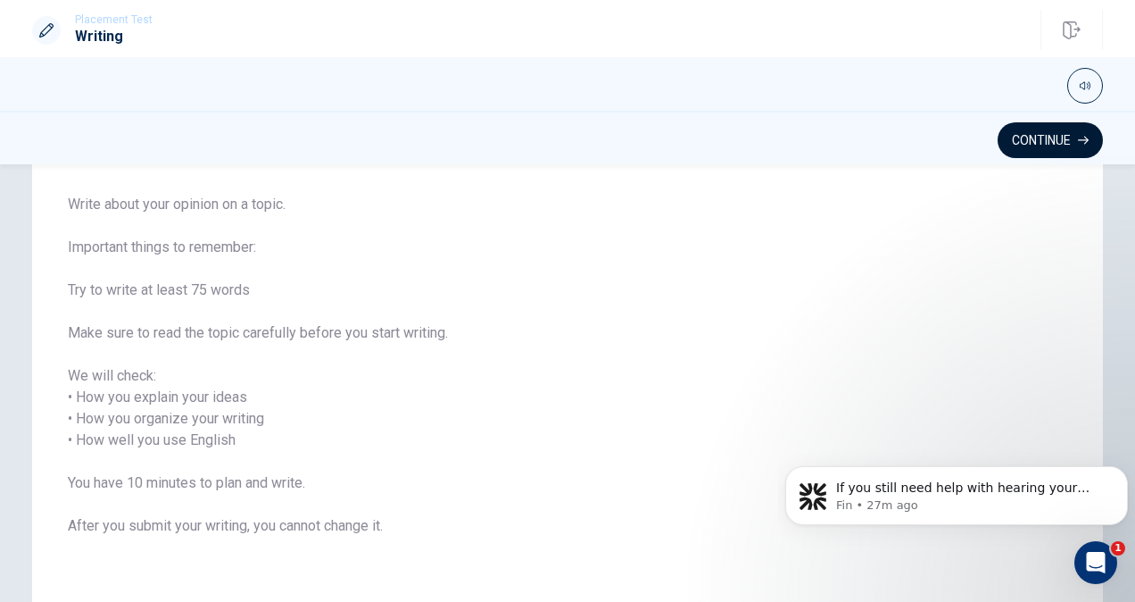
click at [1082, 142] on icon "button" at bounding box center [1083, 140] width 11 height 11
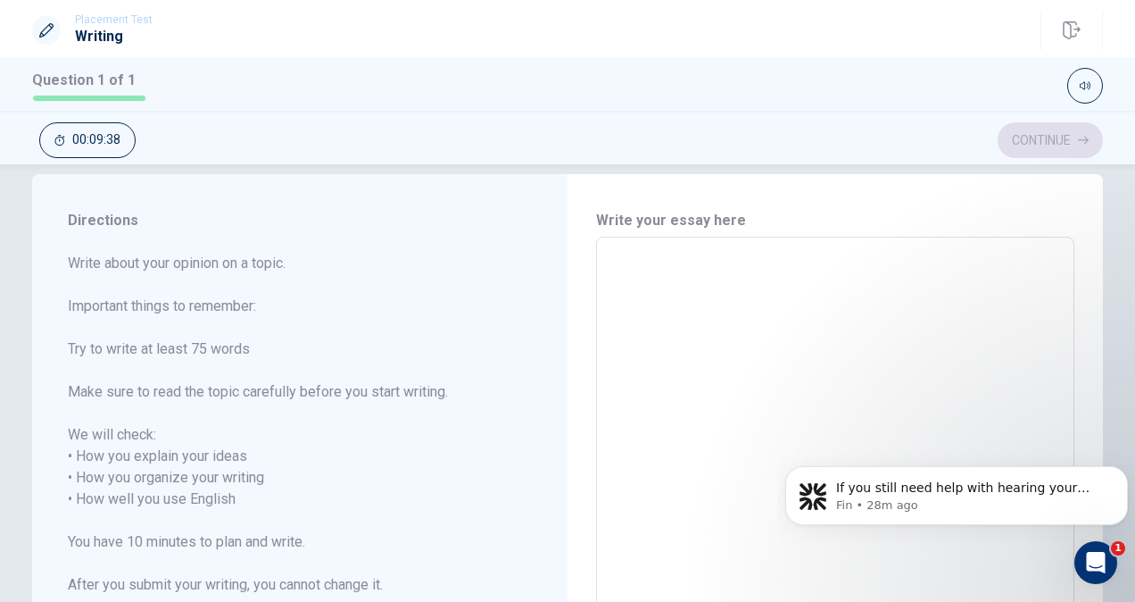
scroll to position [0, 0]
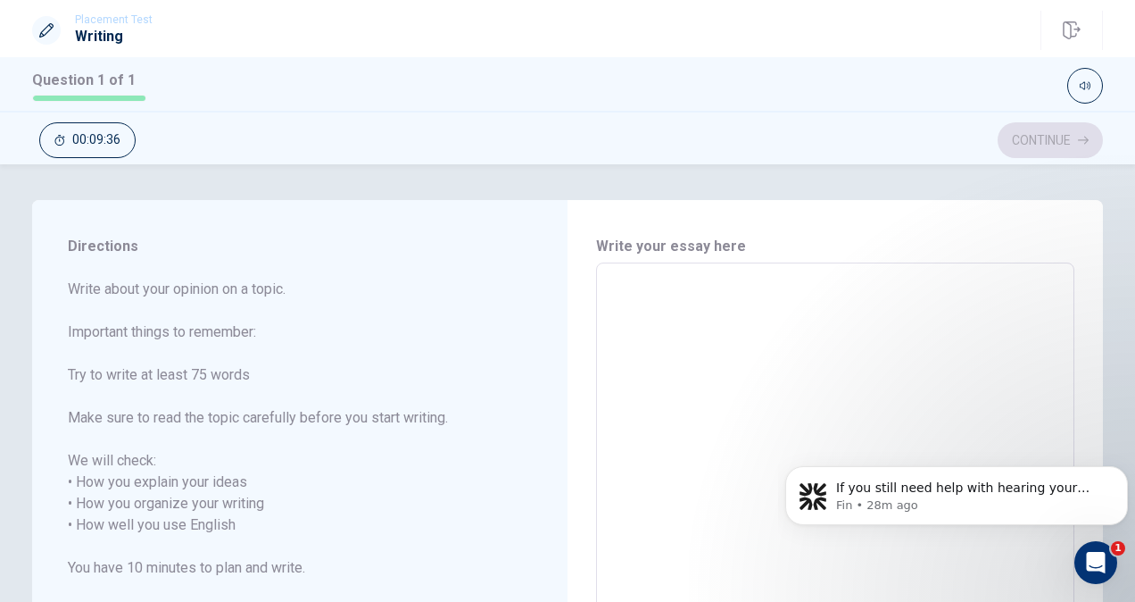
click at [619, 285] on textarea at bounding box center [835, 515] width 453 height 474
type textarea "M"
type textarea "x"
type textarea "My"
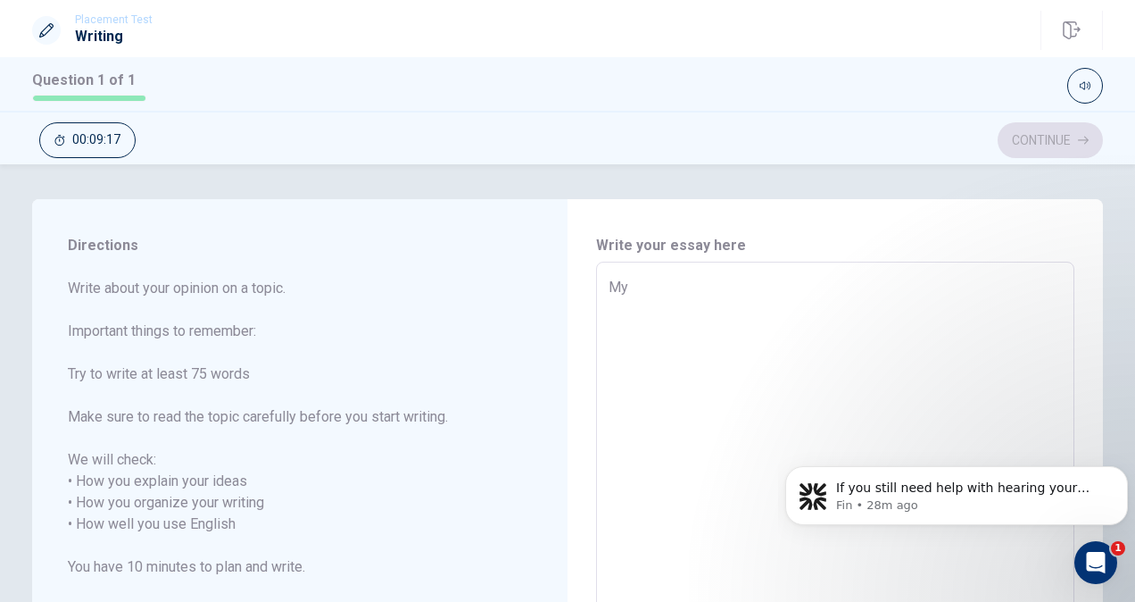
type textarea "x"
type textarea "My"
type textarea "x"
type textarea "My m"
type textarea "x"
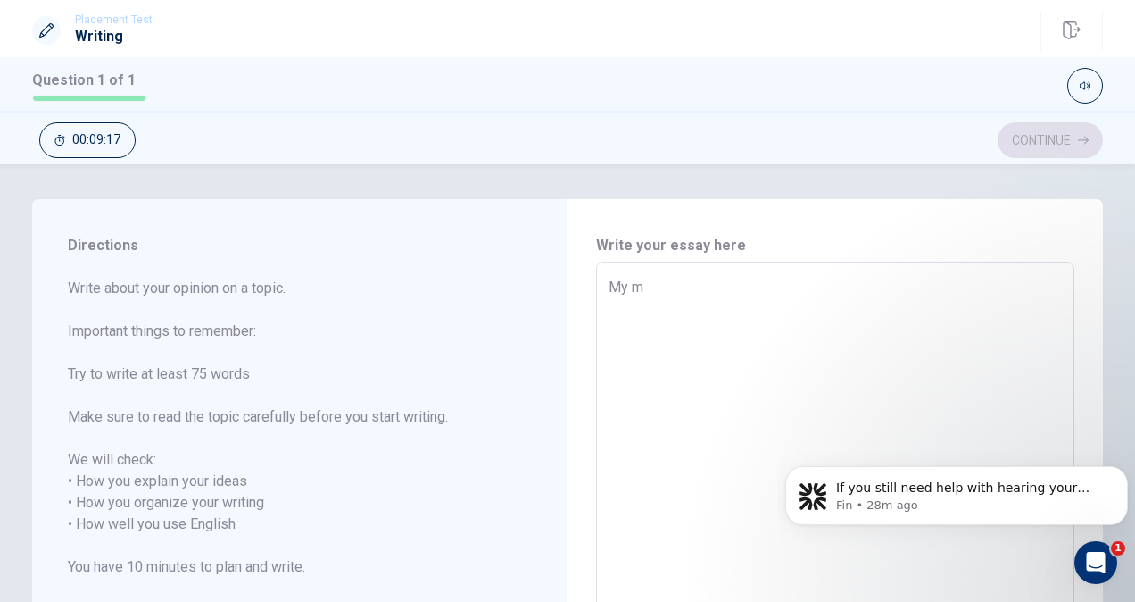
type textarea "My mo"
type textarea "x"
type textarea "My mos"
type textarea "x"
type textarea "My most"
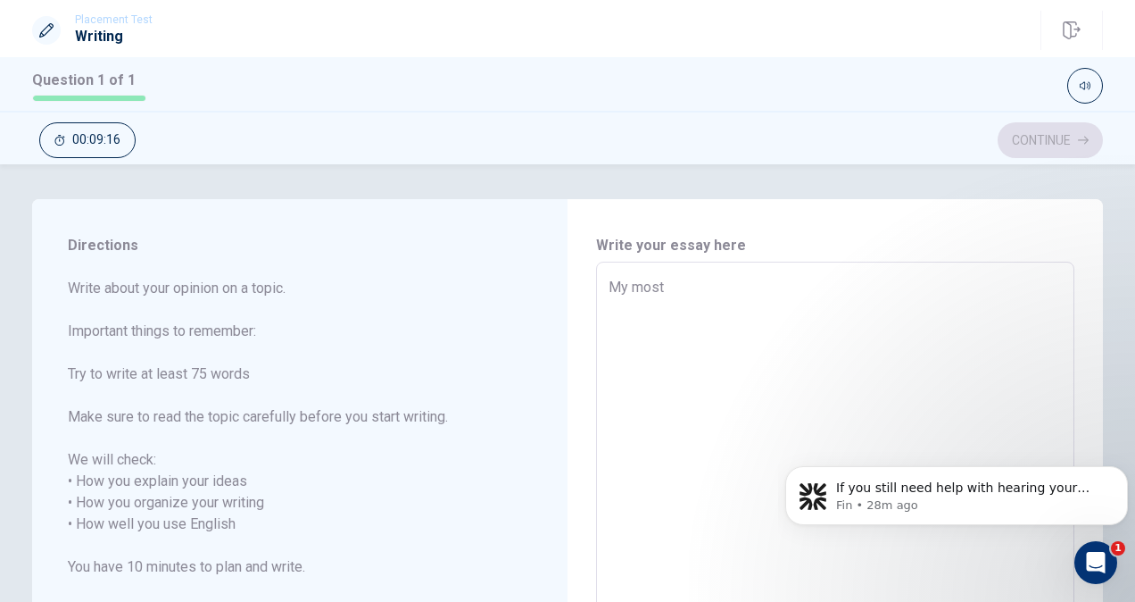
type textarea "x"
type textarea "My most"
type textarea "x"
type textarea "My most m"
type textarea "x"
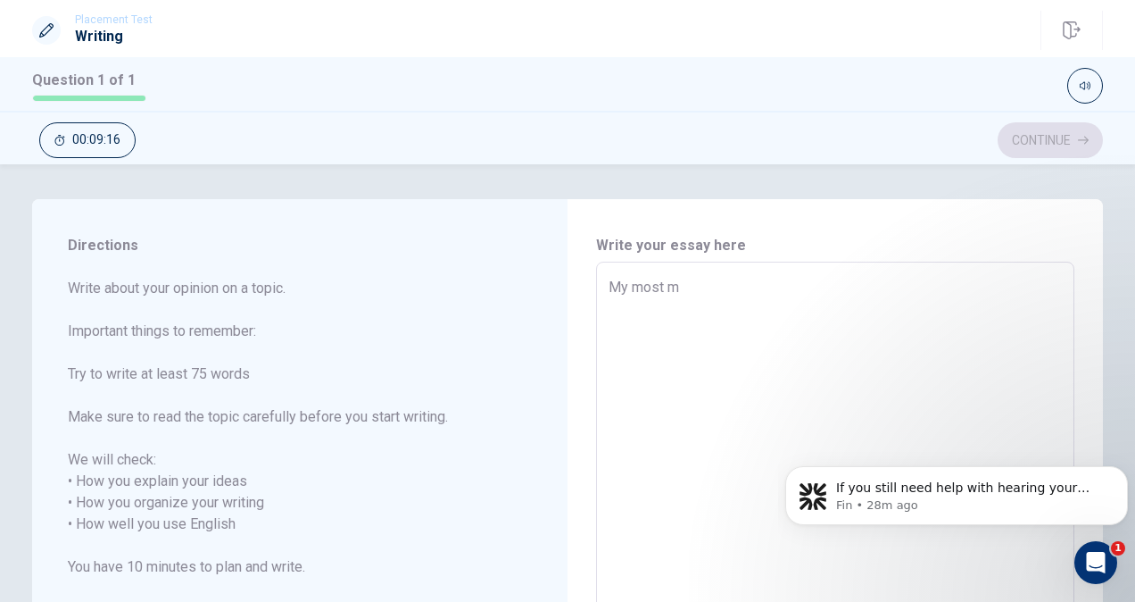
type textarea "My most me"
type textarea "x"
type textarea "My most mem"
type textarea "x"
type textarea "My most memo"
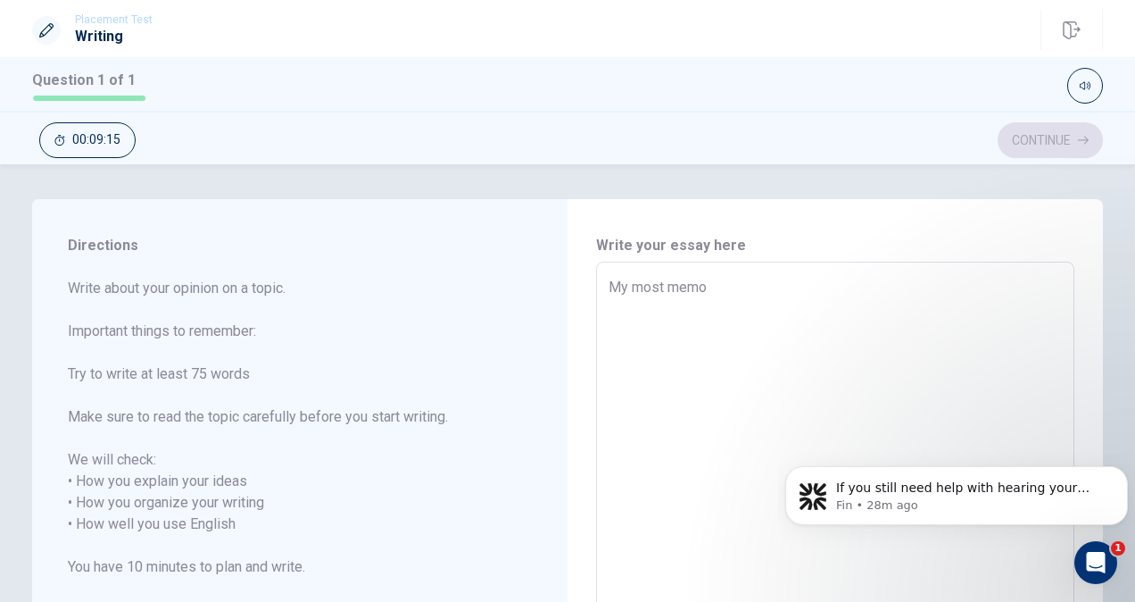
type textarea "x"
type textarea "My most memor"
type textarea "x"
type textarea "My most memora"
type textarea "x"
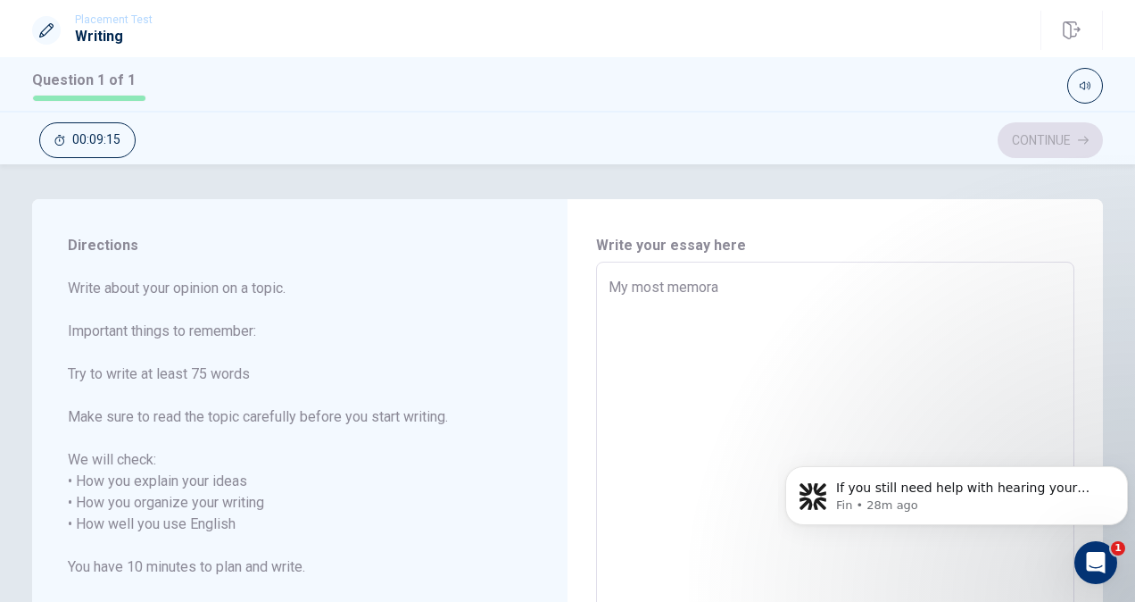
type textarea "My most memorab"
type textarea "x"
type textarea "My most memorabl"
type textarea "x"
type textarea "My most memorable"
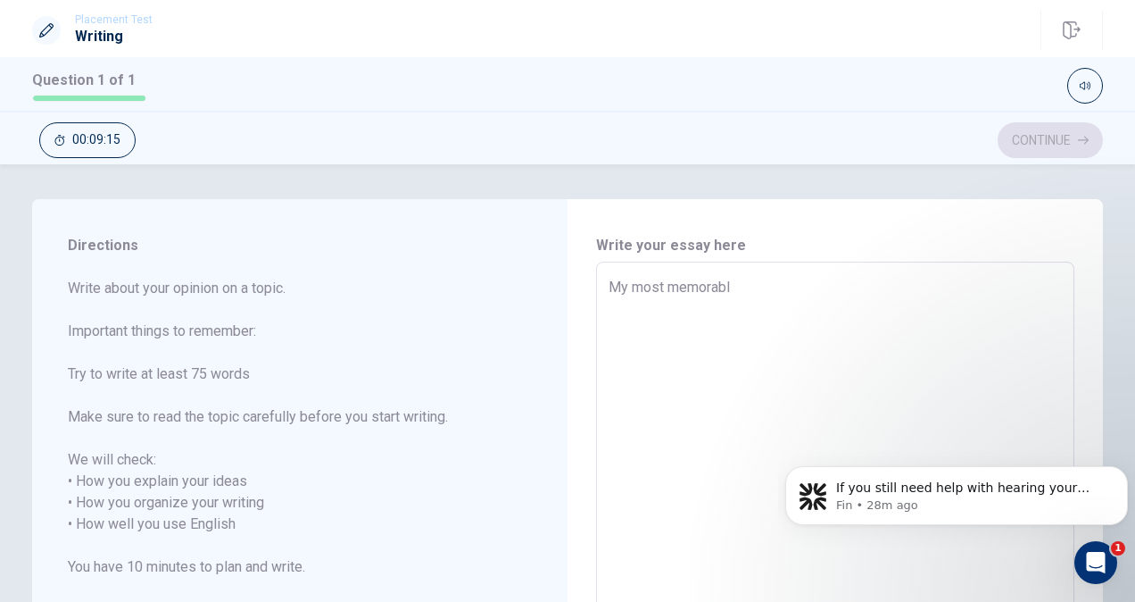
type textarea "x"
type textarea "My most memorable"
type textarea "x"
type textarea "My most memorable j"
type textarea "x"
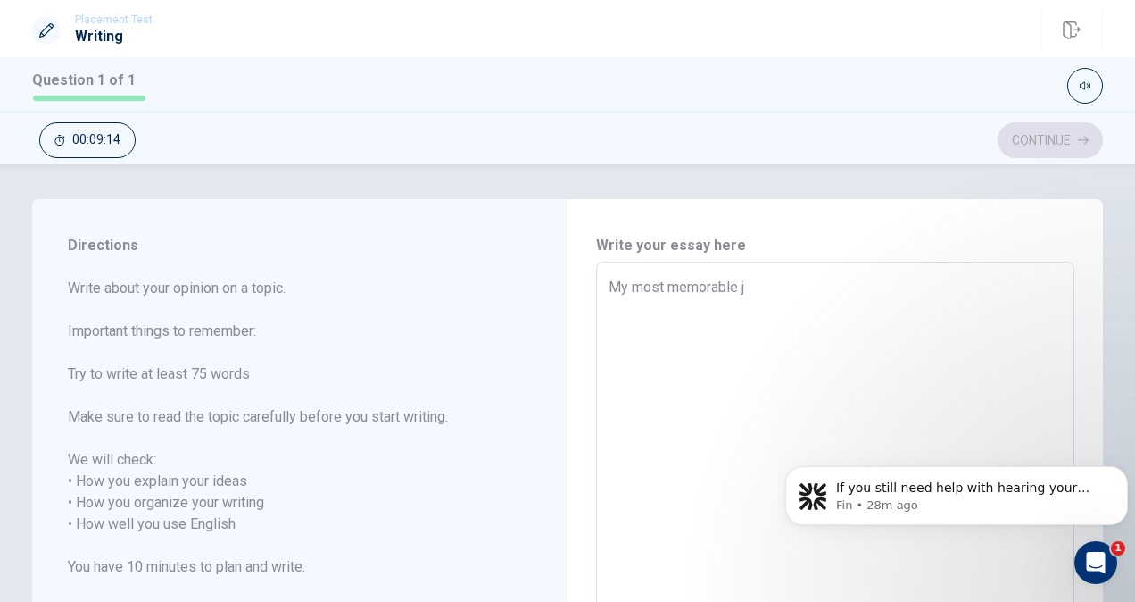
type textarea "My most memorable jo"
type textarea "x"
type textarea "My most memorable jou"
type textarea "x"
type textarea "My most memorable jour"
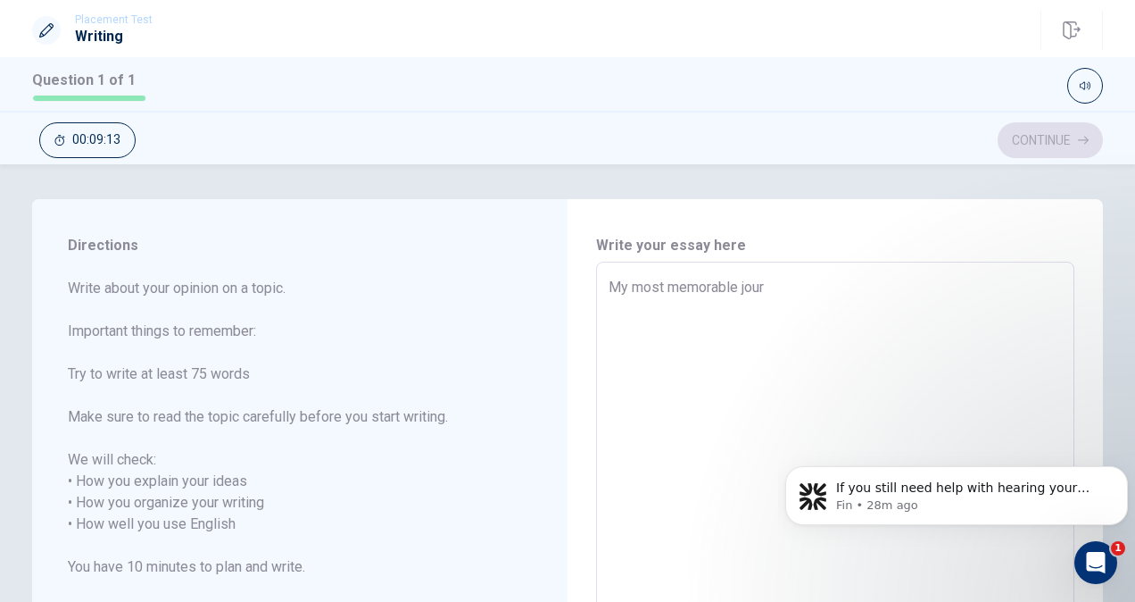
type textarea "x"
type textarea "My most memorable jourv"
type textarea "x"
type textarea "My most memorable jour"
type textarea "x"
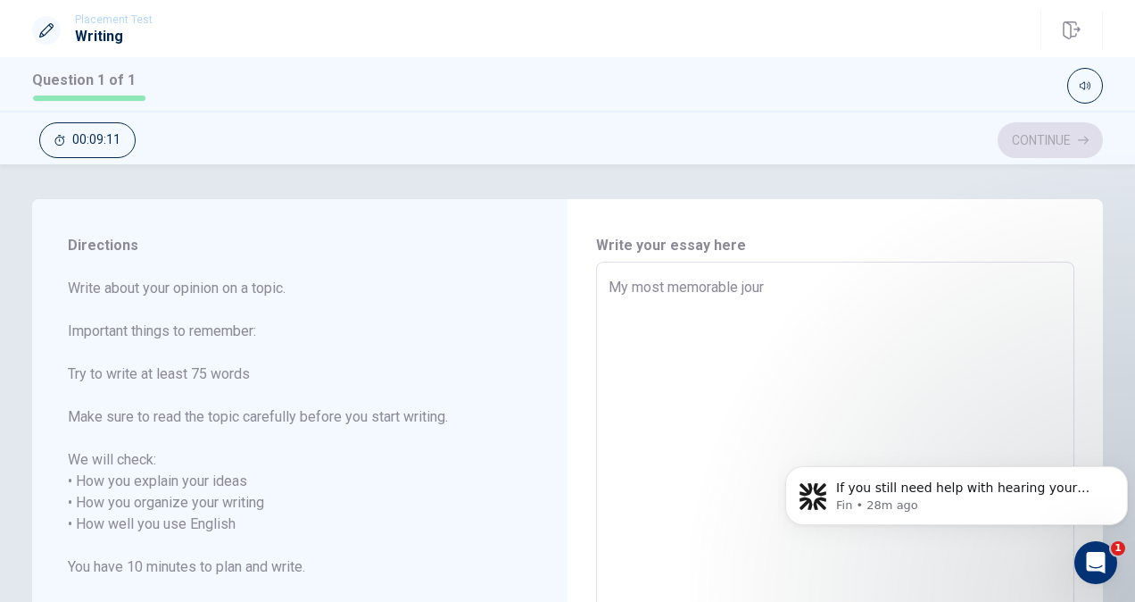
type textarea "My most memorable journ"
type textarea "x"
type textarea "My most memorable journe"
type textarea "x"
type textarea "My most memorable journey"
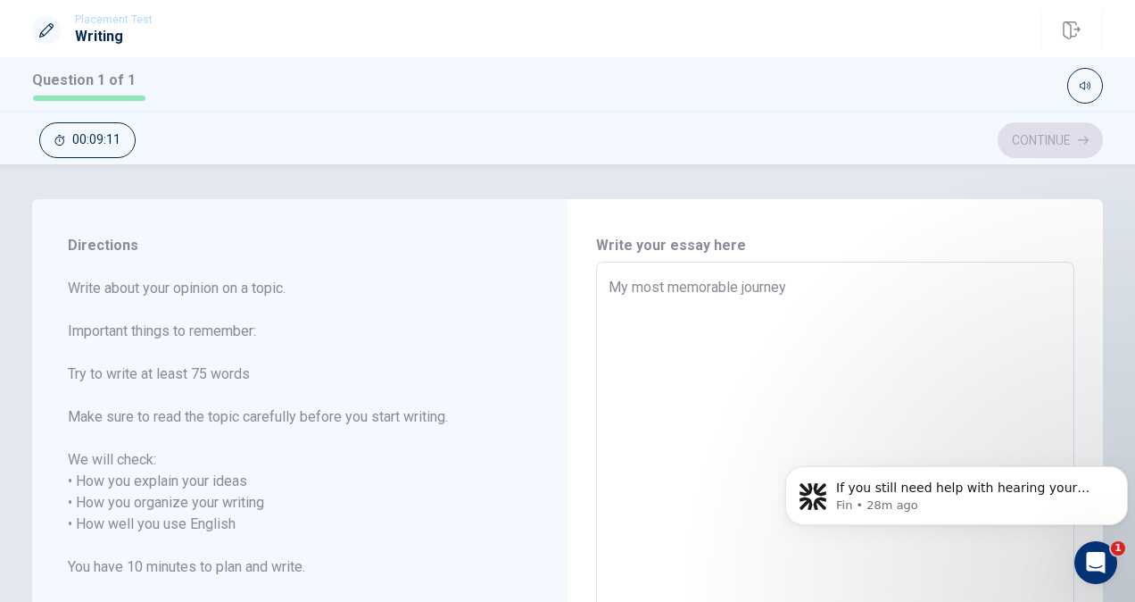
type textarea "x"
type textarea "My most memorable journey"
type textarea "x"
type textarea "My most memorable journey w"
type textarea "x"
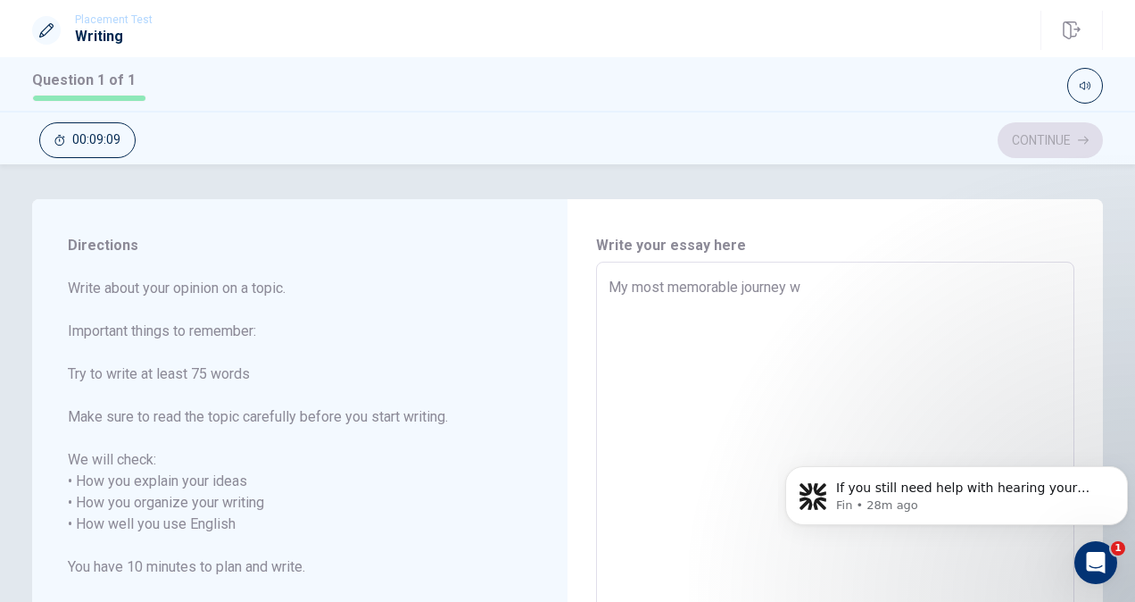
type textarea "My most memorable journey wa"
type textarea "x"
type textarea "My most memorable journey was"
type textarea "x"
type textarea "My most memorable journey wa"
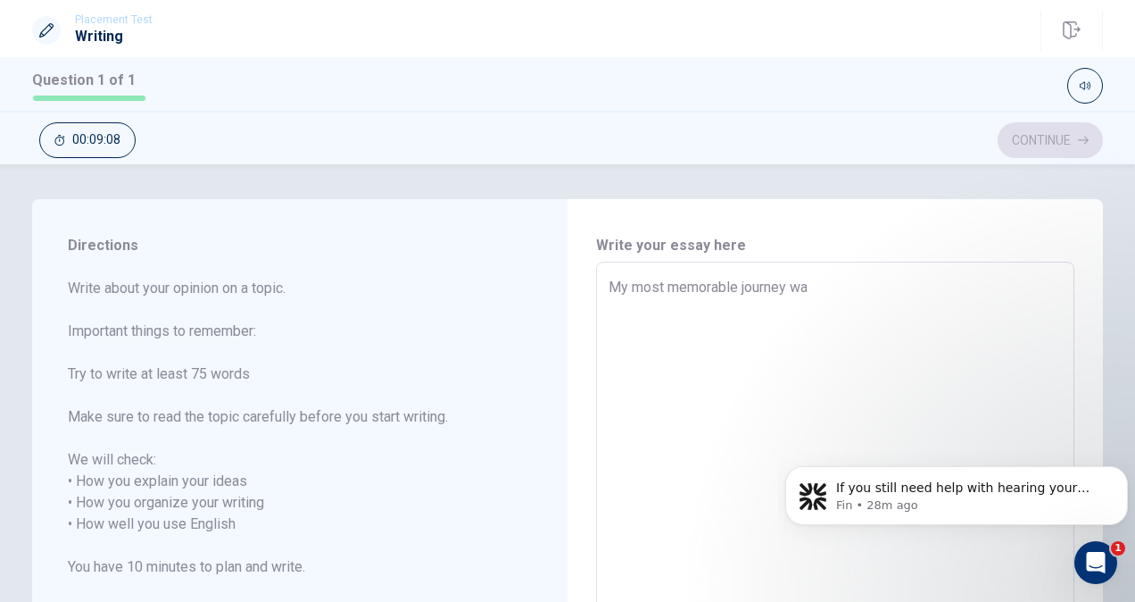
type textarea "x"
type textarea "My most memorable journey w"
type textarea "x"
type textarea "My most memorable journey"
type textarea "x"
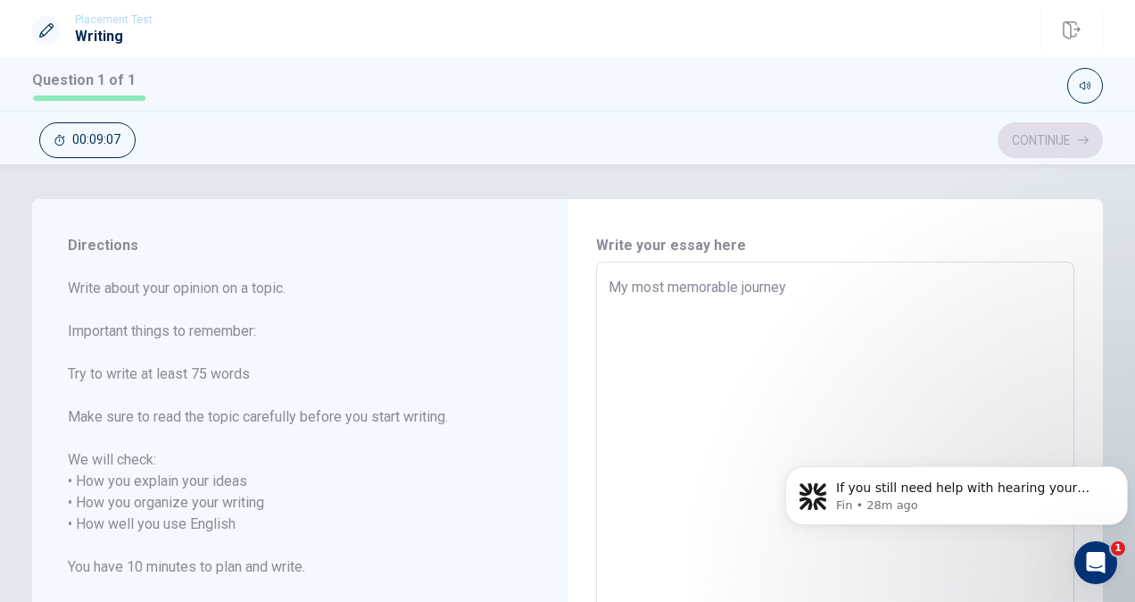
type textarea "My most memorable journey w"
type textarea "x"
type textarea "My most memorable journey wa"
type textarea "x"
type textarea "My most memorable journey was"
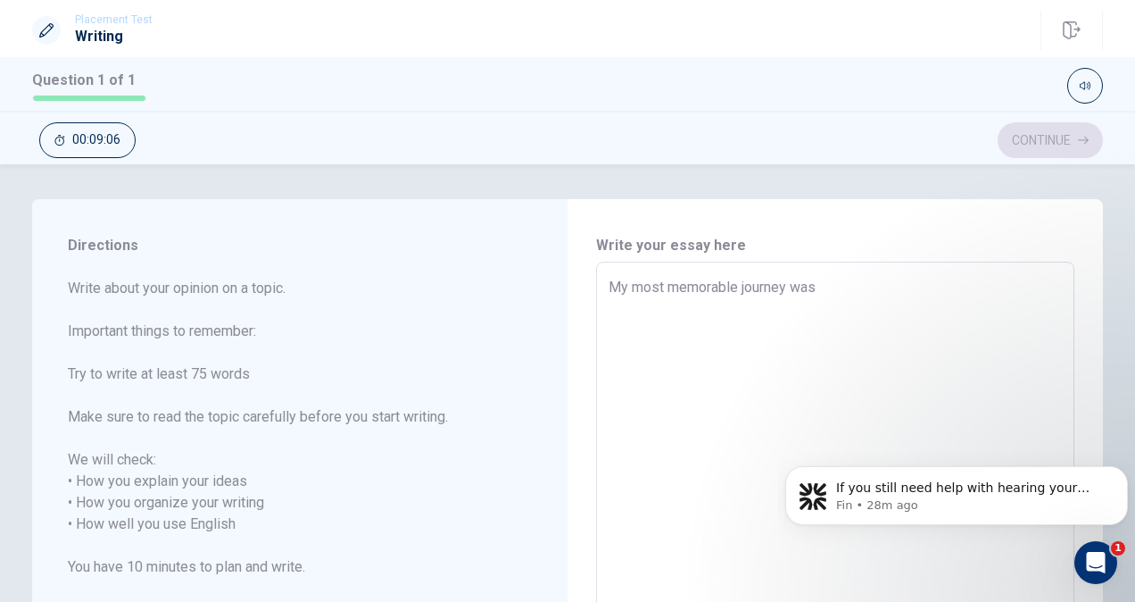
type textarea "x"
type textarea "My most memorable journey wa"
type textarea "x"
type textarea "My most memorable journey w"
type textarea "x"
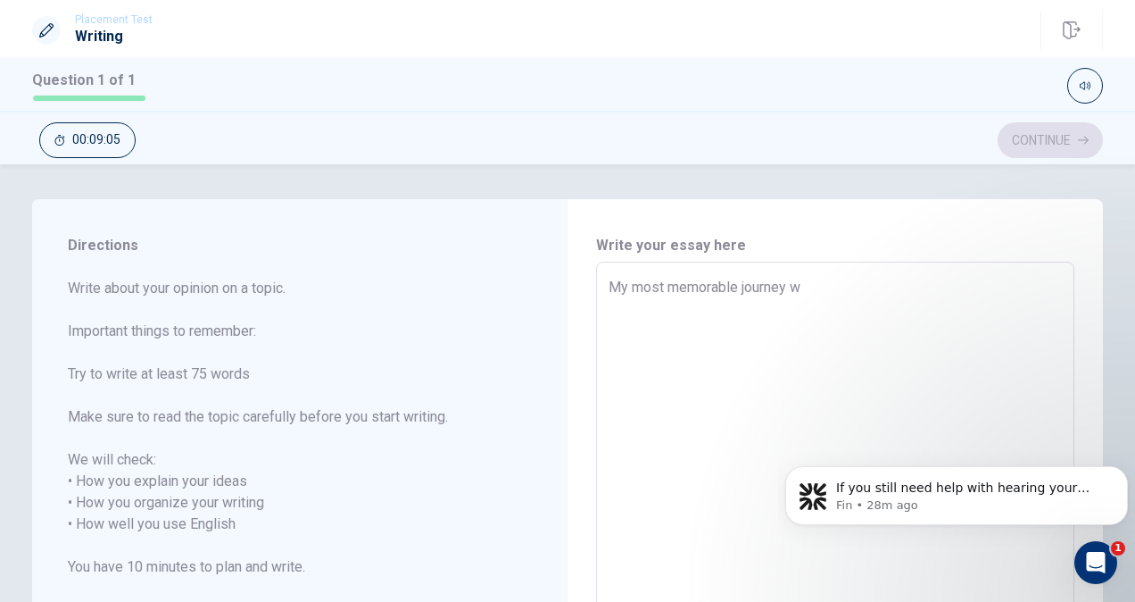
type textarea "My most memorable journey"
type textarea "x"
type textarea "My most memorable journey w"
type textarea "x"
type textarea "My most memorable journey wa"
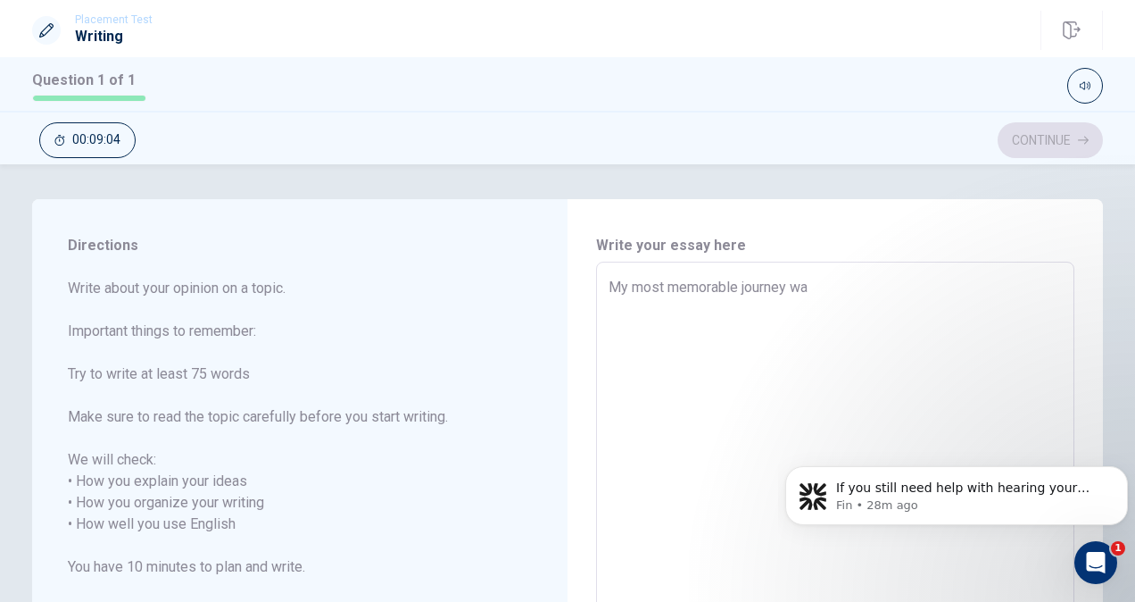
type textarea "x"
type textarea "My most memorable journey was"
type textarea "x"
type textarea "My most memorable journey was"
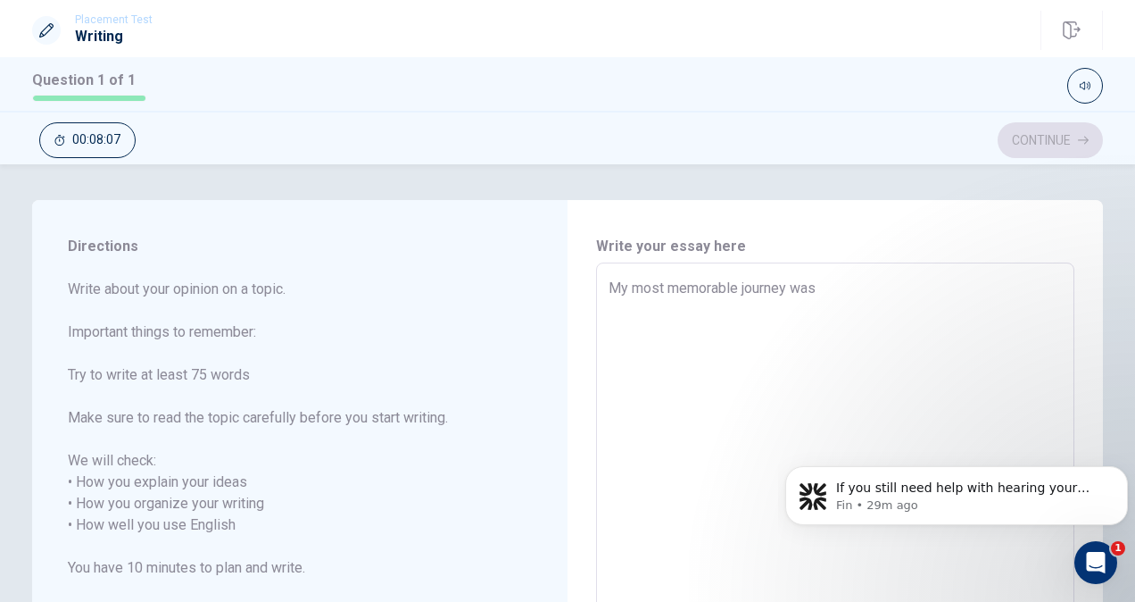
type textarea "x"
type textarea "My most memorable journey was t"
type textarea "x"
type textarea "My most memorable journey was to"
type textarea "x"
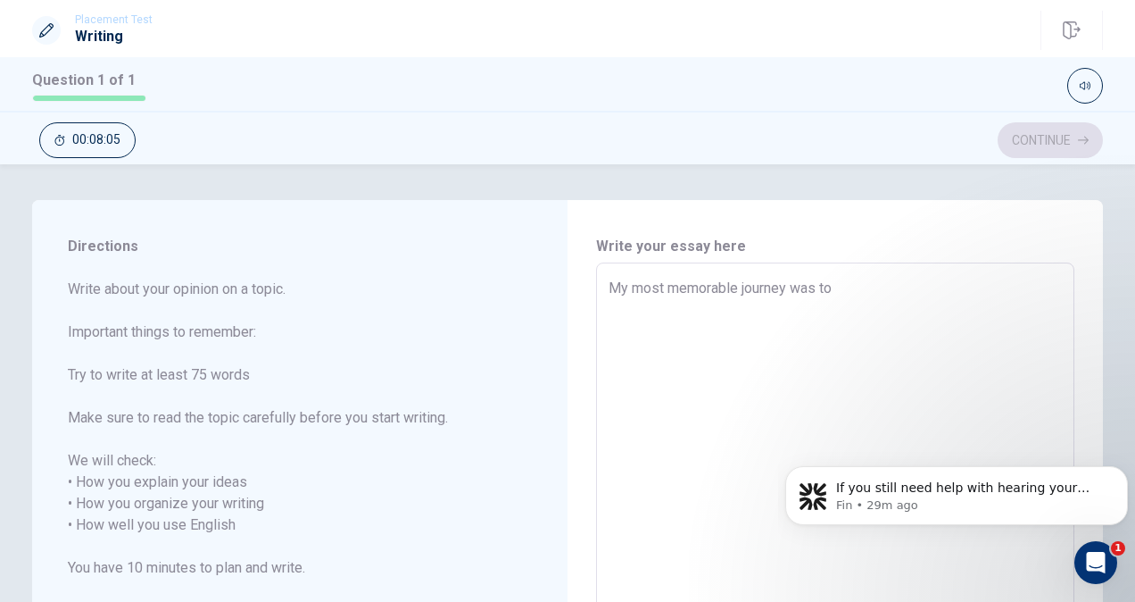
type textarea "My most memorable journey was to"
type textarea "x"
type textarea "My most memorable journey was to M"
type textarea "x"
type textarea "My most memorable journey was to [GEOGRAPHIC_DATA]"
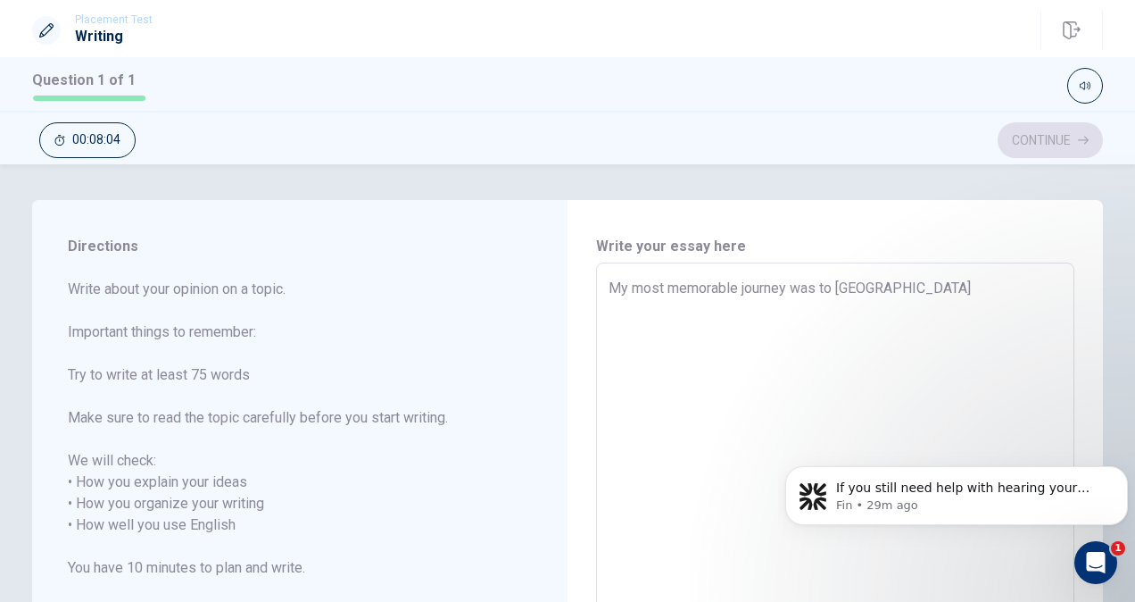
type textarea "x"
type textarea "My most memorable journey was to [GEOGRAPHIC_DATA]"
type textarea "x"
type textarea "My most memorable journey was to [GEOGRAPHIC_DATA]"
type textarea "x"
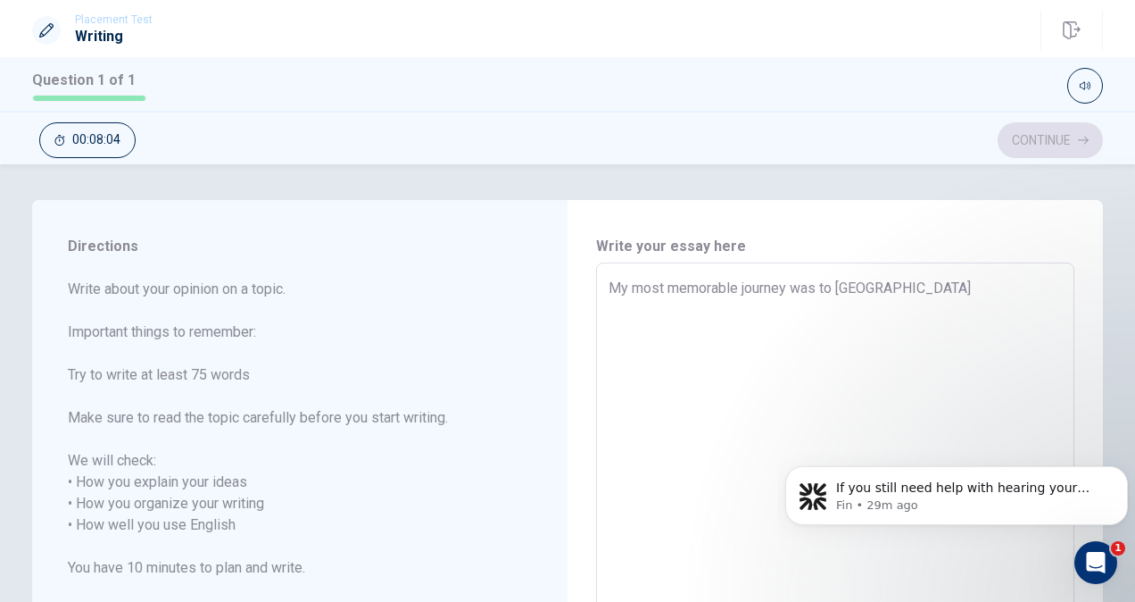
type textarea "My most memorable journey was to Malay"
type textarea "x"
type textarea "My most memorable journey was to [DEMOGRAPHIC_DATA]"
type textarea "x"
type textarea "My most memorable journey was to [GEOGRAPHIC_DATA]"
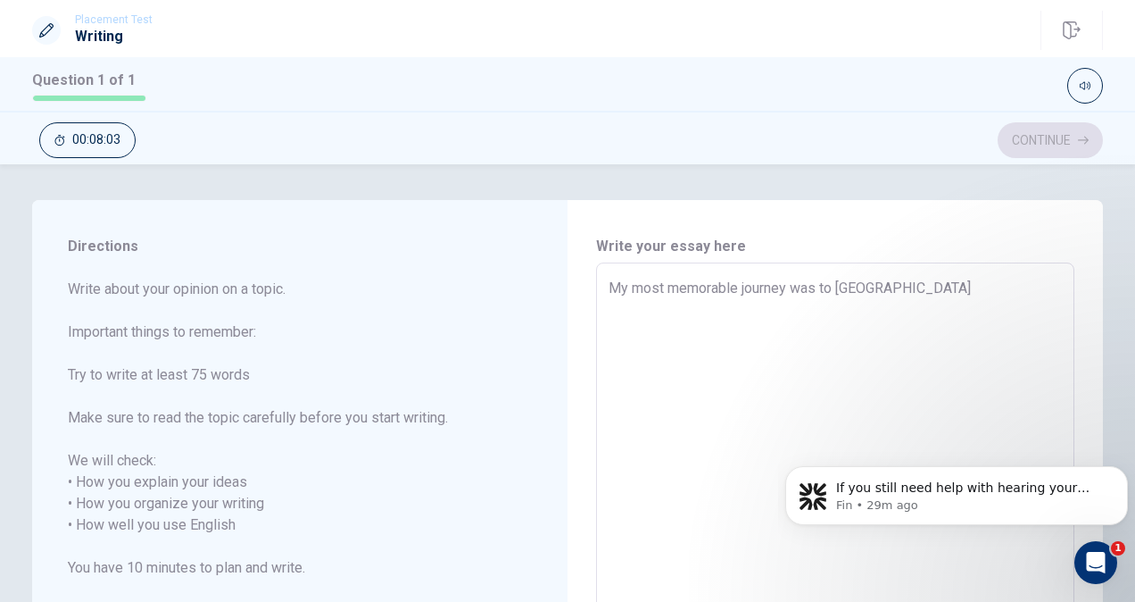
type textarea "x"
type textarea "My most memorable journey was to [GEOGRAPHIC_DATA]"
type textarea "x"
type textarea "My most memorable journey was to [GEOGRAPHIC_DATA]."
type textarea "x"
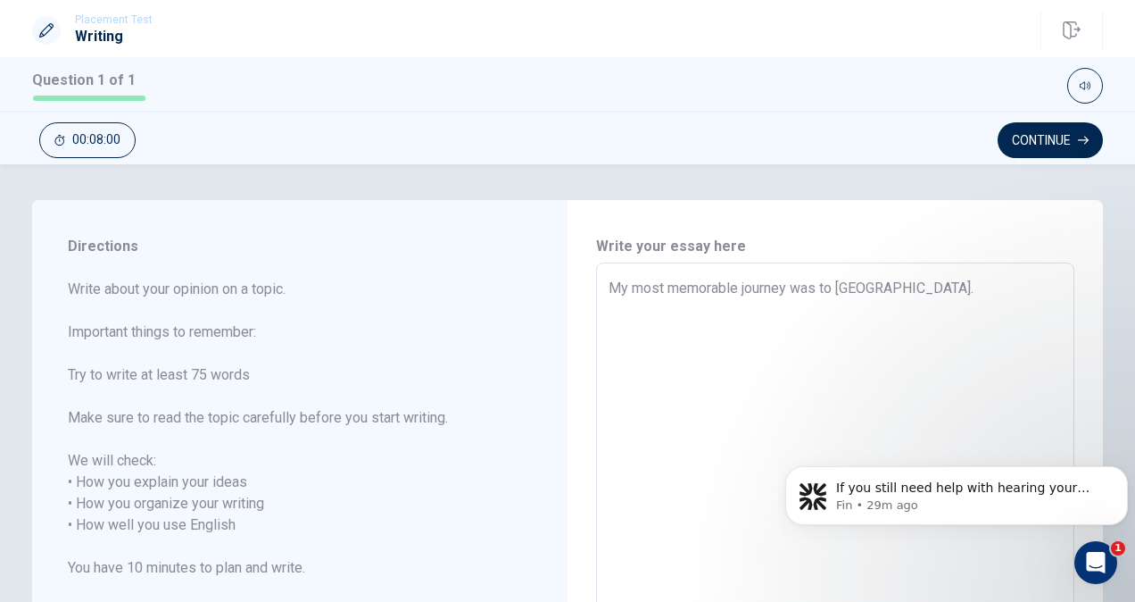
type textarea "My most memorable journey was to [GEOGRAPHIC_DATA]."
type textarea "x"
type textarea "My most memorable journey was to [GEOGRAPHIC_DATA]. I"
type textarea "x"
type textarea "My most memorable journey was to [GEOGRAPHIC_DATA]. I"
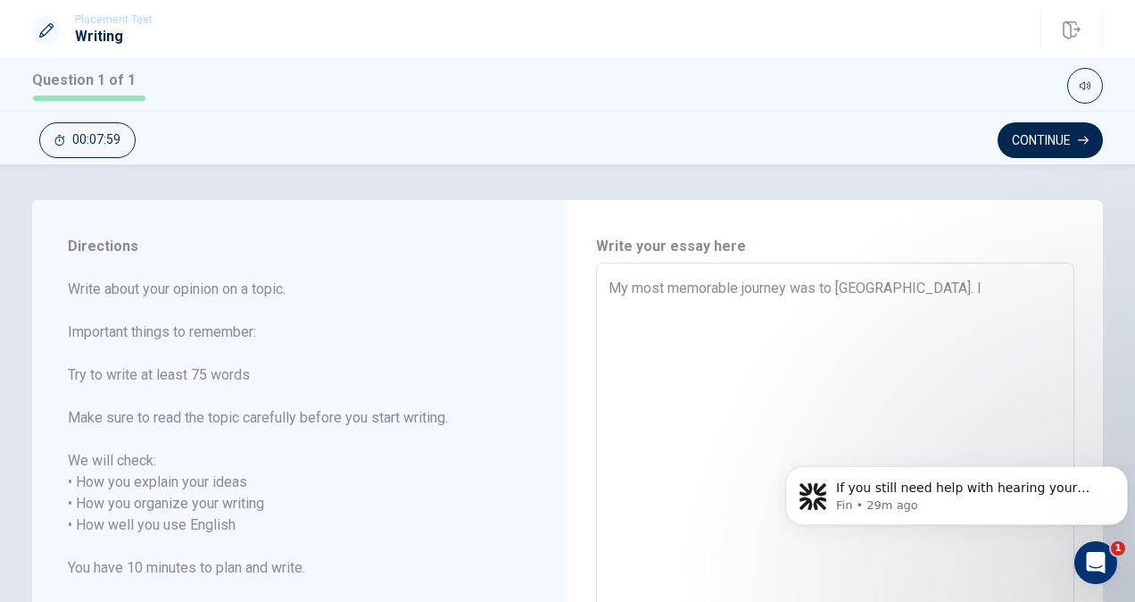
type textarea "x"
type textarea "My most memorable journey was to [GEOGRAPHIC_DATA]. I w"
type textarea "x"
type textarea "My most memorable journey was to [GEOGRAPHIC_DATA]. I we"
type textarea "x"
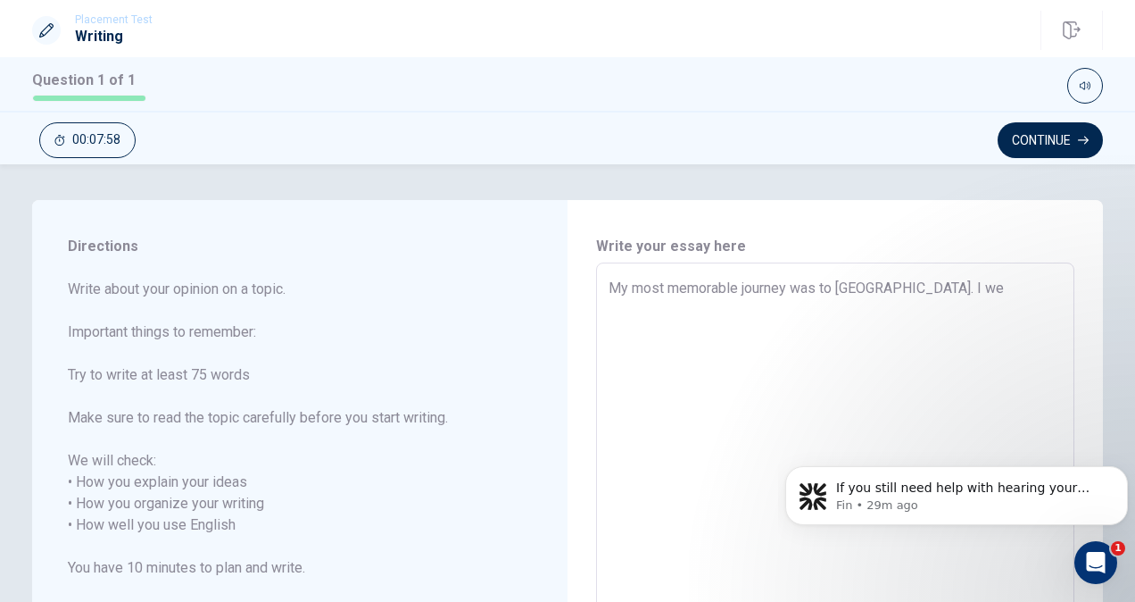
type textarea "My most memorable journey was to [GEOGRAPHIC_DATA]. I wen"
type textarea "x"
type textarea "My most memorable journey was to [GEOGRAPHIC_DATA]. I went"
type textarea "x"
type textarea "My most memorable journey was to [GEOGRAPHIC_DATA]. I went"
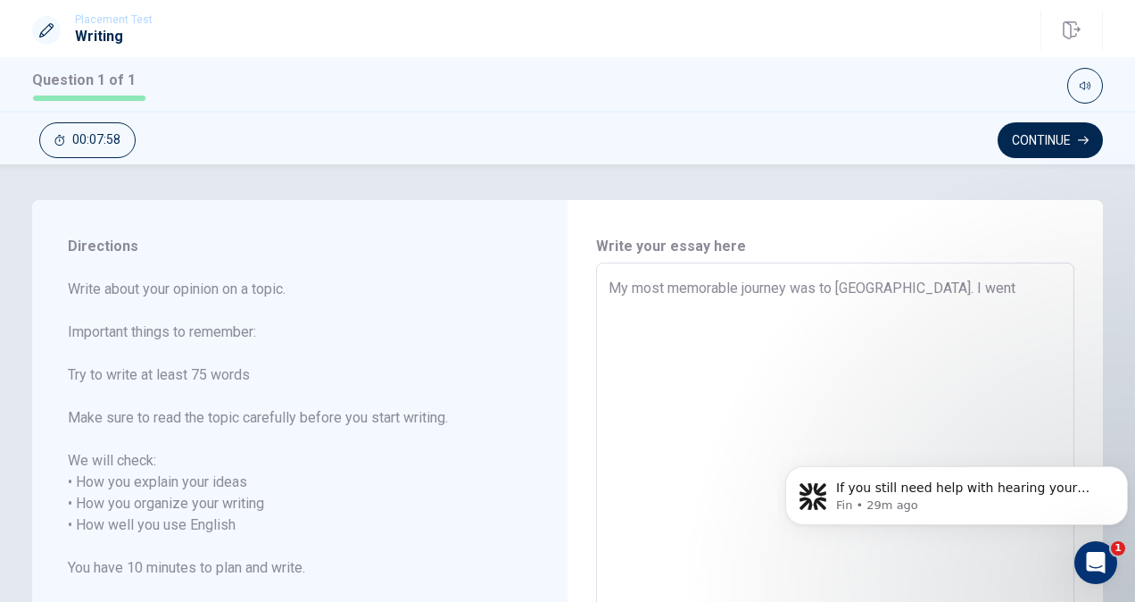
type textarea "x"
type textarea "My most memorable journey was to [GEOGRAPHIC_DATA]. I went t"
type textarea "x"
type textarea "My most memorable journey was to [GEOGRAPHIC_DATA]. I went to"
type textarea "x"
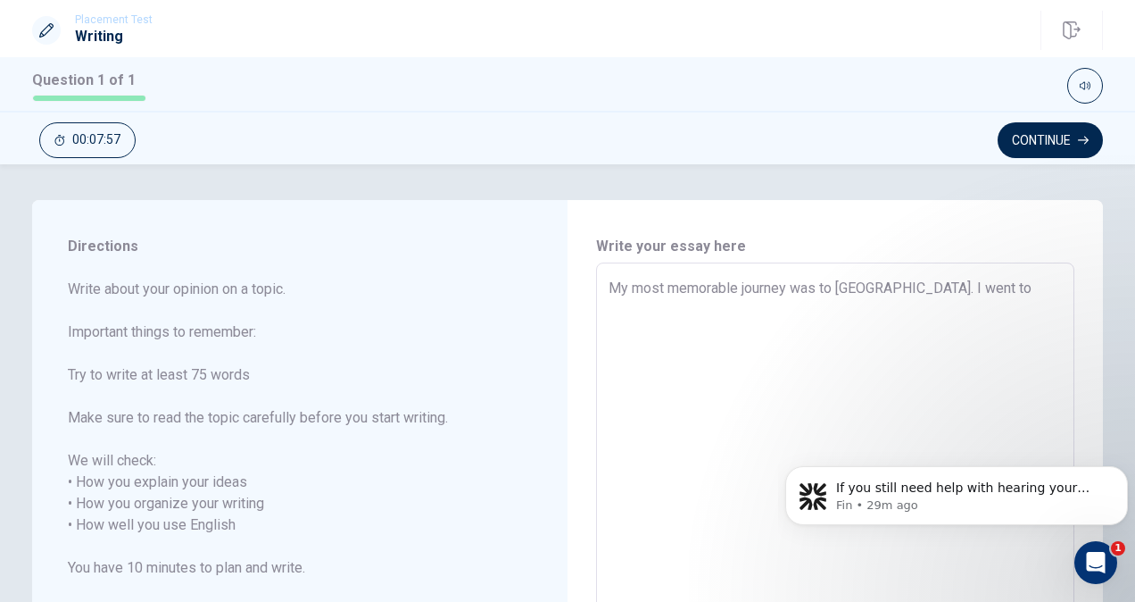
type textarea "My most memorable journey was to [GEOGRAPHIC_DATA]. I went to"
type textarea "x"
type textarea "My most memorable journey was to [GEOGRAPHIC_DATA]. I went to m"
type textarea "x"
type textarea "My most memorable journey was to [GEOGRAPHIC_DATA]. I went to [GEOGRAPHIC_DATA]"
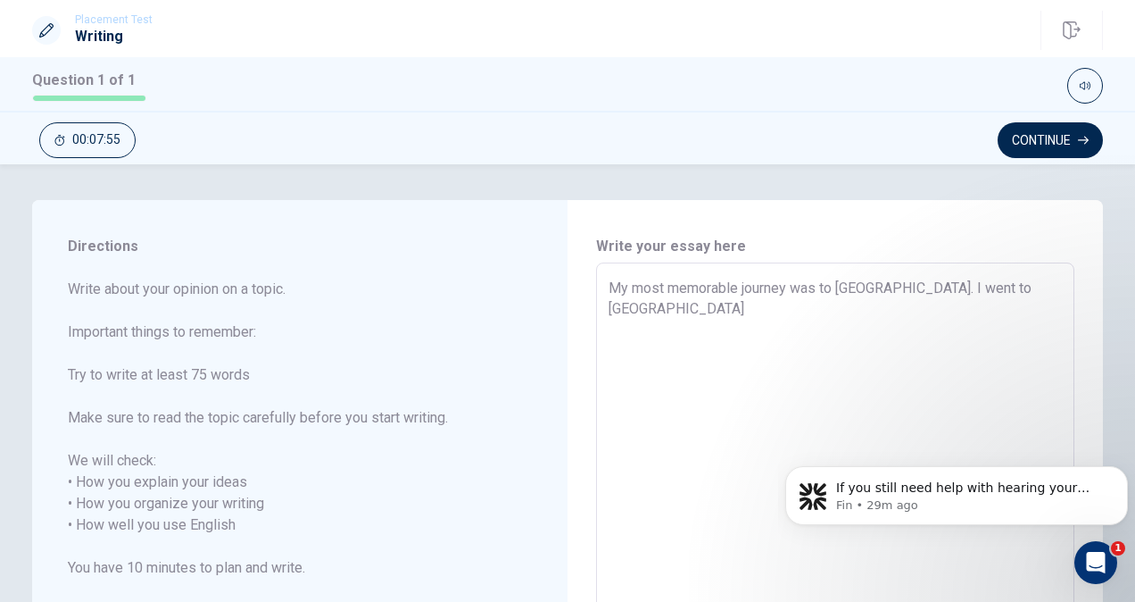
type textarea "x"
type textarea "My most memorable journey was to [GEOGRAPHIC_DATA]. I went to mal"
type textarea "x"
type textarea "My most memorable journey was to [GEOGRAPHIC_DATA]. I went to [GEOGRAPHIC_DATA]"
type textarea "x"
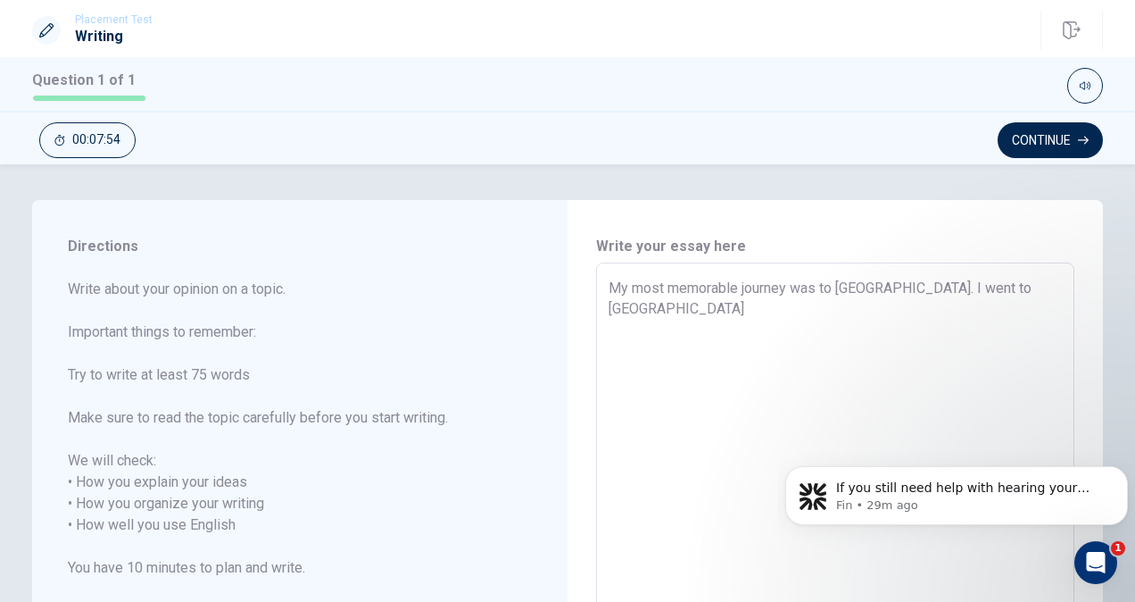
type textarea "My most memorable journey was to [GEOGRAPHIC_DATA]. I went to [DEMOGRAPHIC_DATA]"
type textarea "x"
type textarea "My most memorable journey was to [GEOGRAPHIC_DATA]. I went to [DEMOGRAPHIC_DATA]"
type textarea "x"
type textarea "My most memorable journey was to [GEOGRAPHIC_DATA]. I went to [DEMOGRAPHIC_DATA]"
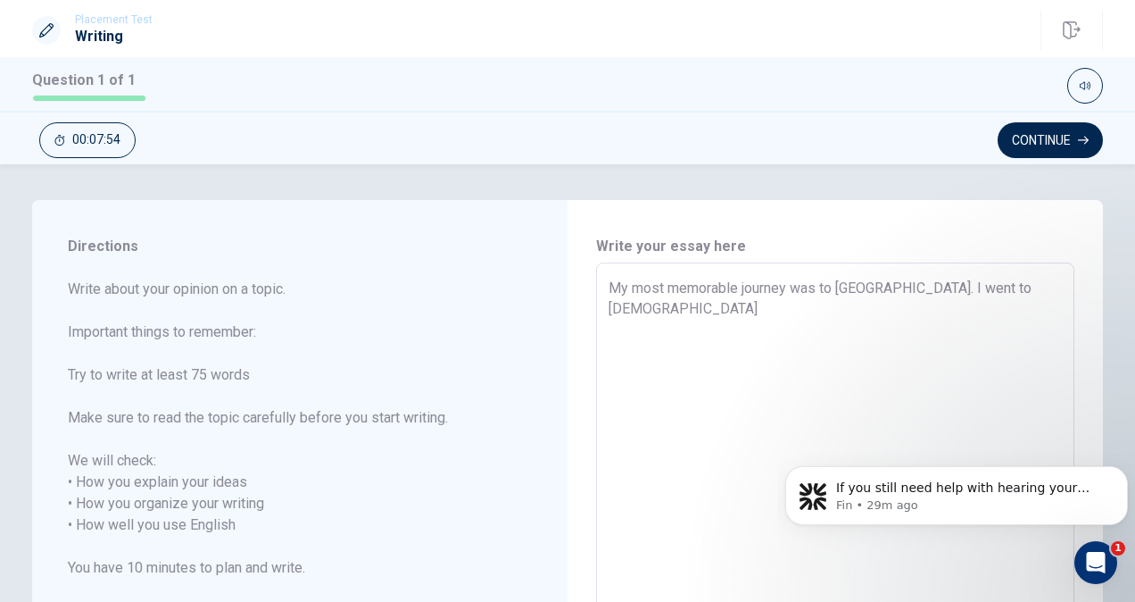
type textarea "x"
type textarea "My most memorable journey was to [GEOGRAPHIC_DATA]. I went to [GEOGRAPHIC_DATA]"
type textarea "x"
type textarea "My most memorable journey was to [GEOGRAPHIC_DATA]. I went to [GEOGRAPHIC_DATA]"
type textarea "x"
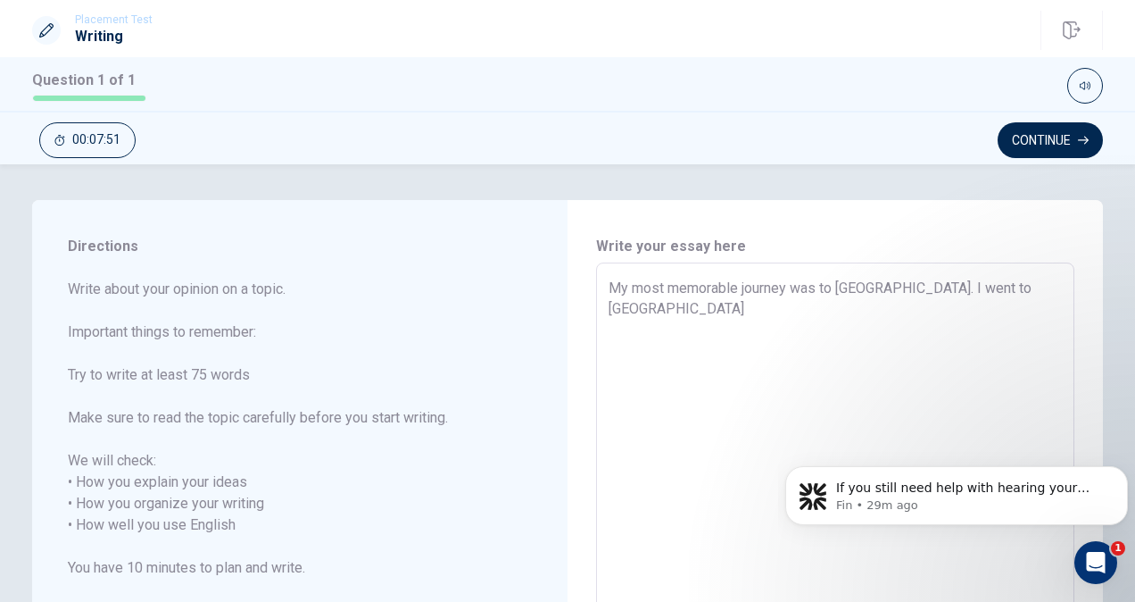
type textarea "My most memorable journey was to [GEOGRAPHIC_DATA]. I went to [GEOGRAPHIC_DATA]…"
type textarea "x"
type textarea "My most memorable journey was to [GEOGRAPHIC_DATA]. I went to [GEOGRAPHIC_DATA]…"
type textarea "x"
type textarea "My most memorable journey was to [GEOGRAPHIC_DATA]. I went to [GEOGRAPHIC_DATA]…"
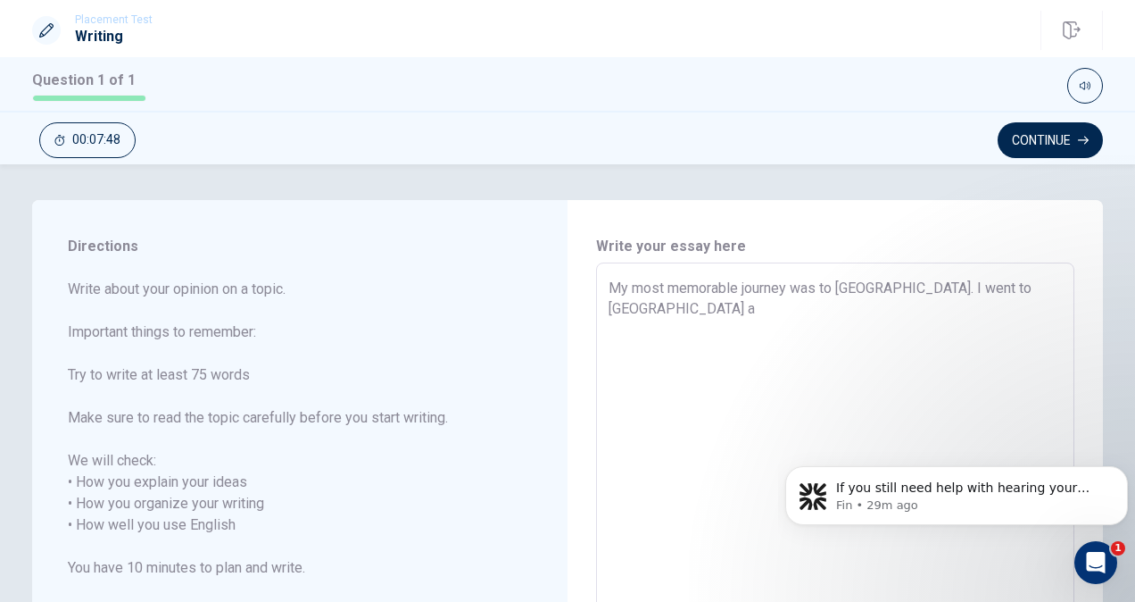
type textarea "x"
type textarea "My most memorable journey was to [GEOGRAPHIC_DATA]. I went to [GEOGRAPHIC_DATA]"
type textarea "x"
type textarea "My most memorable journey was to [GEOGRAPHIC_DATA]. I went to [GEOGRAPHIC_DATA]…"
type textarea "x"
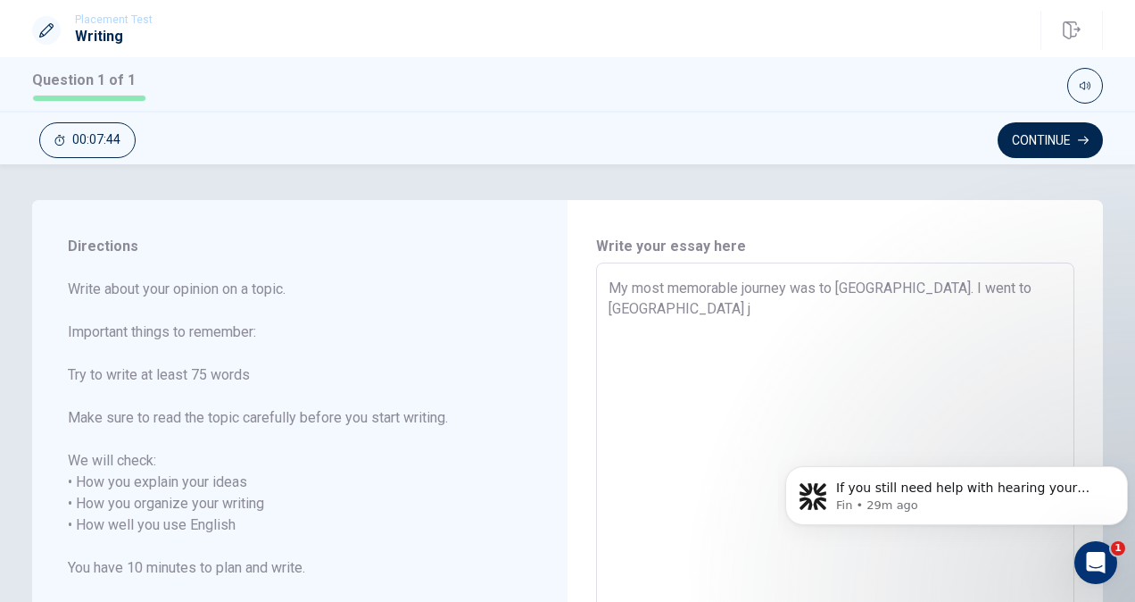
type textarea "My most memorable journey was to [GEOGRAPHIC_DATA]. I went to [GEOGRAPHIC_DATA]…"
type textarea "x"
type textarea "My most memorable journey was to [GEOGRAPHIC_DATA]. I went to [GEOGRAPHIC_DATA]…"
type textarea "x"
type textarea "My most memorable journey was to [GEOGRAPHIC_DATA]. I went to [GEOGRAPHIC_DATA]…"
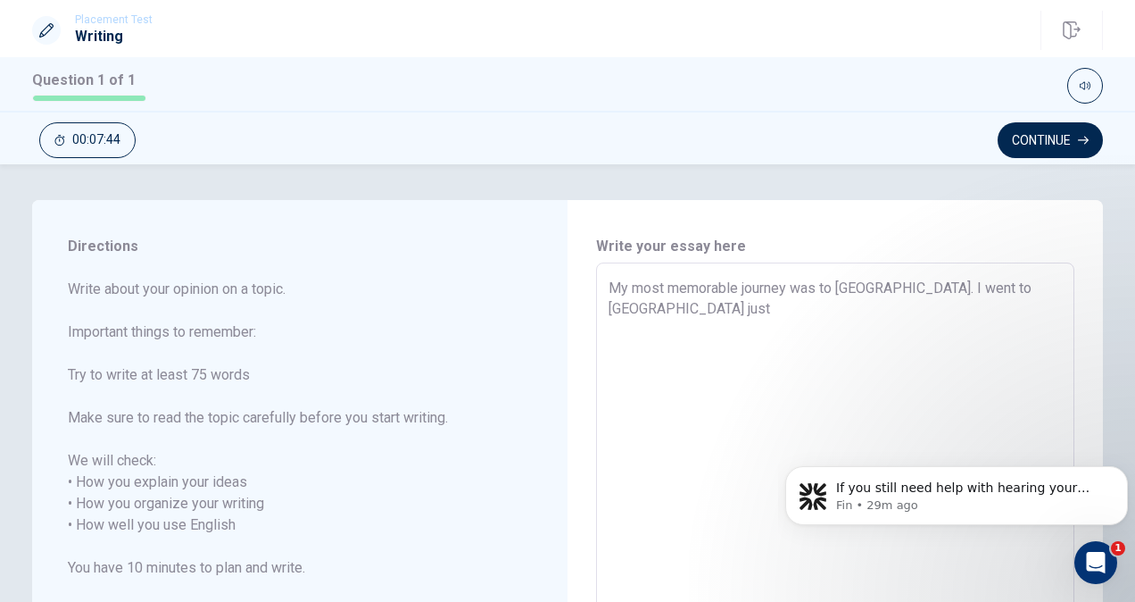
type textarea "x"
type textarea "My most memorable journey was to [GEOGRAPHIC_DATA]. I went to [GEOGRAPHIC_DATA]…"
type textarea "x"
type textarea "My most memorable journey was to [GEOGRAPHIC_DATA]. I went to [GEOGRAPHIC_DATA]…"
type textarea "x"
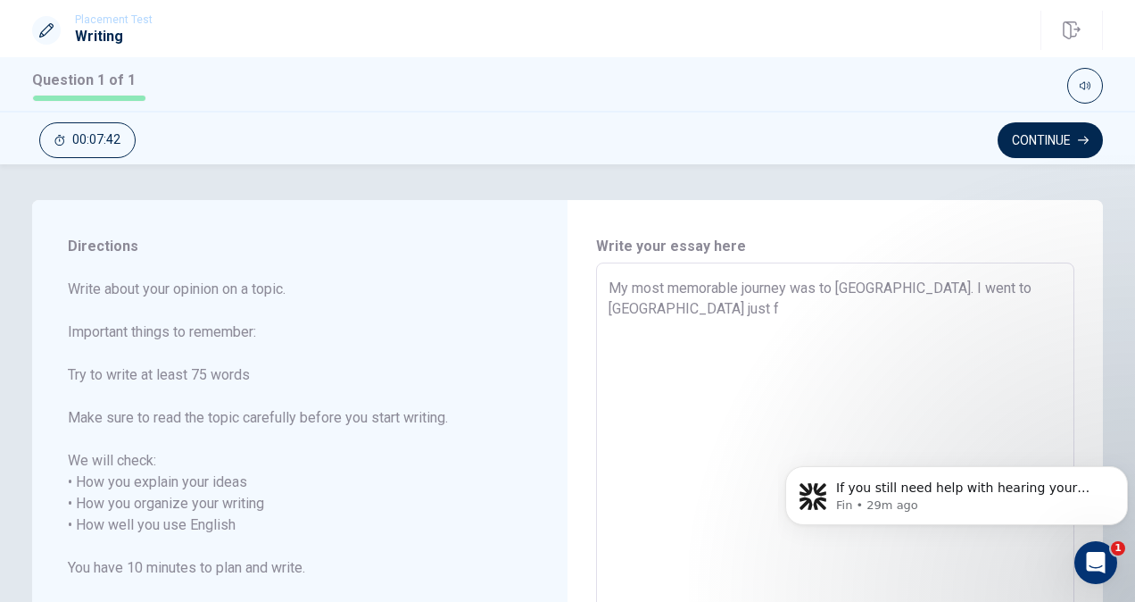
type textarea "My most memorable journey was to [GEOGRAPHIC_DATA]. I went to [GEOGRAPHIC_DATA]…"
type textarea "x"
type textarea "My most memorable journey was to [GEOGRAPHIC_DATA]. I went to [GEOGRAPHIC_DATA]…"
type textarea "x"
type textarea "My most memorable journey was to [GEOGRAPHIC_DATA]. I went to [GEOGRAPHIC_DATA]…"
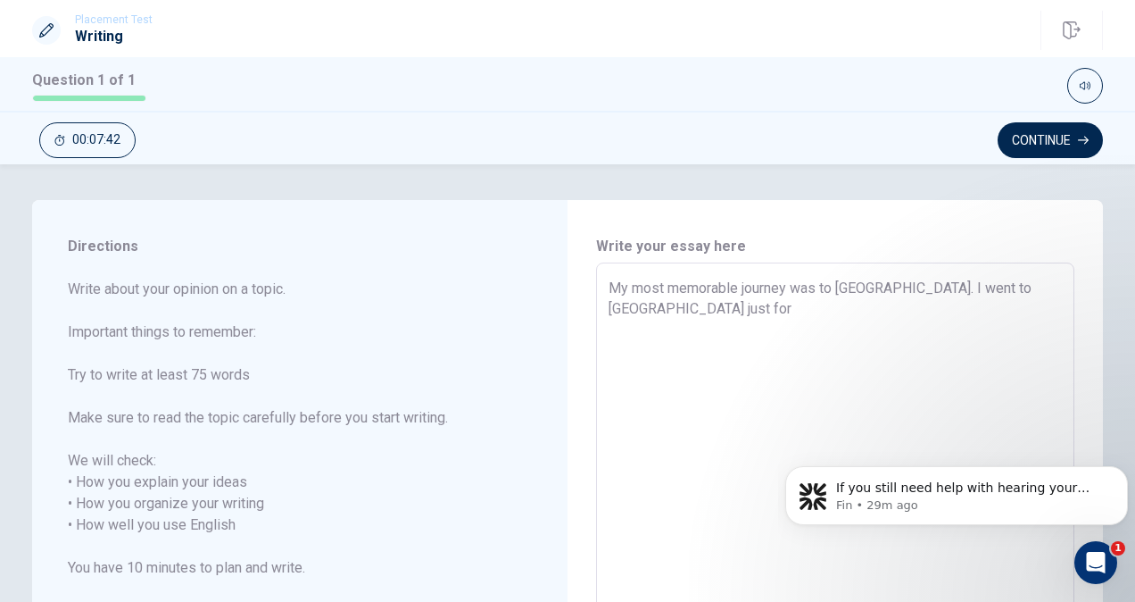
type textarea "x"
type textarea "My most memorable journey was to [GEOGRAPHIC_DATA]. I went to [GEOGRAPHIC_DATA]…"
type textarea "x"
type textarea "My most memorable journey was to [GEOGRAPHIC_DATA]. I went to [GEOGRAPHIC_DATA]…"
type textarea "x"
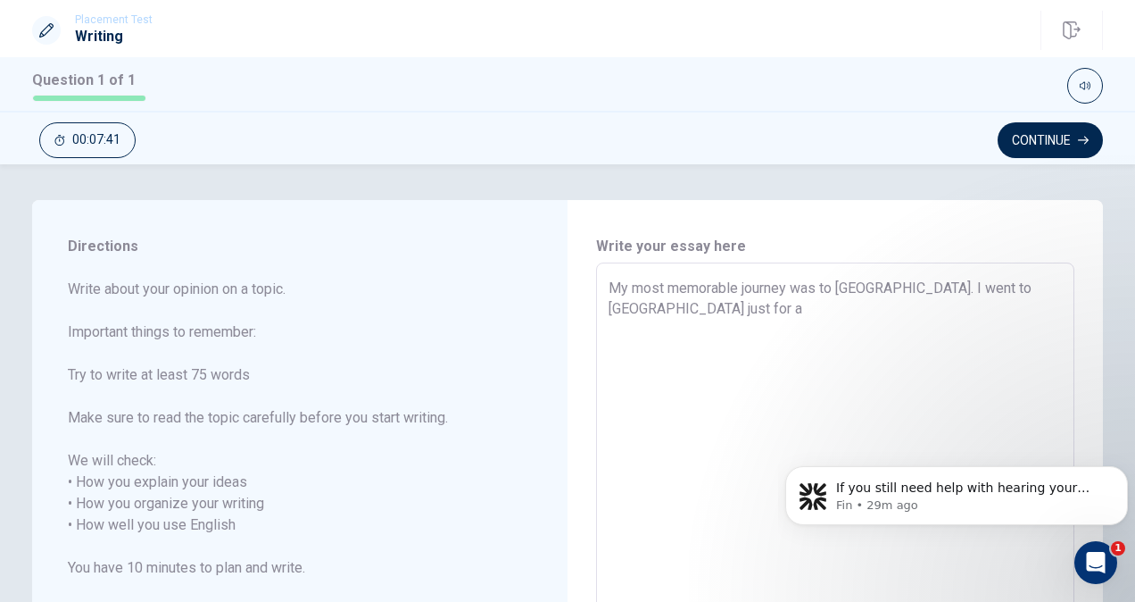
type textarea "My most memorable journey was to [GEOGRAPHIC_DATA]. I went to [GEOGRAPHIC_DATA]…"
type textarea "x"
type textarea "My most memorable journey was to [GEOGRAPHIC_DATA]. I went to [GEOGRAPHIC_DATA]…"
type textarea "x"
type textarea "My most memorable journey was to [GEOGRAPHIC_DATA]. I went to [GEOGRAPHIC_DATA]…"
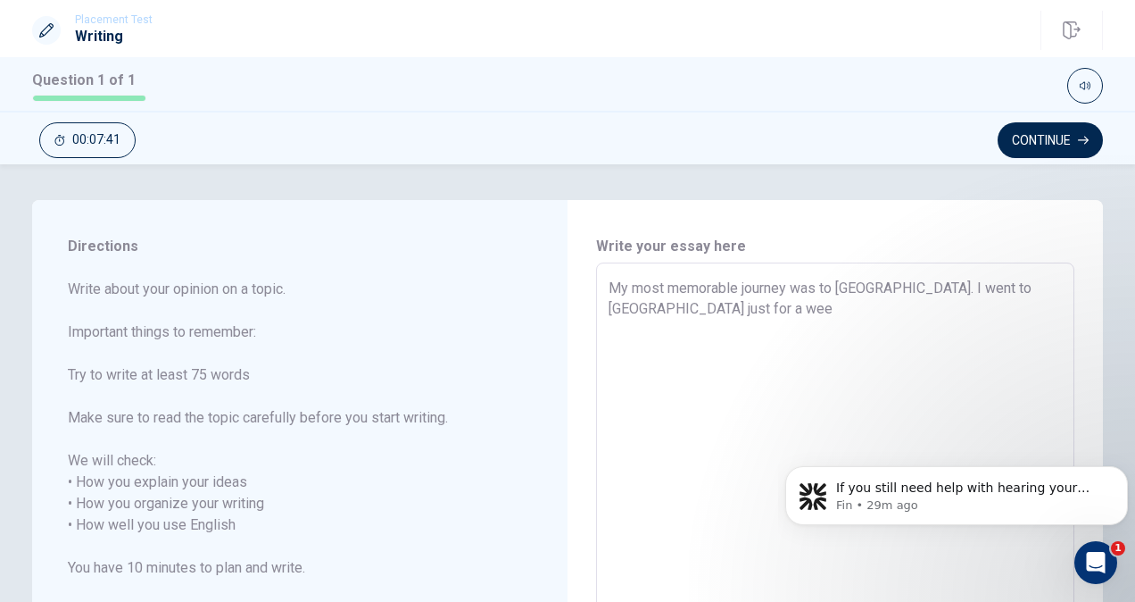
type textarea "x"
type textarea "My most memorable journey was to [GEOGRAPHIC_DATA]. I went to [GEOGRAPHIC_DATA]…"
type textarea "x"
type textarea "My most memorable journey was to [GEOGRAPHIC_DATA]. I went to [GEOGRAPHIC_DATA]…"
type textarea "x"
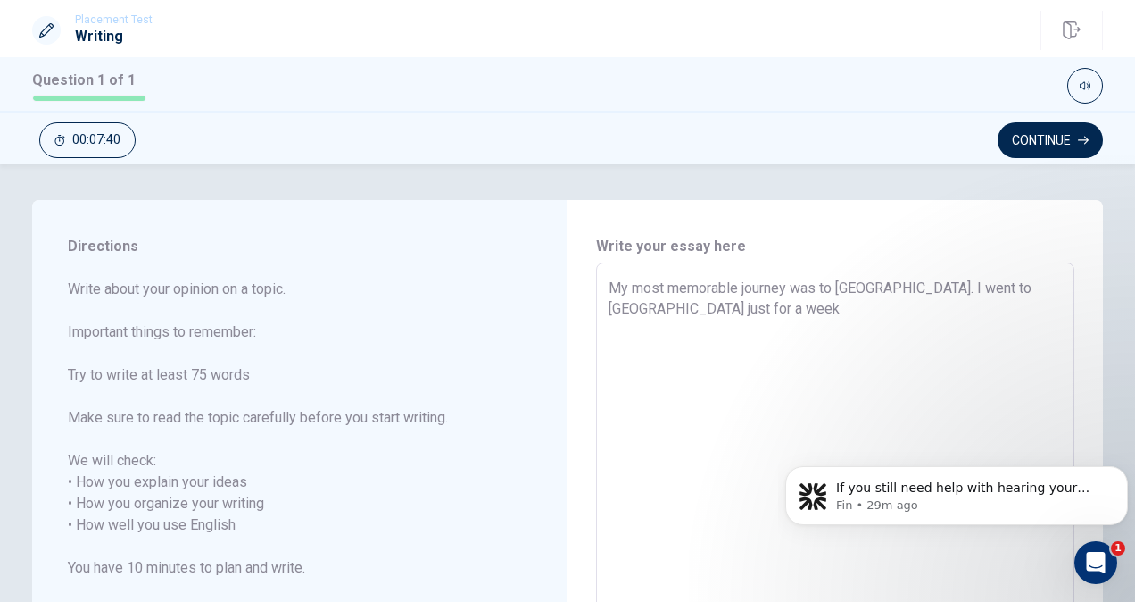
type textarea "My most memorable journey was to [GEOGRAPHIC_DATA]. I went to [GEOGRAPHIC_DATA]…"
type textarea "x"
type textarea "My most memorable journey was to [GEOGRAPHIC_DATA]. I went to [GEOGRAPHIC_DATA]…"
type textarea "x"
type textarea "My most memorable journey was to [GEOGRAPHIC_DATA]. I went to [GEOGRAPHIC_DATA]…"
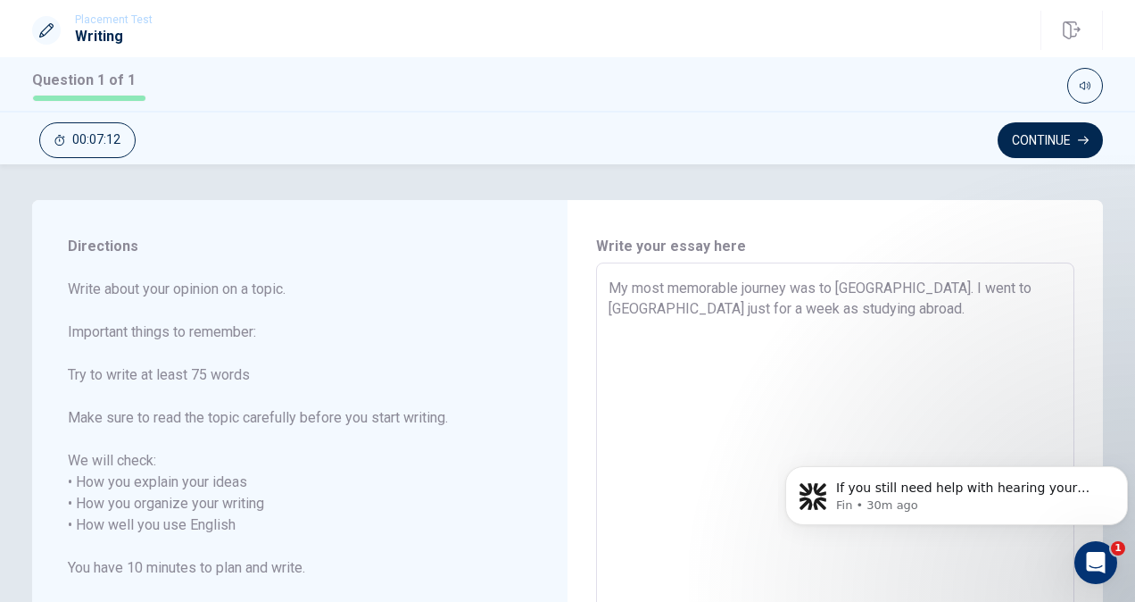
click at [691, 316] on textarea "My most memorable journey was to [GEOGRAPHIC_DATA]. I went to [GEOGRAPHIC_DATA]…" at bounding box center [835, 515] width 453 height 474
click at [819, 322] on textarea "My most memorable journey was to [GEOGRAPHIC_DATA]. I went to [GEOGRAPHIC_DATA]…" at bounding box center [835, 515] width 453 height 474
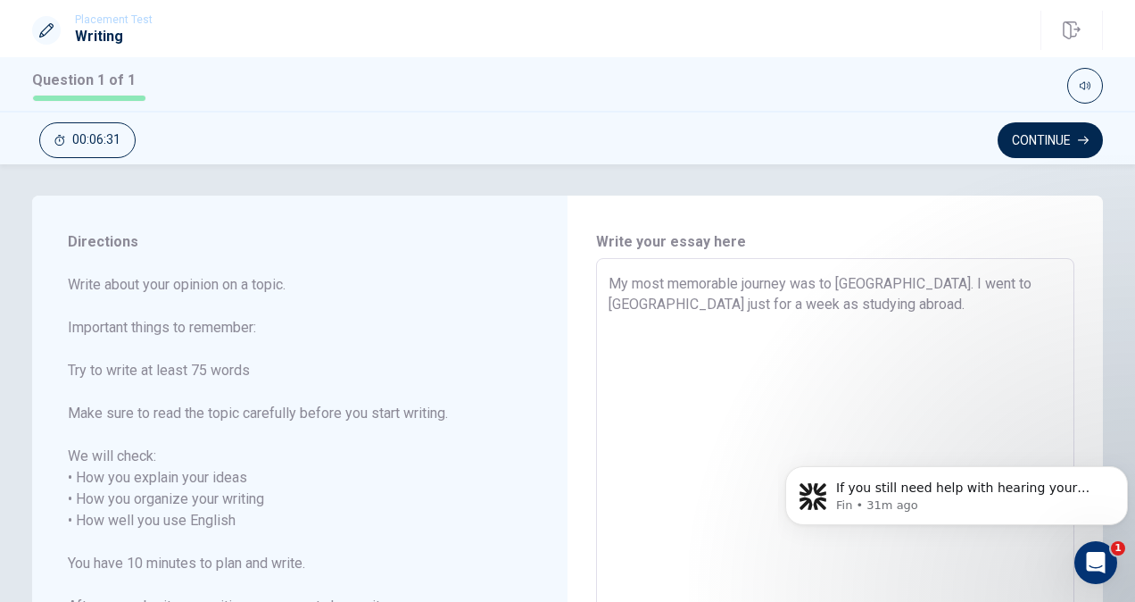
scroll to position [3, 0]
click at [652, 310] on textarea "My most memorable journey was to [GEOGRAPHIC_DATA]. It was my first visiting ab…" at bounding box center [835, 512] width 453 height 474
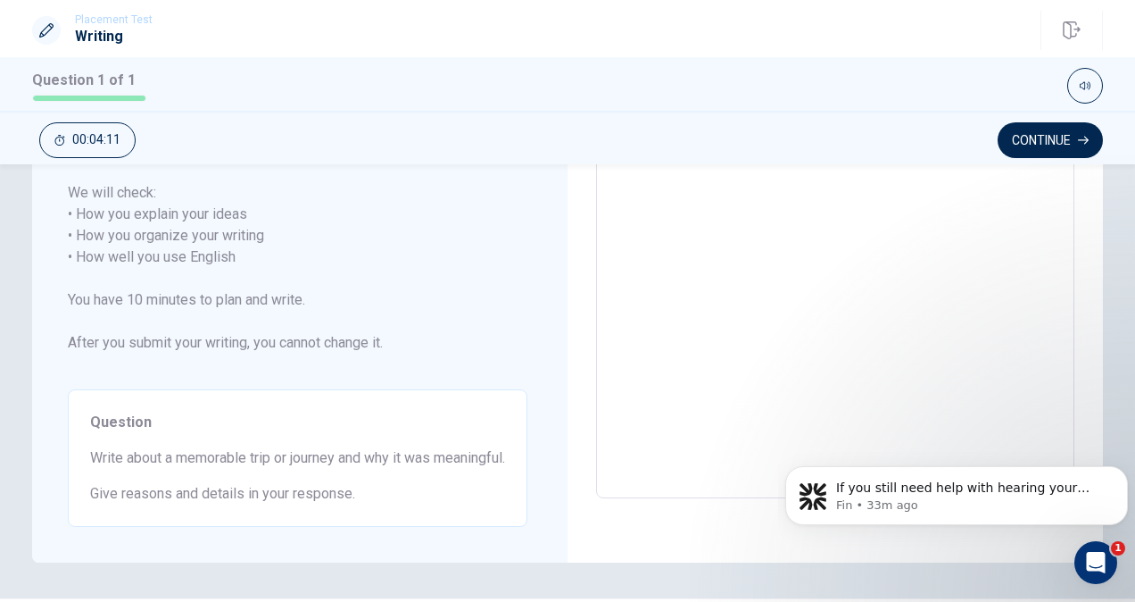
scroll to position [0, 0]
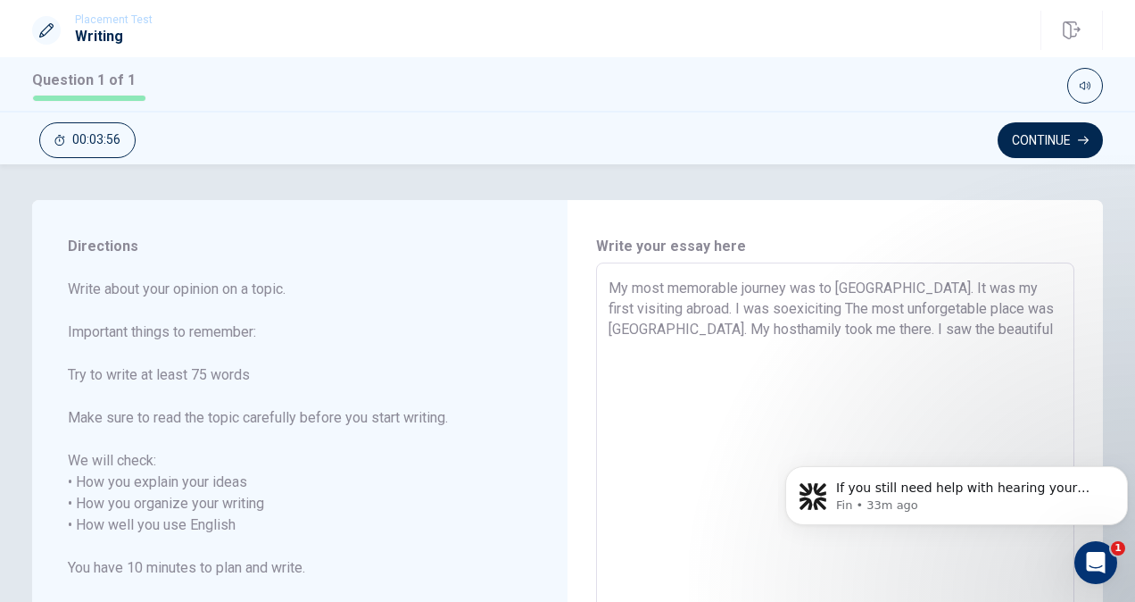
click at [701, 314] on textarea "My most memorable journey was to [GEOGRAPHIC_DATA]. It was my first visiting ab…" at bounding box center [835, 515] width 453 height 474
click at [703, 315] on textarea "My most memorable journey was to [GEOGRAPHIC_DATA]. It was my first visiting ab…" at bounding box center [835, 515] width 453 height 474
click at [707, 313] on textarea "My most memorable journey was to [GEOGRAPHIC_DATA]. It was my first visiting ab…" at bounding box center [835, 515] width 453 height 474
click at [767, 311] on textarea "My most memorable journey was to [GEOGRAPHIC_DATA]. It was my first visiting ab…" at bounding box center [835, 515] width 453 height 474
click at [671, 307] on textarea "My most memorable journey was to [GEOGRAPHIC_DATA]. It was my first visiting ab…" at bounding box center [835, 515] width 453 height 474
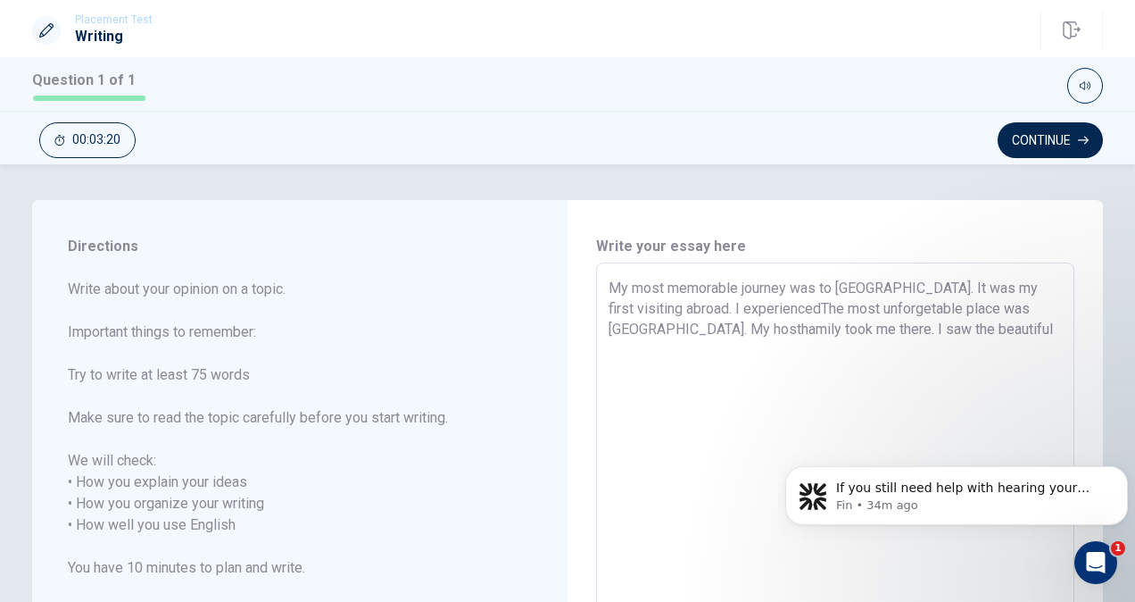
click at [743, 307] on textarea "My most memorable journey was to [GEOGRAPHIC_DATA]. It was my first visiting ab…" at bounding box center [835, 515] width 453 height 474
click at [994, 311] on textarea "My most memorable journey was to [GEOGRAPHIC_DATA]. It was my first visiting ab…" at bounding box center [835, 515] width 453 height 474
click at [650, 307] on textarea "My most memorable journey was to [GEOGRAPHIC_DATA]. It was my first visiting ab…" at bounding box center [835, 515] width 453 height 474
click at [655, 308] on textarea "My most memorable journey was to [GEOGRAPHIC_DATA]. It was my first visiting ab…" at bounding box center [835, 515] width 453 height 474
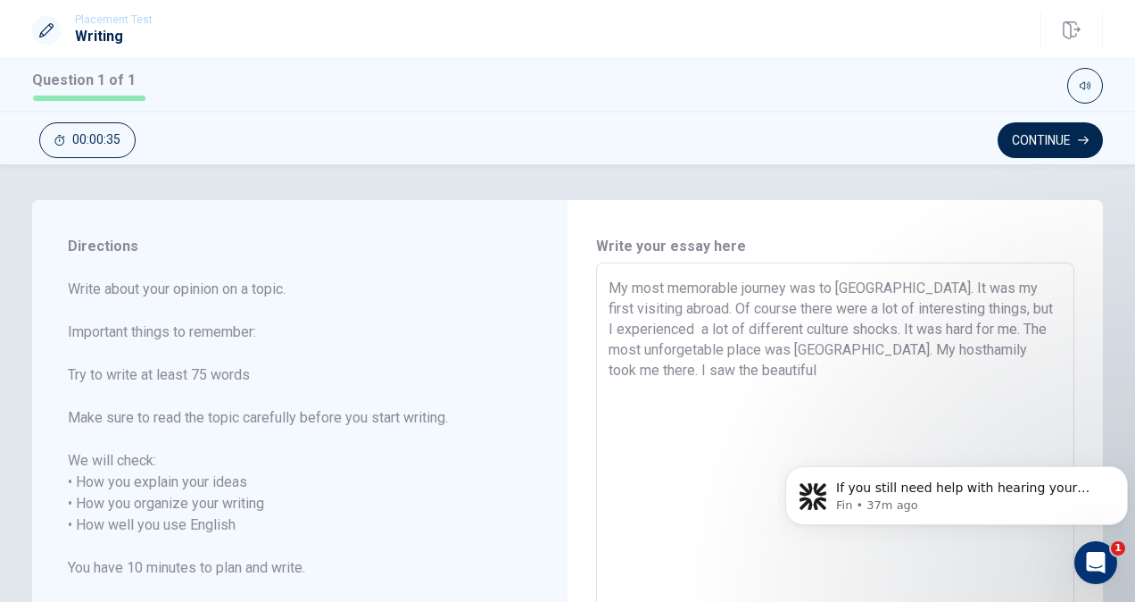
click at [1023, 324] on textarea "My most memorable journey was to [GEOGRAPHIC_DATA]. It was my first visiting ab…" at bounding box center [835, 515] width 453 height 474
click at [662, 358] on textarea "My most memorable journey was to [GEOGRAPHIC_DATA]. It was my first visiting ab…" at bounding box center [835, 515] width 453 height 474
click at [723, 352] on textarea "My most memorable journey was to [GEOGRAPHIC_DATA]. It was my first visiting ab…" at bounding box center [835, 515] width 453 height 474
click at [837, 348] on textarea "My most memorable journey was to [GEOGRAPHIC_DATA]. It was my first visiting ab…" at bounding box center [835, 515] width 453 height 474
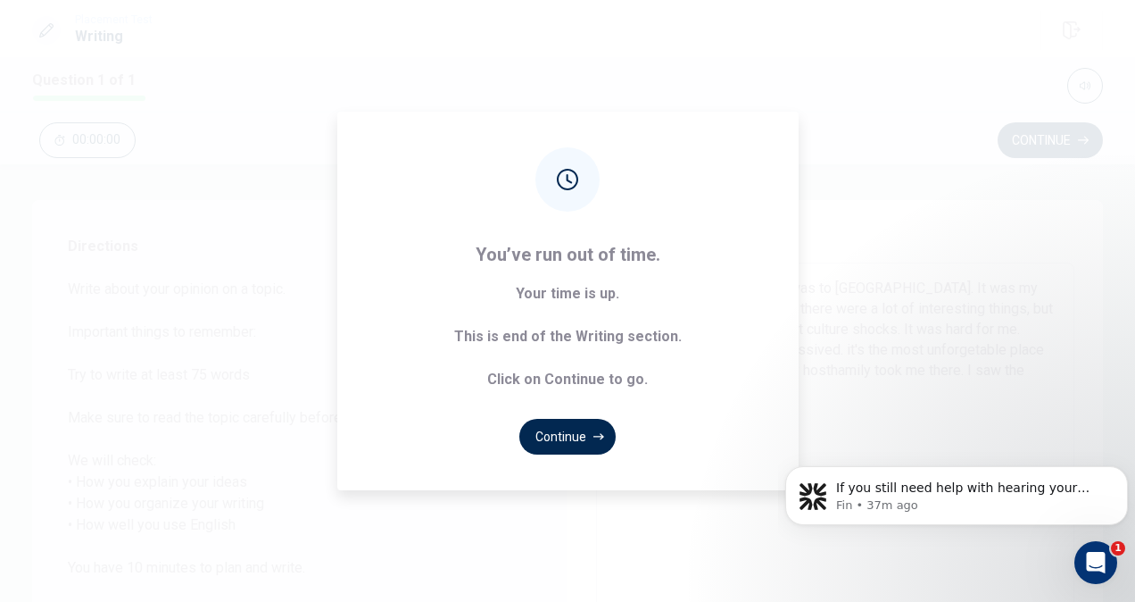
click at [629, 368] on b "Your time is up. This is end of the Writing section. Click on Continue to go." at bounding box center [568, 336] width 228 height 107
click at [591, 434] on button "Continue" at bounding box center [567, 437] width 96 height 36
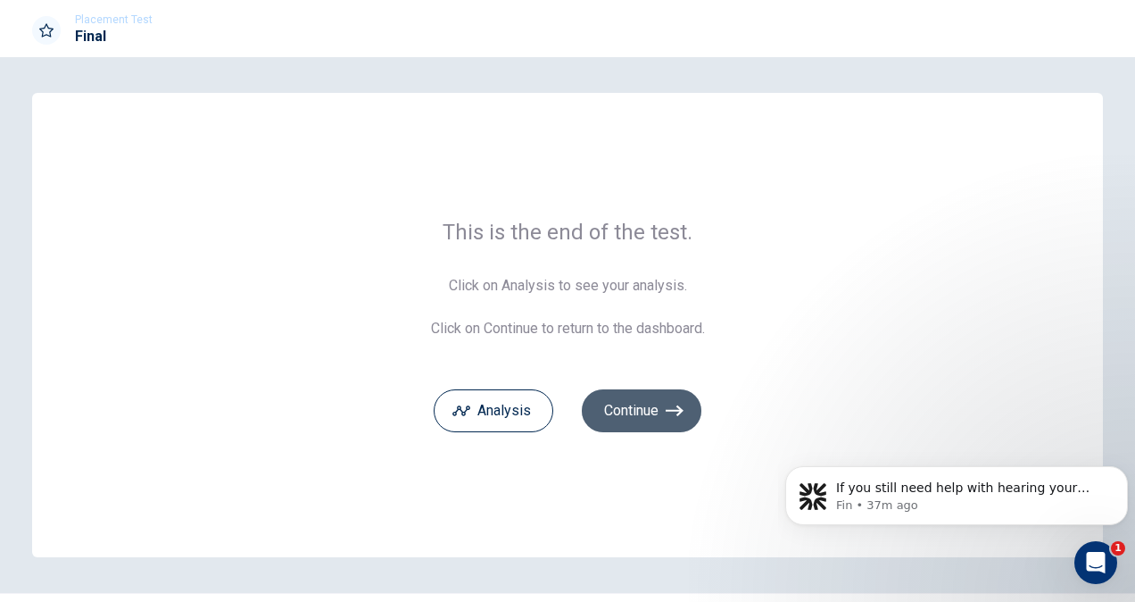
click at [629, 414] on button "Continue" at bounding box center [642, 410] width 120 height 43
